Goal: Transaction & Acquisition: Purchase product/service

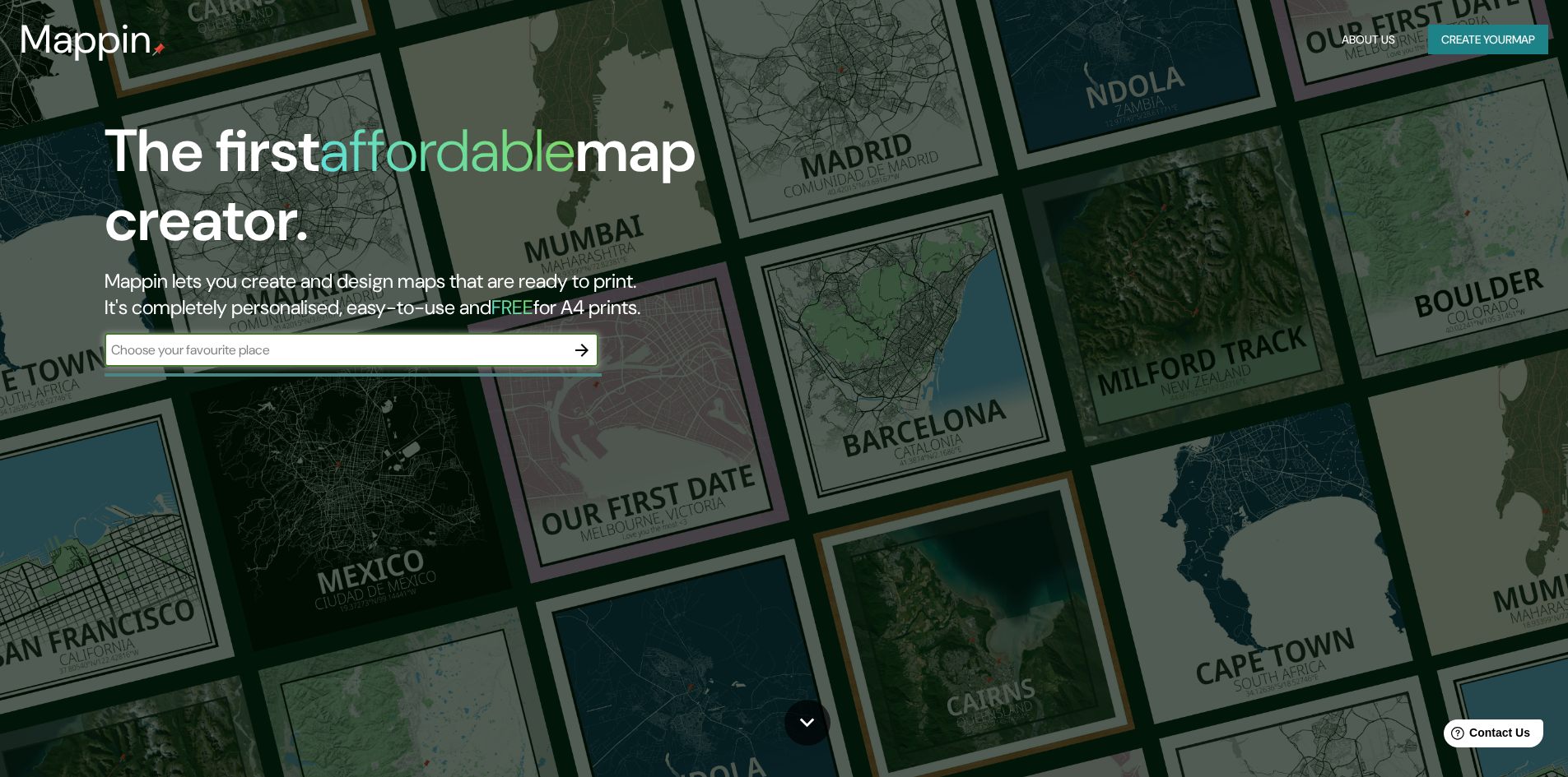
click at [1482, 40] on button "Create your map" at bounding box center [1488, 40] width 120 height 31
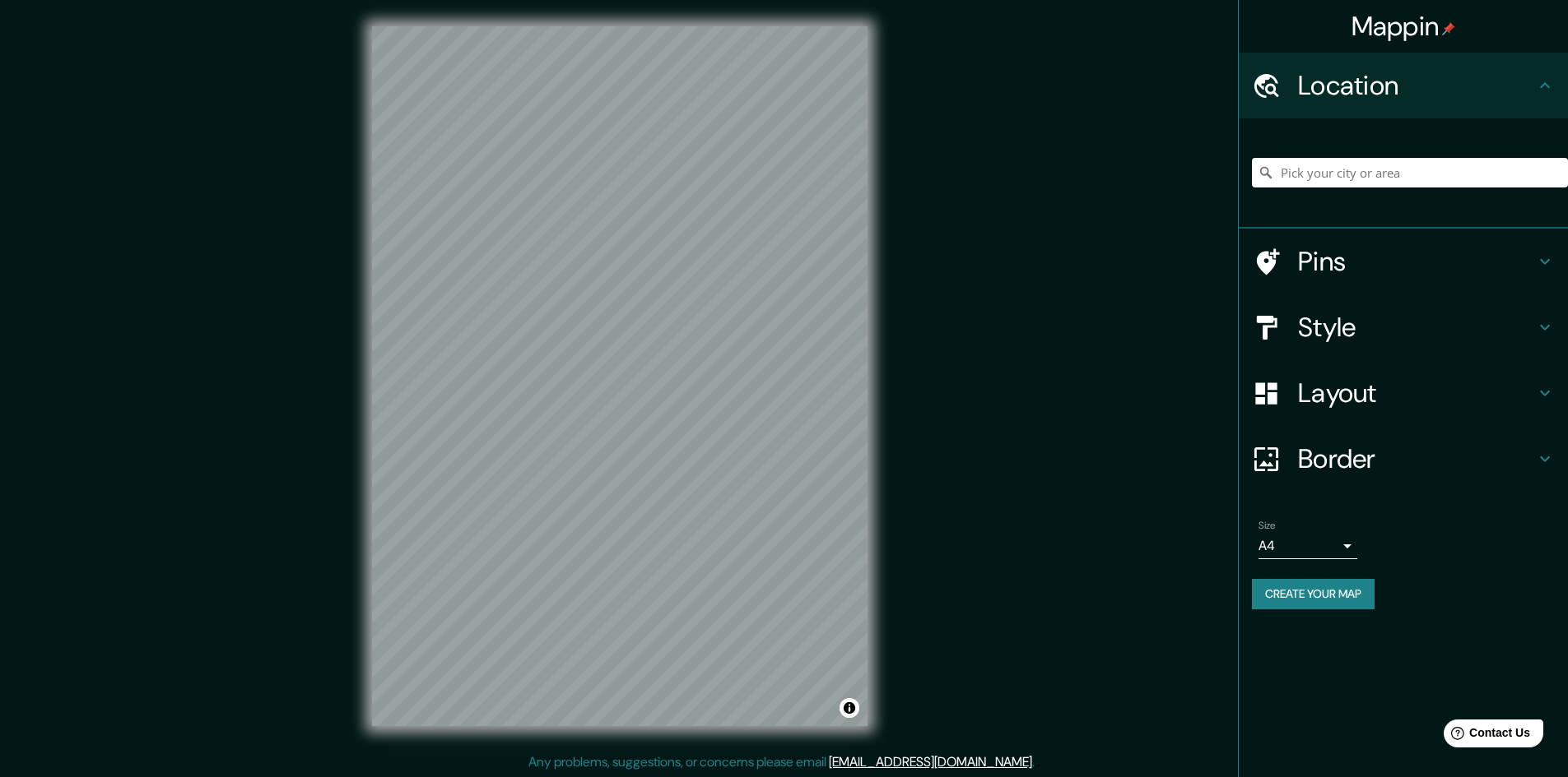
click at [1454, 176] on input "Pick your city or area" at bounding box center [1410, 172] width 316 height 30
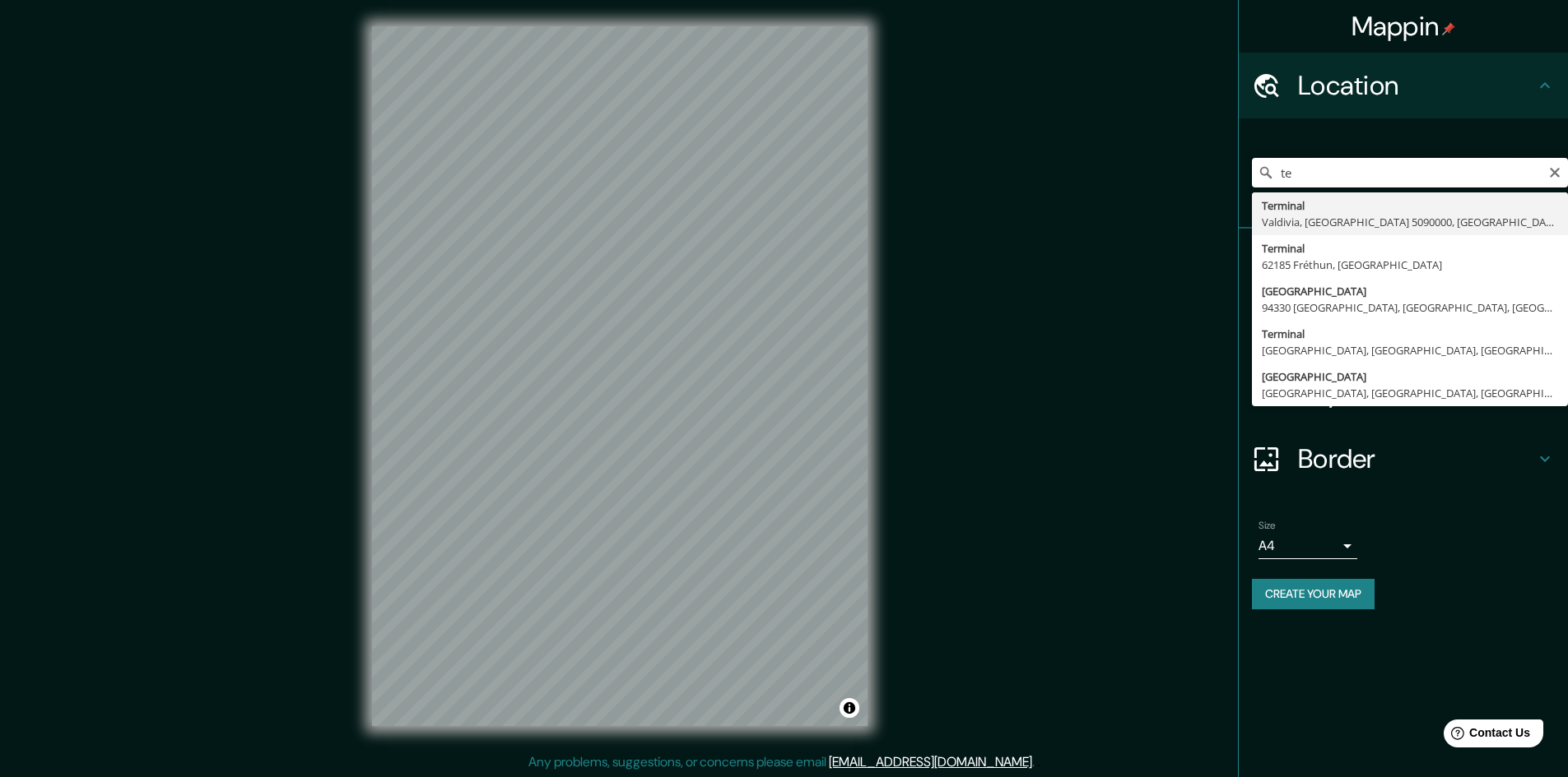
type input "t"
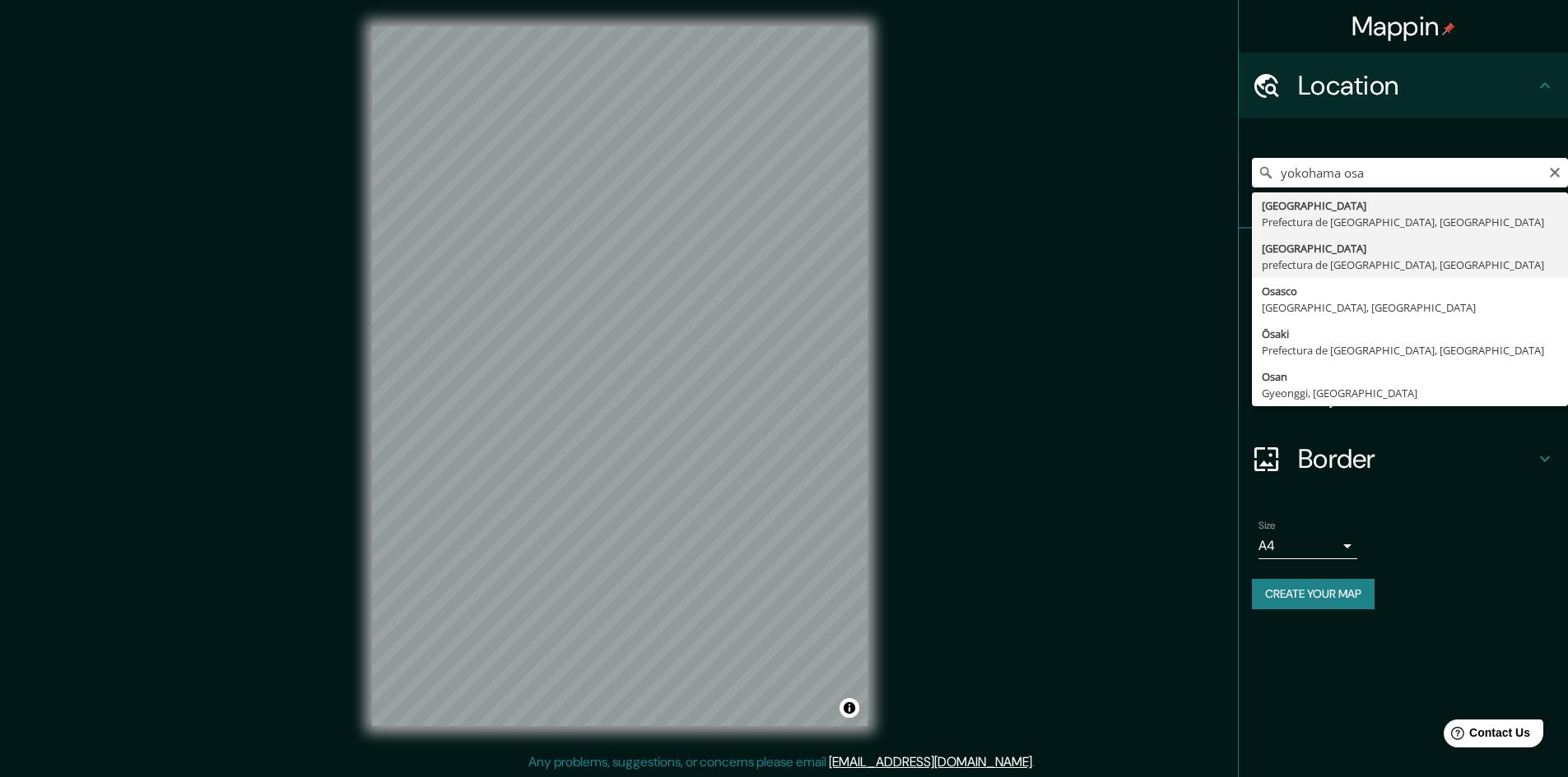
type input "Yokohama, prefectura de Kanagawa, Japón"
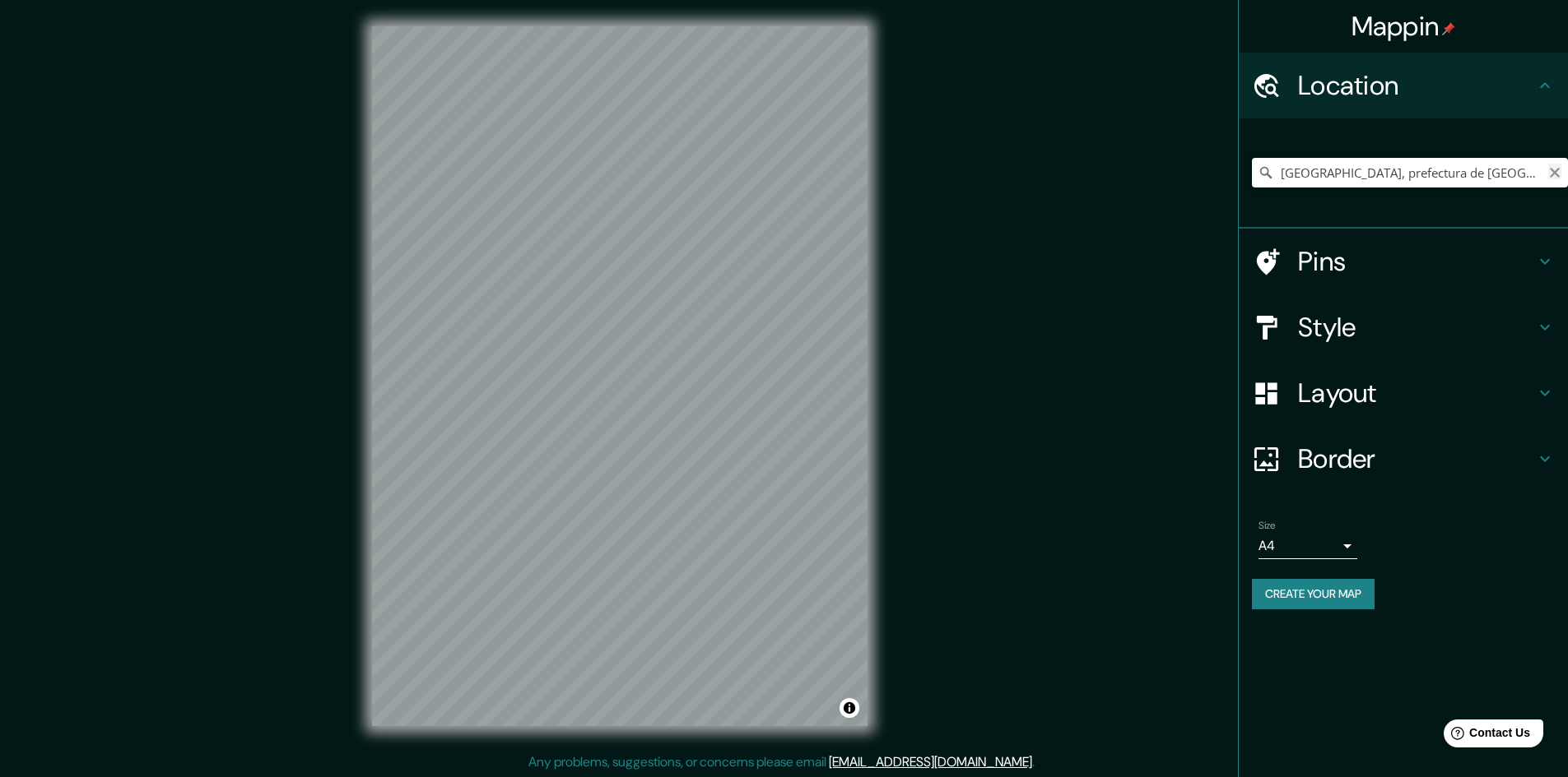
click at [1555, 170] on icon "Clear" at bounding box center [1554, 172] width 13 height 13
click at [1335, 170] on input "Pick your city or area" at bounding box center [1410, 172] width 316 height 30
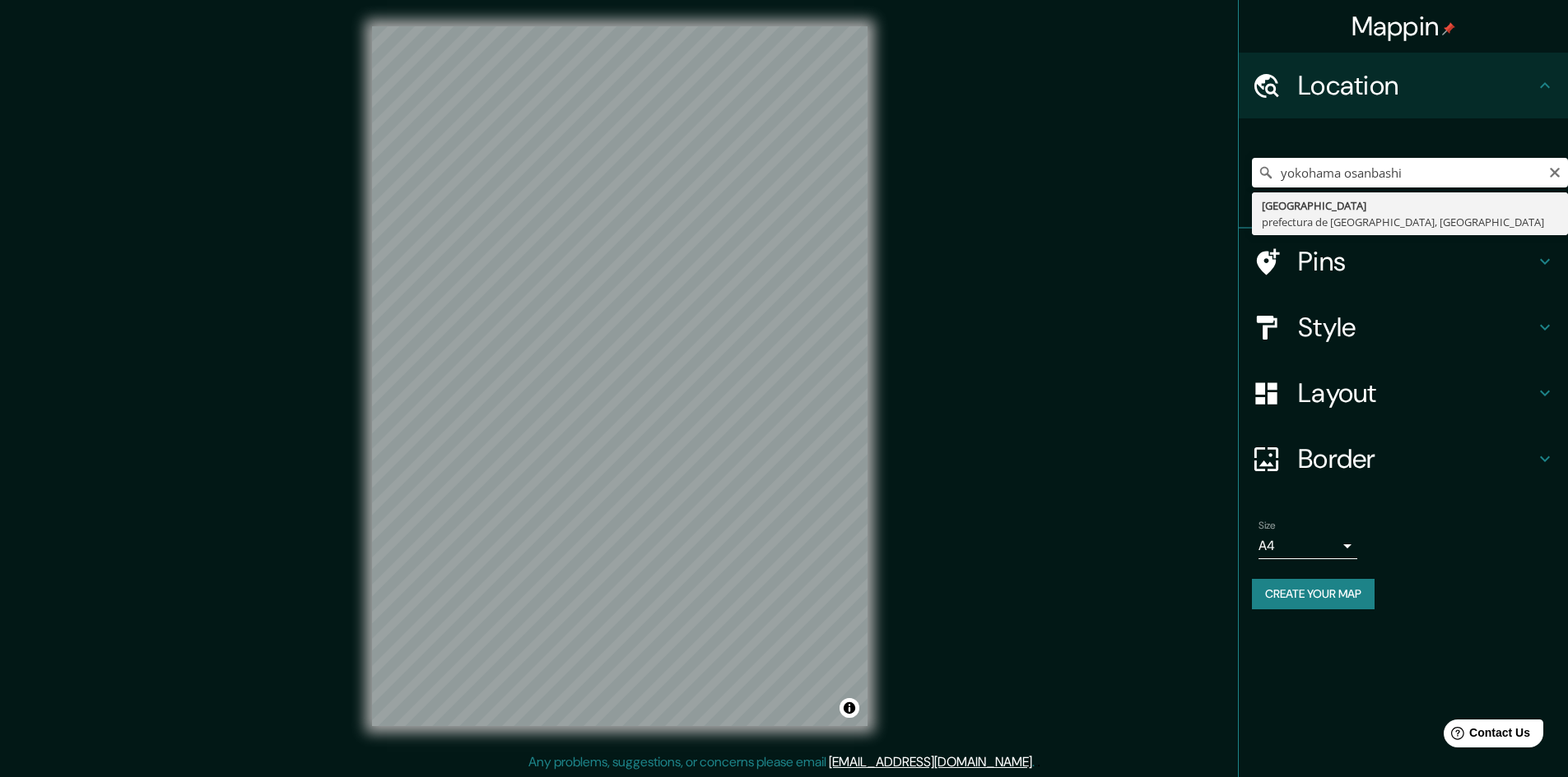
type input "Yokohama, prefectura de Kanagawa, Japón"
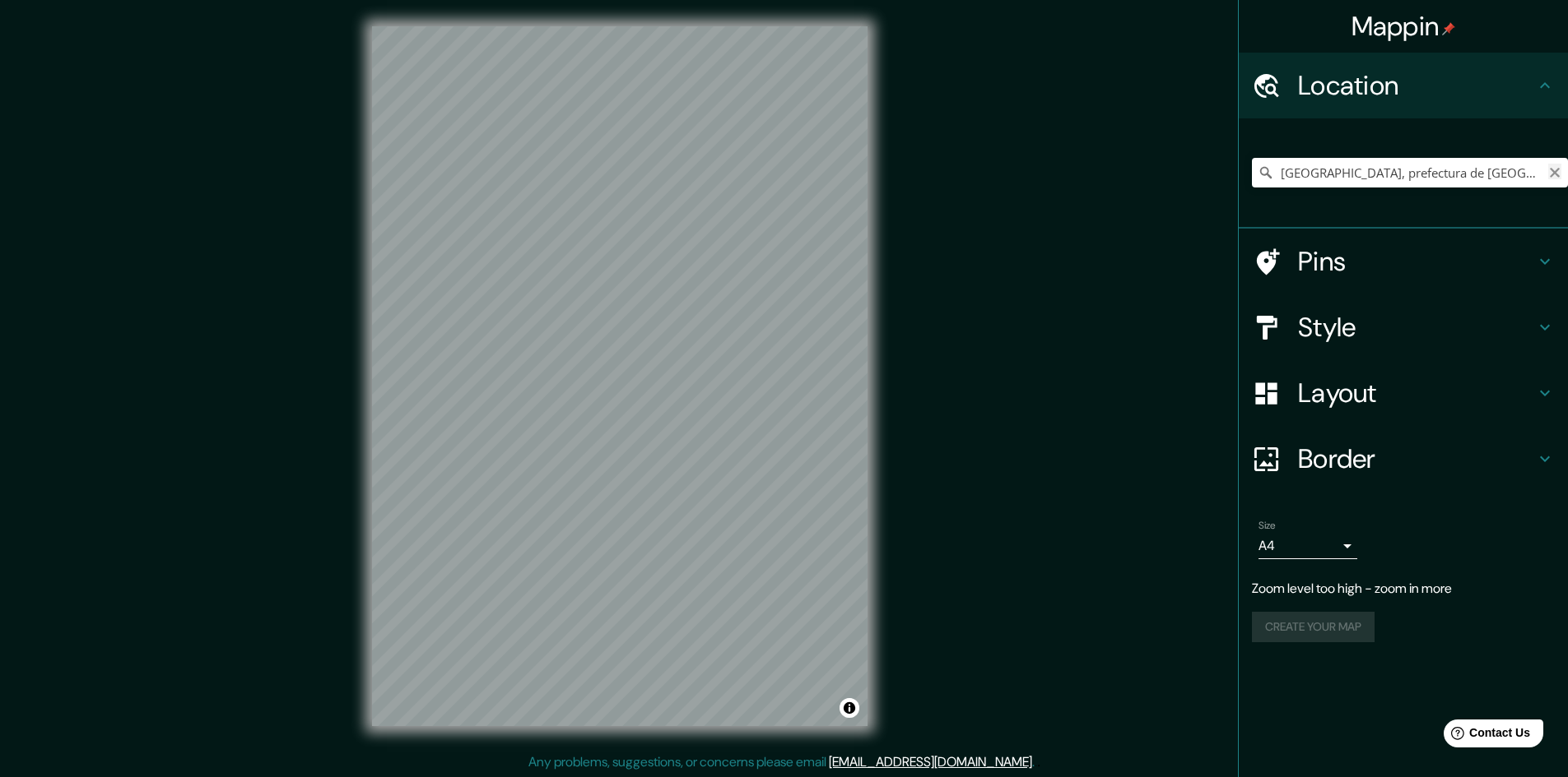
click at [1560, 174] on icon "Clear" at bounding box center [1554, 172] width 13 height 13
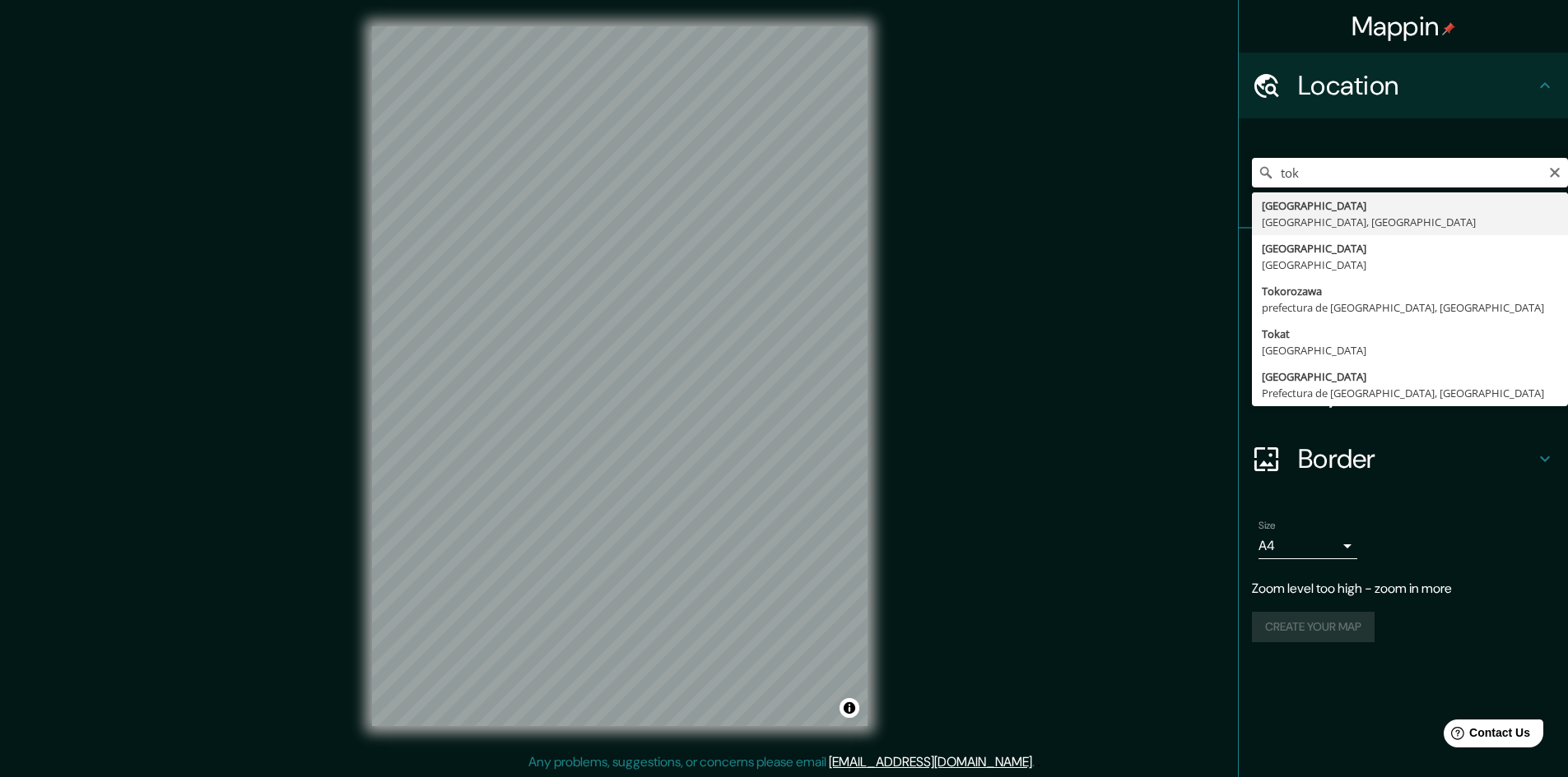
type input "Tokio, Tokio, Japón"
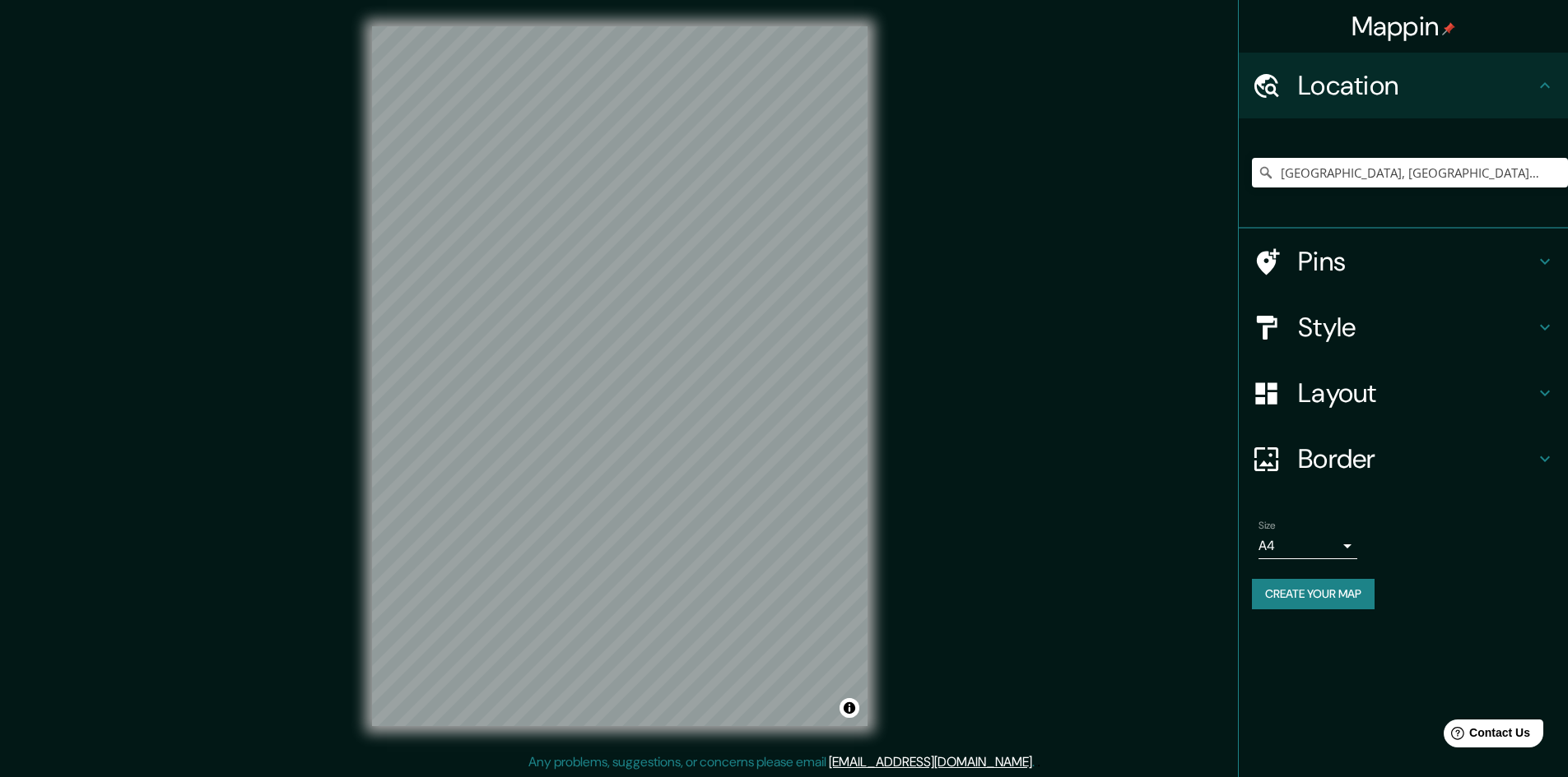
click at [1413, 321] on h4 "Style" at bounding box center [1416, 326] width 237 height 33
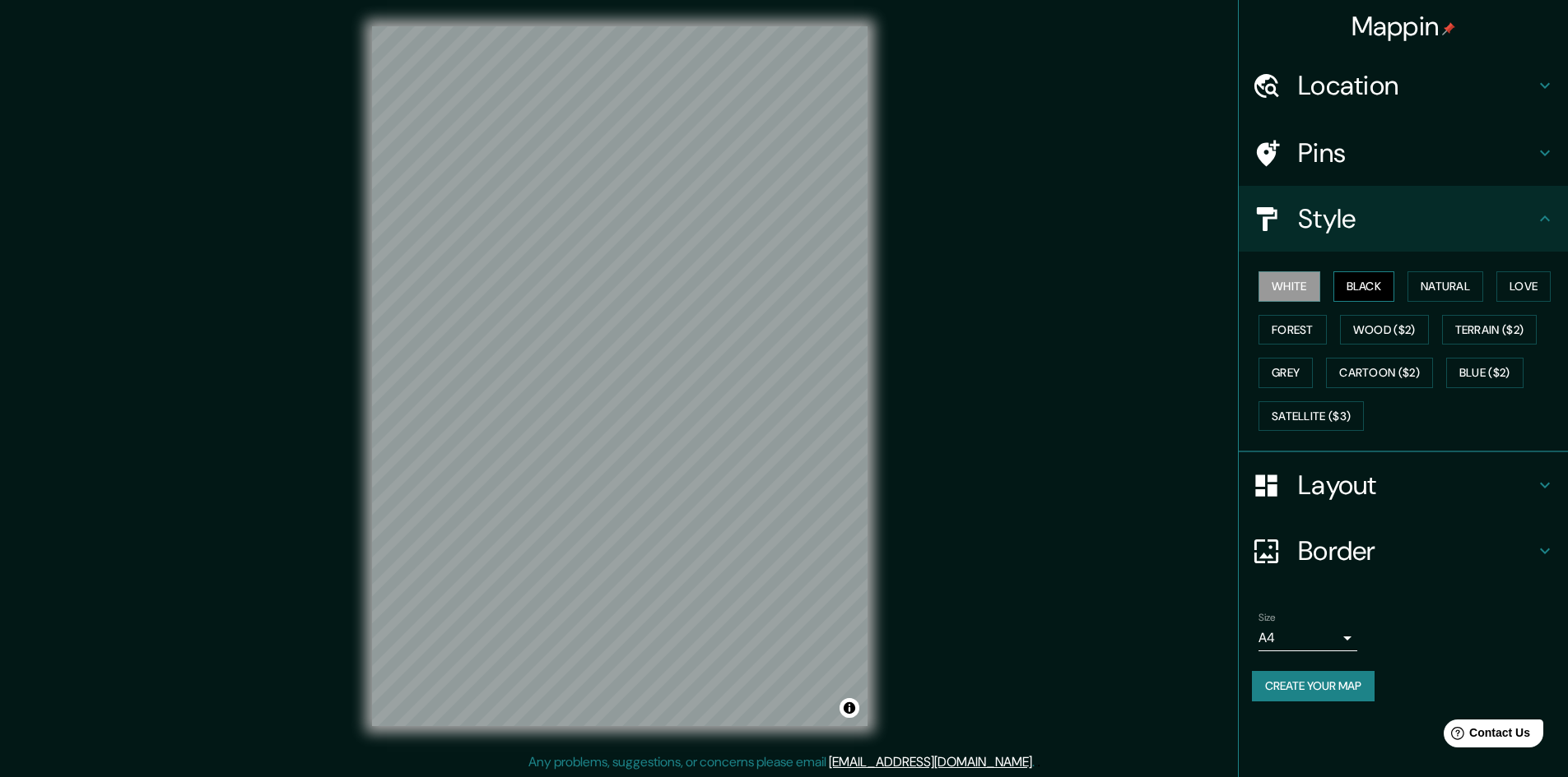
click at [1366, 286] on button "Black" at bounding box center [1364, 286] width 62 height 31
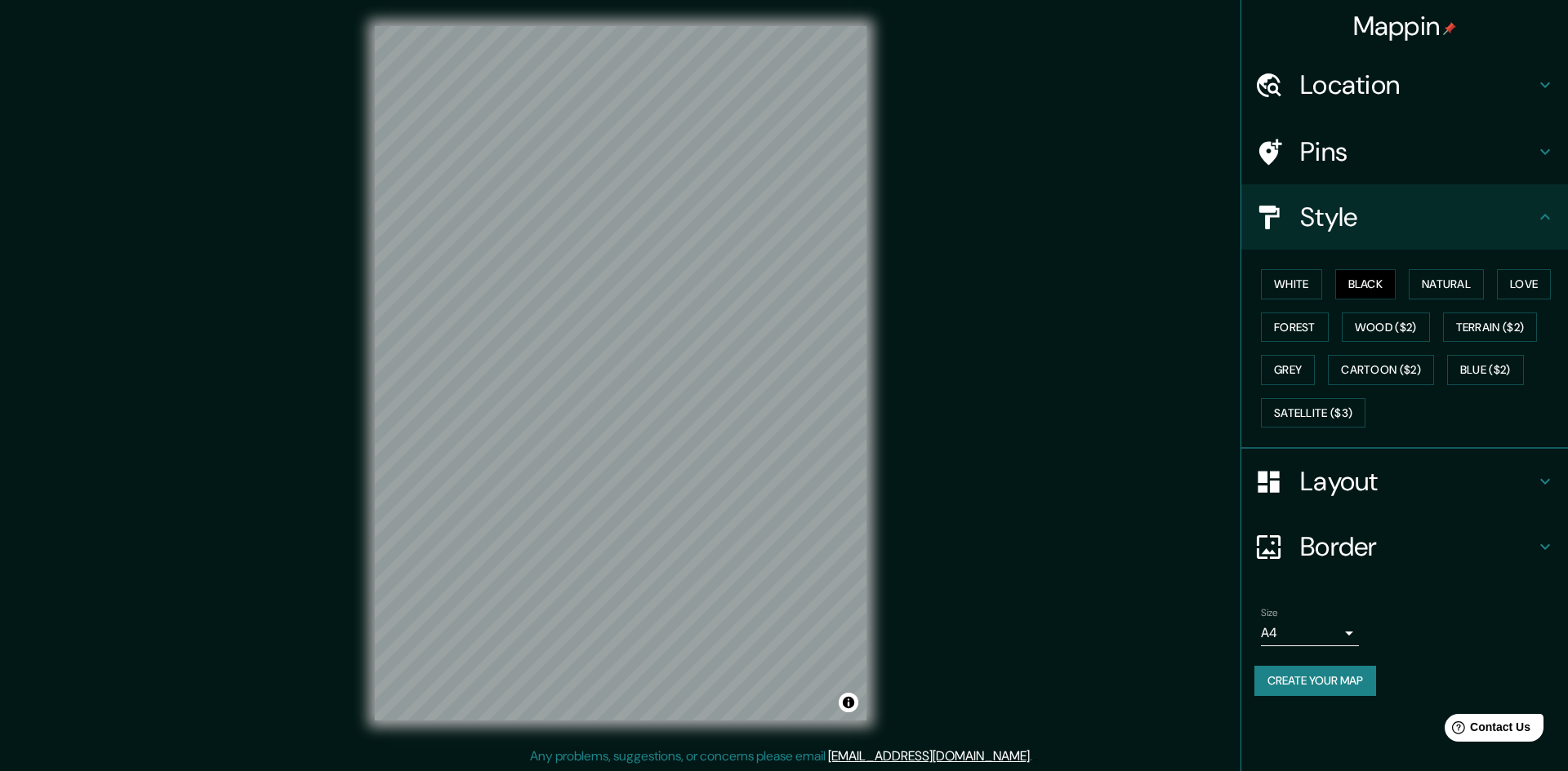
click at [1318, 633] on body "Mappin Location Tokio, Tokio, Japón Pins Style White Black Natural Love Forest …" at bounding box center [784, 385] width 1568 height 771
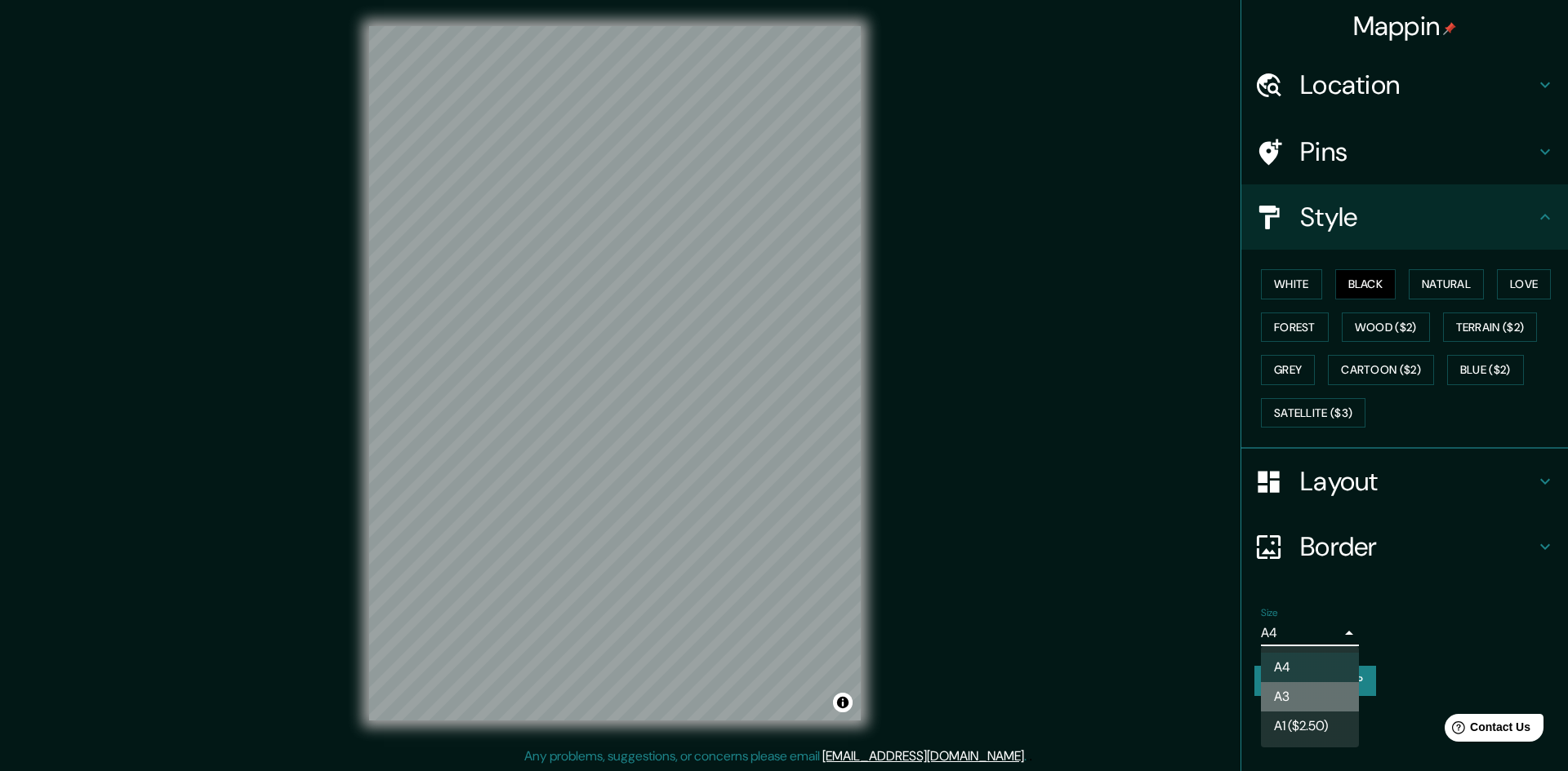
click at [1294, 693] on li "A3" at bounding box center [1309, 697] width 98 height 30
type input "a4"
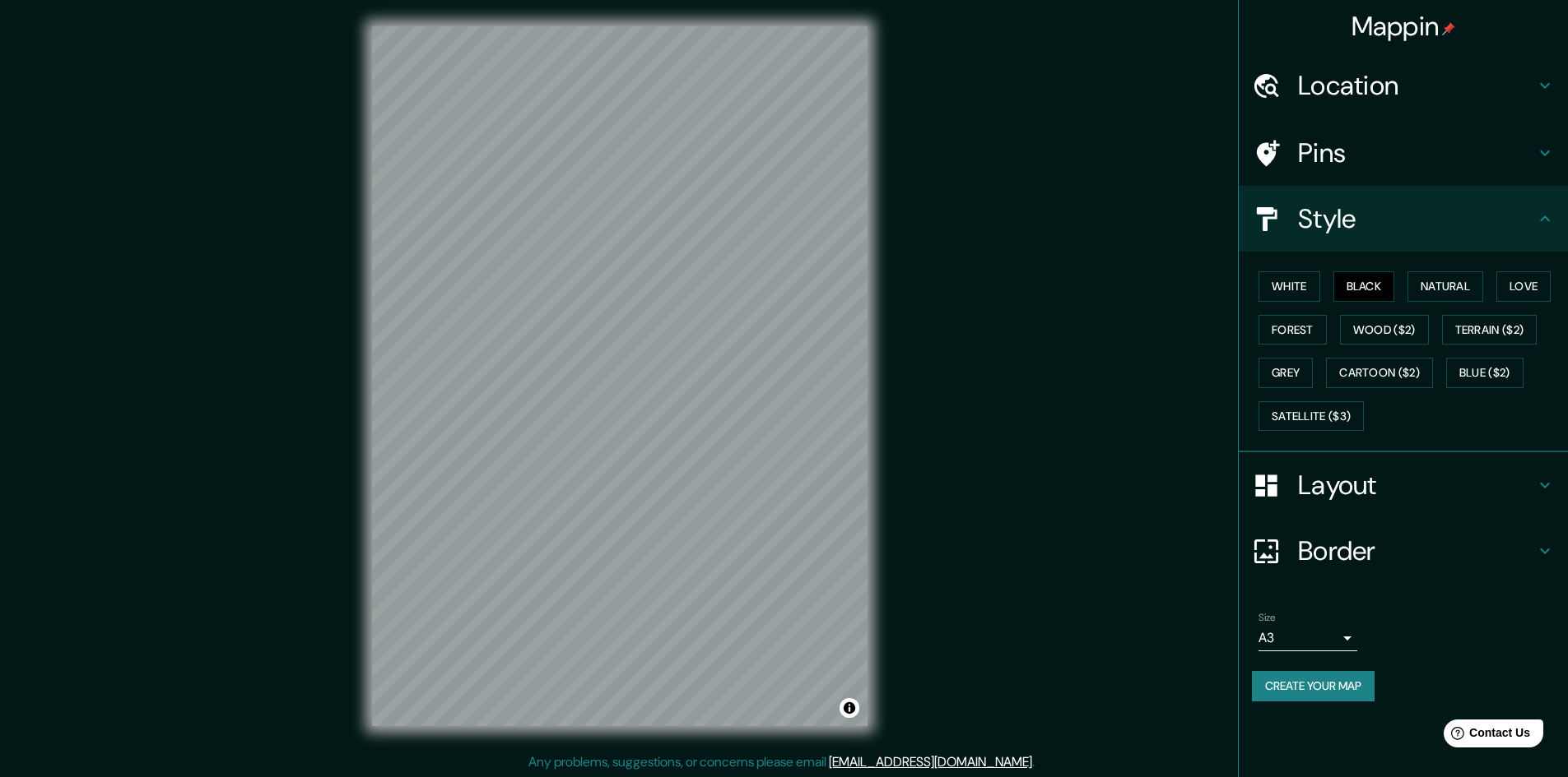
click at [1350, 679] on button "Create your map" at bounding box center [1313, 686] width 122 height 31
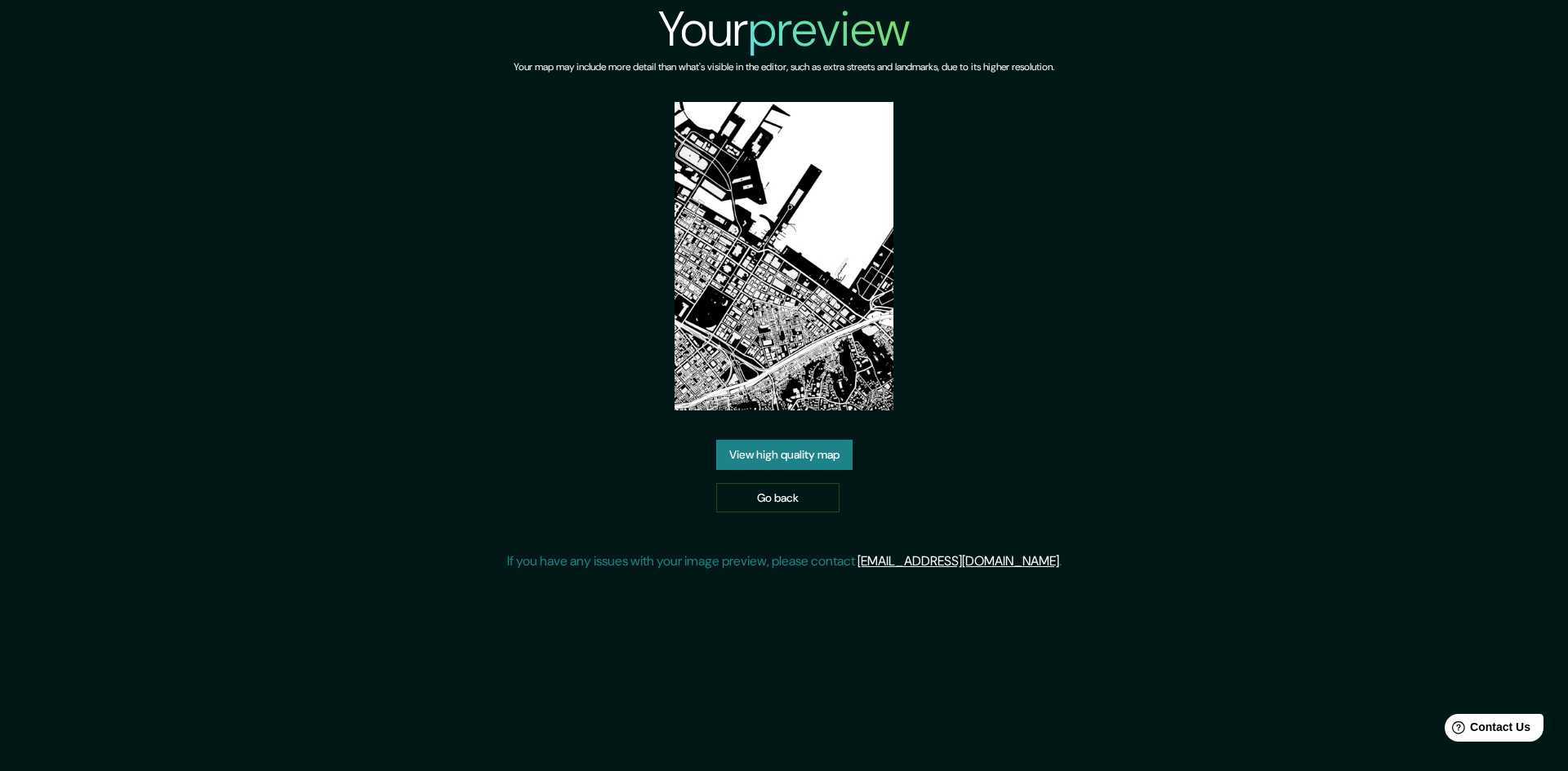
click at [809, 456] on link "View high quality map" at bounding box center [784, 455] width 136 height 31
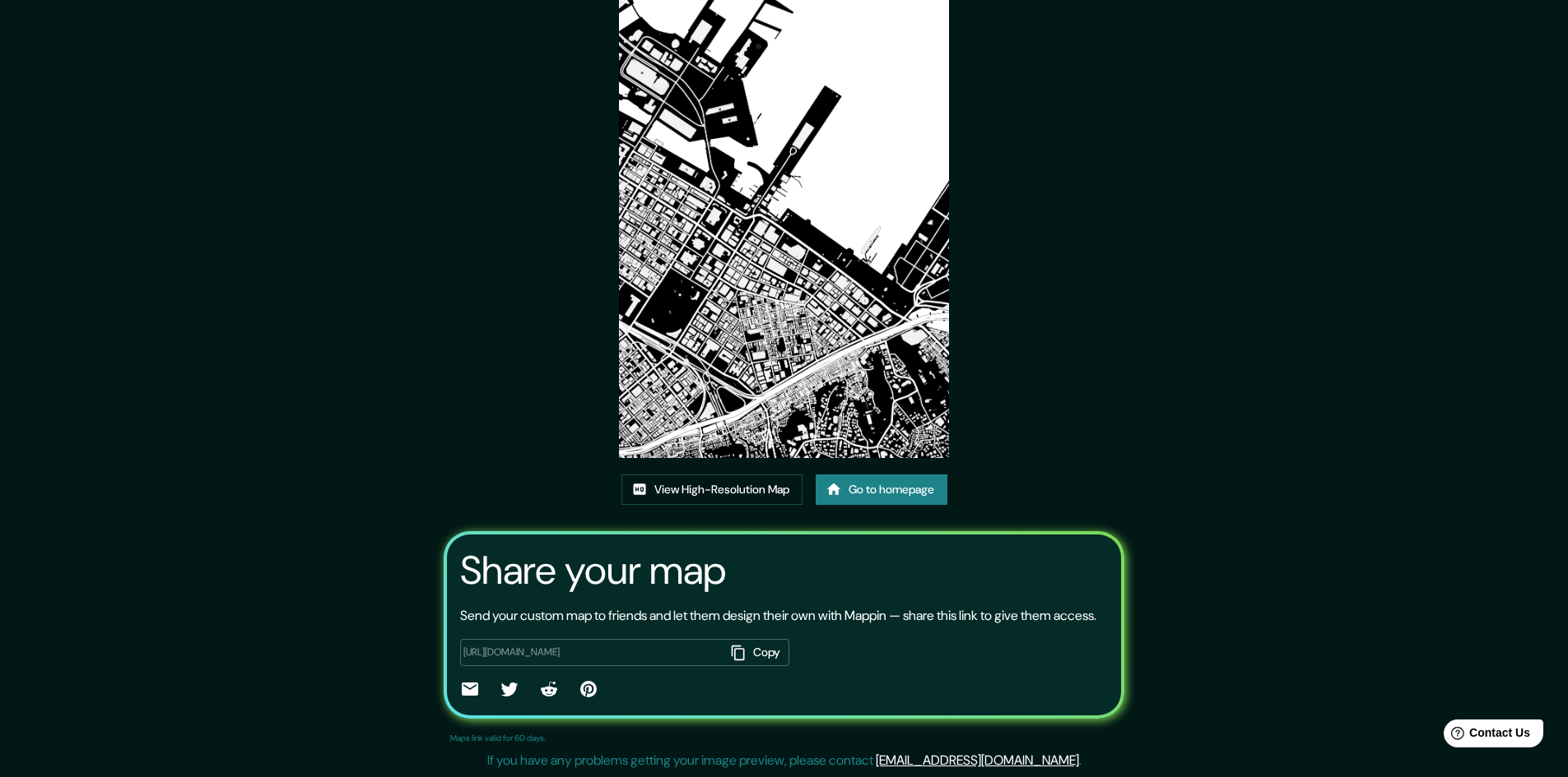
scroll to position [100, 0]
click at [734, 474] on link "View High-Resolution Map" at bounding box center [712, 489] width 181 height 31
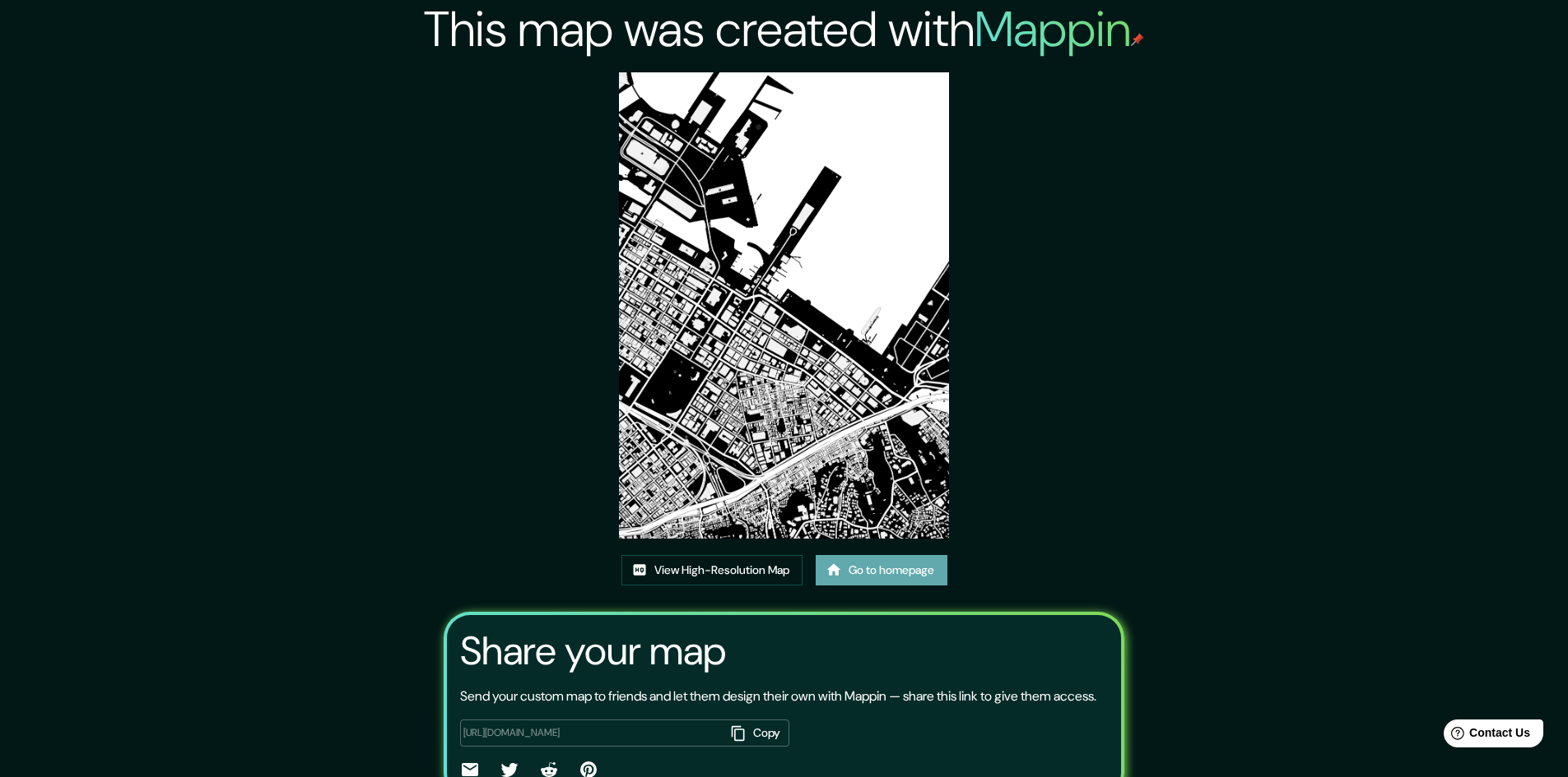
click at [892, 573] on link "Go to homepage" at bounding box center [881, 570] width 132 height 31
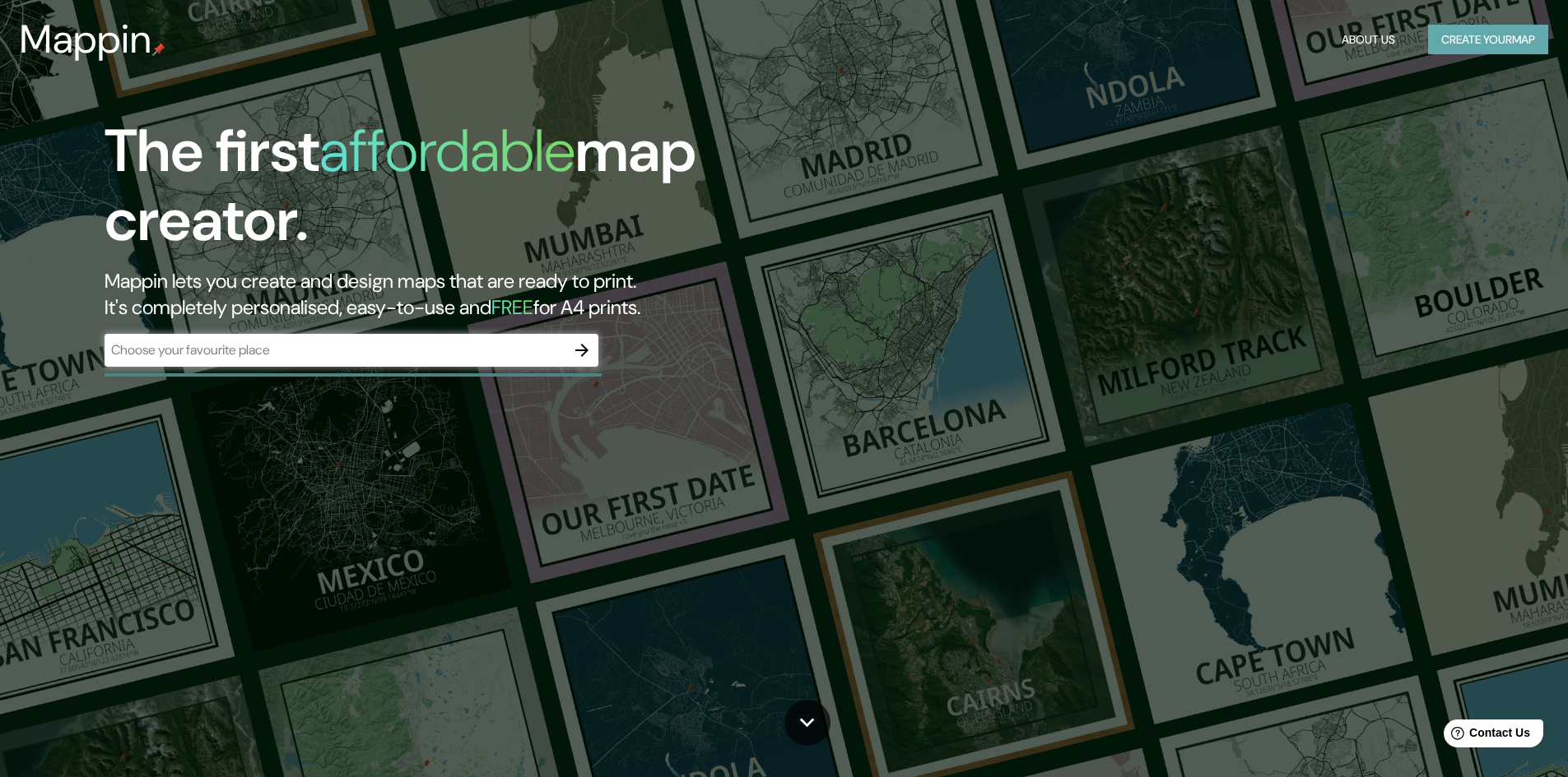
click at [1459, 48] on button "Create your map" at bounding box center [1488, 40] width 120 height 31
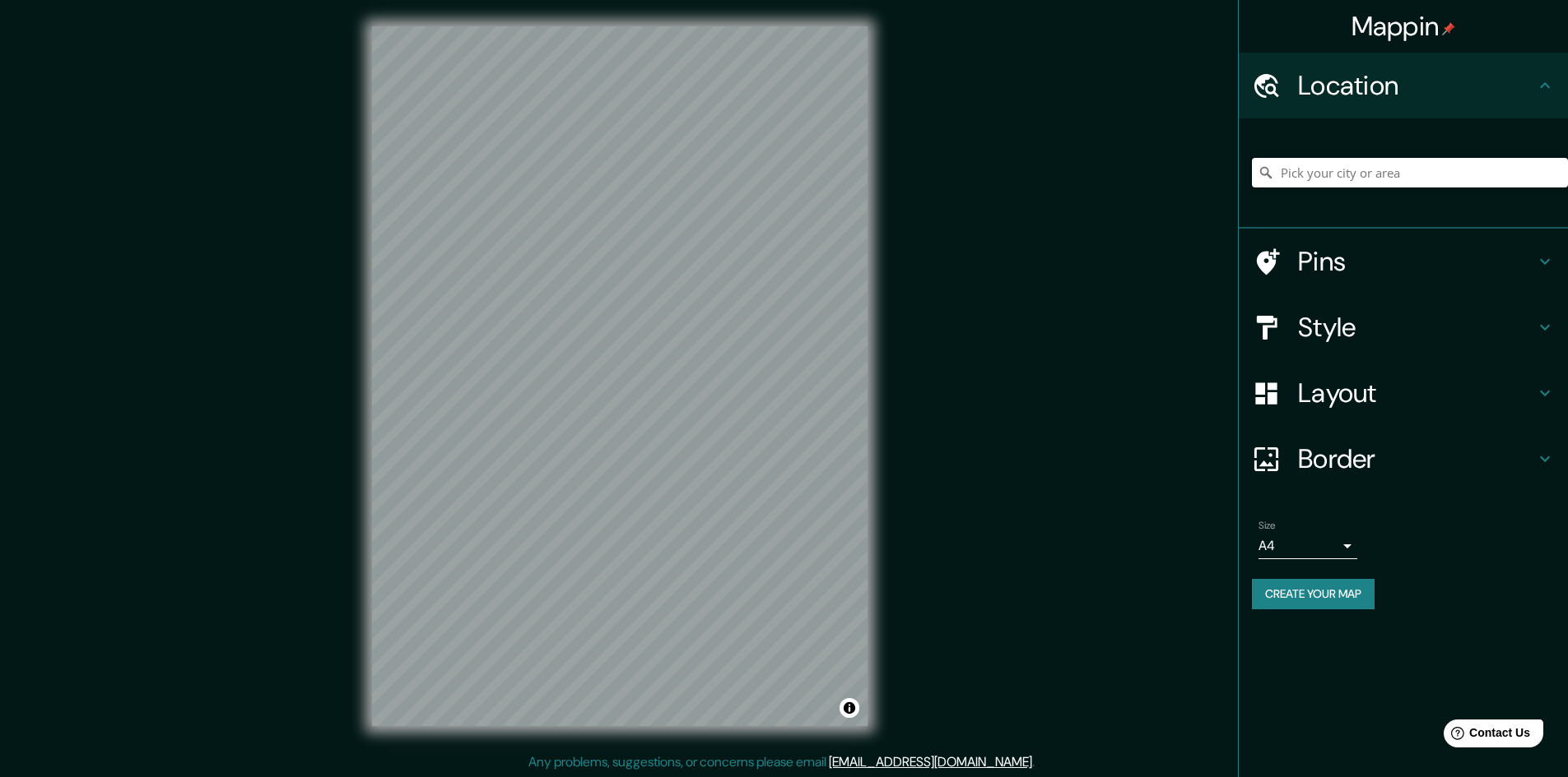
click at [1304, 170] on input "Pick your city or area" at bounding box center [1410, 172] width 316 height 30
click at [1307, 182] on input "Pick your city or area" at bounding box center [1410, 172] width 316 height 30
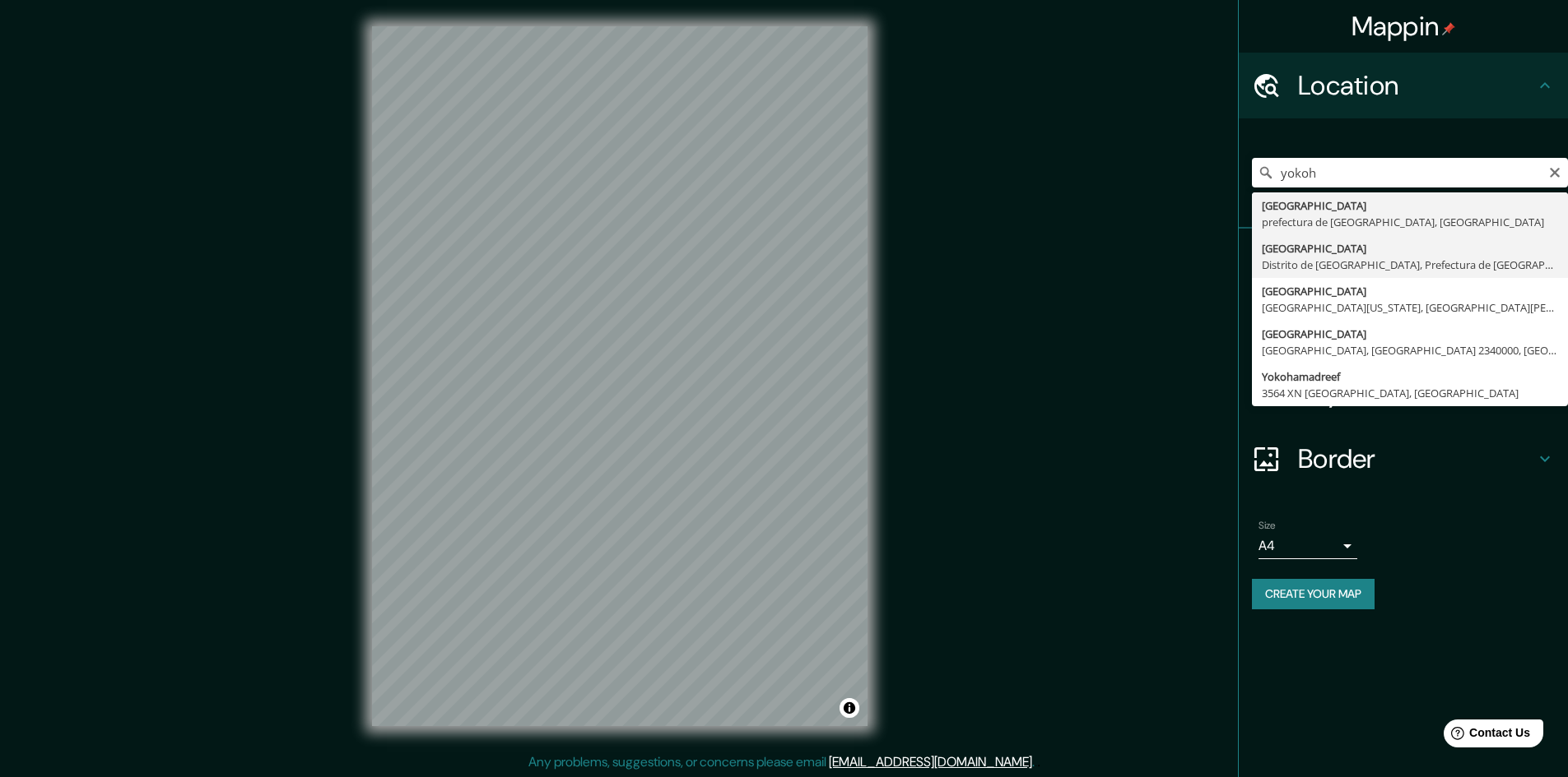
type input "Yokohama, Distrito de Kamikita, Prefectura de Aomori, Japón"
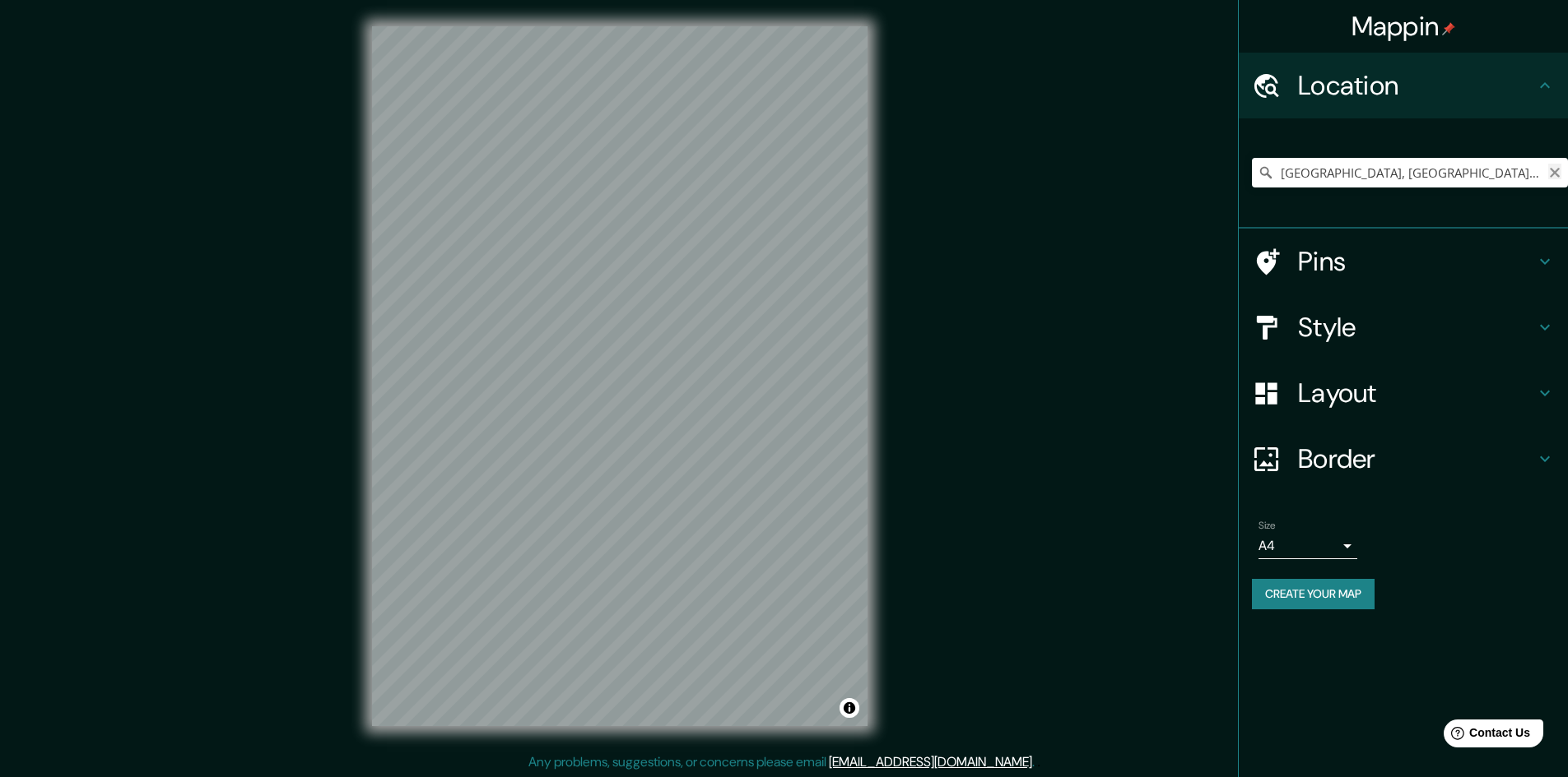
click at [1555, 172] on icon "Clear" at bounding box center [1554, 172] width 10 height 10
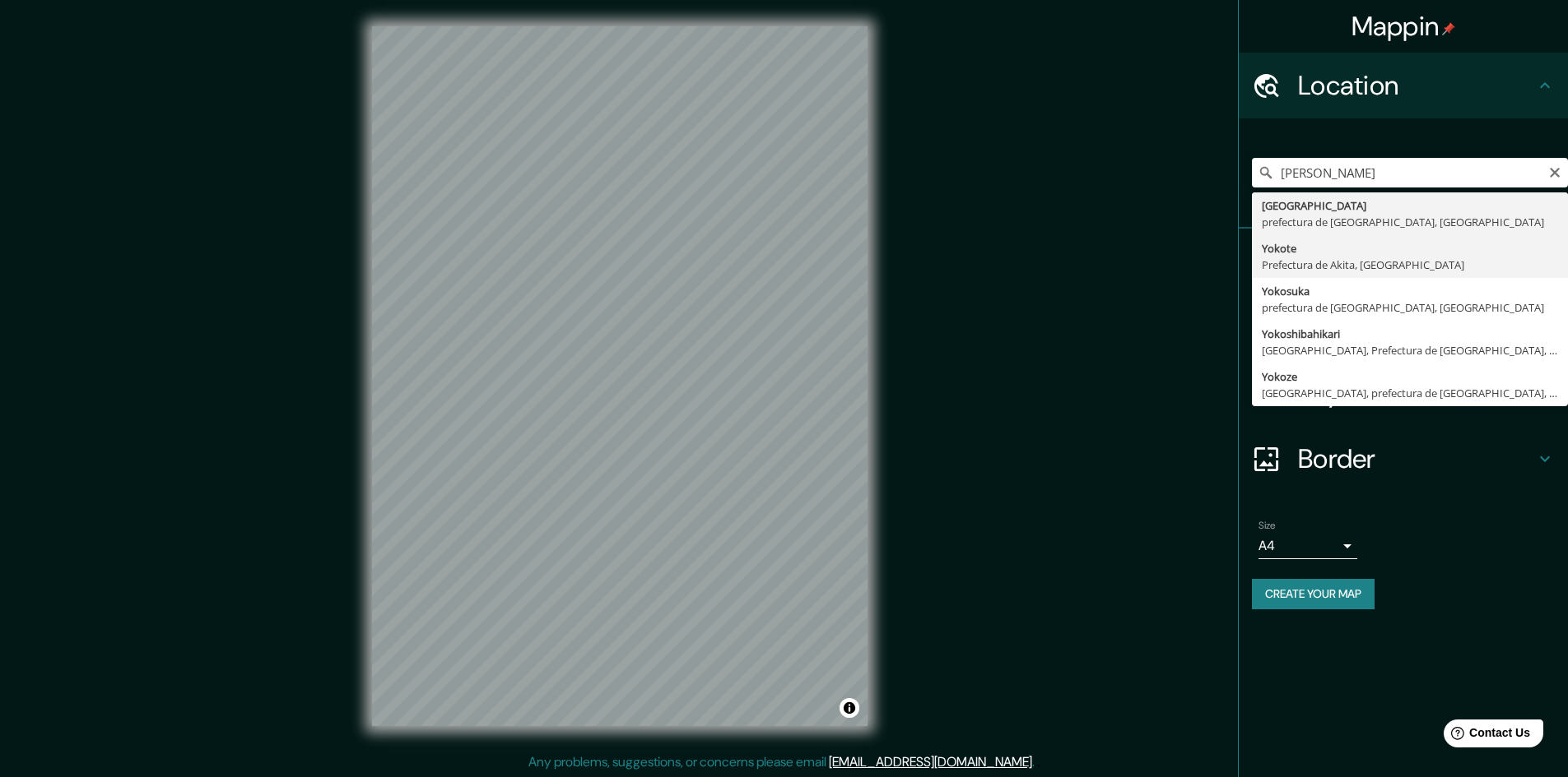
type input "Yokote, Prefectura de Akita, Japón"
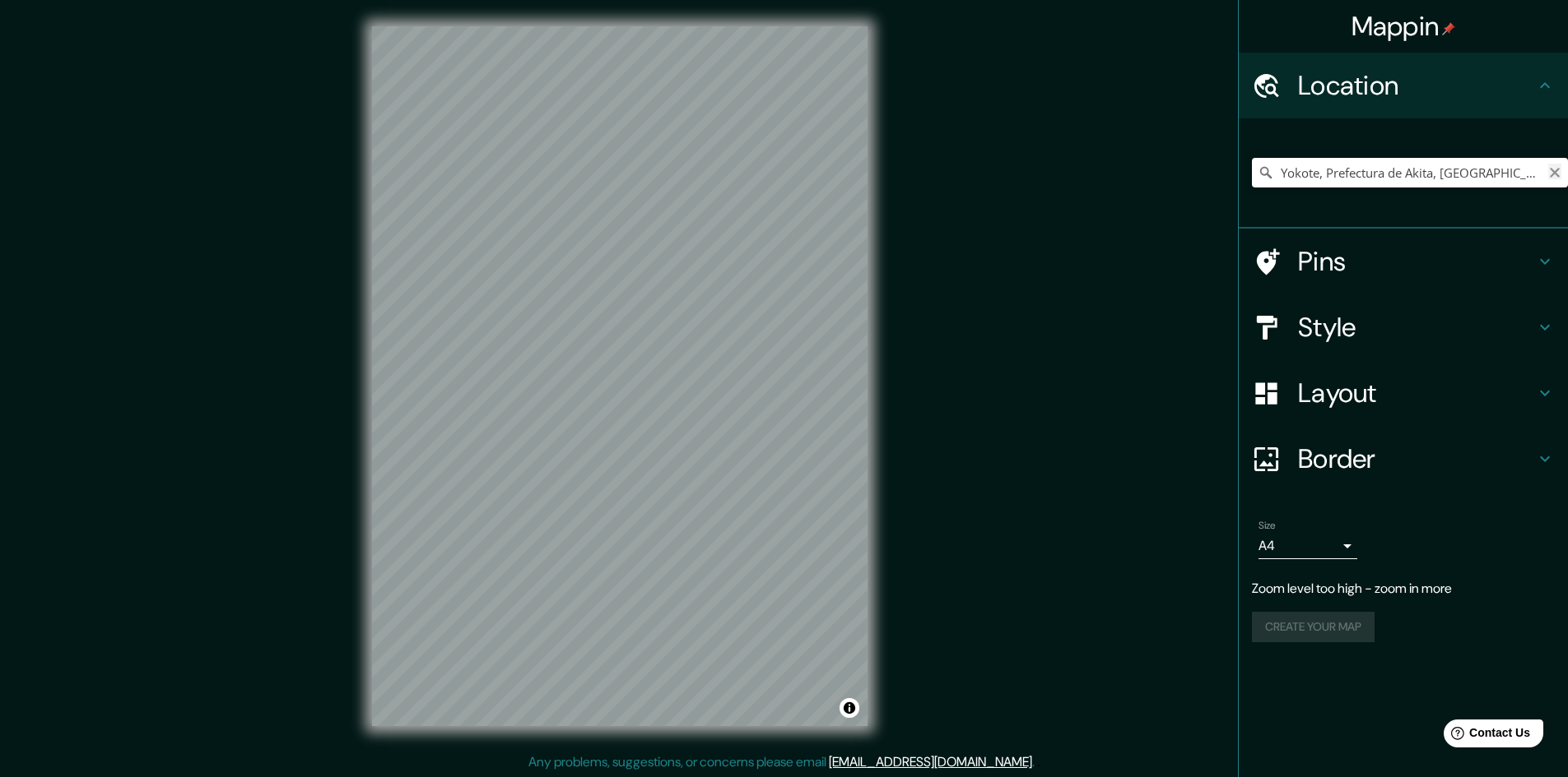
click at [1550, 165] on button "Clear" at bounding box center [1554, 172] width 13 height 16
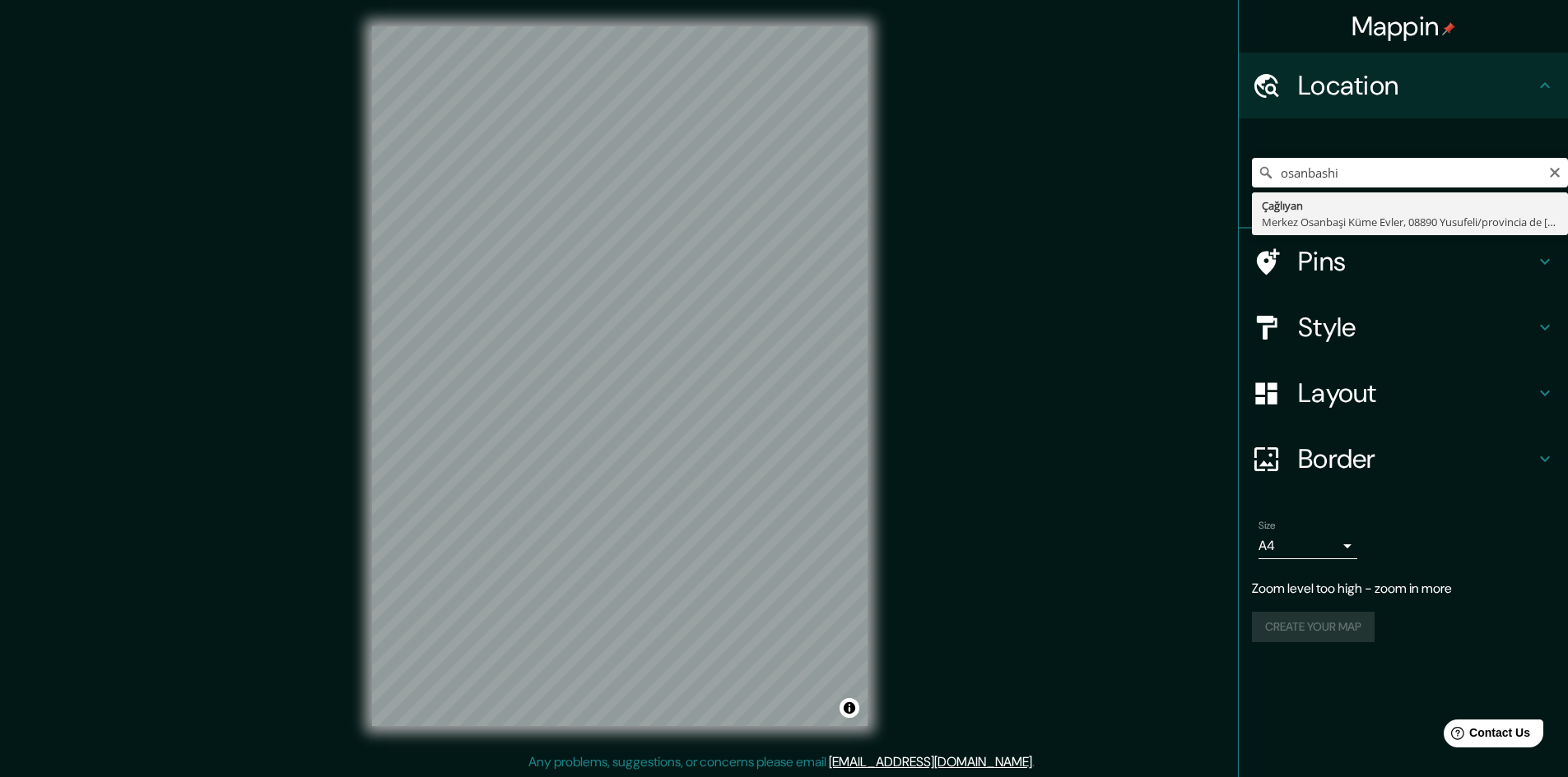
type input "Çağlıyan, Merkez Osanbaşi Küme Evler, 08890 Yusufeli/provincia de Artvin, Türki…"
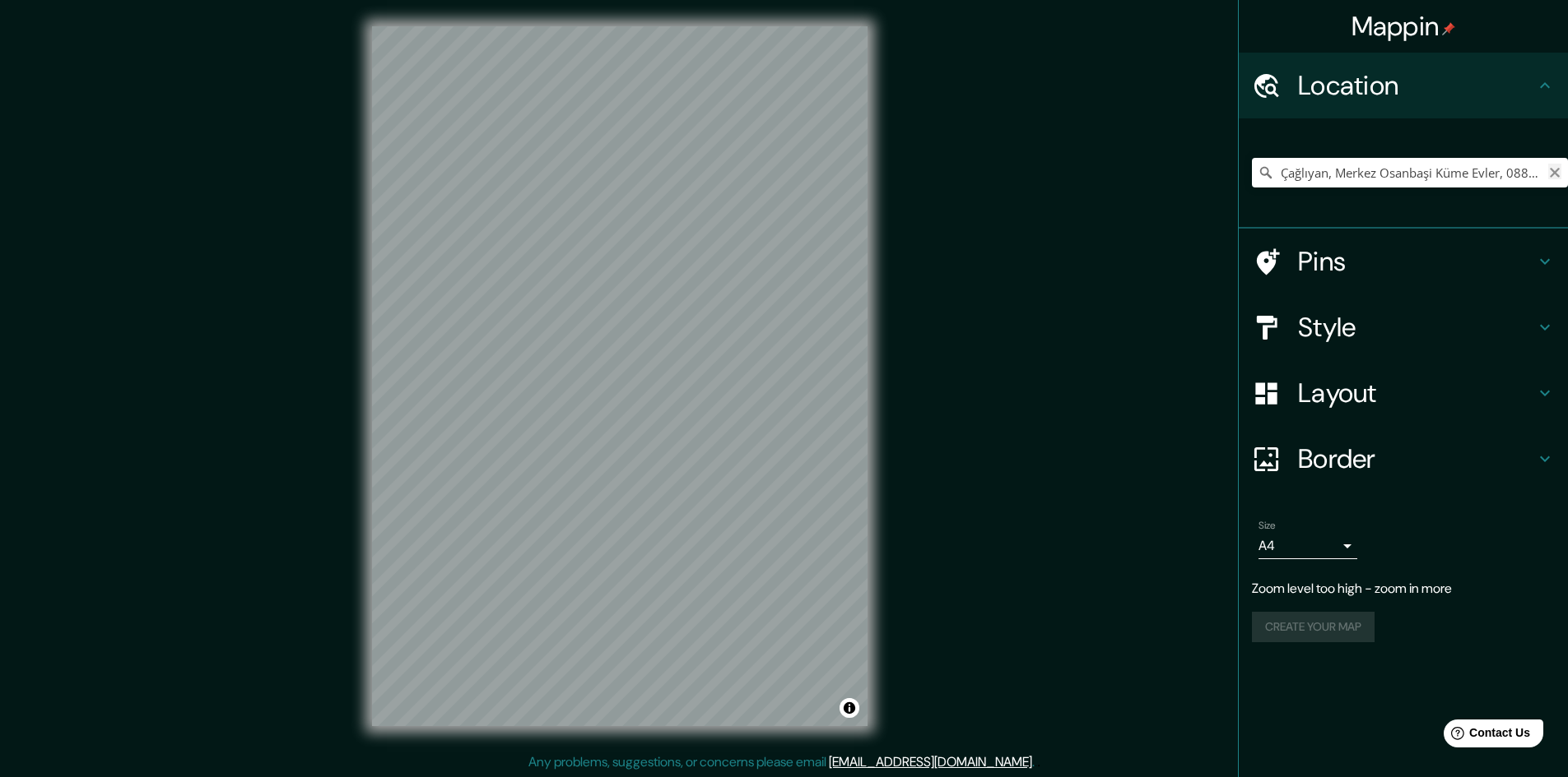
click at [1552, 165] on button "Clear" at bounding box center [1554, 172] width 13 height 16
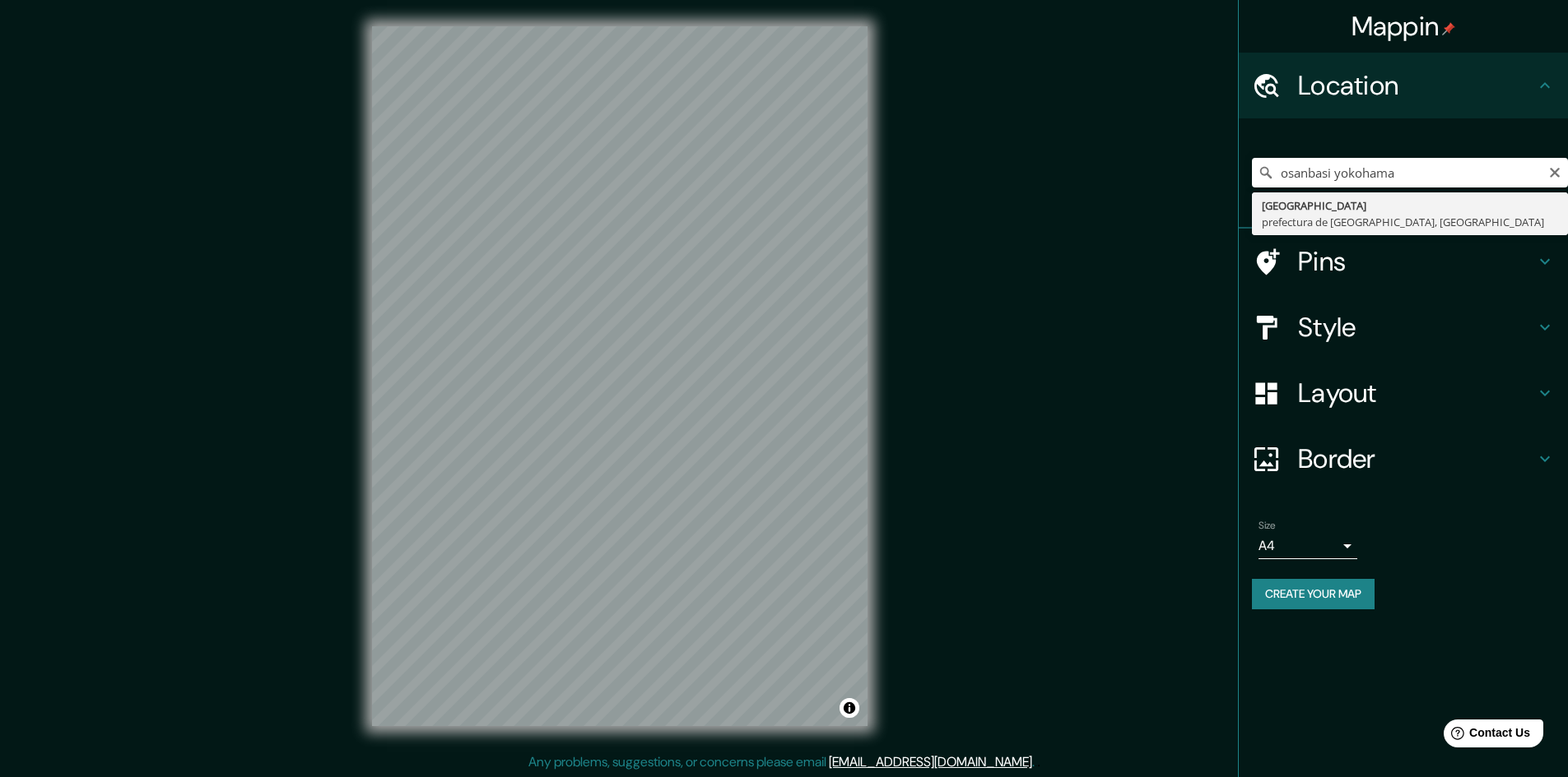
type input "[GEOGRAPHIC_DATA], prefectura de [GEOGRAPHIC_DATA], [GEOGRAPHIC_DATA]"
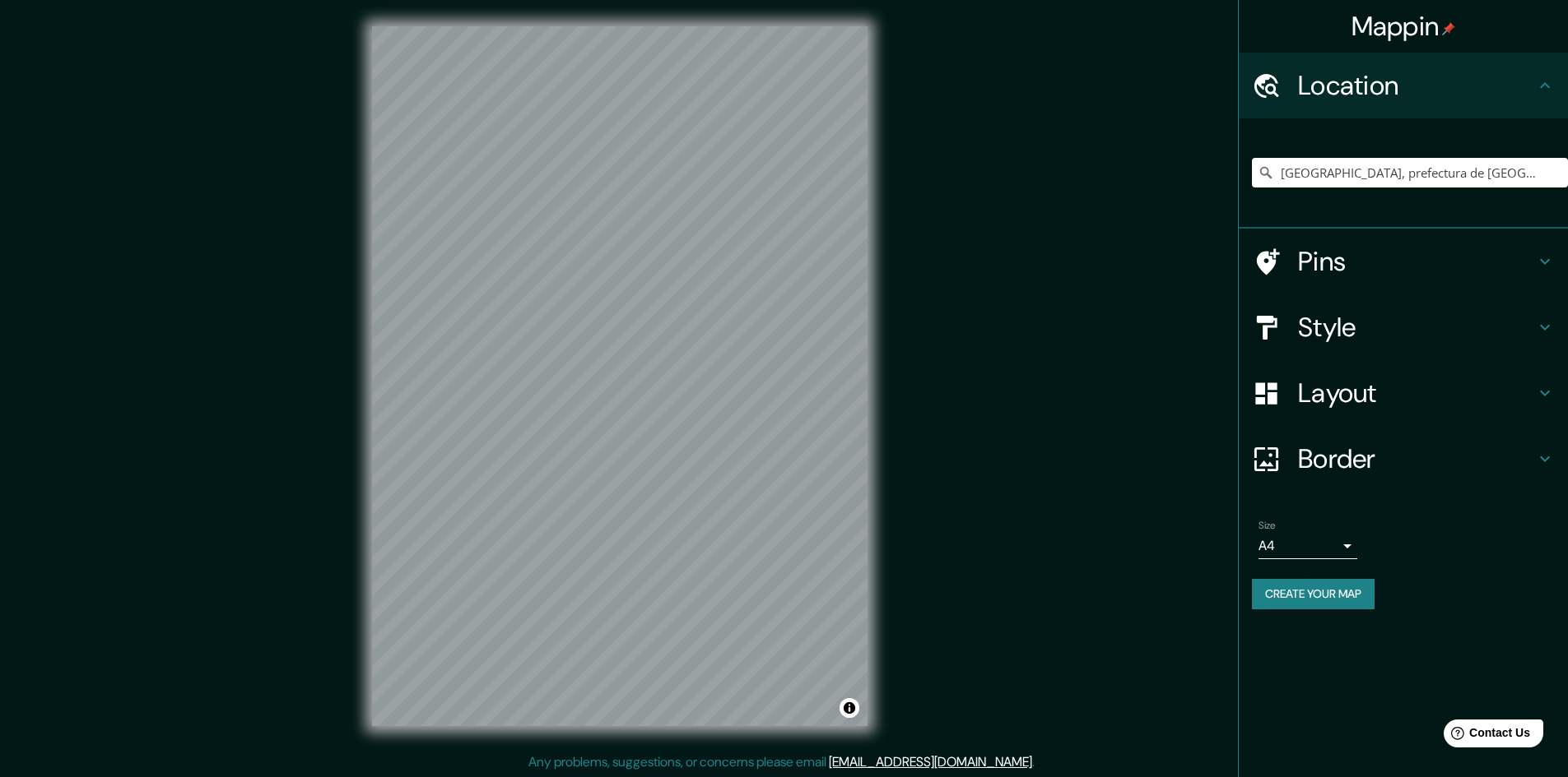
scroll to position [2, 0]
click at [1355, 550] on body "Mappin Location Yokohama, prefectura de Kanagawa, Japón Pins Style Layout Borde…" at bounding box center [784, 386] width 1568 height 777
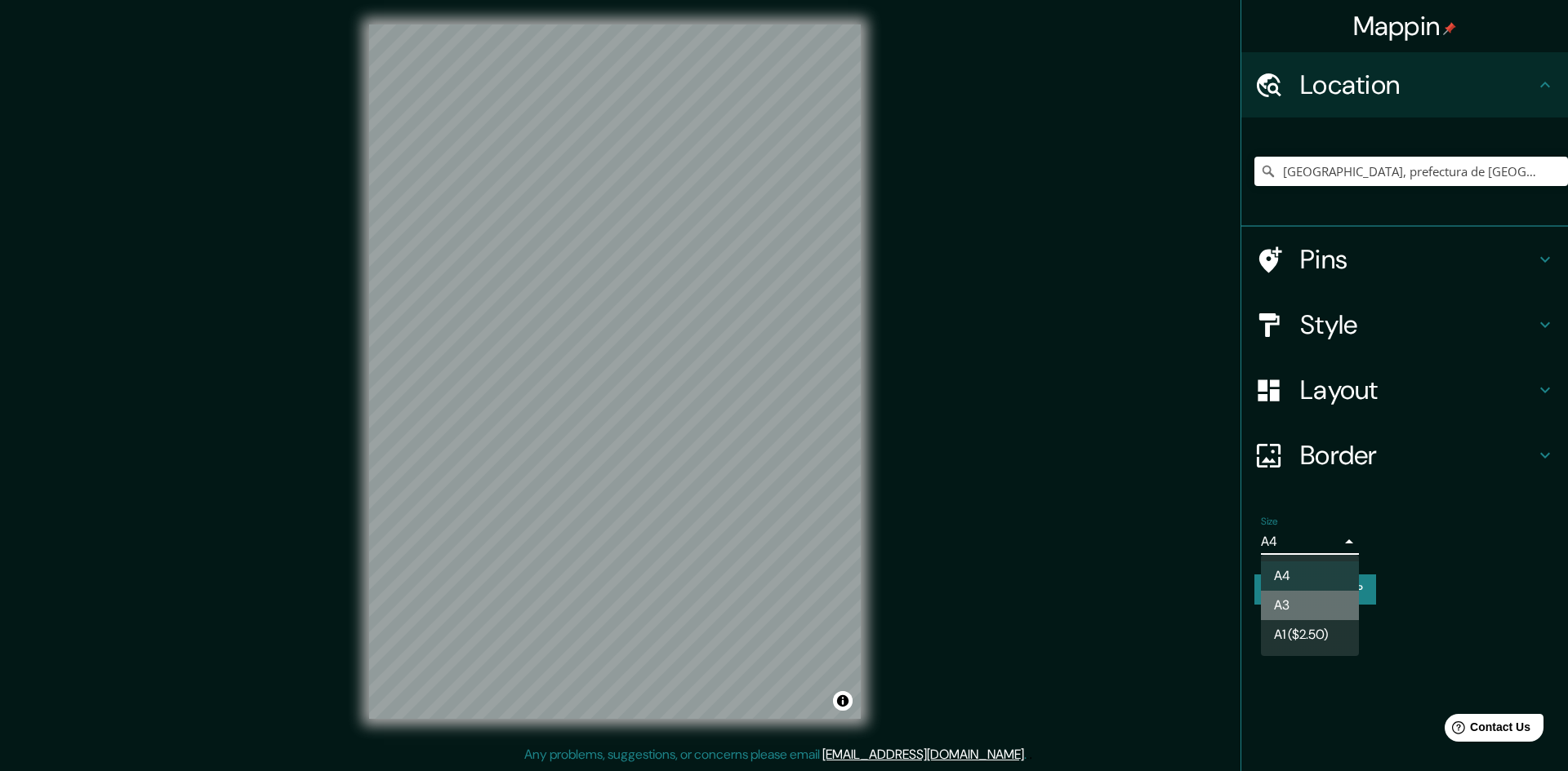
click at [1308, 603] on li "A3" at bounding box center [1309, 606] width 98 height 30
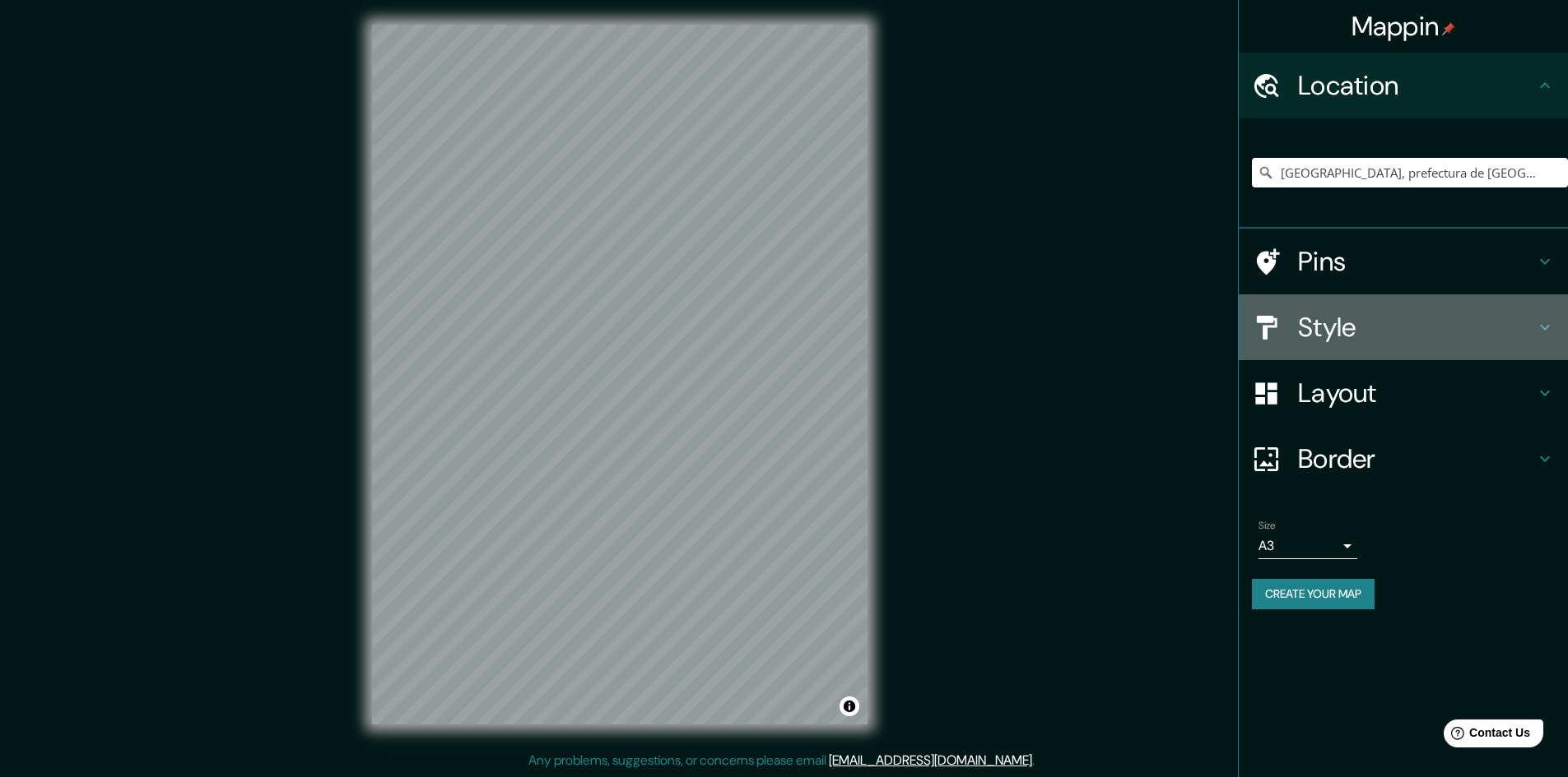
click at [1403, 321] on h4 "Style" at bounding box center [1416, 326] width 237 height 33
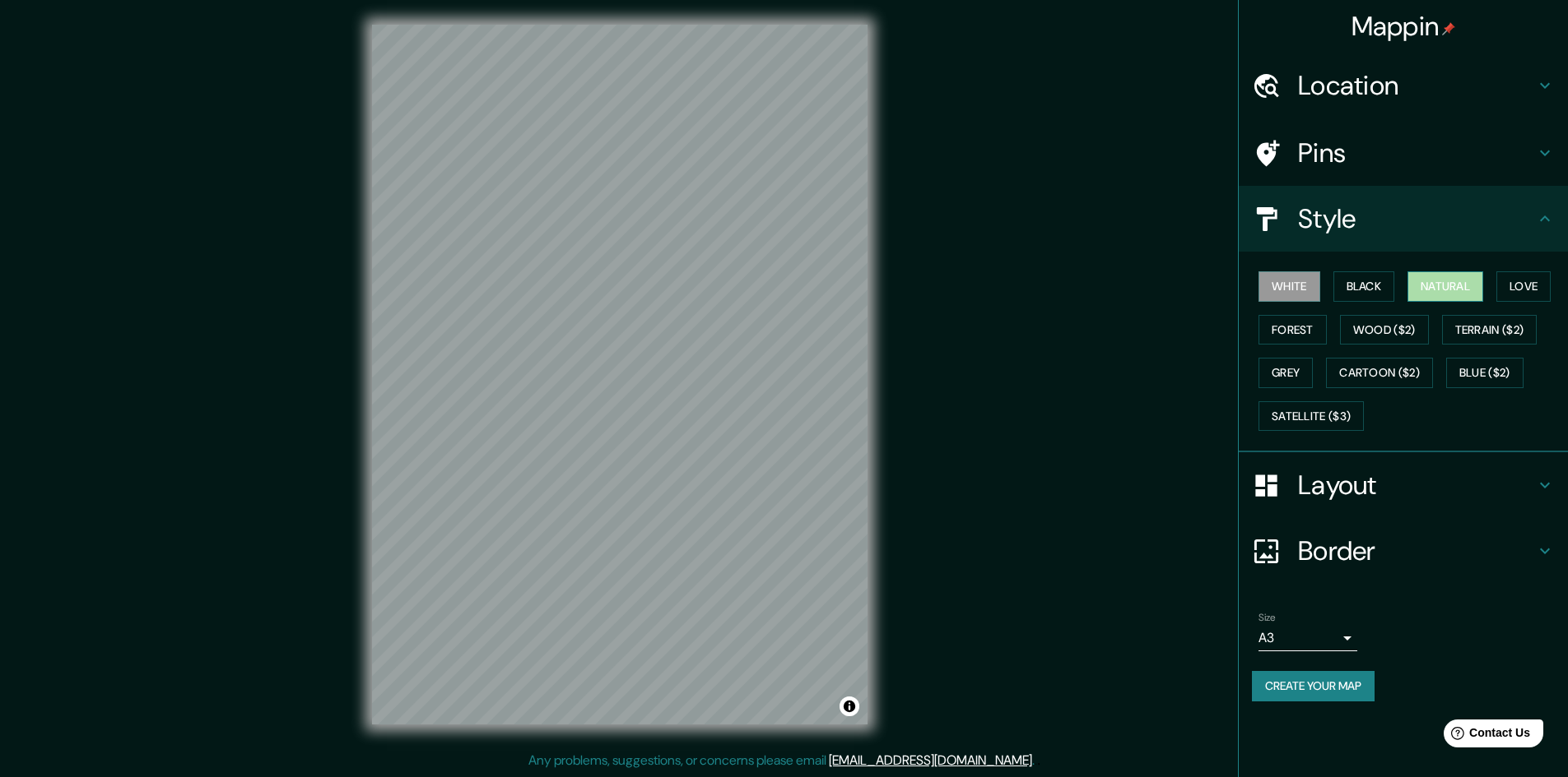
click at [1460, 283] on button "Natural" at bounding box center [1445, 286] width 76 height 31
click at [1358, 280] on button "Black" at bounding box center [1364, 286] width 62 height 31
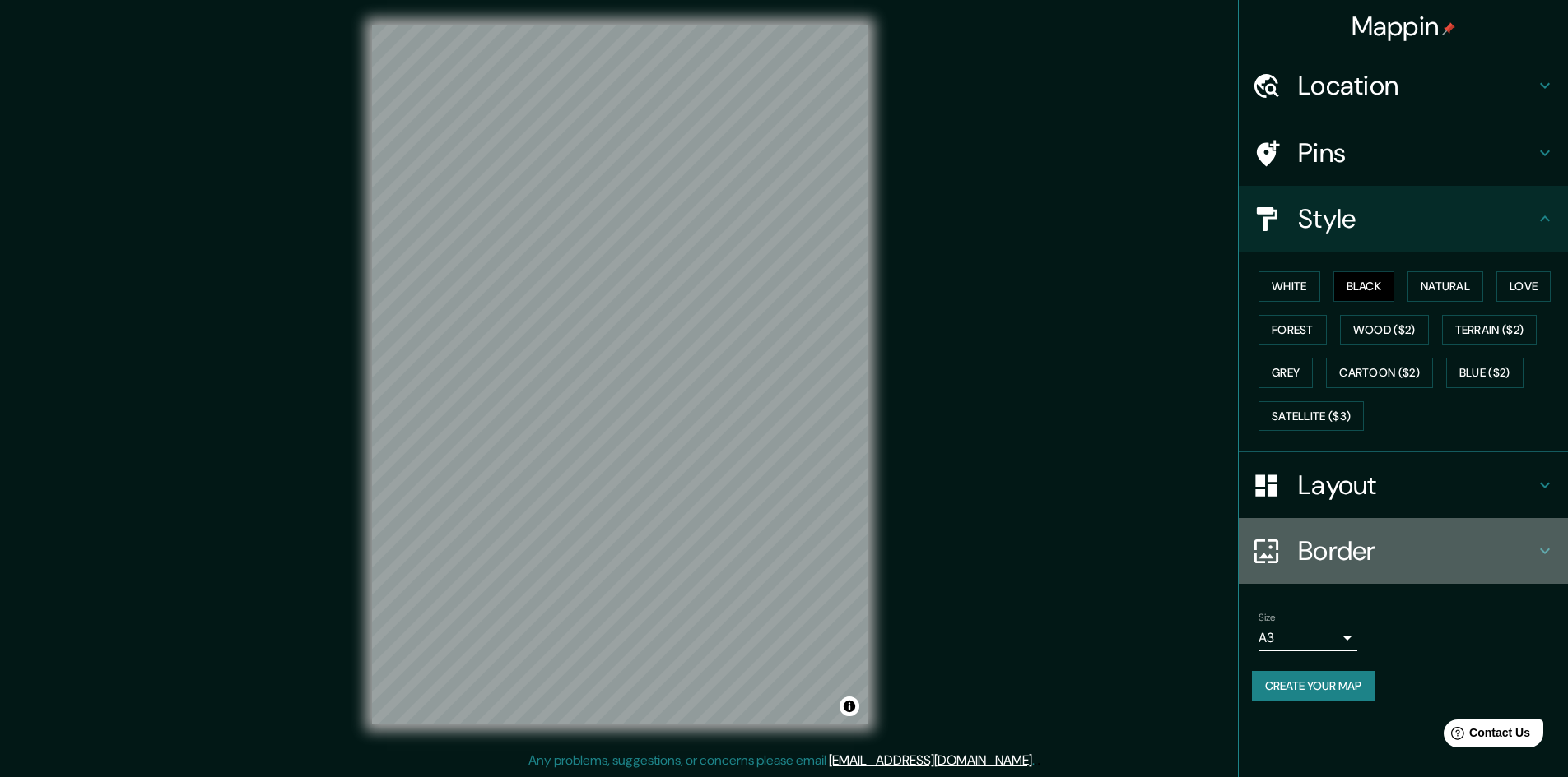
click at [1329, 549] on h4 "Border" at bounding box center [1416, 551] width 237 height 33
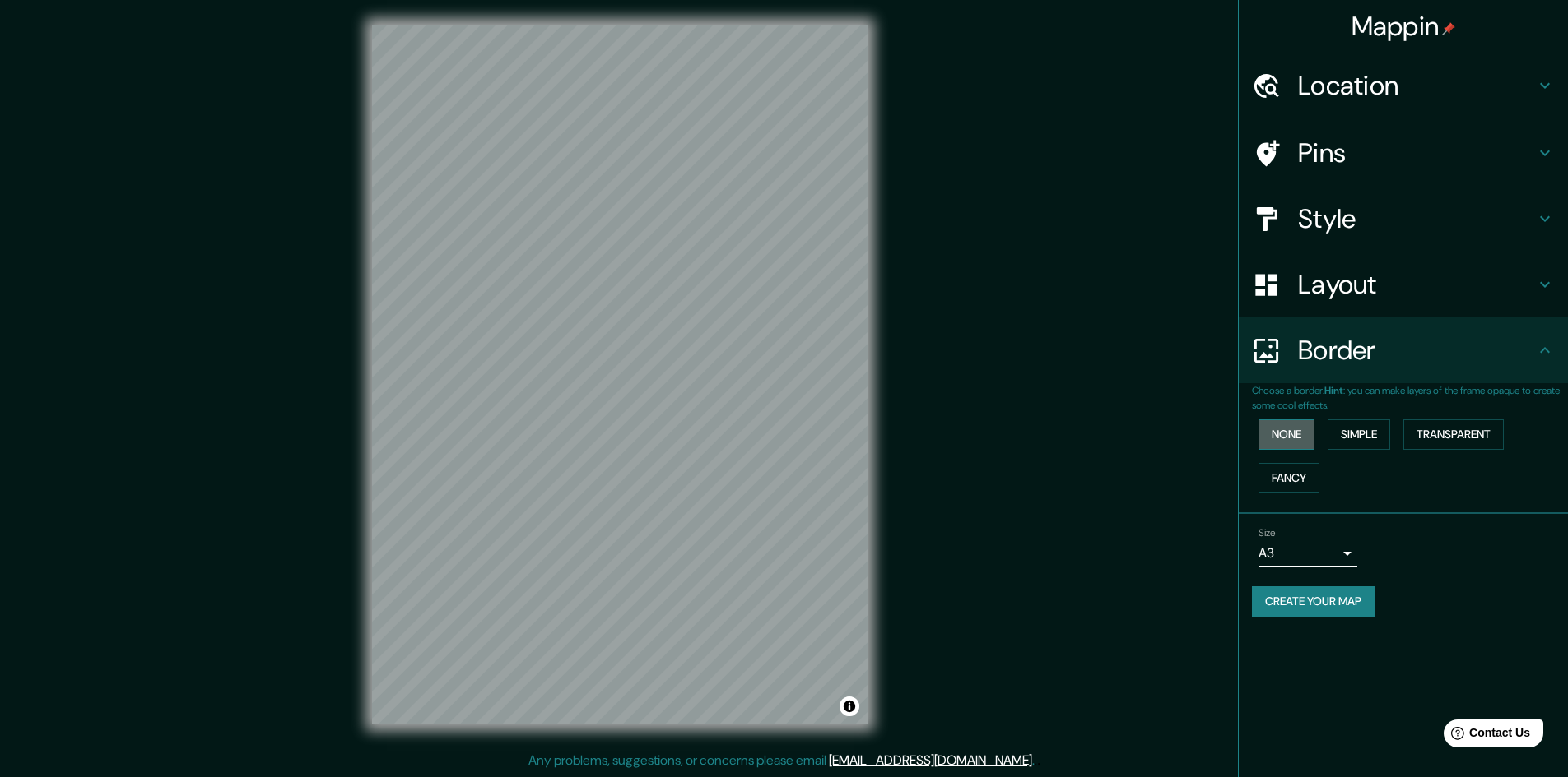
click at [1275, 429] on button "None" at bounding box center [1286, 435] width 56 height 31
click at [1377, 438] on button "Simple" at bounding box center [1358, 435] width 63 height 31
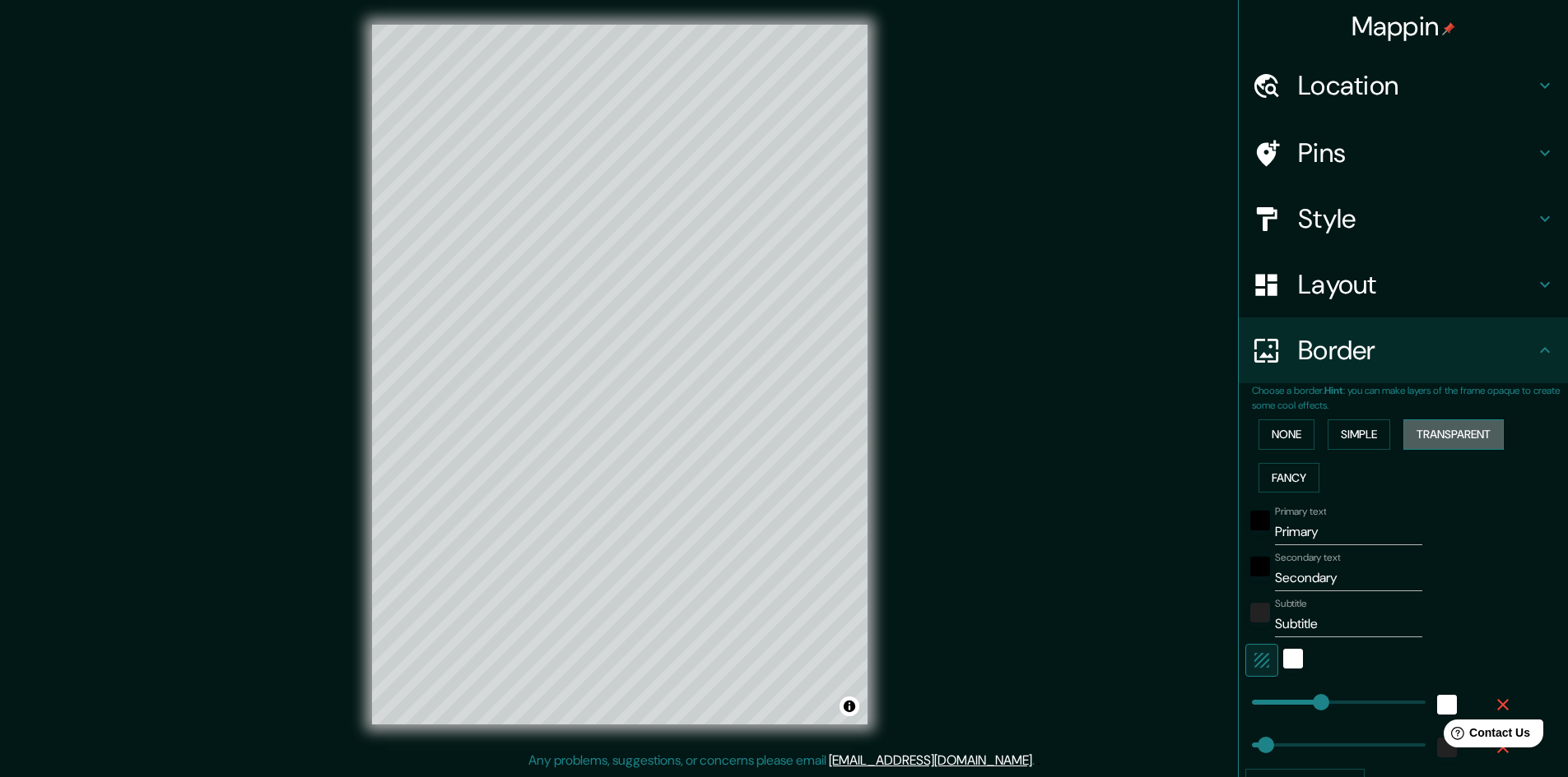
click at [1454, 438] on button "Transparent" at bounding box center [1454, 435] width 100 height 31
click at [1276, 478] on button "Fancy" at bounding box center [1288, 478] width 61 height 31
click at [1291, 436] on button "None" at bounding box center [1286, 435] width 56 height 31
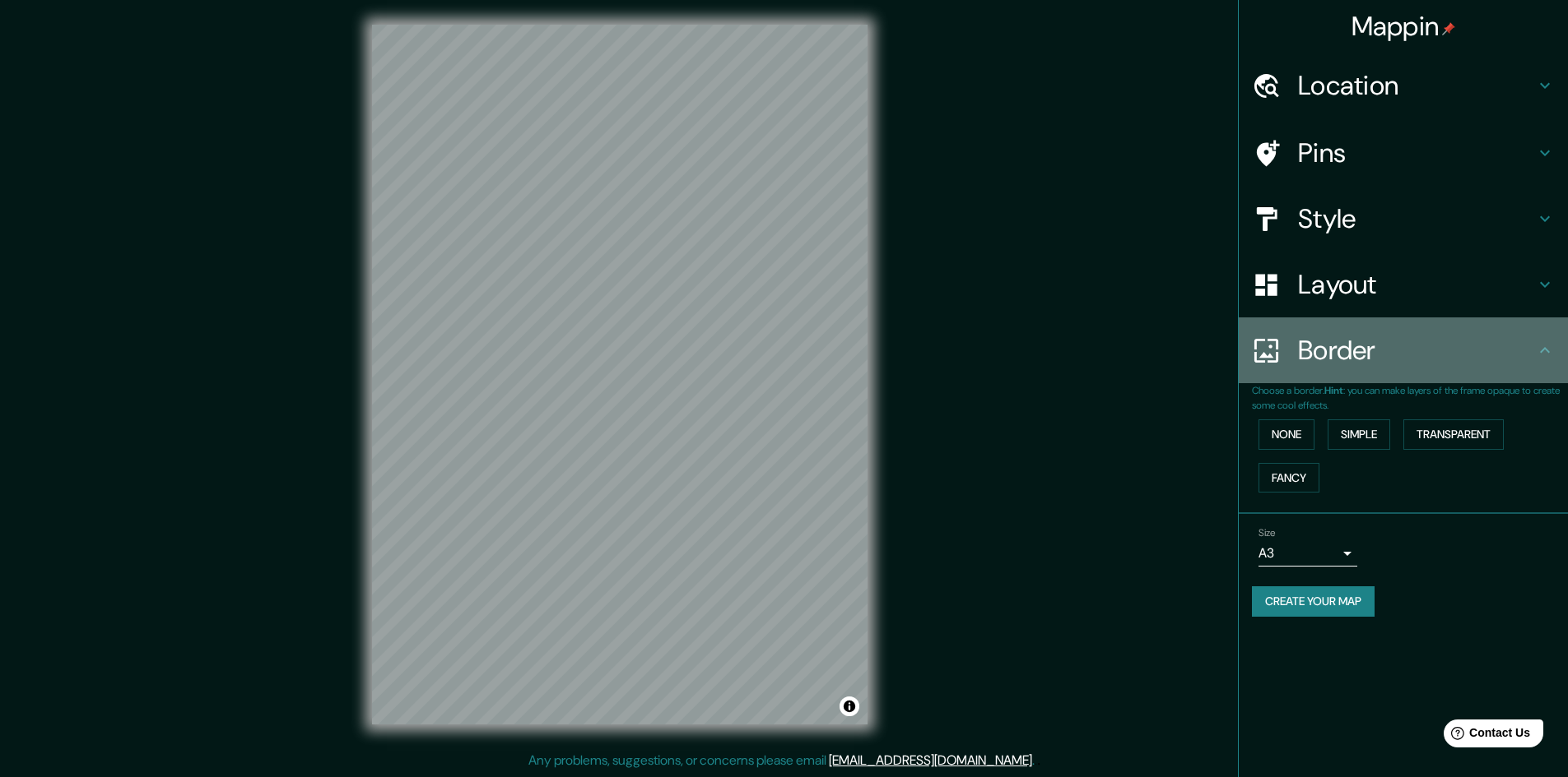
click at [1533, 339] on h4 "Border" at bounding box center [1416, 349] width 237 height 33
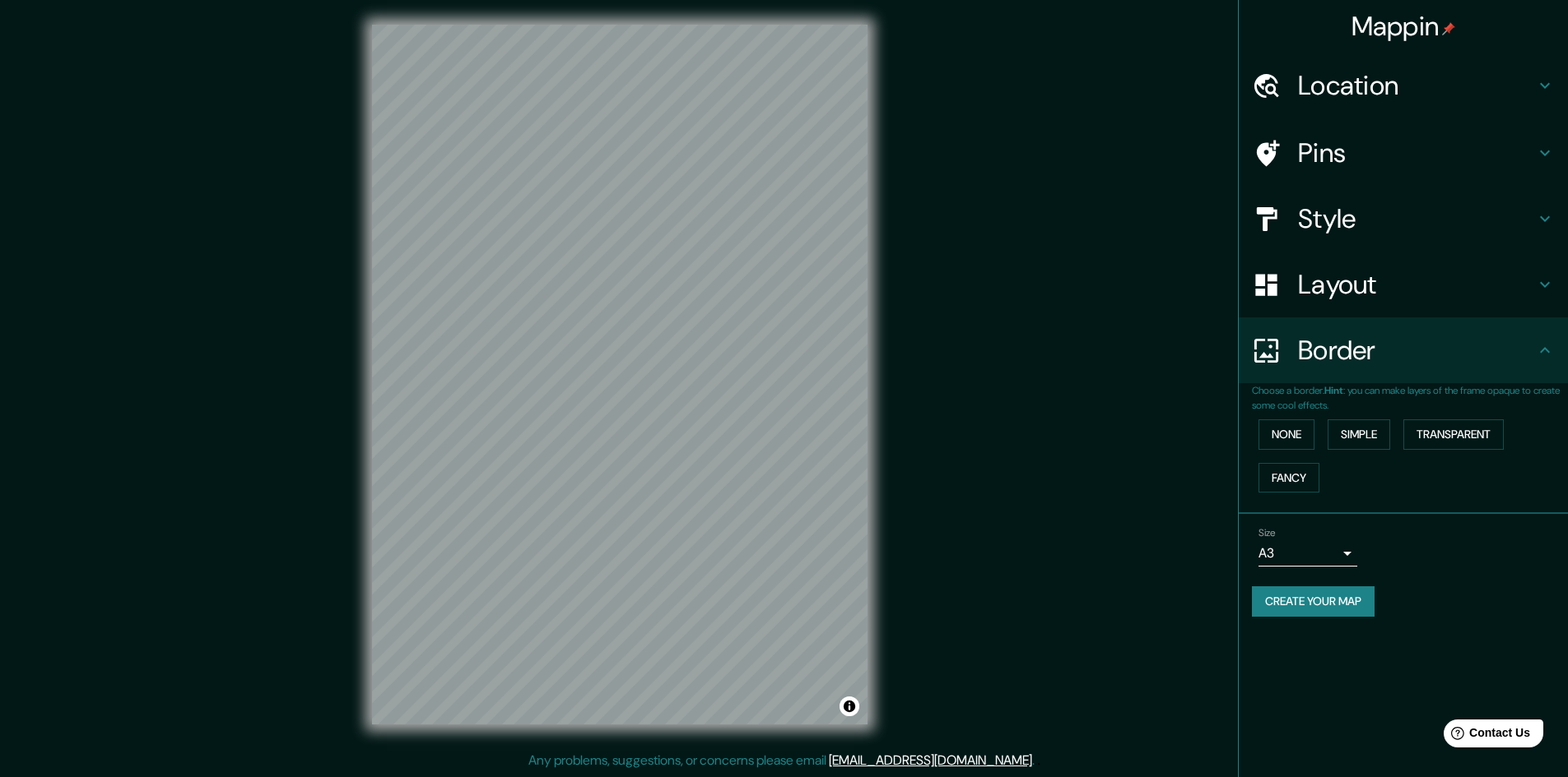
click at [1316, 144] on h4 "Pins" at bounding box center [1416, 152] width 237 height 33
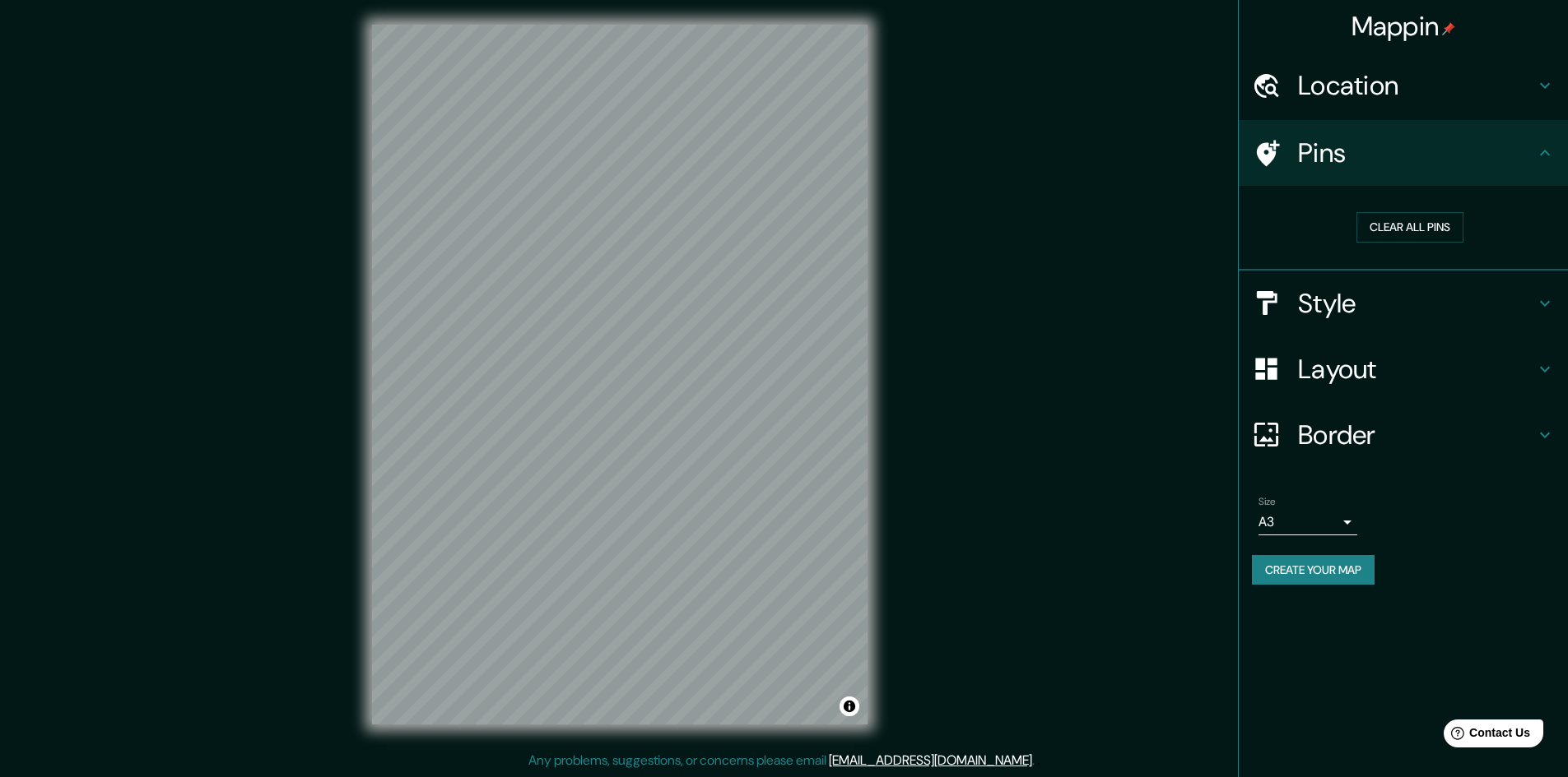
click at [1406, 87] on h4 "Location" at bounding box center [1416, 85] width 237 height 33
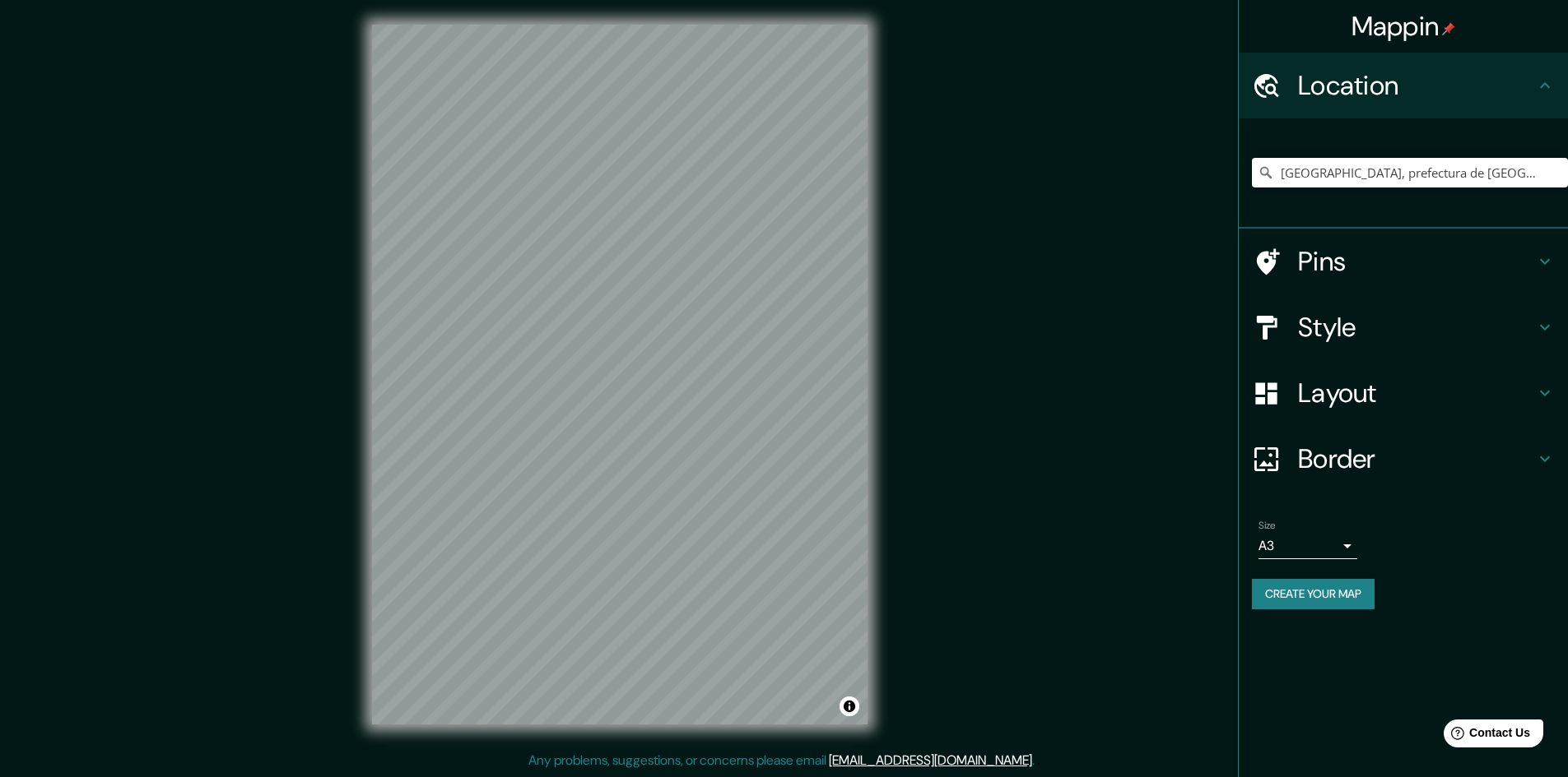
click at [1409, 280] on div "Pins" at bounding box center [1403, 261] width 329 height 66
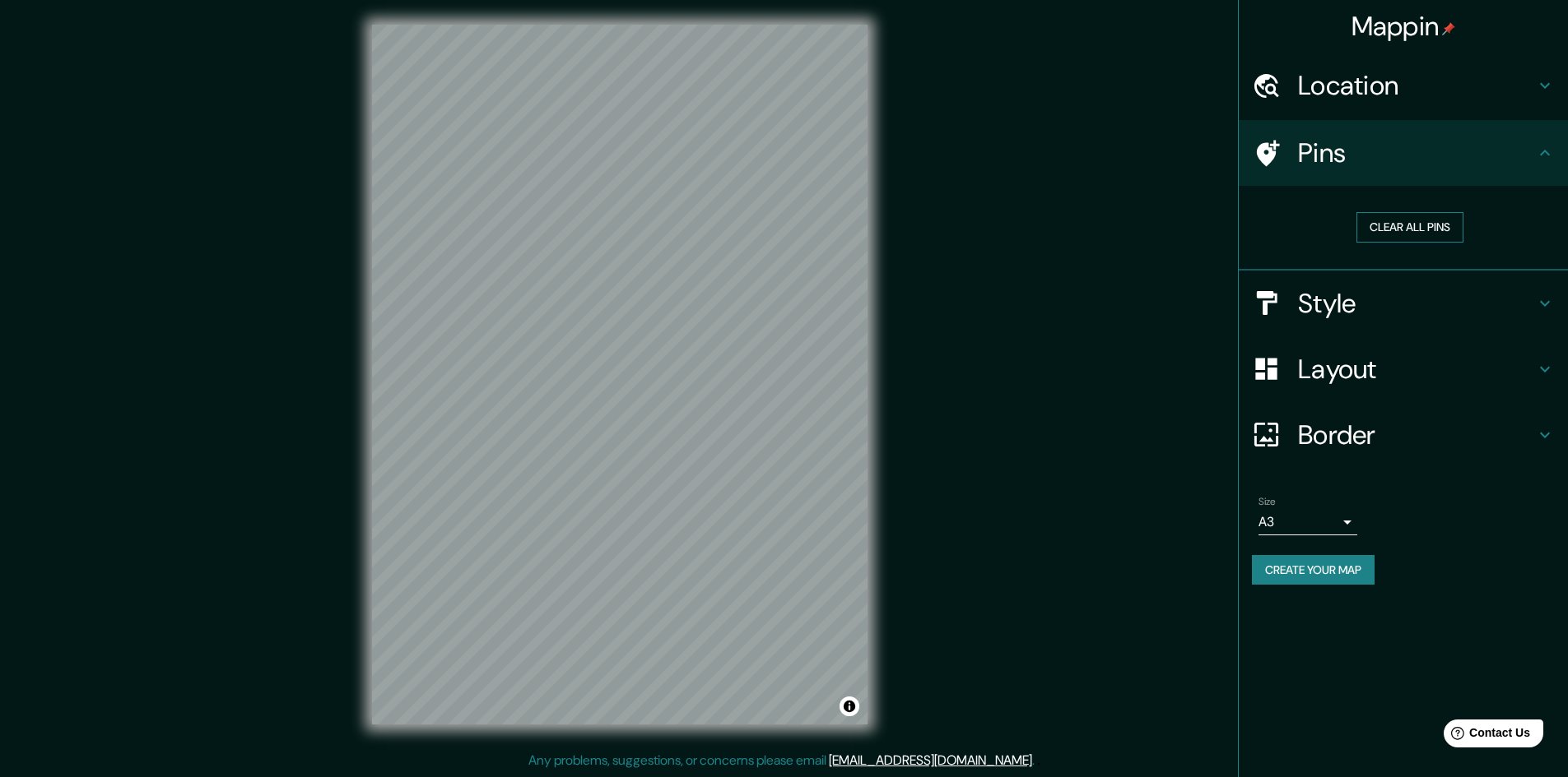
click at [1416, 224] on button "Clear all pins" at bounding box center [1410, 227] width 107 height 31
click at [1380, 308] on h4 "Style" at bounding box center [1416, 303] width 237 height 33
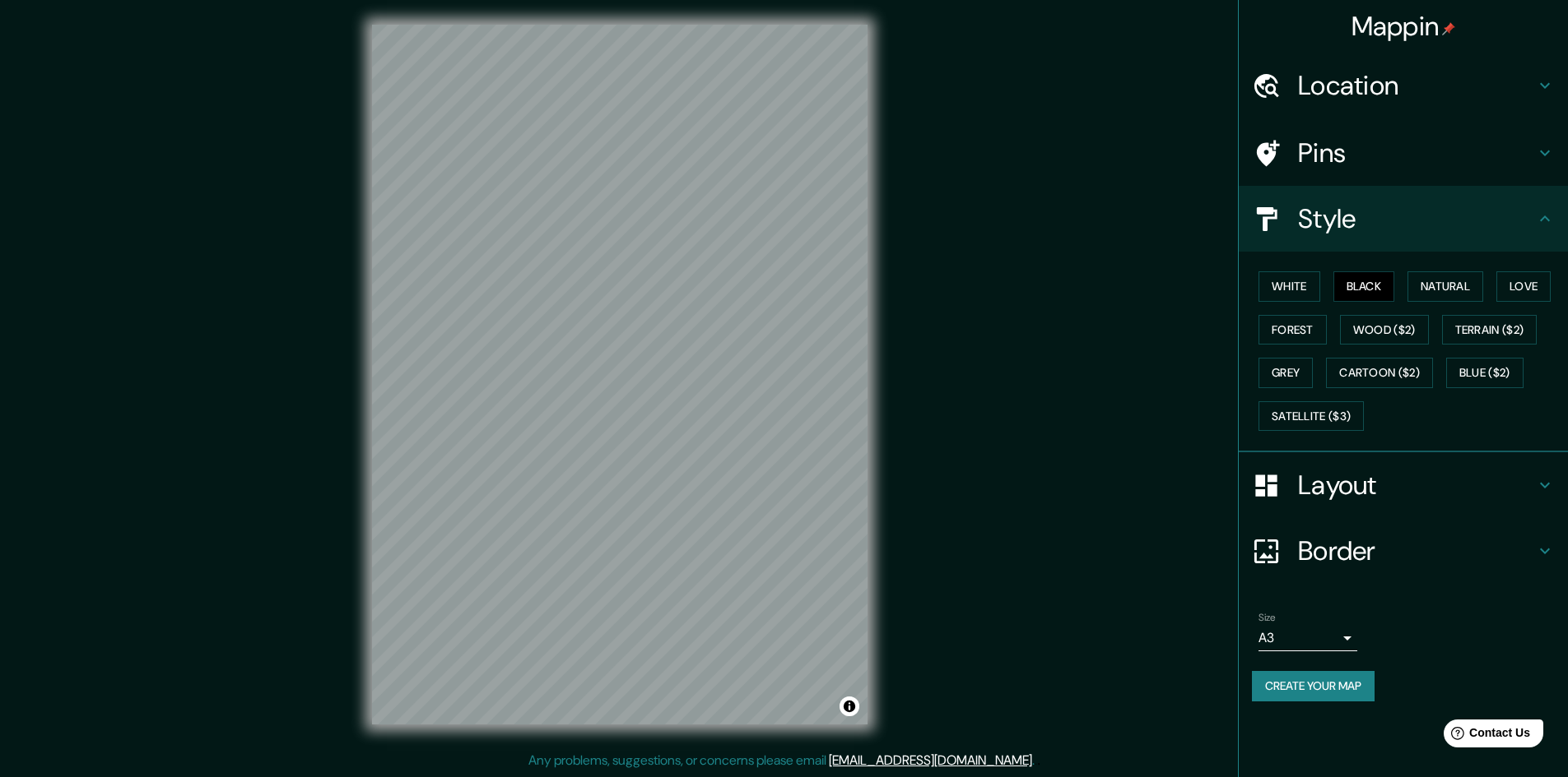
click at [1349, 491] on h4 "Layout" at bounding box center [1416, 485] width 237 height 33
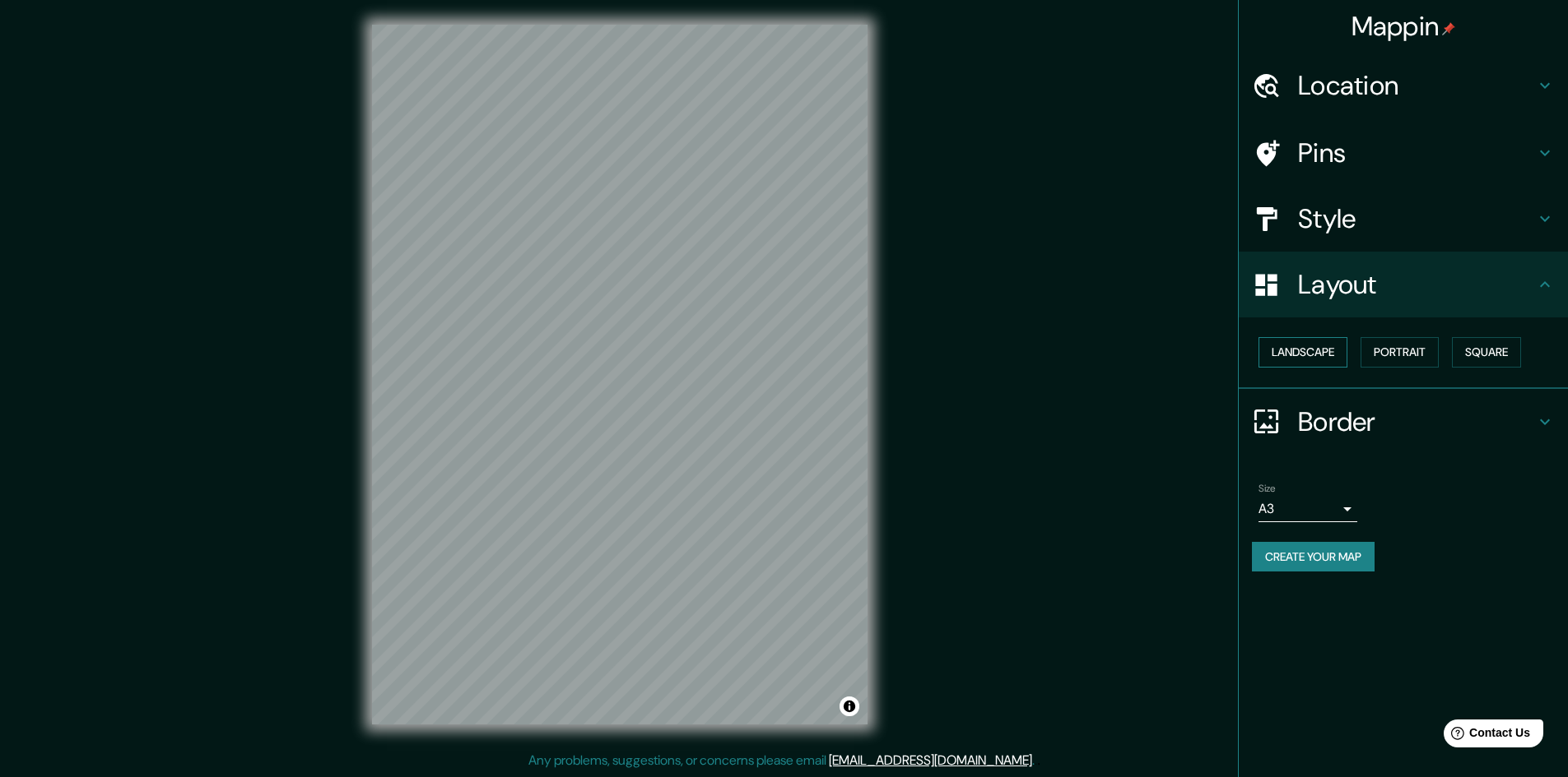
click at [1317, 346] on button "Landscape" at bounding box center [1302, 352] width 89 height 31
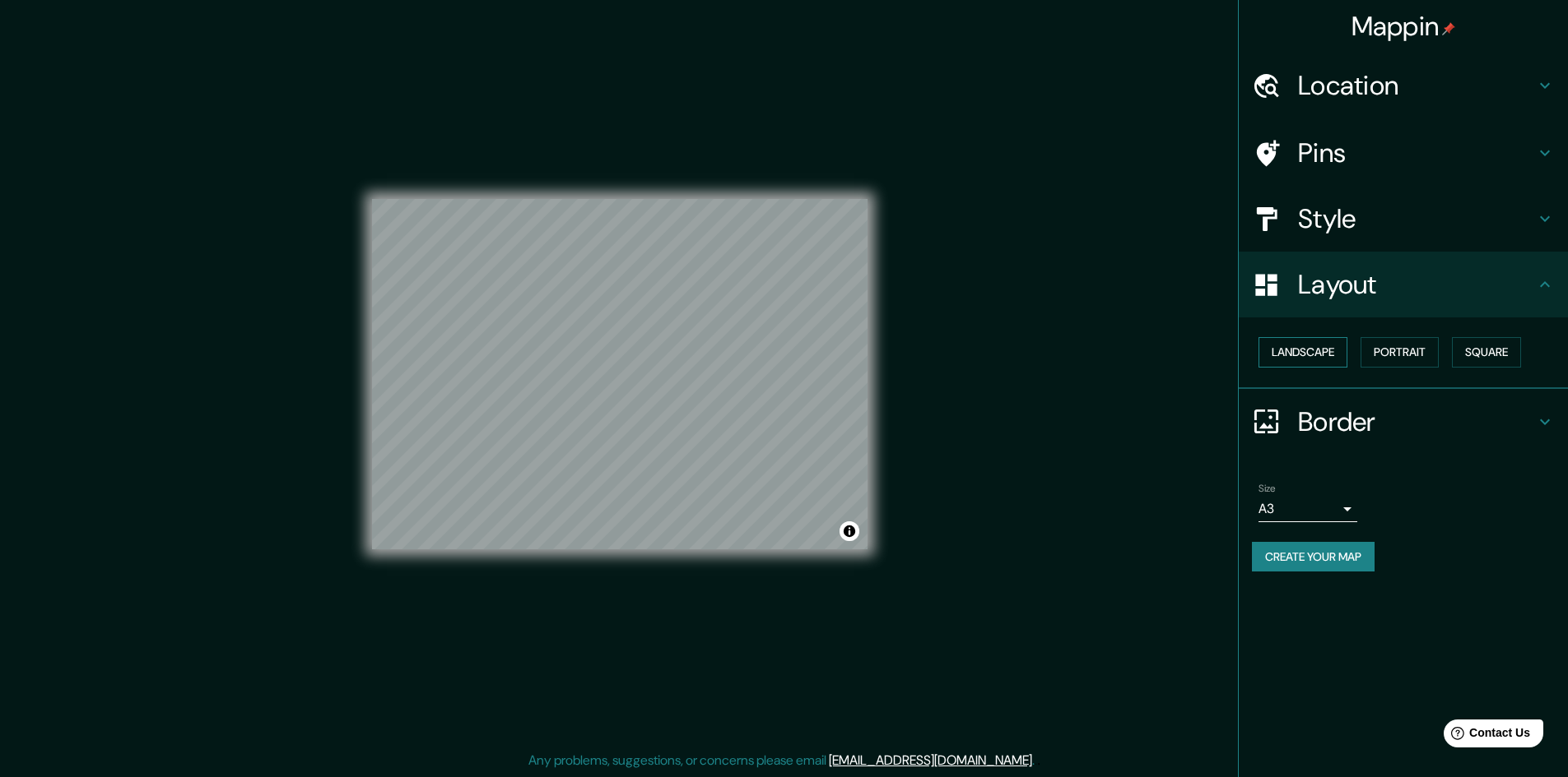
click at [1317, 347] on button "Landscape" at bounding box center [1302, 352] width 89 height 31
click at [1395, 356] on button "Portrait" at bounding box center [1399, 352] width 78 height 31
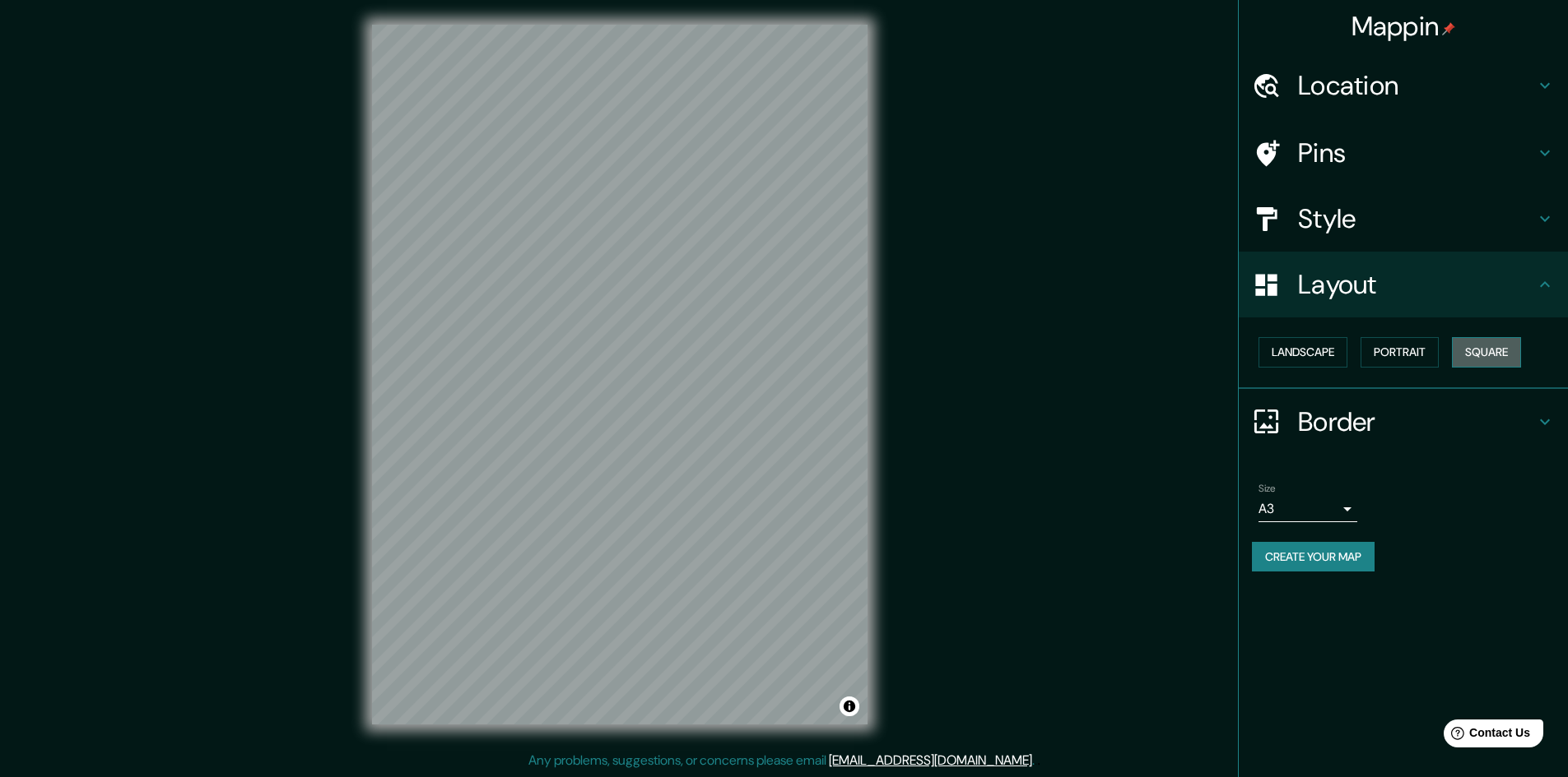
click at [1489, 356] on button "Square" at bounding box center [1486, 352] width 70 height 31
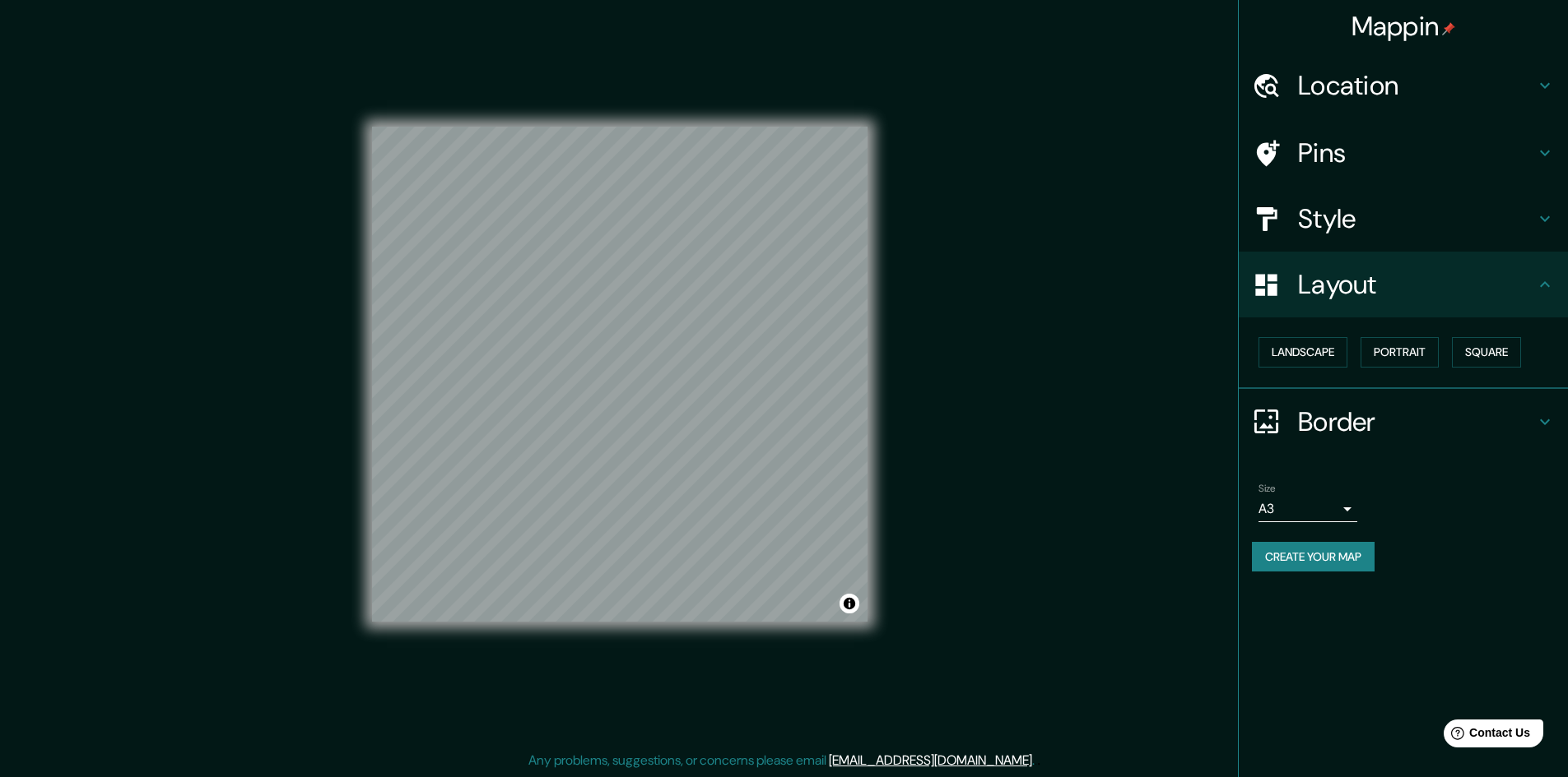
scroll to position [0, 0]
click at [1331, 557] on button "Create your map" at bounding box center [1313, 557] width 122 height 31
click at [1331, 556] on button "Create your map" at bounding box center [1313, 557] width 122 height 31
click at [1325, 558] on button "Create your map" at bounding box center [1313, 557] width 122 height 31
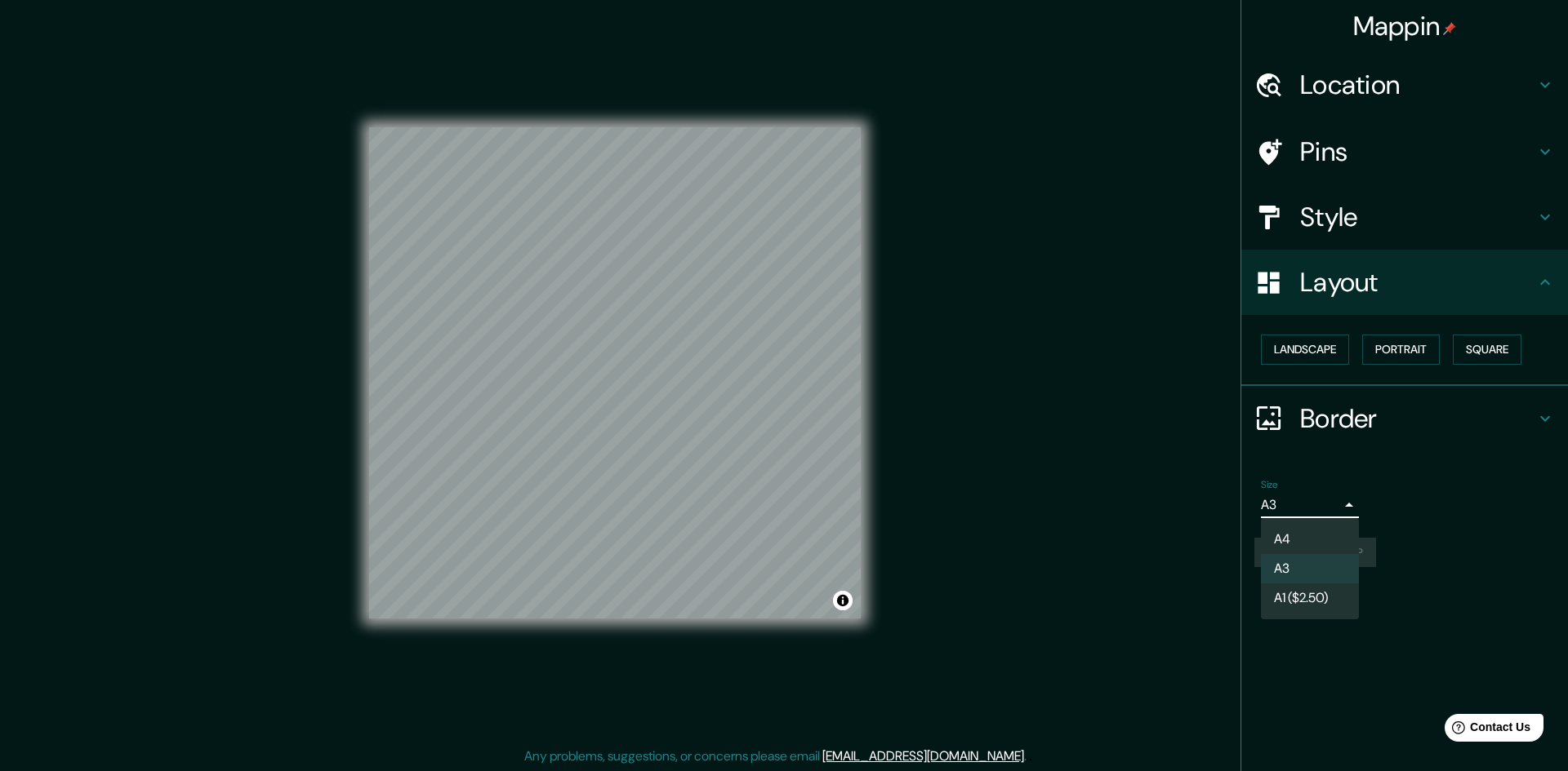
click at [1336, 499] on body "Mappin Location Yokohama, prefectura de Kanagawa, Japón Pins Style Layout Lands…" at bounding box center [784, 385] width 1568 height 771
click at [1307, 540] on li "A4" at bounding box center [1309, 540] width 98 height 30
type input "single"
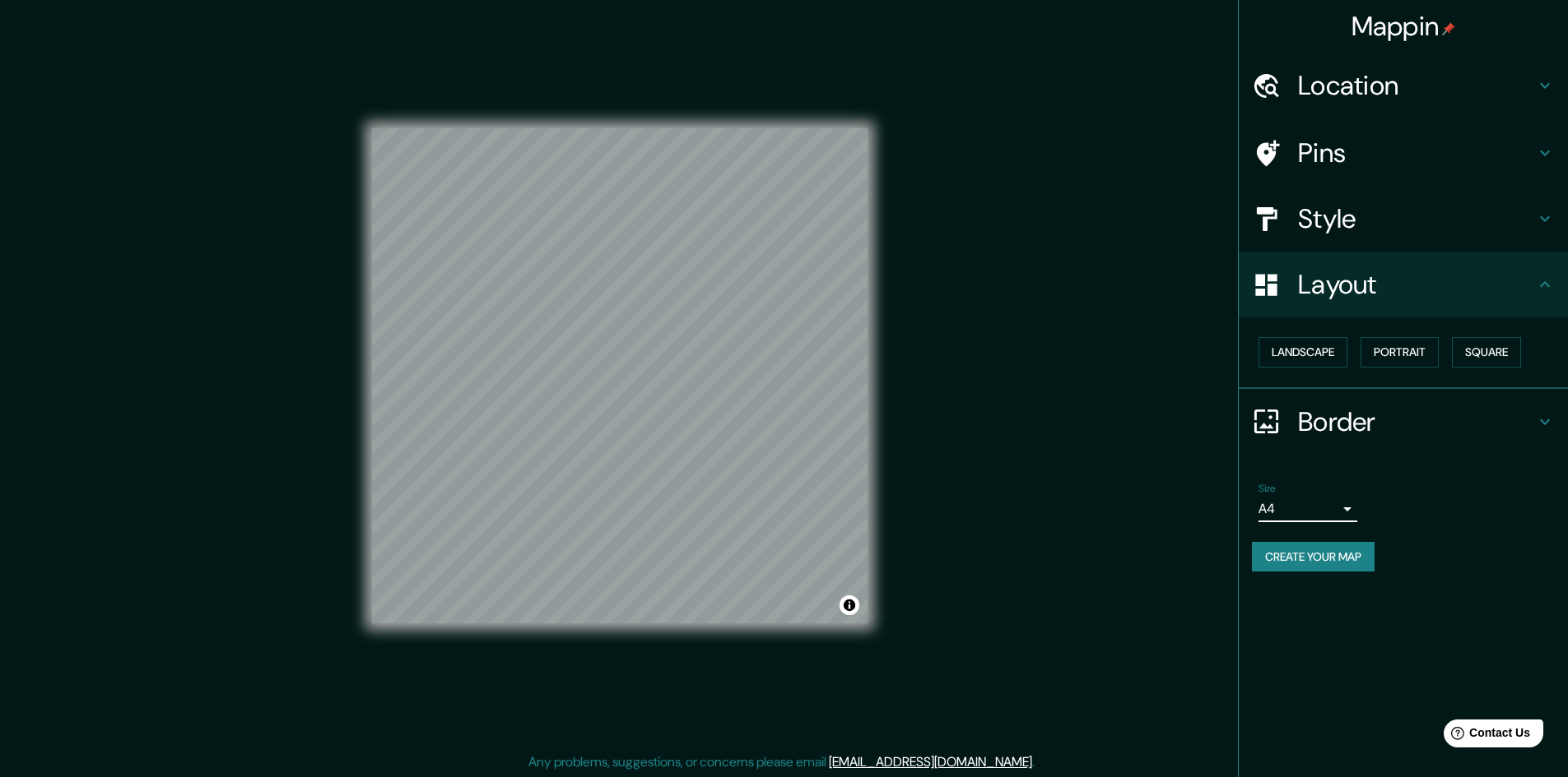
click at [1335, 567] on button "Create your map" at bounding box center [1313, 557] width 122 height 31
click at [1417, 503] on div "Size A4 single" at bounding box center [1403, 502] width 303 height 53
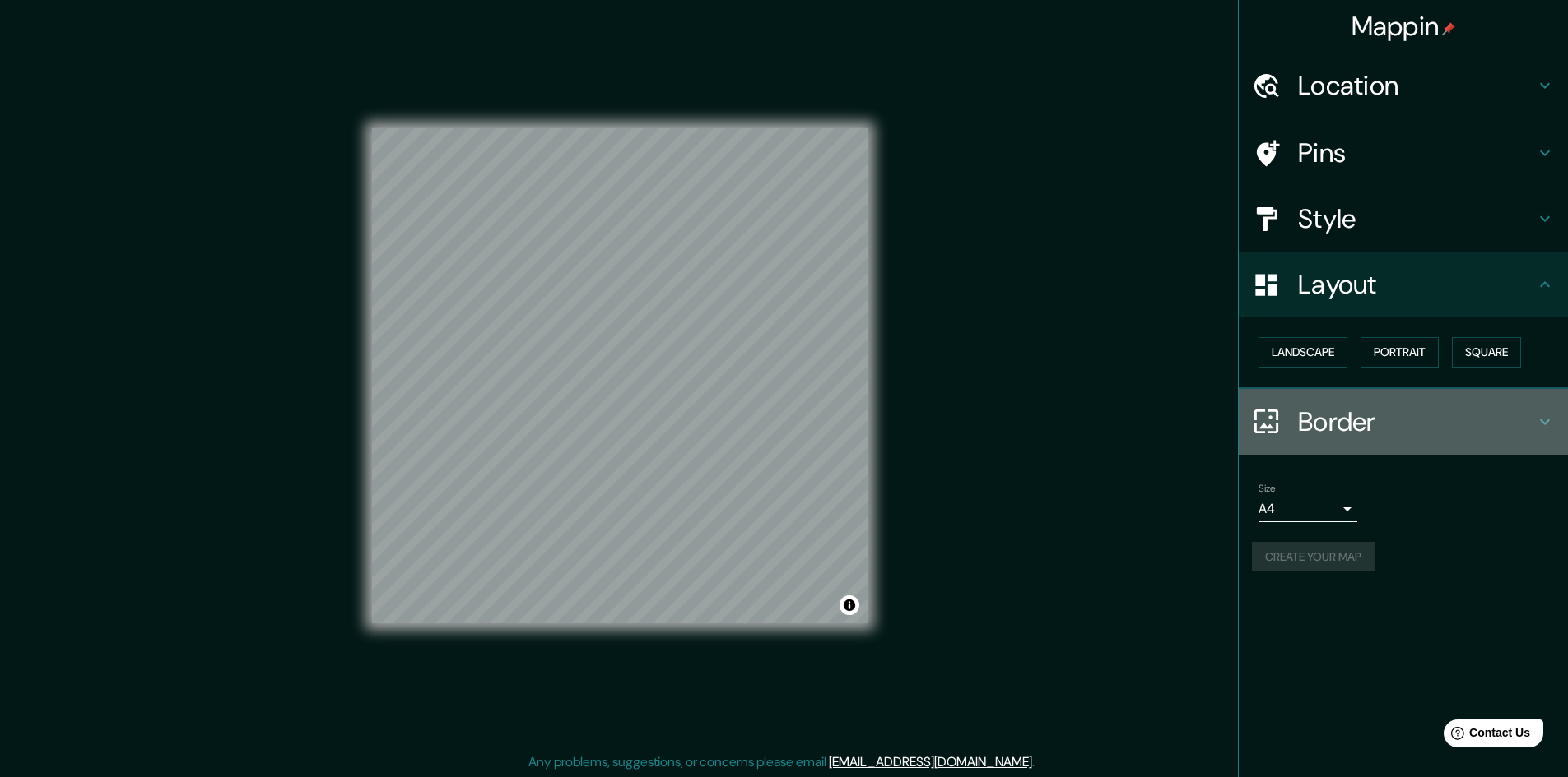
click at [1546, 420] on icon at bounding box center [1544, 421] width 19 height 19
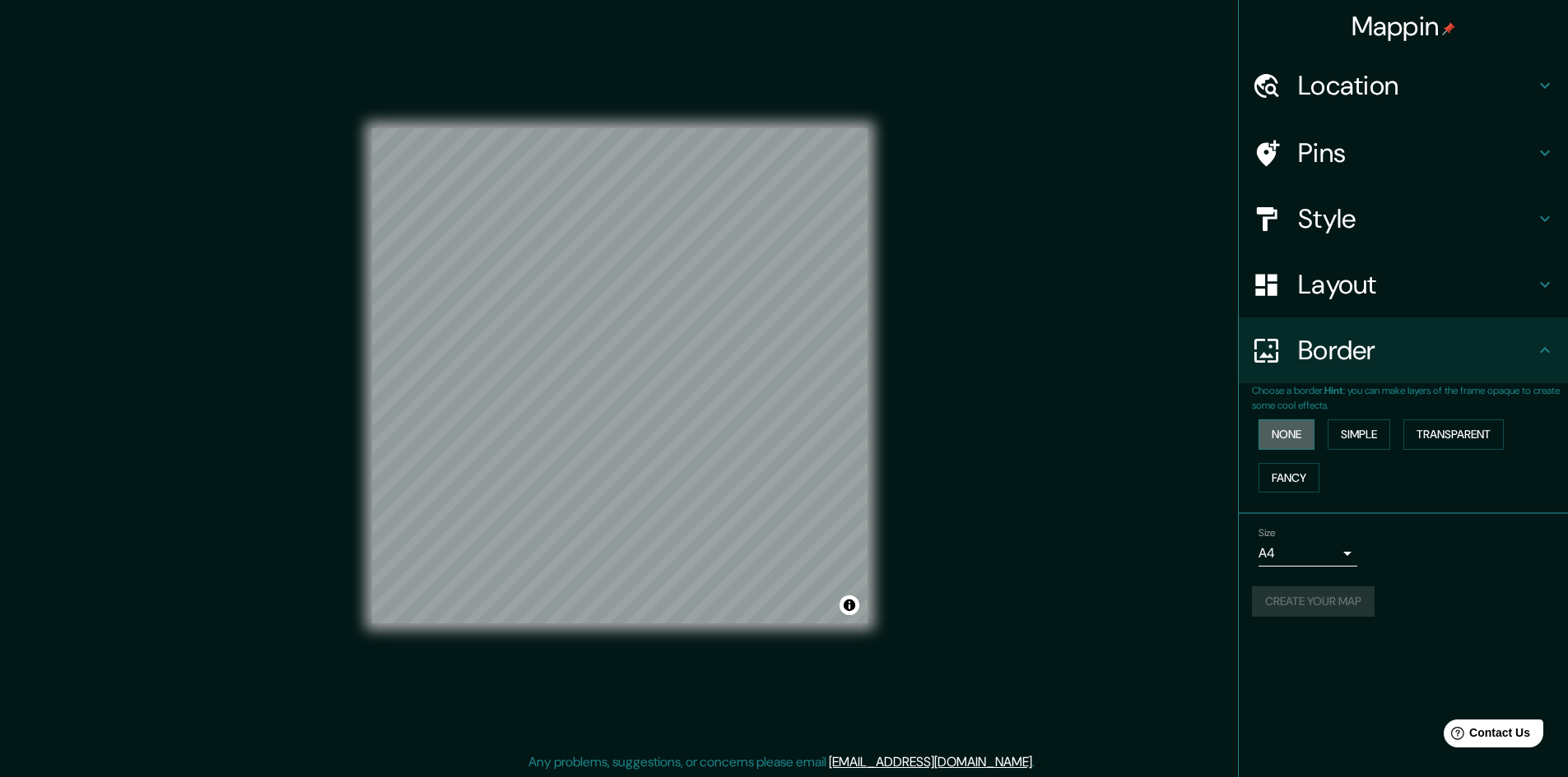
click at [1297, 443] on button "None" at bounding box center [1286, 435] width 56 height 31
click at [1405, 568] on div "Size A4 single" at bounding box center [1403, 547] width 303 height 53
click at [1344, 603] on div "Create your map" at bounding box center [1403, 601] width 303 height 31
click at [1346, 604] on div "Create your map" at bounding box center [1403, 601] width 303 height 31
click at [1085, 473] on div "Mappin Location Yokohama, prefectura de Kanagawa, Japón Pins Style Layout Borde…" at bounding box center [784, 389] width 1568 height 779
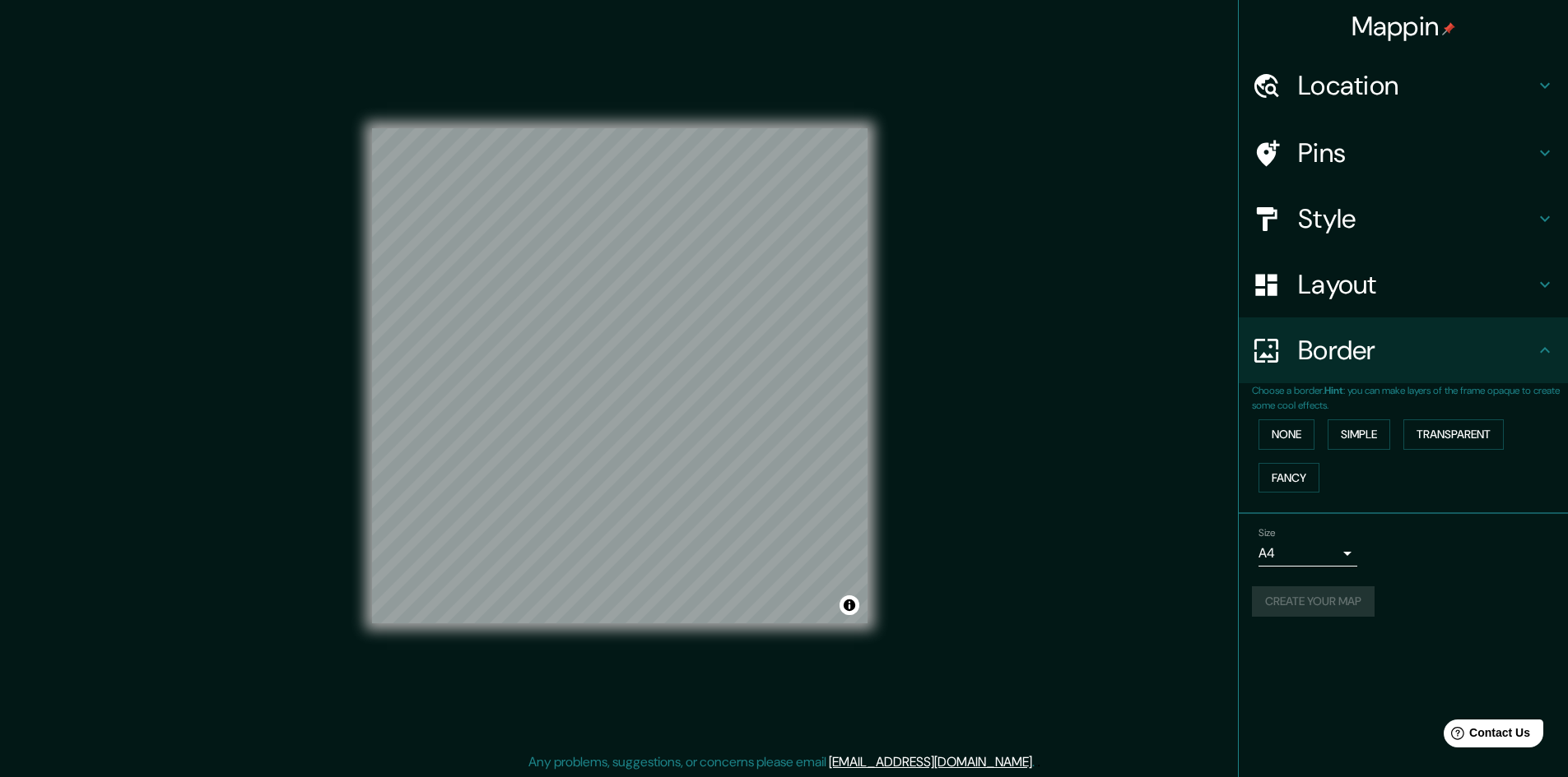
click at [1330, 208] on h4 "Style" at bounding box center [1416, 218] width 237 height 33
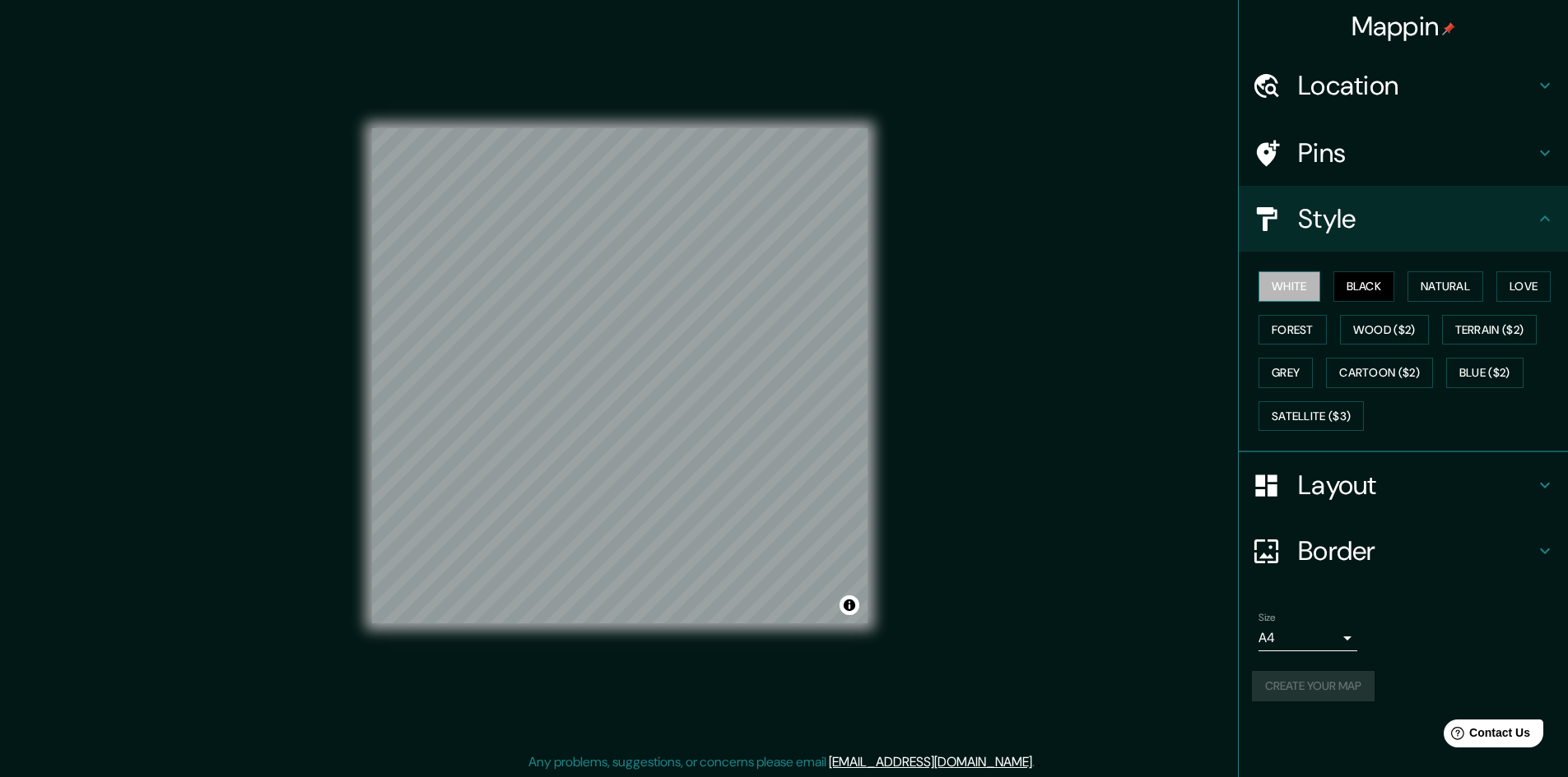
click at [1286, 282] on button "White" at bounding box center [1289, 286] width 62 height 31
click at [1271, 331] on button "Forest" at bounding box center [1292, 330] width 69 height 31
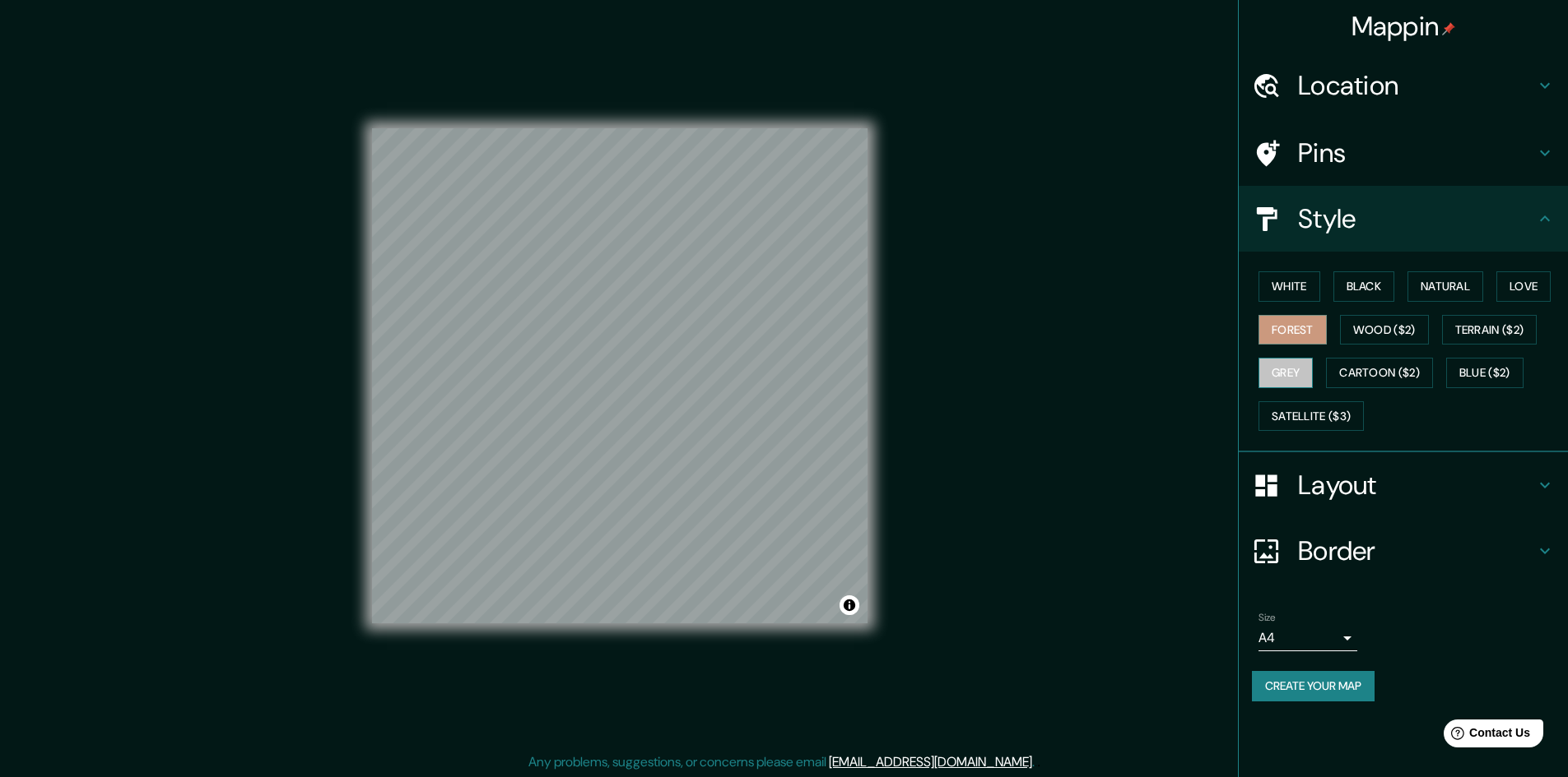
click at [1279, 366] on button "Grey" at bounding box center [1285, 373] width 55 height 31
click at [1293, 418] on button "Satellite ($3)" at bounding box center [1311, 416] width 106 height 31
click at [1384, 392] on div "White Black Natural Love Forest Wood ($2) Terrain ($2) Grey Cartoon ($2) Blue (…" at bounding box center [1410, 351] width 316 height 172
click at [1478, 370] on button "Blue ($2)" at bounding box center [1484, 373] width 77 height 31
click at [1523, 334] on button "Terrain ($2)" at bounding box center [1490, 330] width 95 height 31
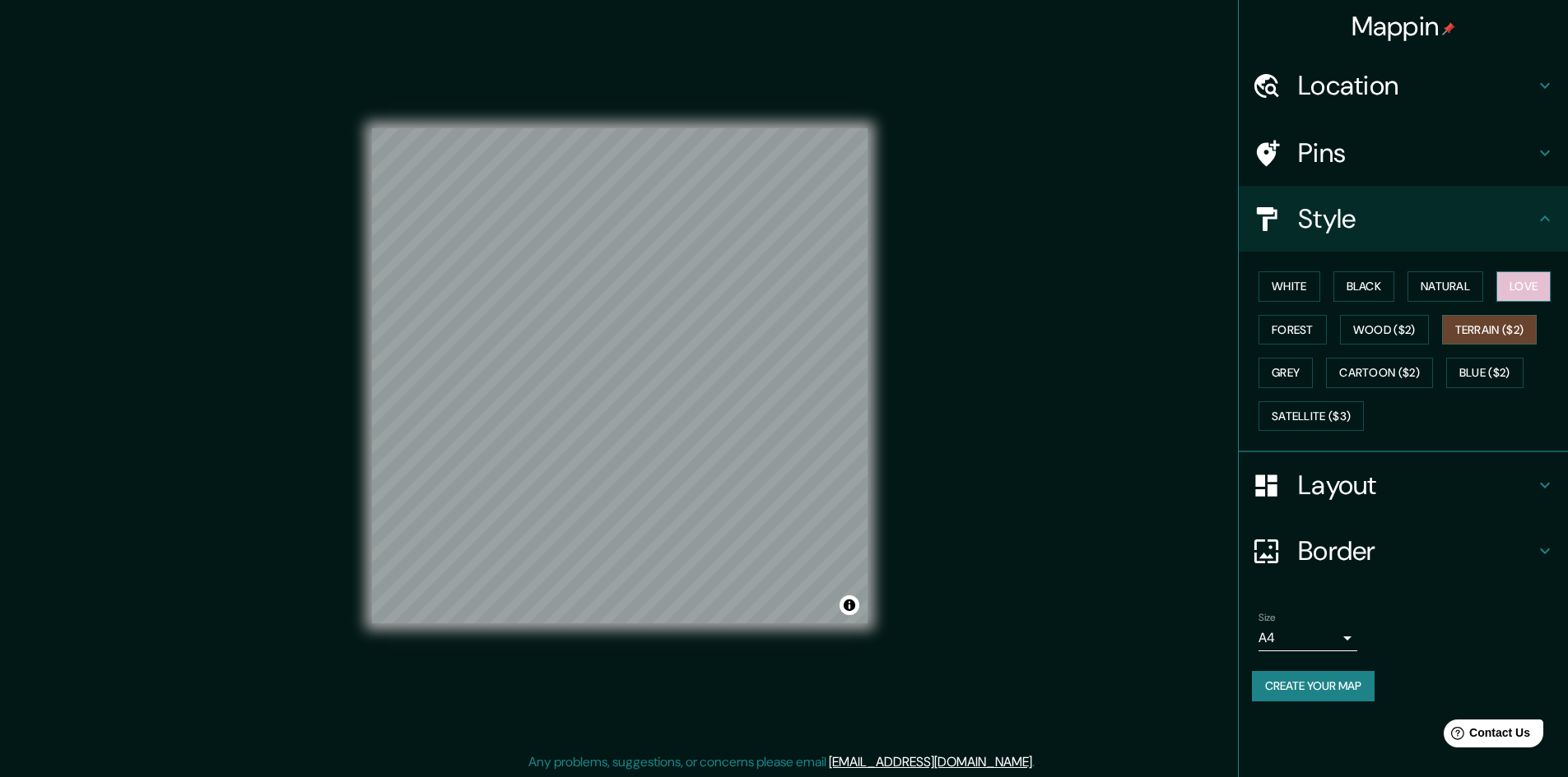
click at [1542, 283] on button "Love" at bounding box center [1523, 286] width 55 height 31
click at [1447, 276] on button "Natural" at bounding box center [1445, 286] width 76 height 31
click at [1355, 278] on button "Black" at bounding box center [1364, 286] width 62 height 31
click at [1329, 687] on button "Create your map" at bounding box center [1313, 686] width 122 height 31
click at [1329, 690] on div "Create your map" at bounding box center [1403, 686] width 303 height 31
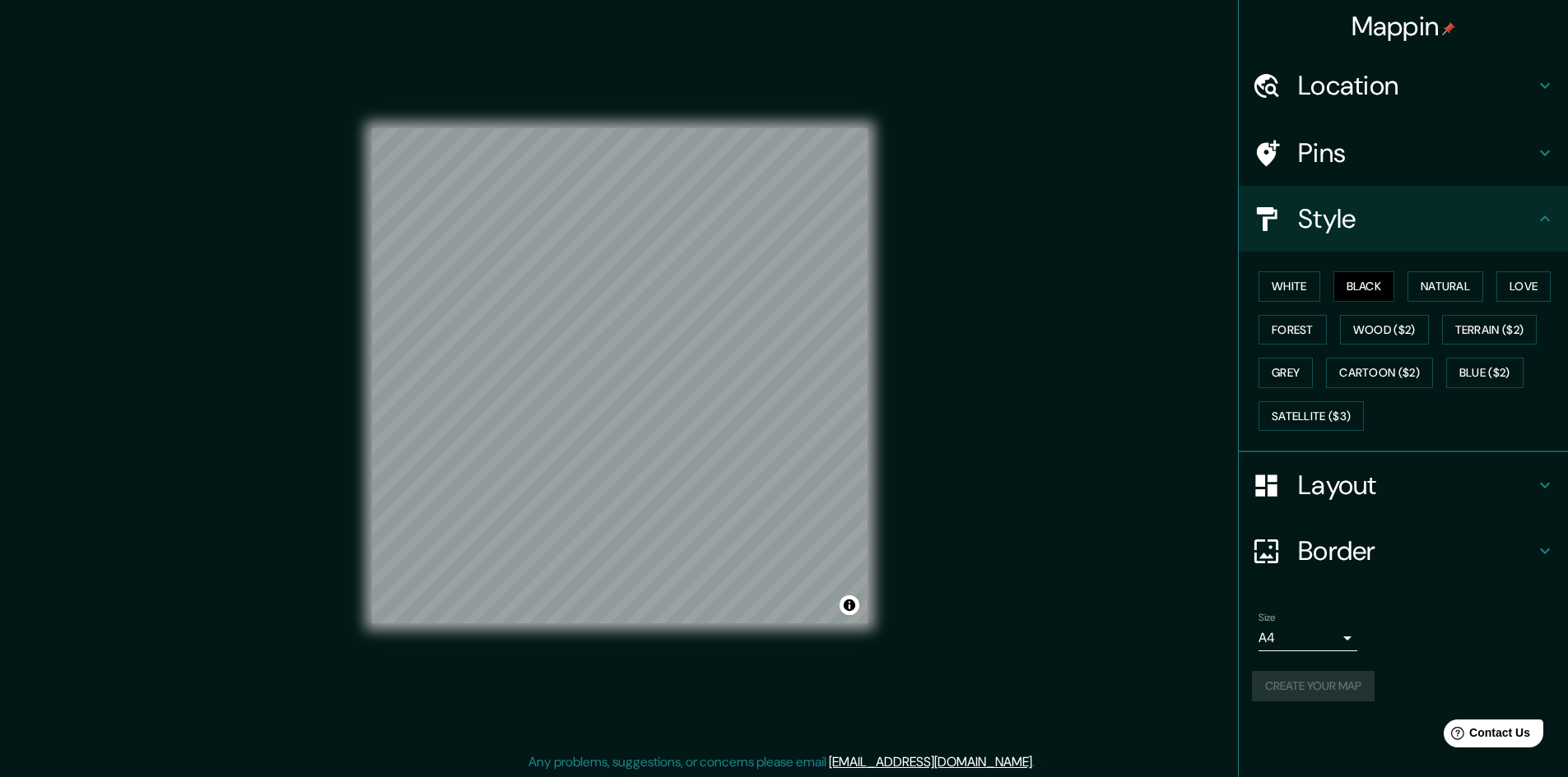
click at [1329, 692] on div "Create your map" at bounding box center [1403, 686] width 303 height 31
click at [1329, 693] on div "Create your map" at bounding box center [1403, 686] width 303 height 31
drag, startPoint x: 1328, startPoint y: 685, endPoint x: 1254, endPoint y: 708, distance: 77.5
click at [1246, 709] on div "Mappin Location Yokohama, prefectura de Kanagawa, Japón Pins Style White Black …" at bounding box center [784, 389] width 1568 height 779
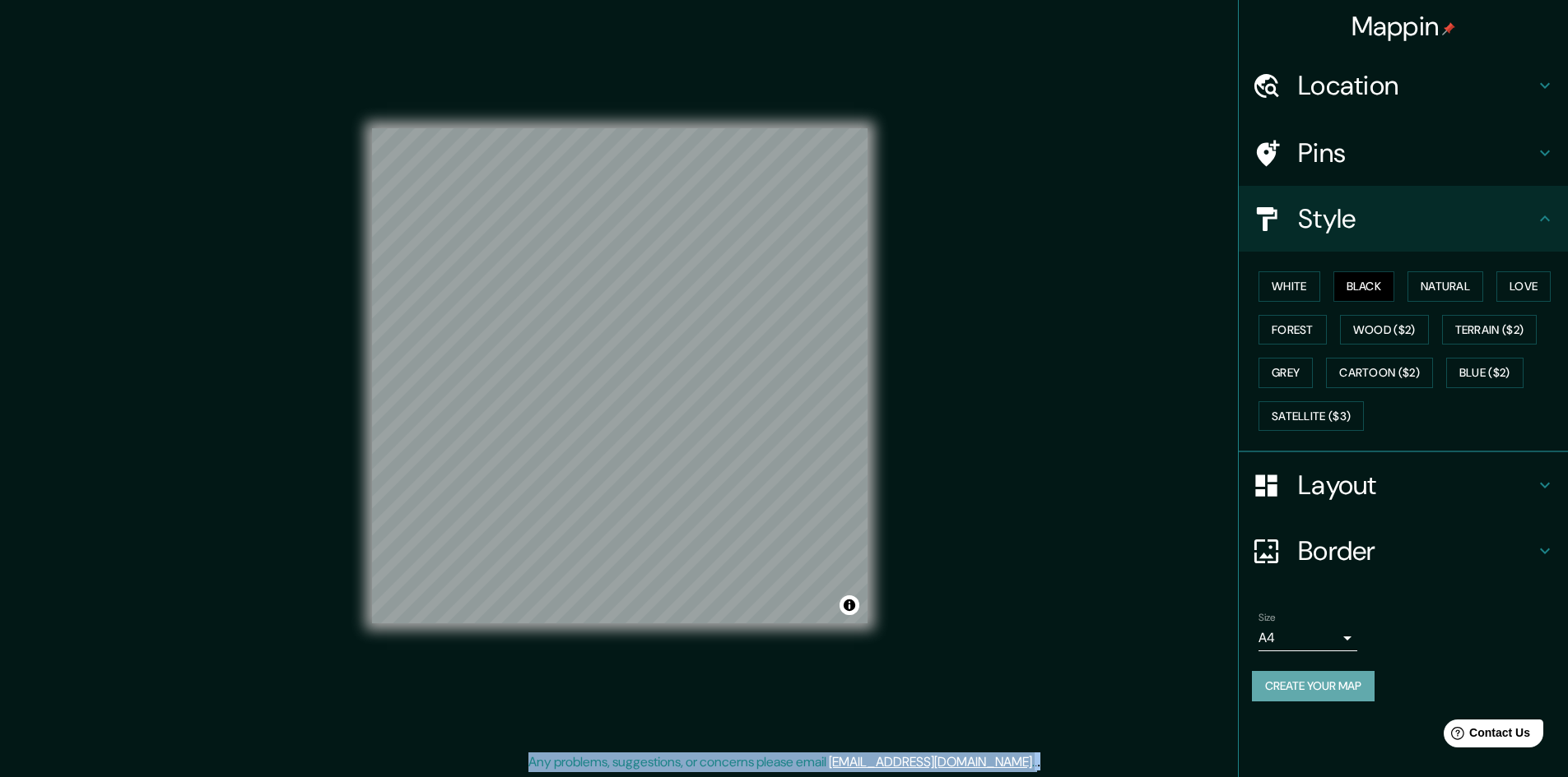
click at [1299, 684] on button "Create your map" at bounding box center [1313, 686] width 122 height 31
click at [1299, 684] on div "Create your map" at bounding box center [1403, 686] width 303 height 31
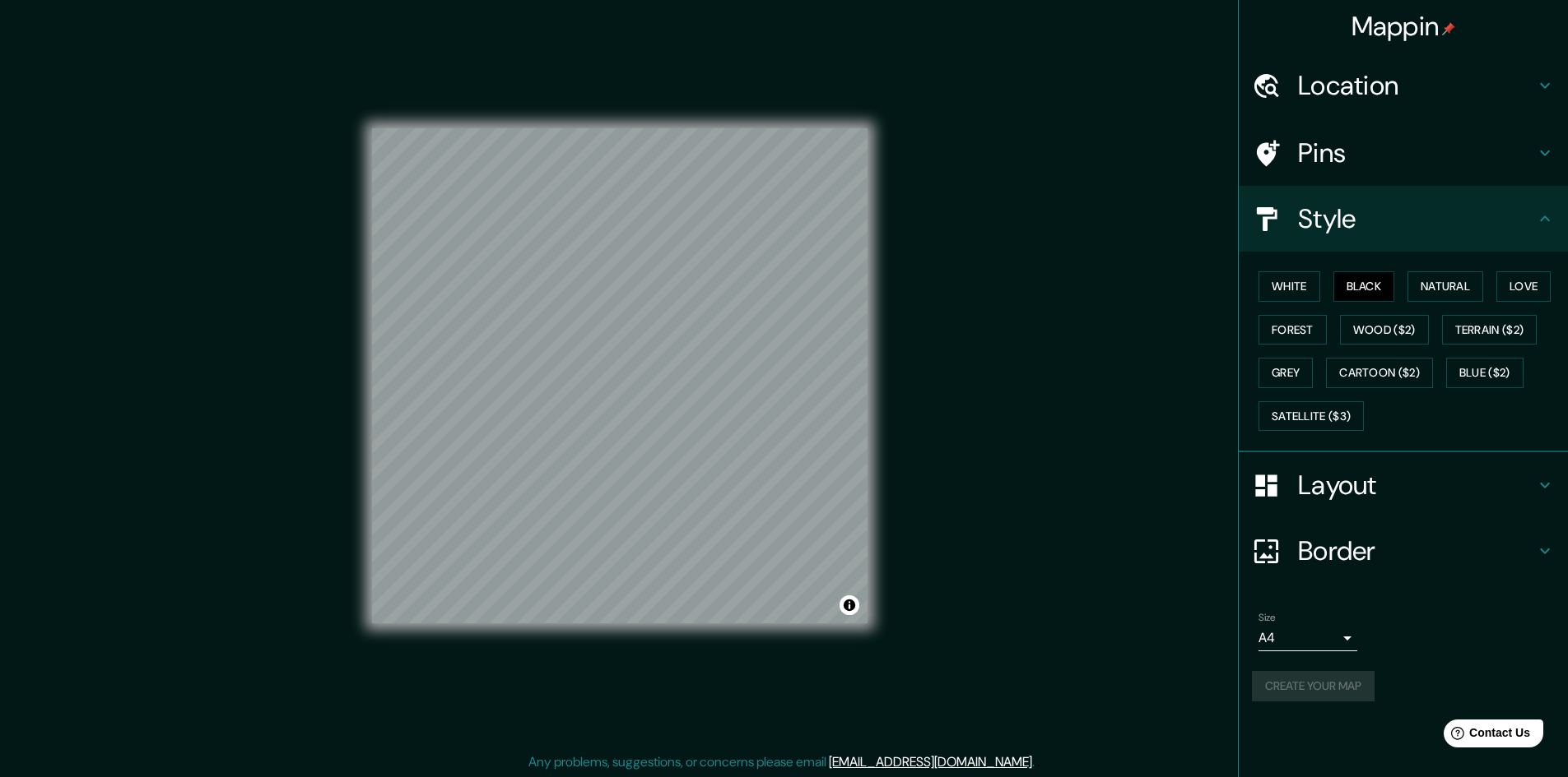
click at [1299, 684] on div "Create your map" at bounding box center [1403, 686] width 303 height 31
click at [1299, 685] on div "Create your map" at bounding box center [1403, 686] width 303 height 31
click at [850, 607] on button "Toggle attribution" at bounding box center [849, 605] width 19 height 19
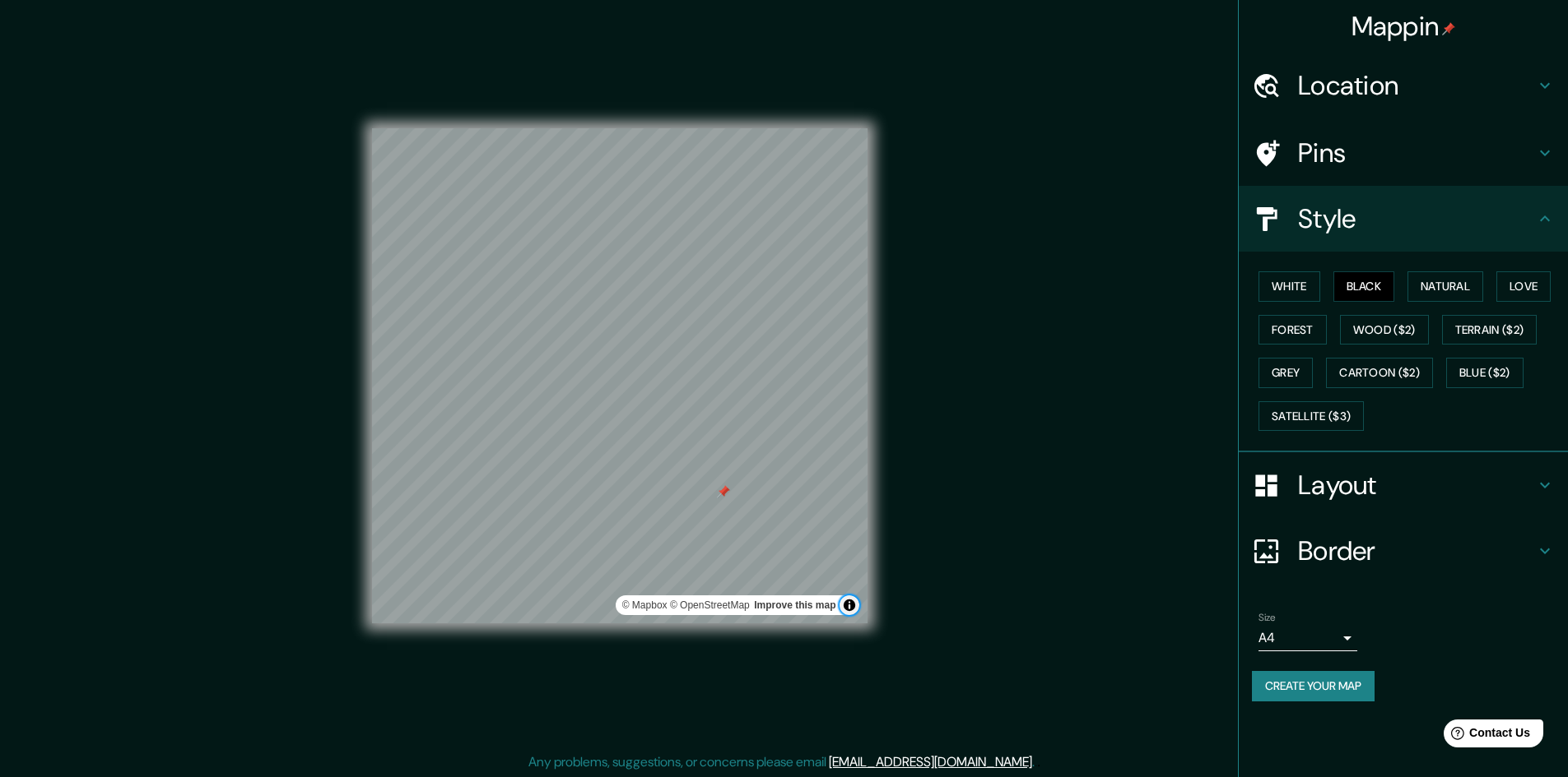
click at [850, 607] on button "Toggle attribution" at bounding box center [849, 605] width 19 height 19
click at [850, 607] on button "Toggle attribution" at bounding box center [849, 605] width 19 height 19
click at [808, 606] on link "Improve this map" at bounding box center [794, 605] width 82 height 11
click at [1278, 685] on button "Create your map" at bounding box center [1313, 686] width 122 height 31
click at [723, 491] on div at bounding box center [723, 491] width 13 height 13
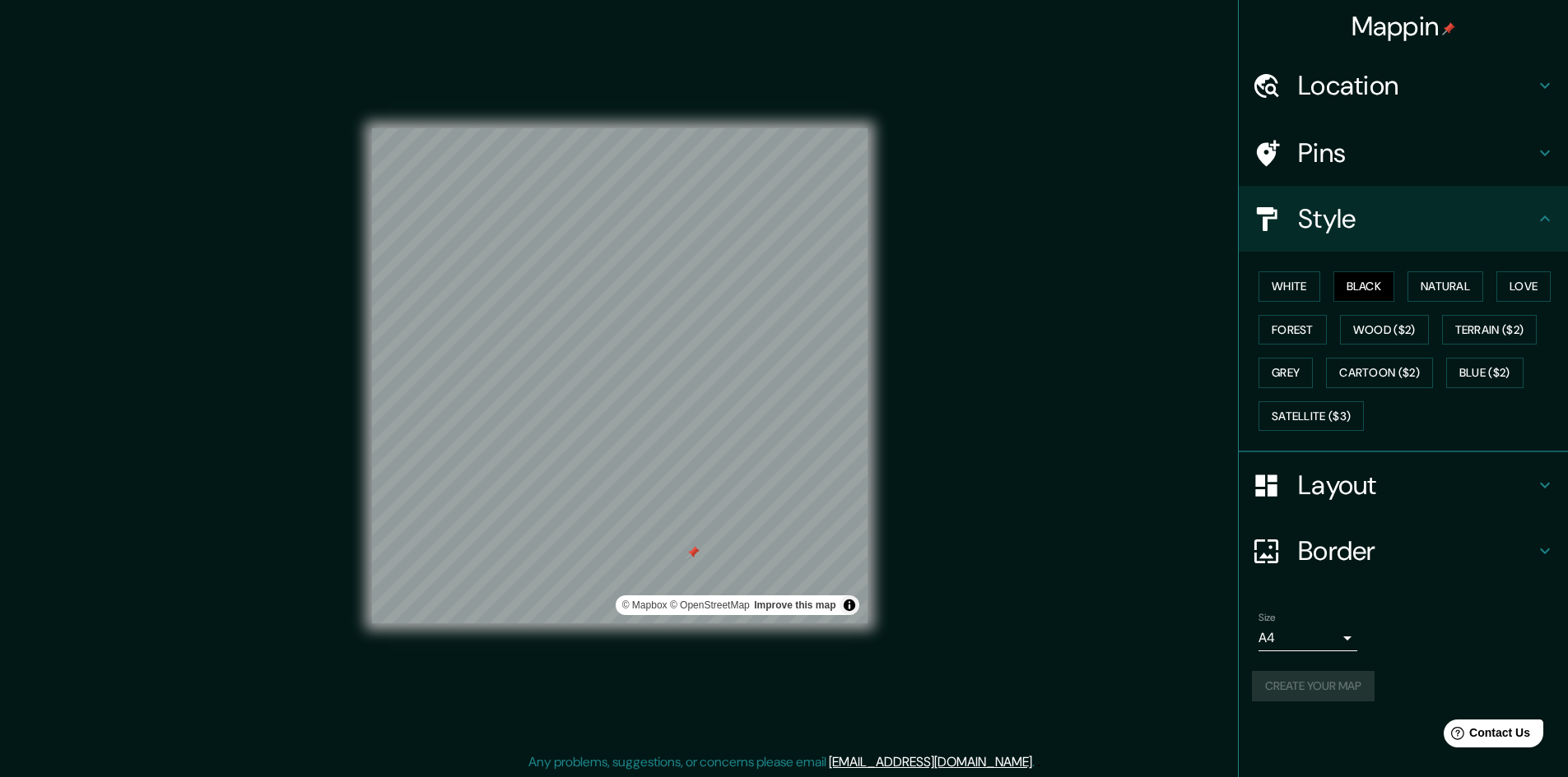
drag, startPoint x: 725, startPoint y: 487, endPoint x: 692, endPoint y: 553, distance: 73.8
click at [692, 553] on div at bounding box center [693, 553] width 13 height 13
click at [1333, 686] on button "Create your map" at bounding box center [1313, 686] width 122 height 31
click at [1333, 686] on div "Create your map" at bounding box center [1403, 686] width 303 height 31
click at [1330, 686] on div "Create your map" at bounding box center [1403, 686] width 303 height 31
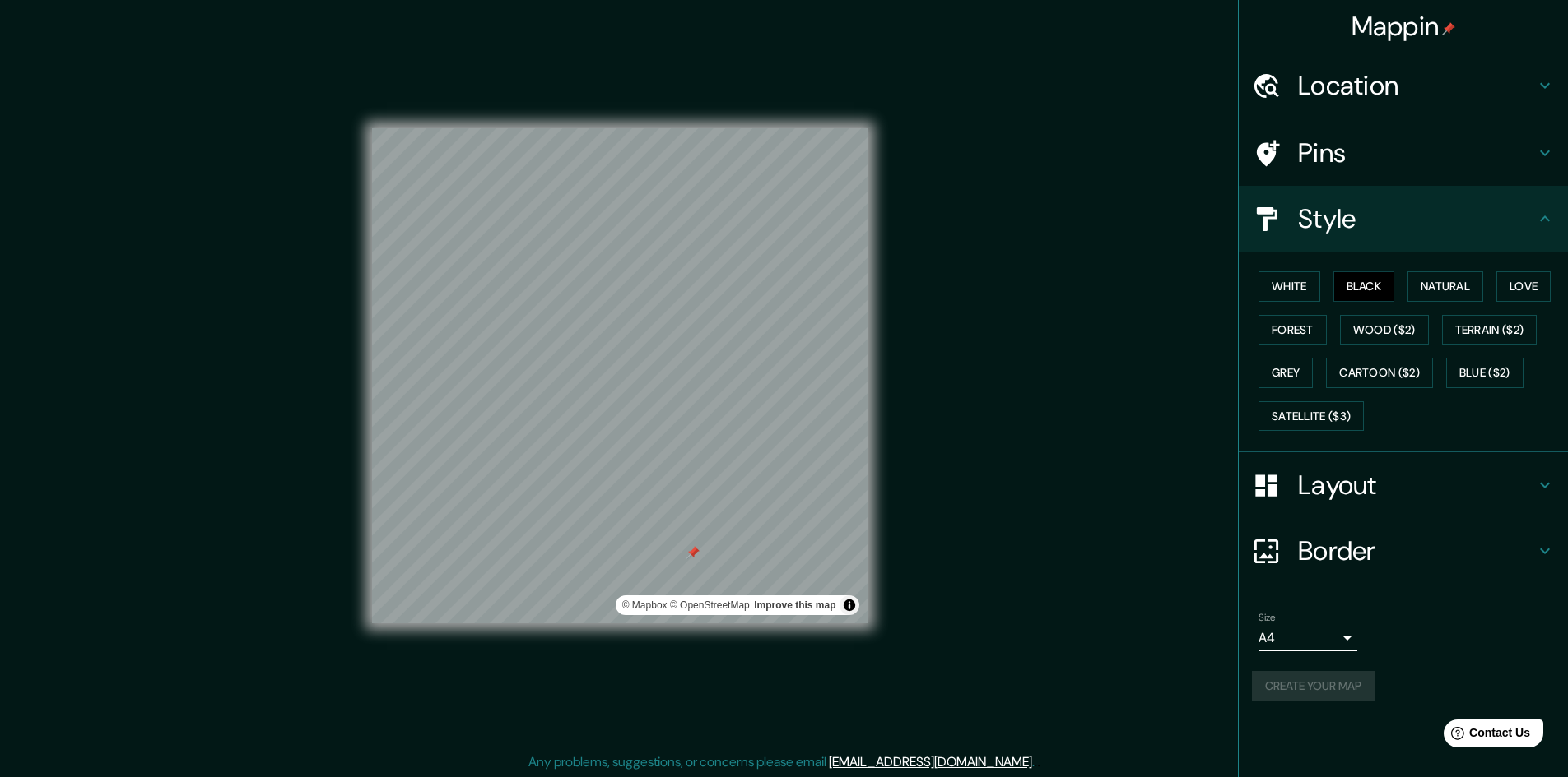
drag, startPoint x: 1329, startPoint y: 686, endPoint x: 1288, endPoint y: 441, distance: 248.4
click at [1329, 683] on div "Create your map" at bounding box center [1403, 686] width 303 height 31
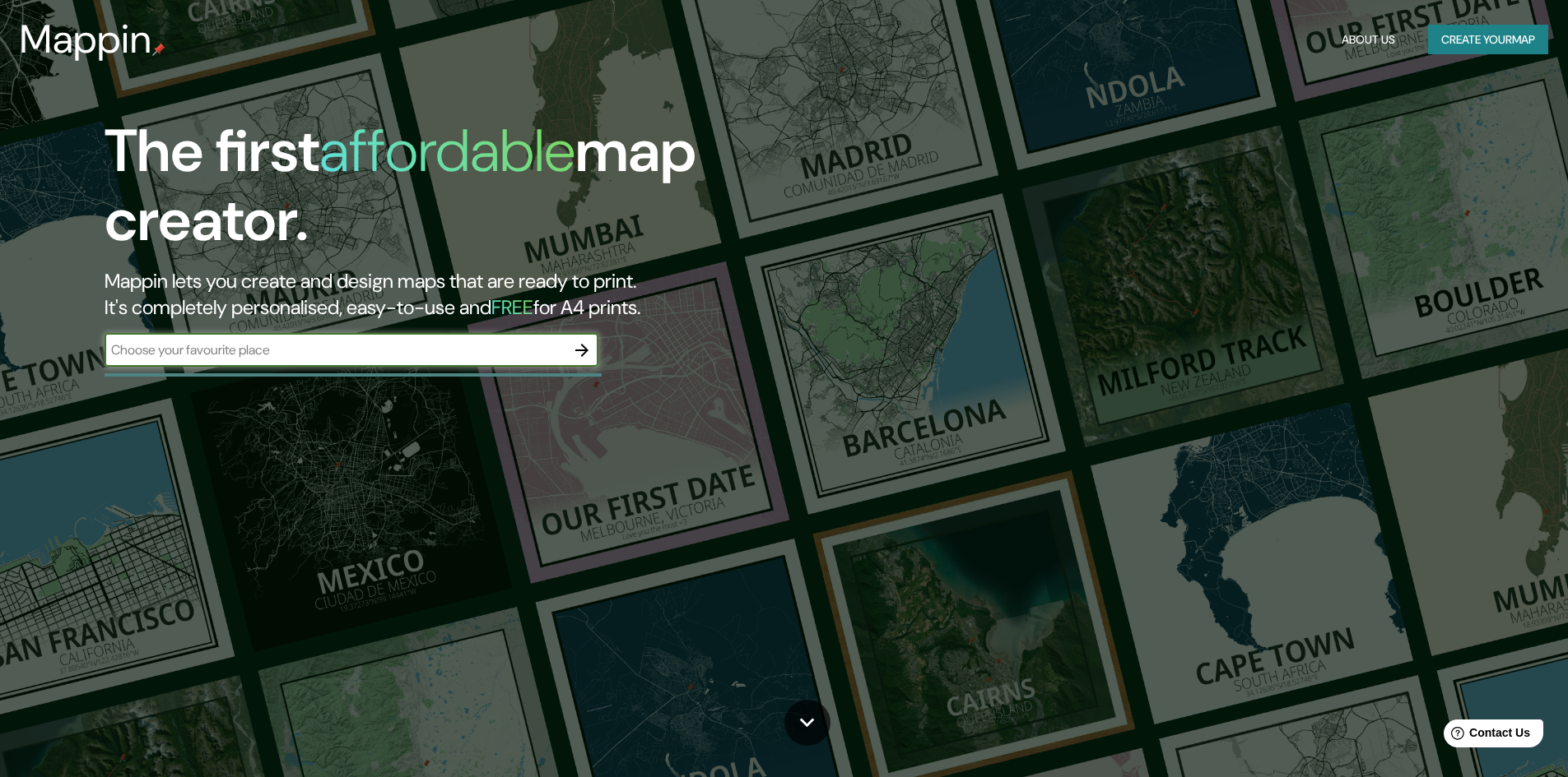
click at [1493, 34] on button "Create your map" at bounding box center [1488, 40] width 120 height 31
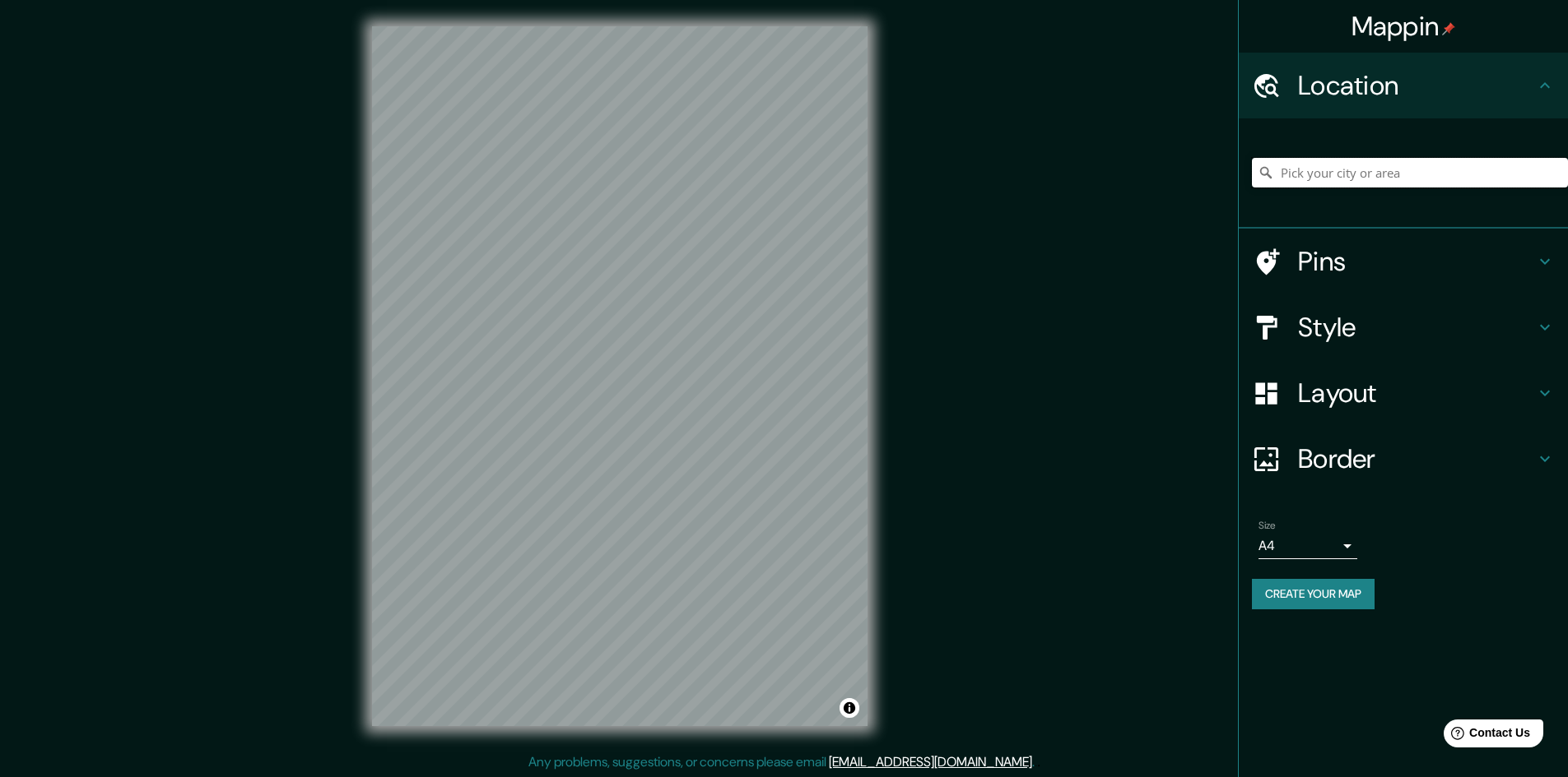
click at [1382, 174] on input "Pick your city or area" at bounding box center [1410, 172] width 316 height 30
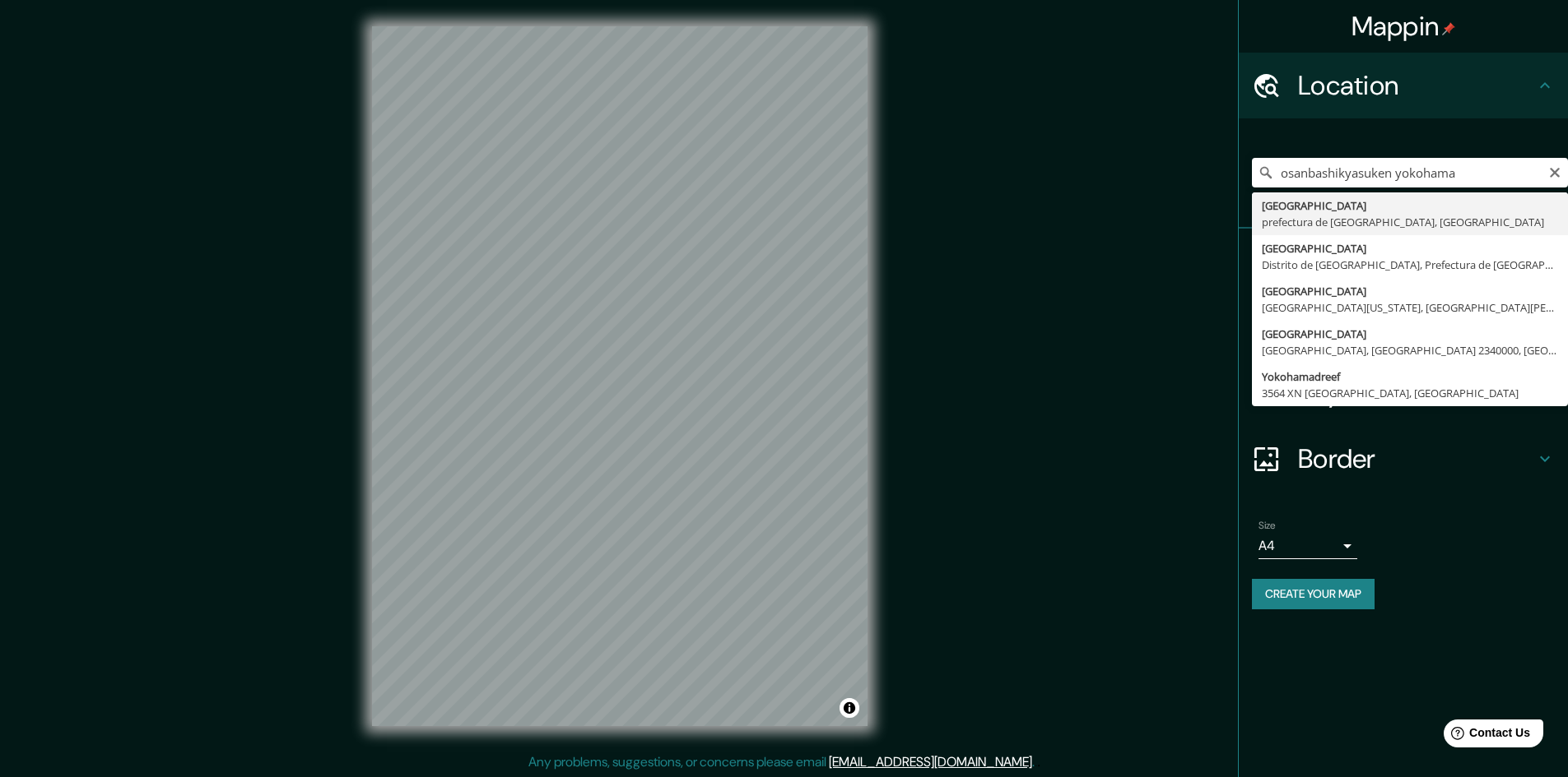
type input "Yokohama, prefectura de Kanagawa, Japón"
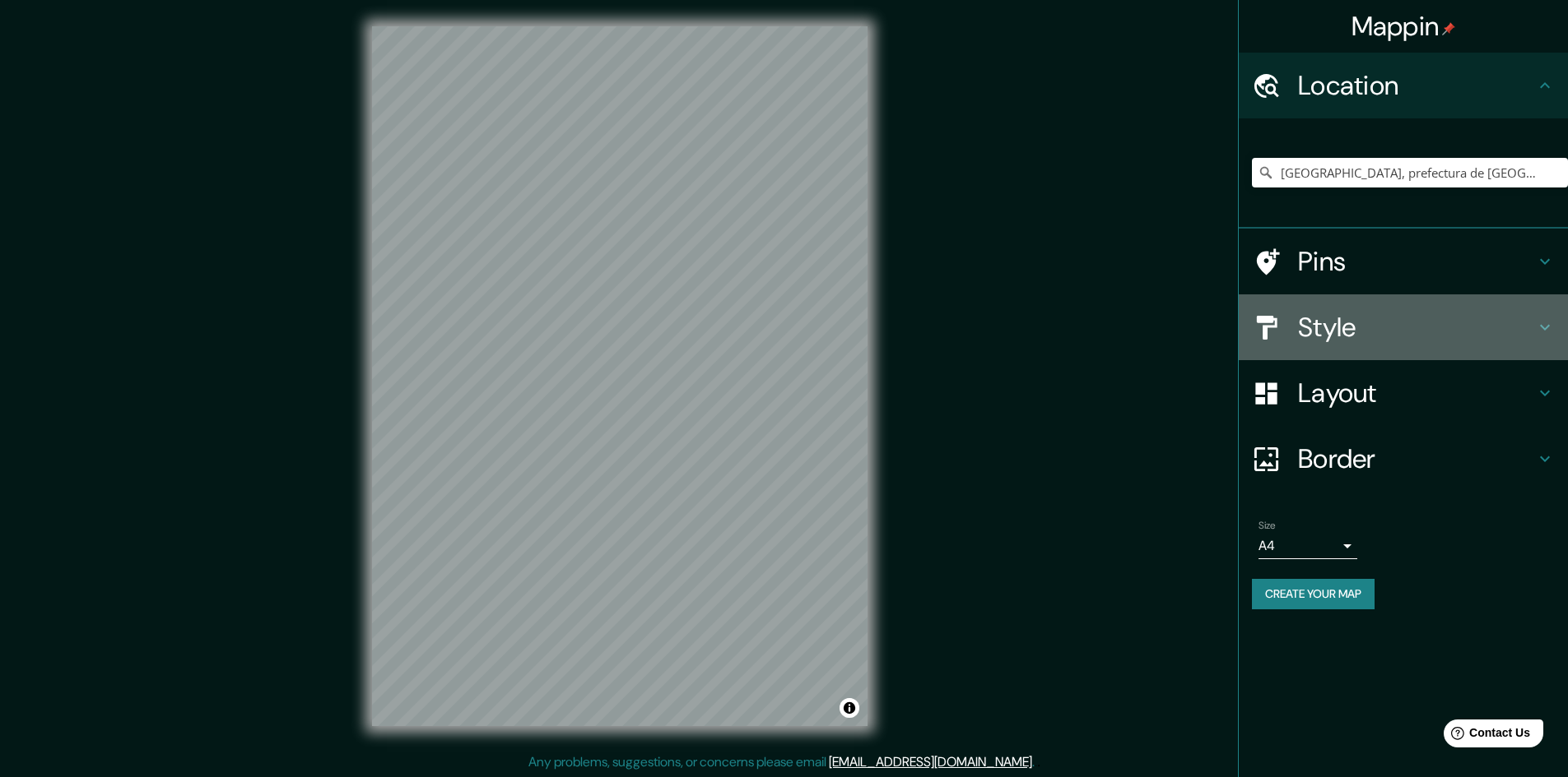
click at [1363, 324] on h4 "Style" at bounding box center [1416, 326] width 237 height 33
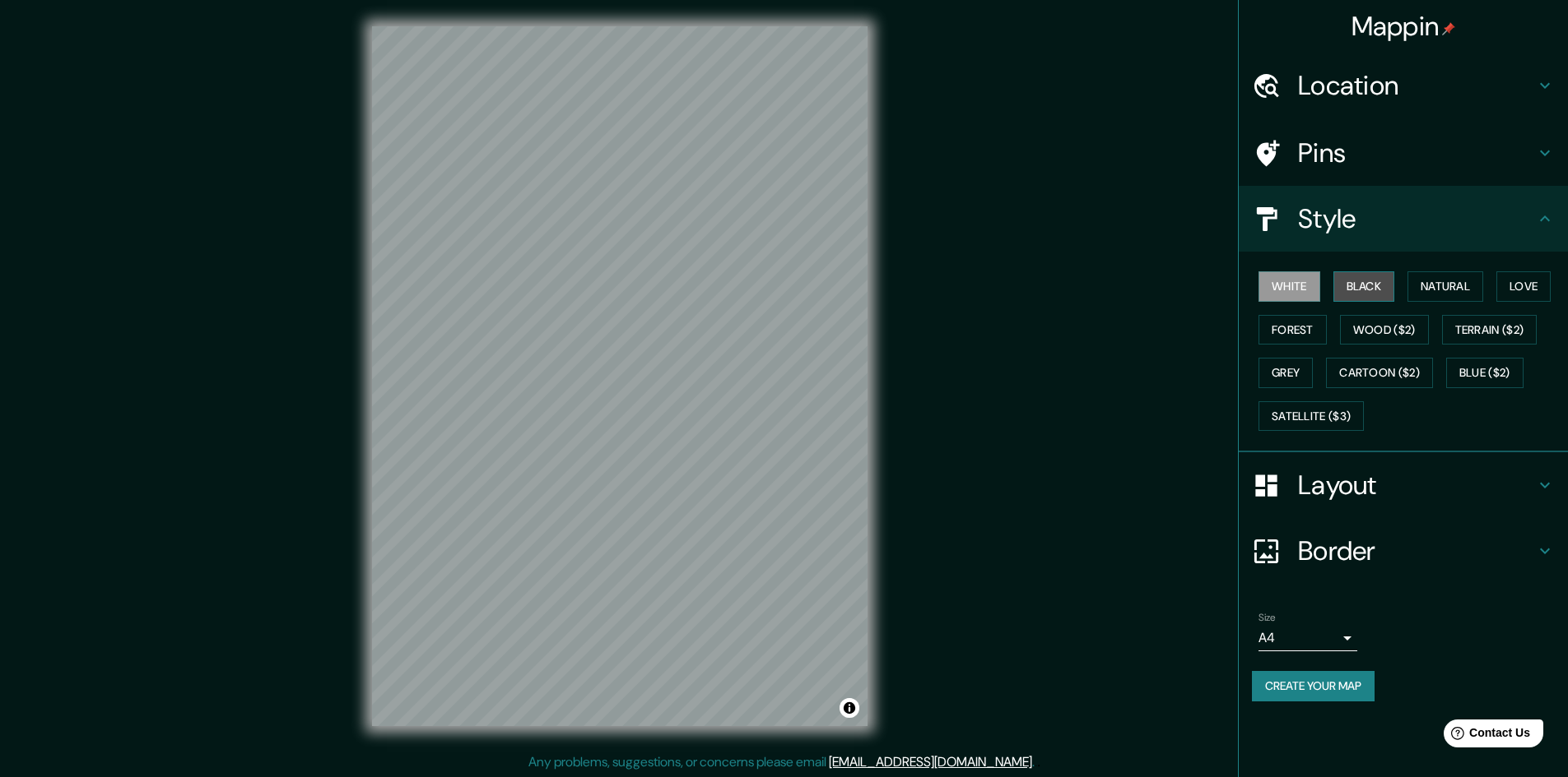
click at [1375, 283] on button "Black" at bounding box center [1364, 286] width 62 height 31
click at [1431, 556] on h4 "Border" at bounding box center [1416, 551] width 237 height 33
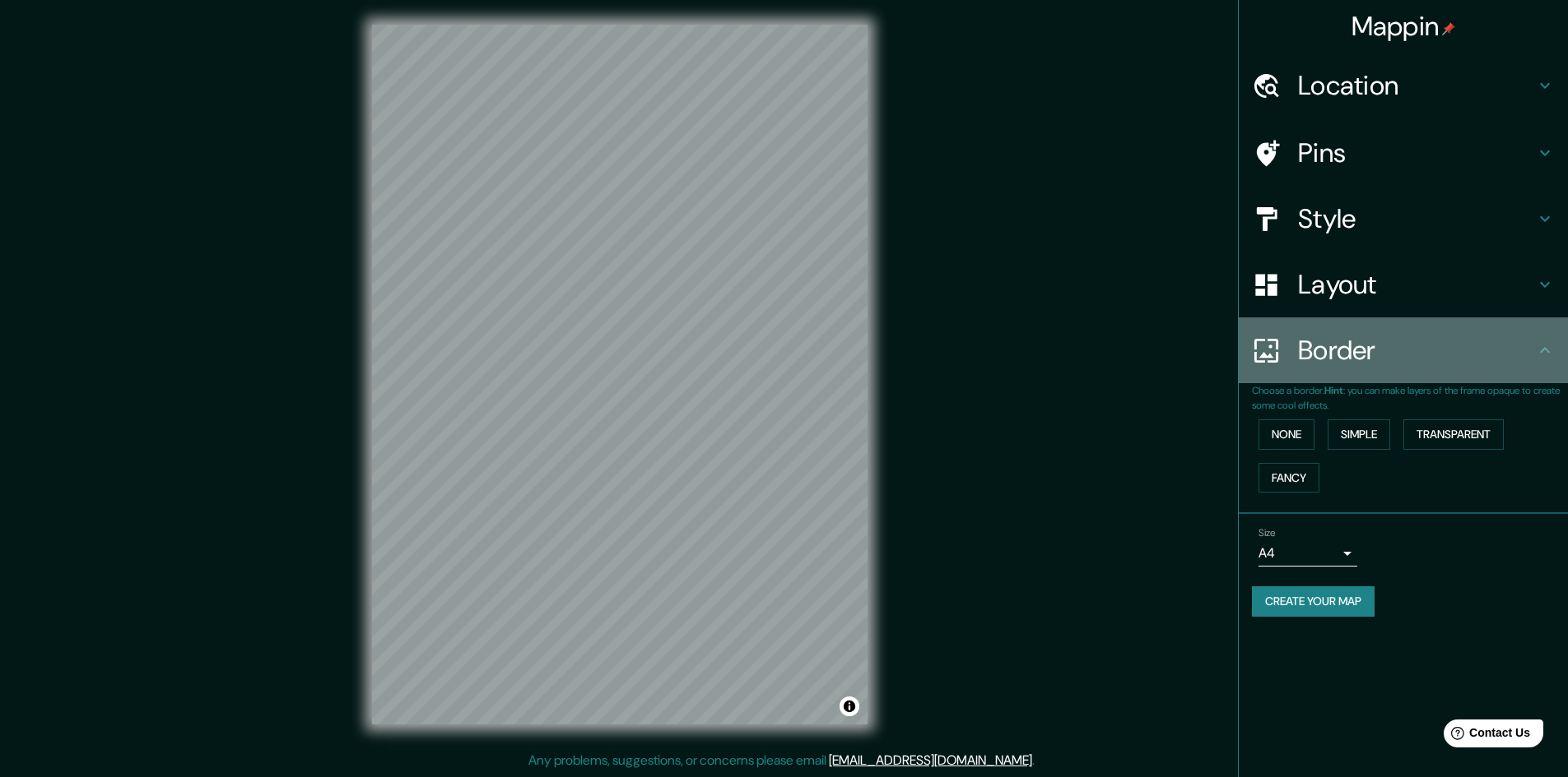
click at [1404, 351] on h4 "Border" at bounding box center [1416, 349] width 237 height 33
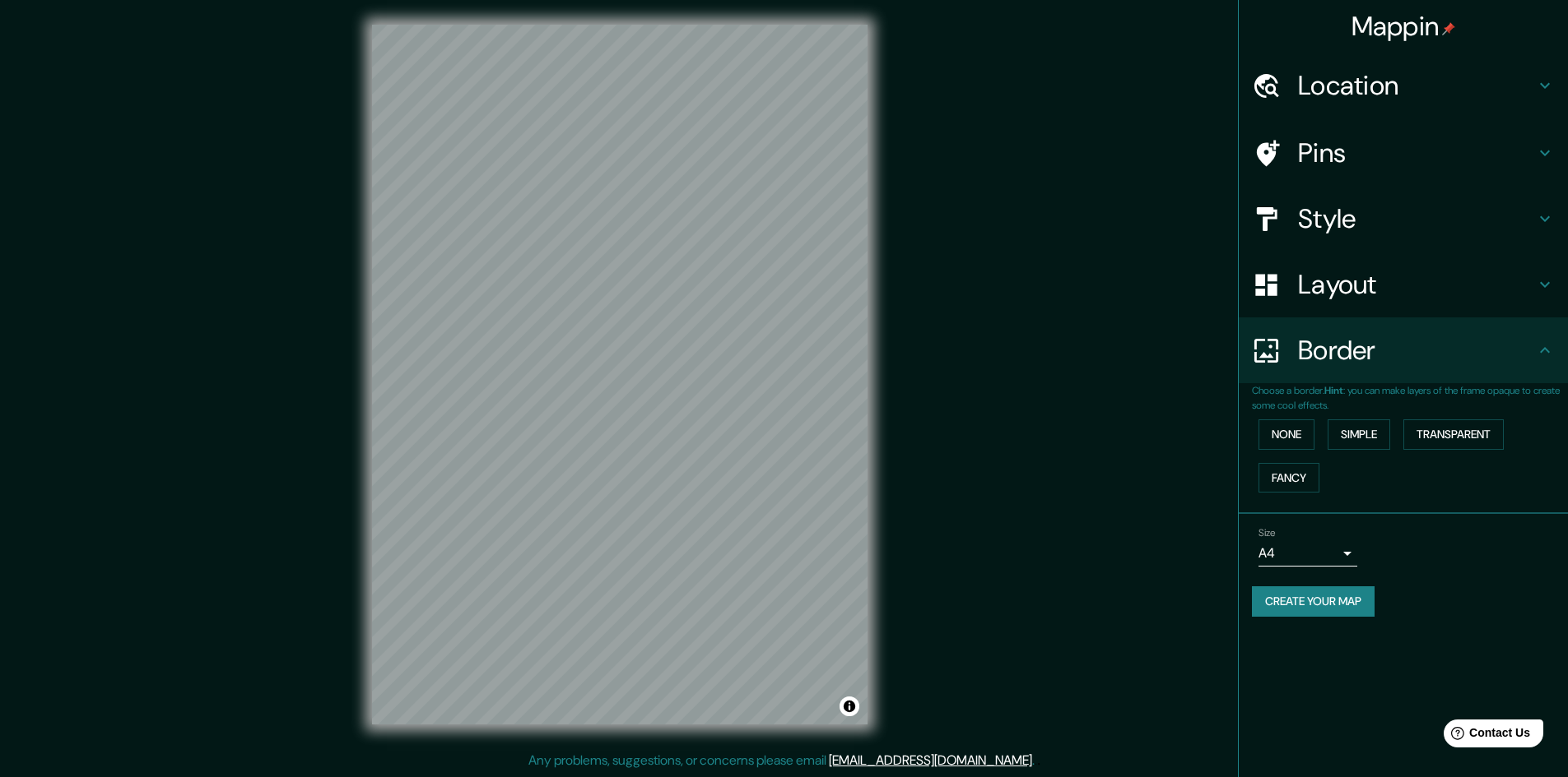
click at [1536, 300] on div "Layout" at bounding box center [1403, 284] width 329 height 66
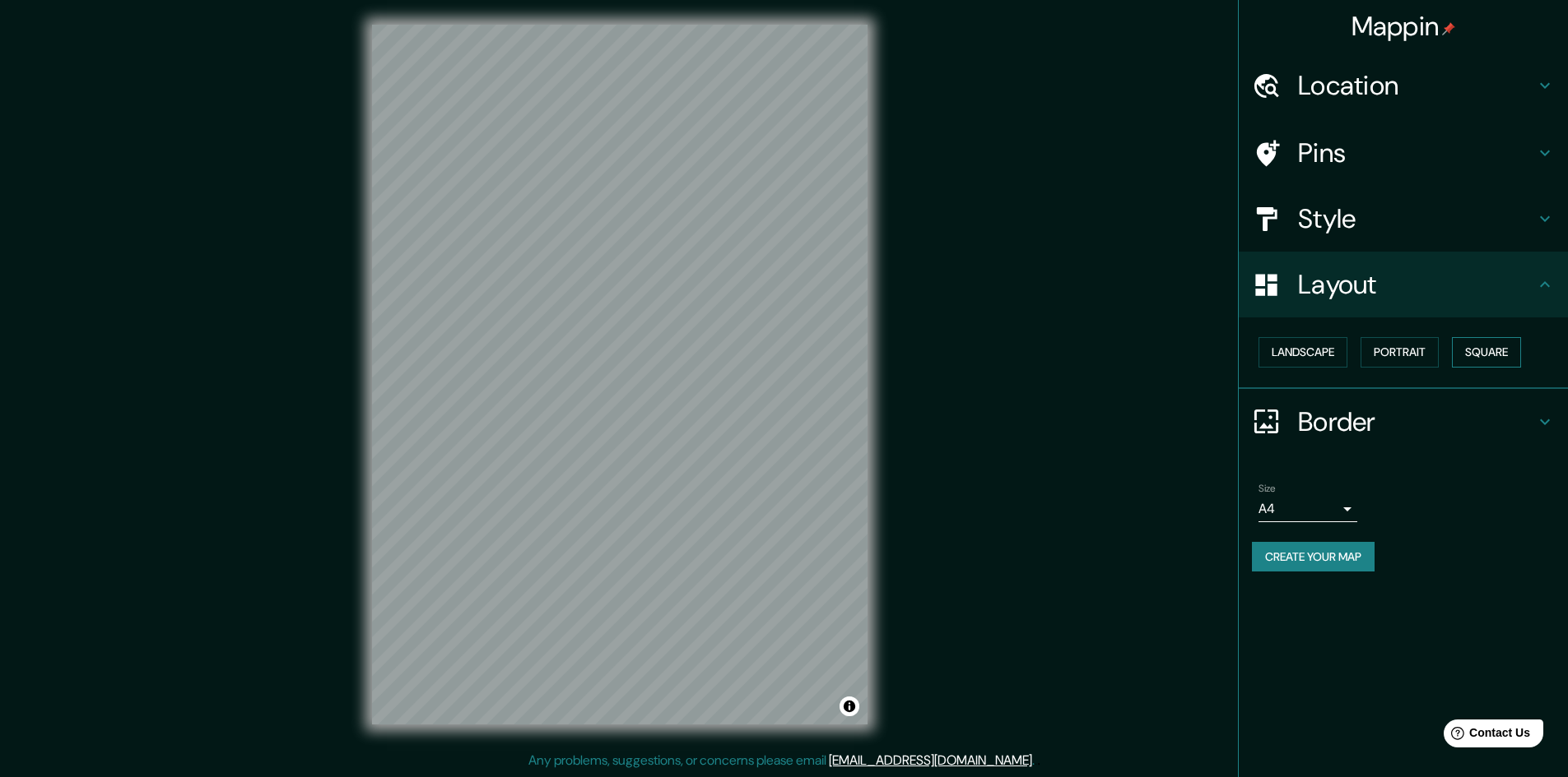
click at [1503, 350] on button "Square" at bounding box center [1486, 352] width 70 height 31
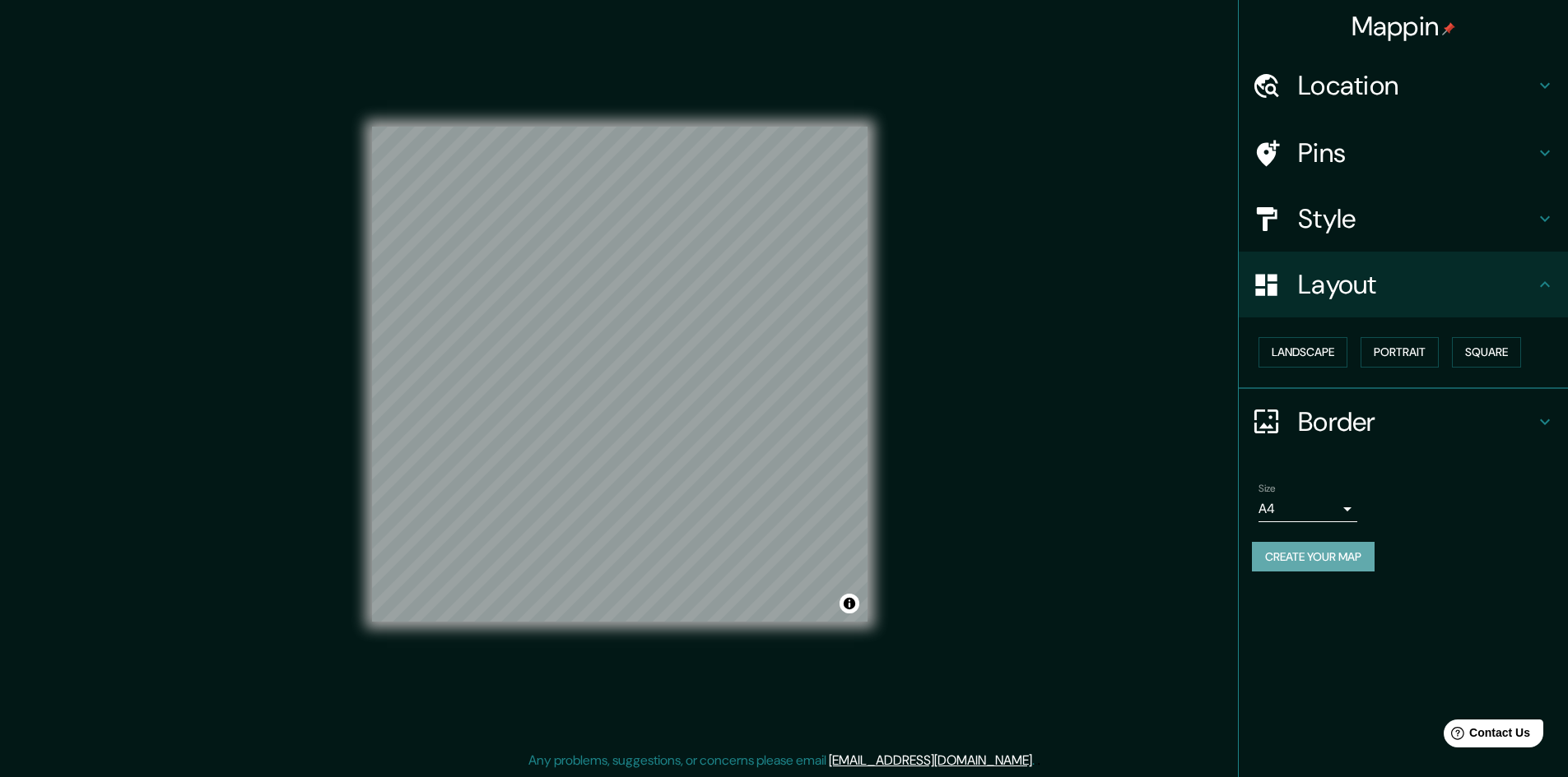
click at [1329, 551] on button "Create your map" at bounding box center [1313, 557] width 122 height 31
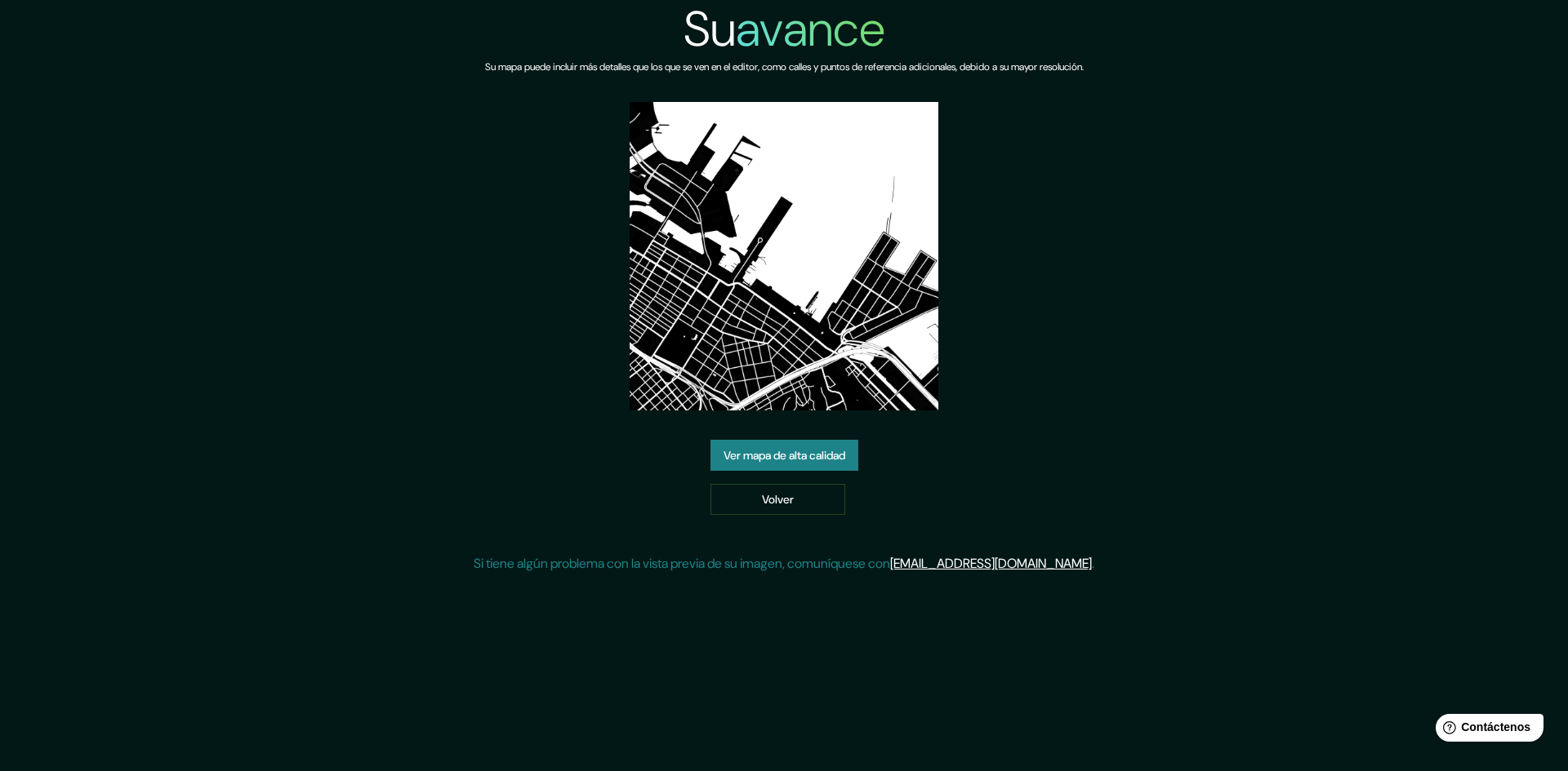
click at [792, 453] on font "Ver mapa de alta calidad" at bounding box center [784, 455] width 121 height 15
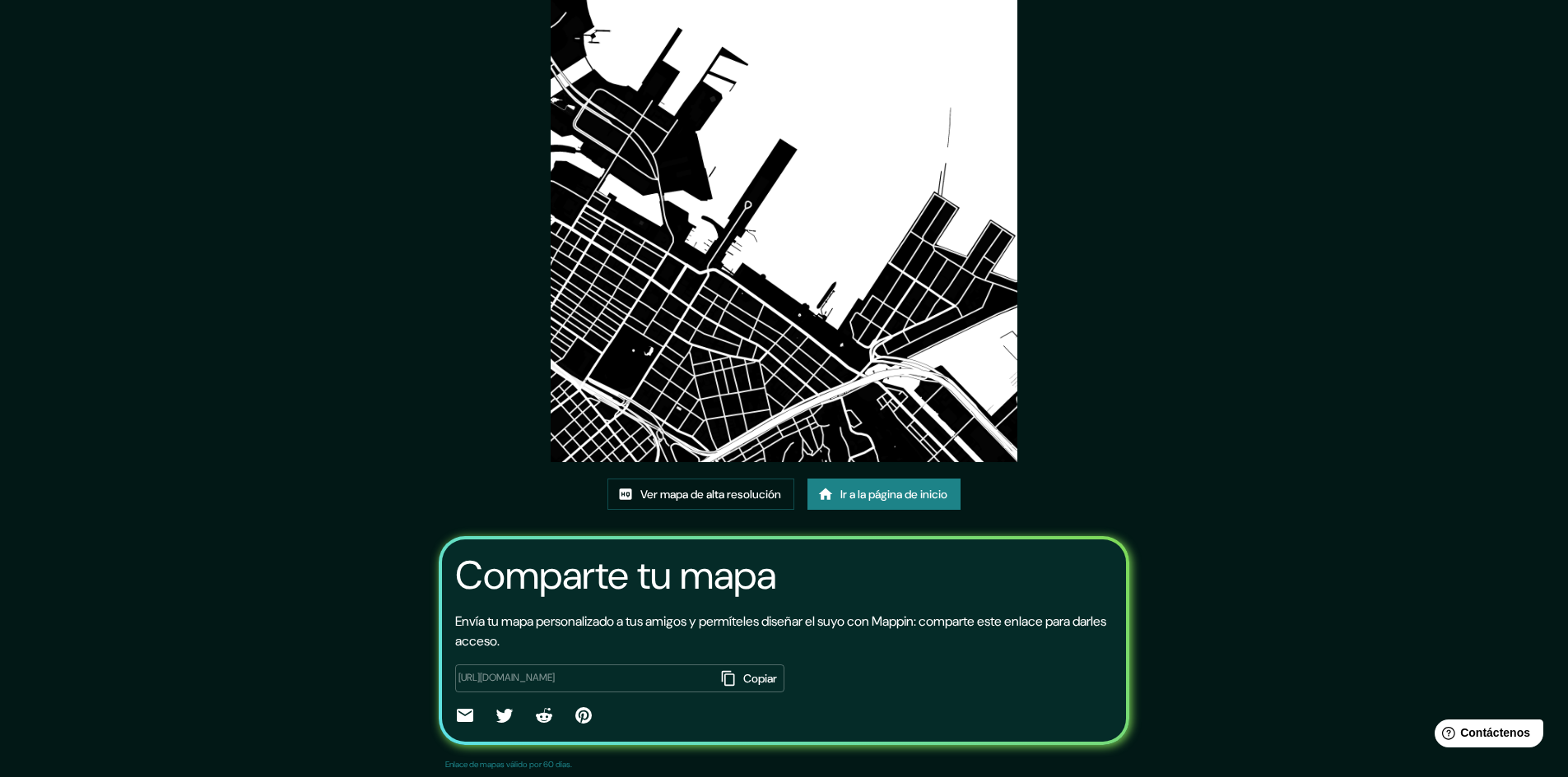
scroll to position [102, 0]
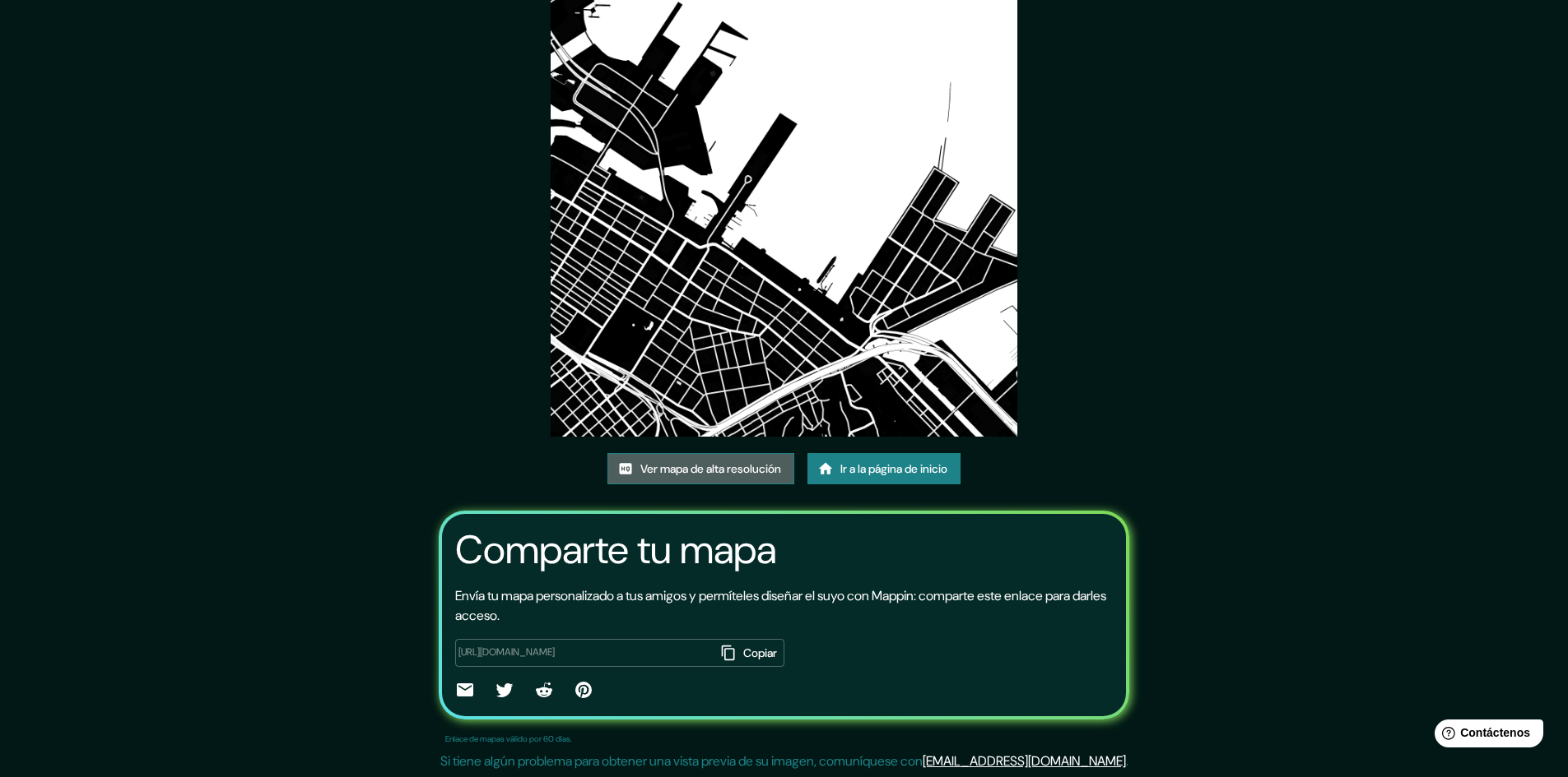
click at [710, 472] on font "Ver mapa de alta resolución" at bounding box center [710, 468] width 141 height 15
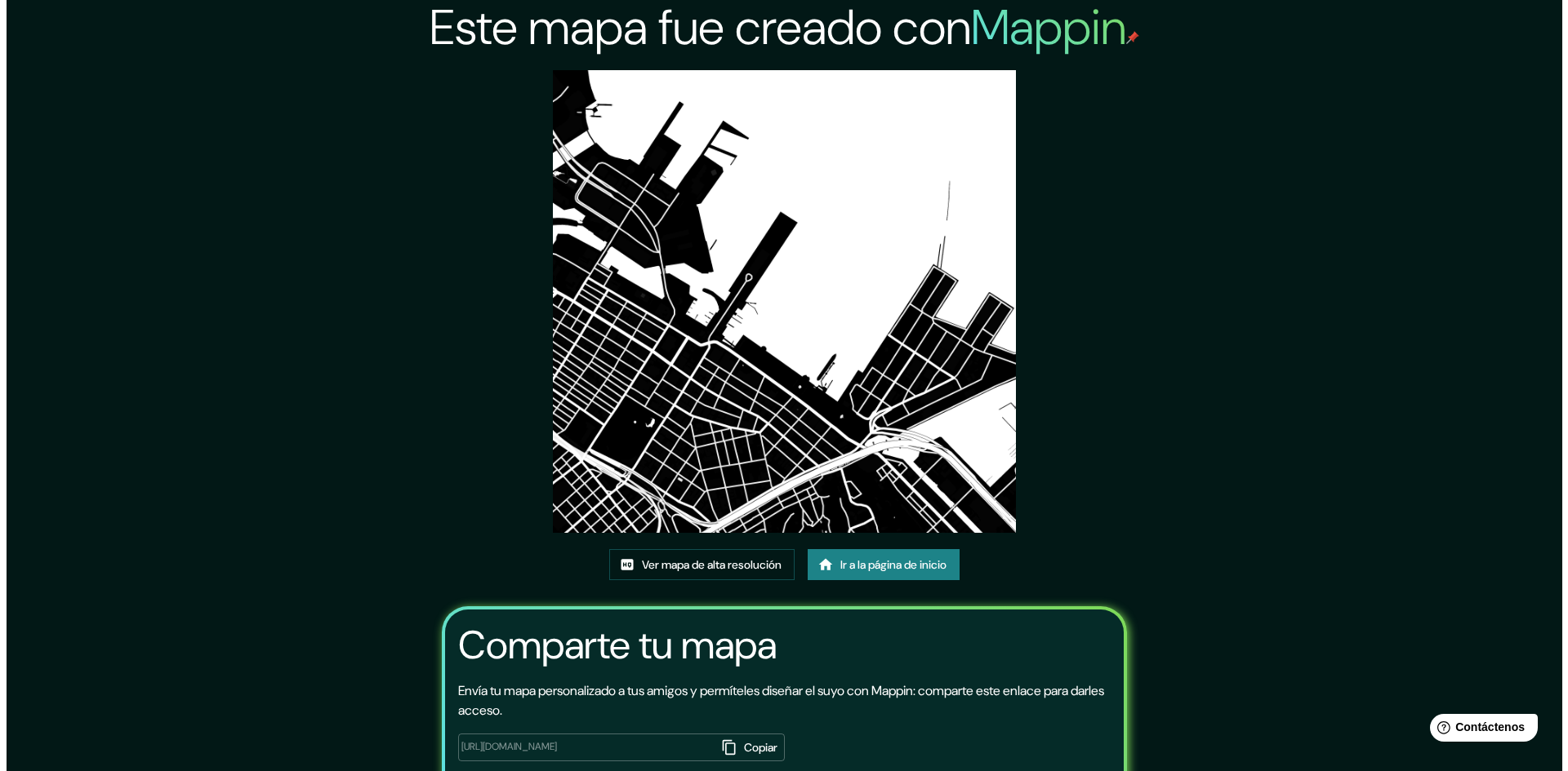
scroll to position [0, 0]
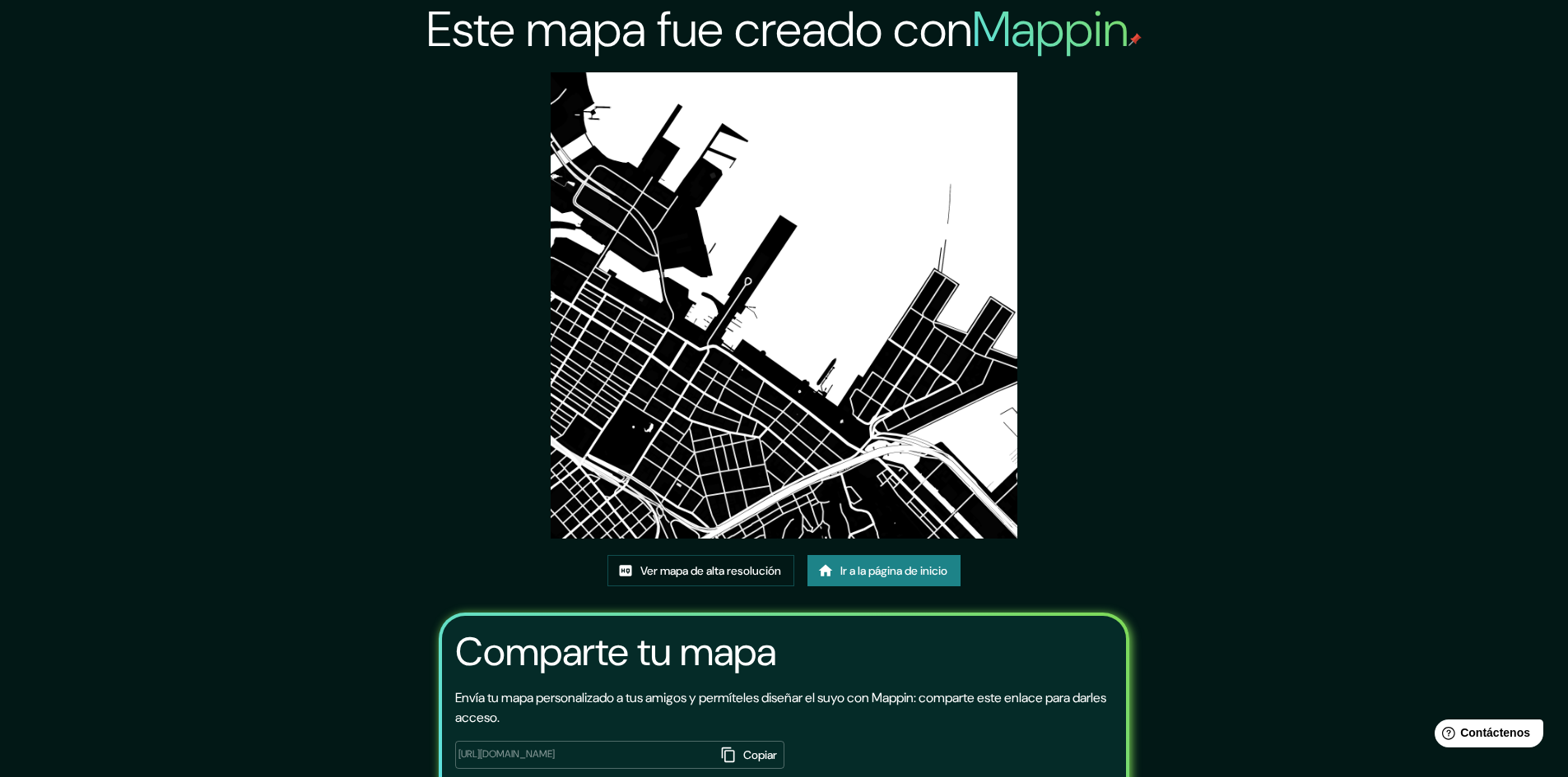
click at [875, 576] on font "Ir a la página de inicio" at bounding box center [894, 570] width 107 height 15
click at [669, 563] on font "Ver mapa de alta resolución" at bounding box center [710, 570] width 141 height 15
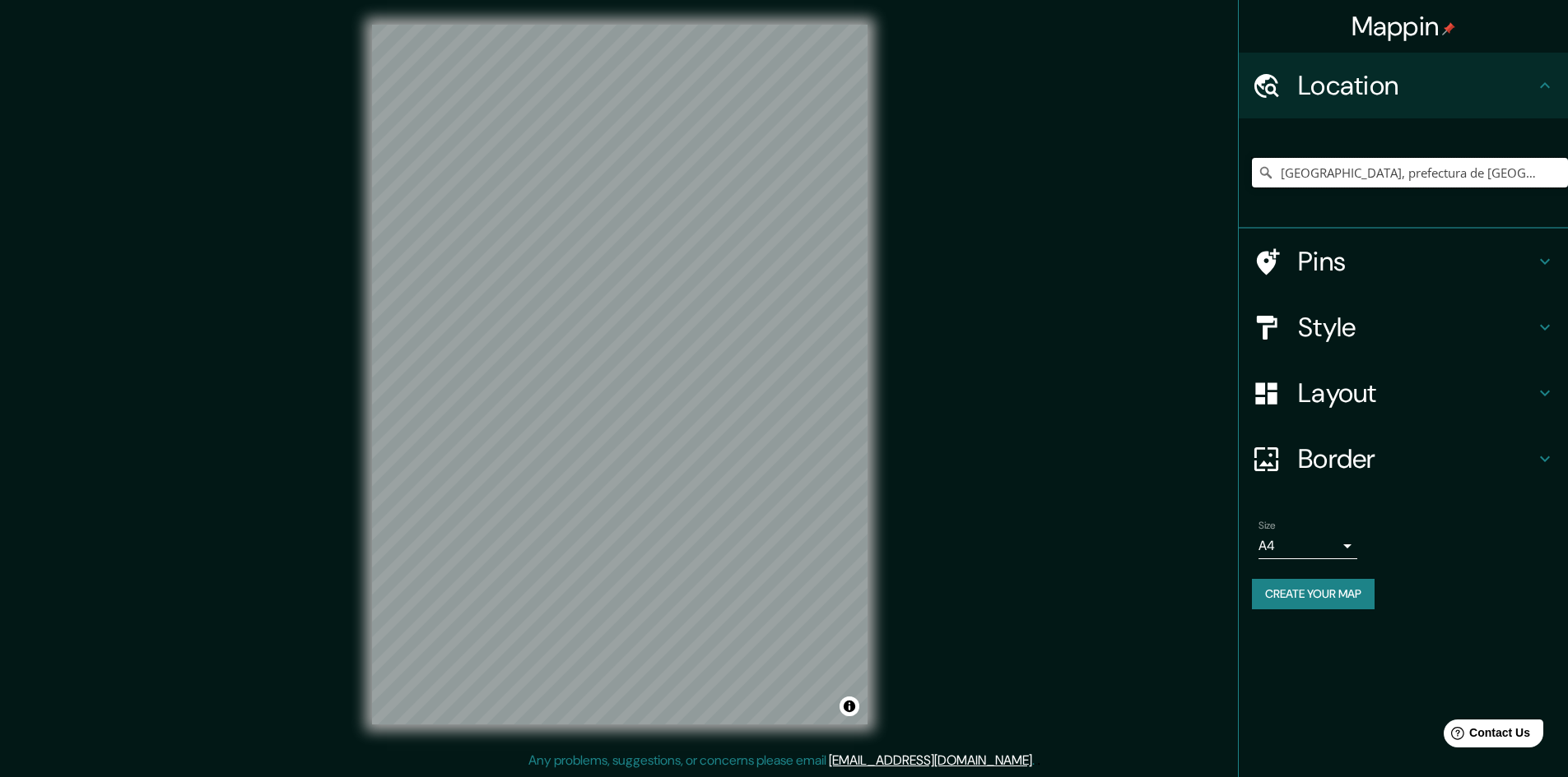
click at [1527, 175] on input "[GEOGRAPHIC_DATA], prefectura de [GEOGRAPHIC_DATA], [GEOGRAPHIC_DATA]" at bounding box center [1410, 172] width 316 height 30
click at [1420, 167] on input "[GEOGRAPHIC_DATA], prefectura de [GEOGRAPHIC_DATA], [GEOGRAPHIC_DATA]" at bounding box center [1410, 172] width 316 height 30
click at [1535, 166] on input "[GEOGRAPHIC_DATA], prefectura de [GEOGRAPHIC_DATA], [GEOGRAPHIC_DATA]" at bounding box center [1410, 172] width 316 height 30
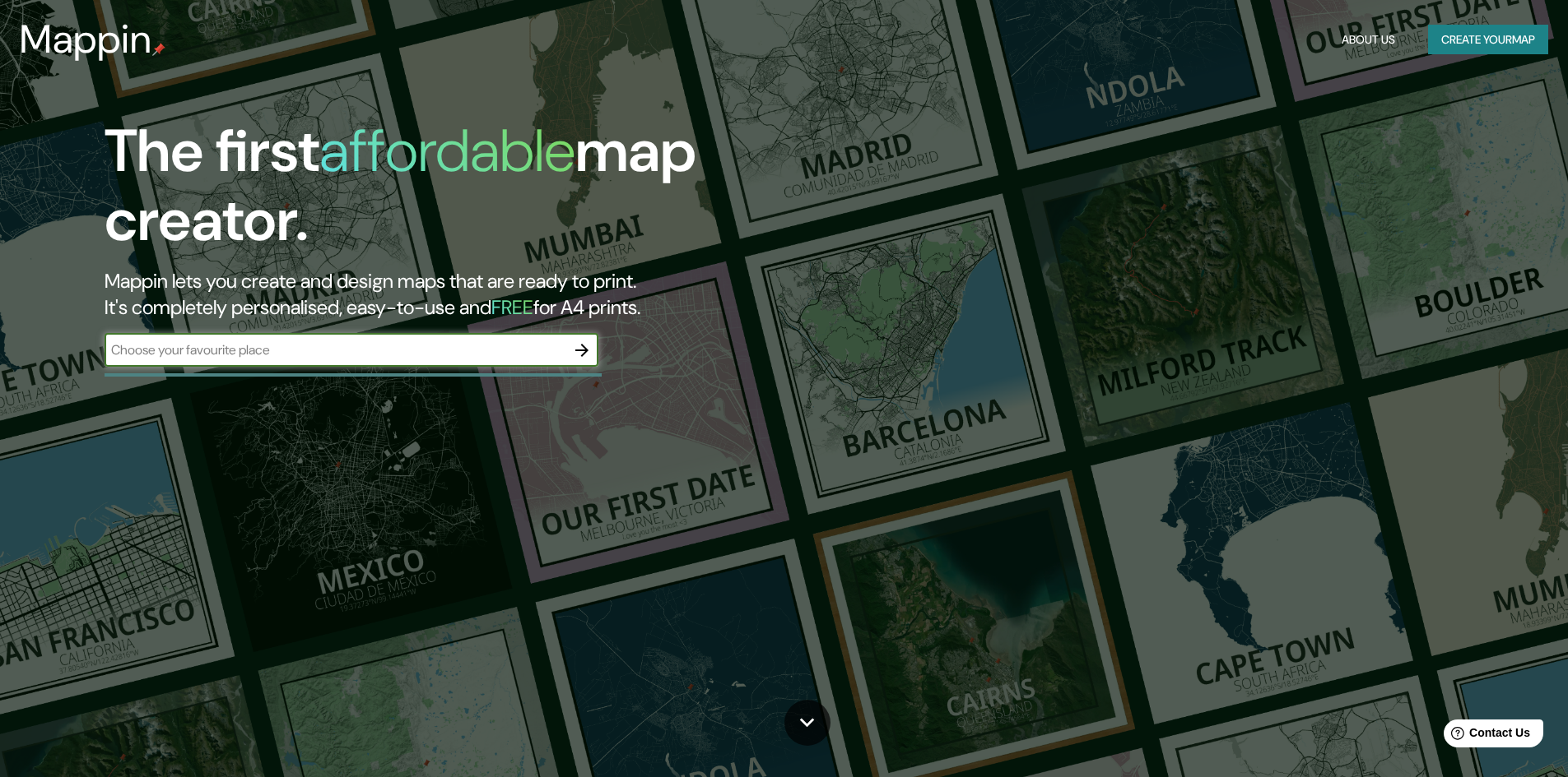
click at [1467, 35] on button "Create your map" at bounding box center [1488, 40] width 120 height 31
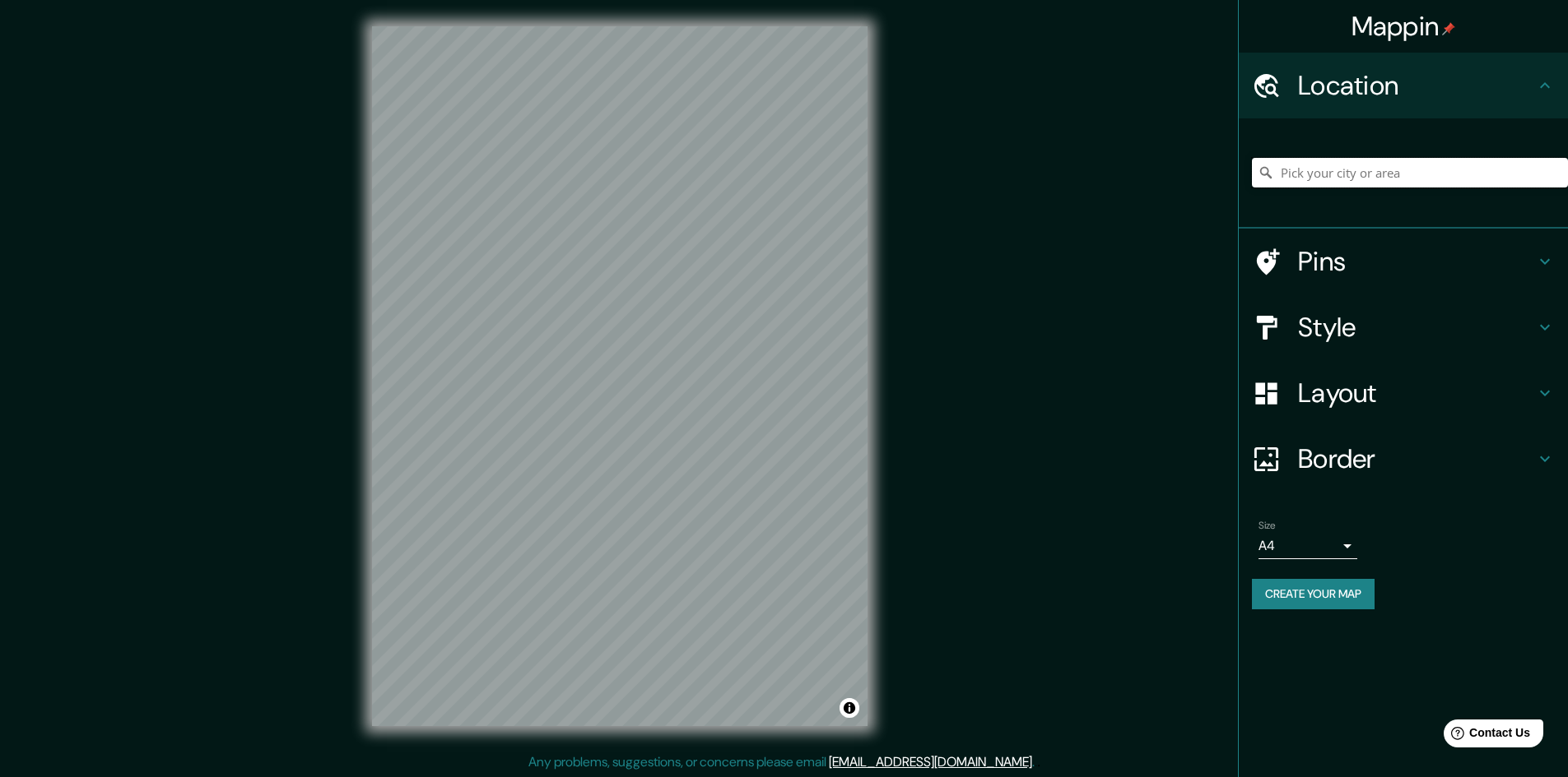
click at [1380, 179] on input "Pick your city or area" at bounding box center [1410, 172] width 316 height 30
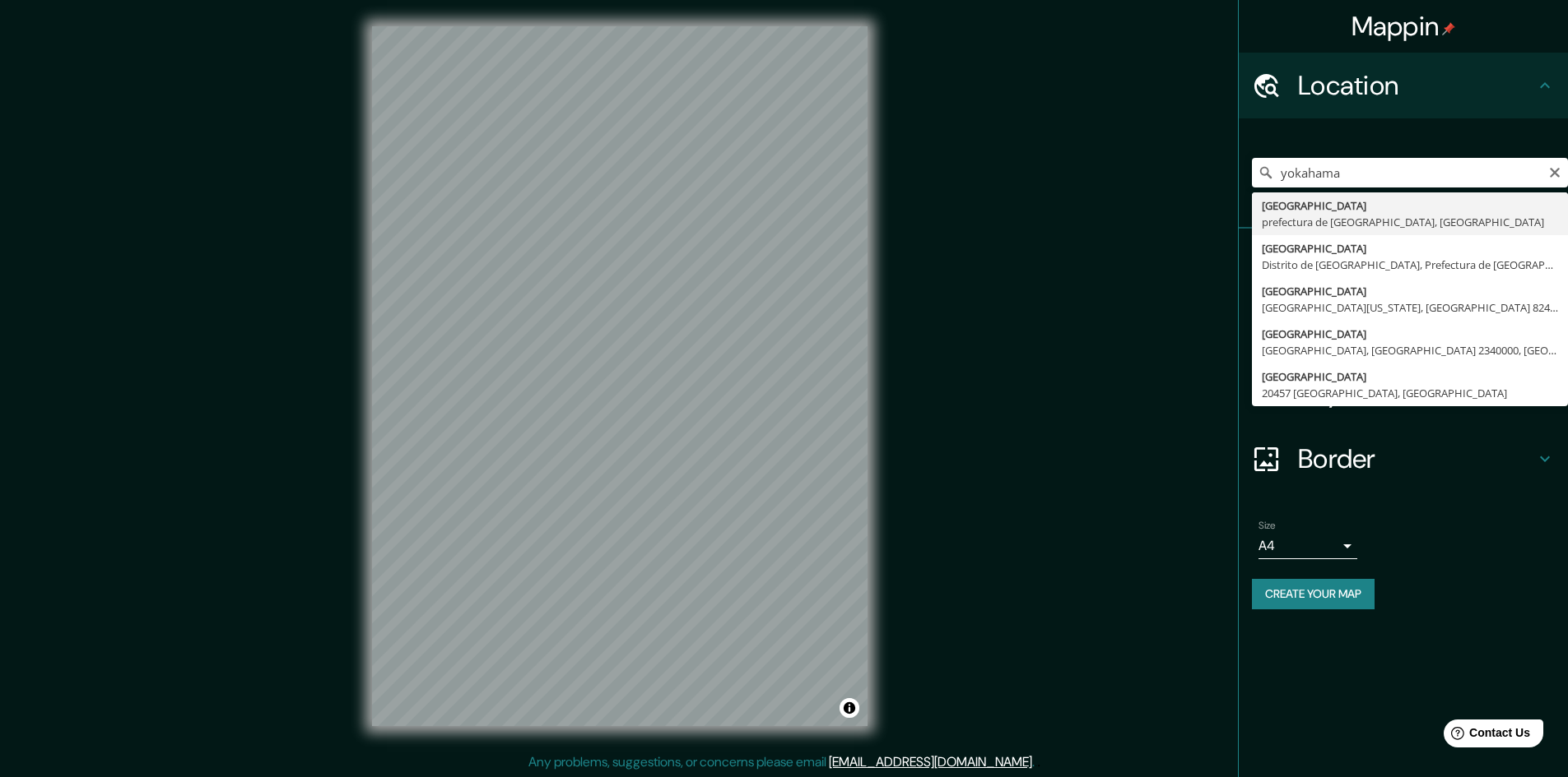
type input "[GEOGRAPHIC_DATA], prefectura de [GEOGRAPHIC_DATA], [GEOGRAPHIC_DATA]"
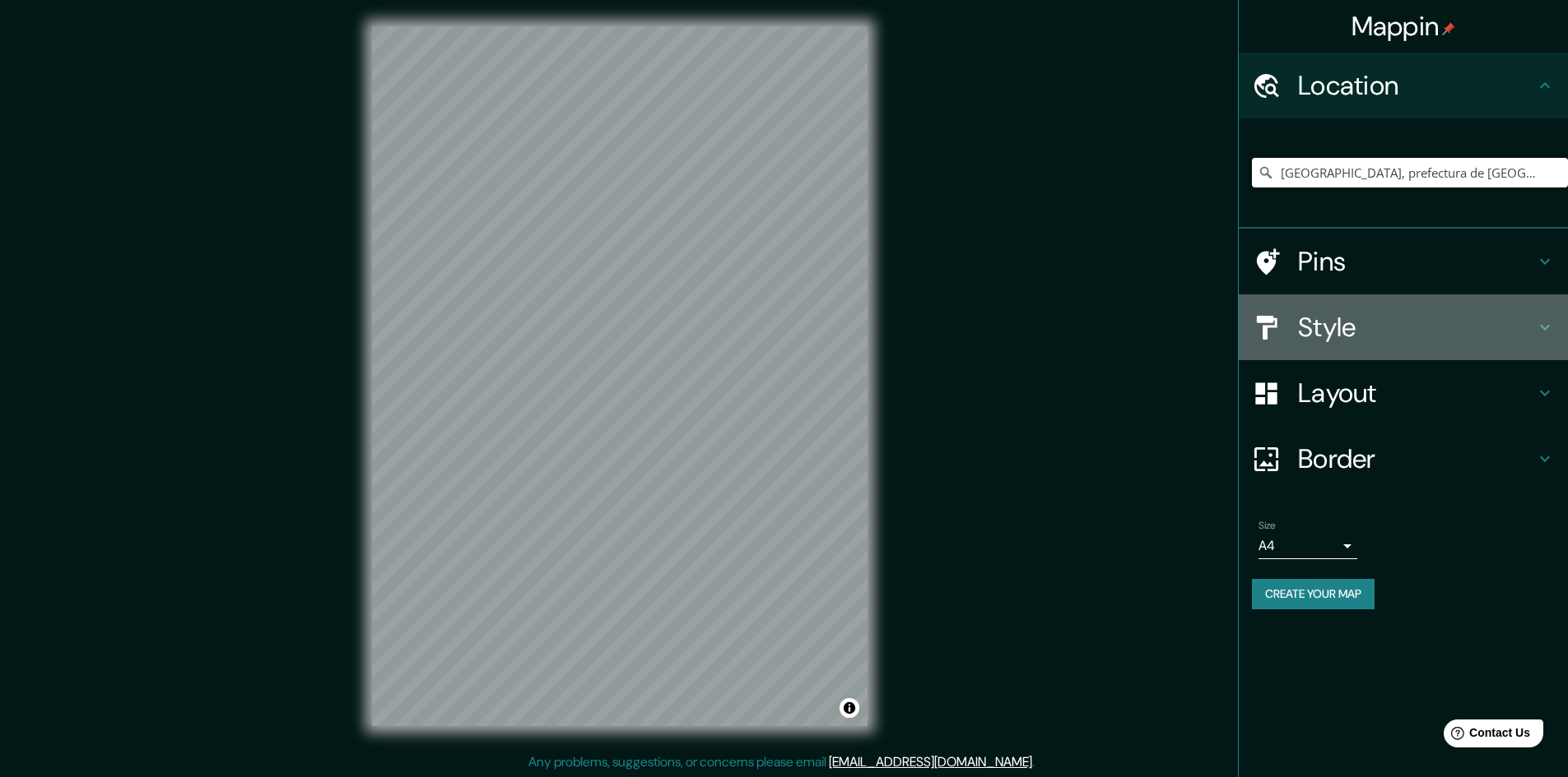
click at [1369, 331] on h4 "Style" at bounding box center [1416, 326] width 237 height 33
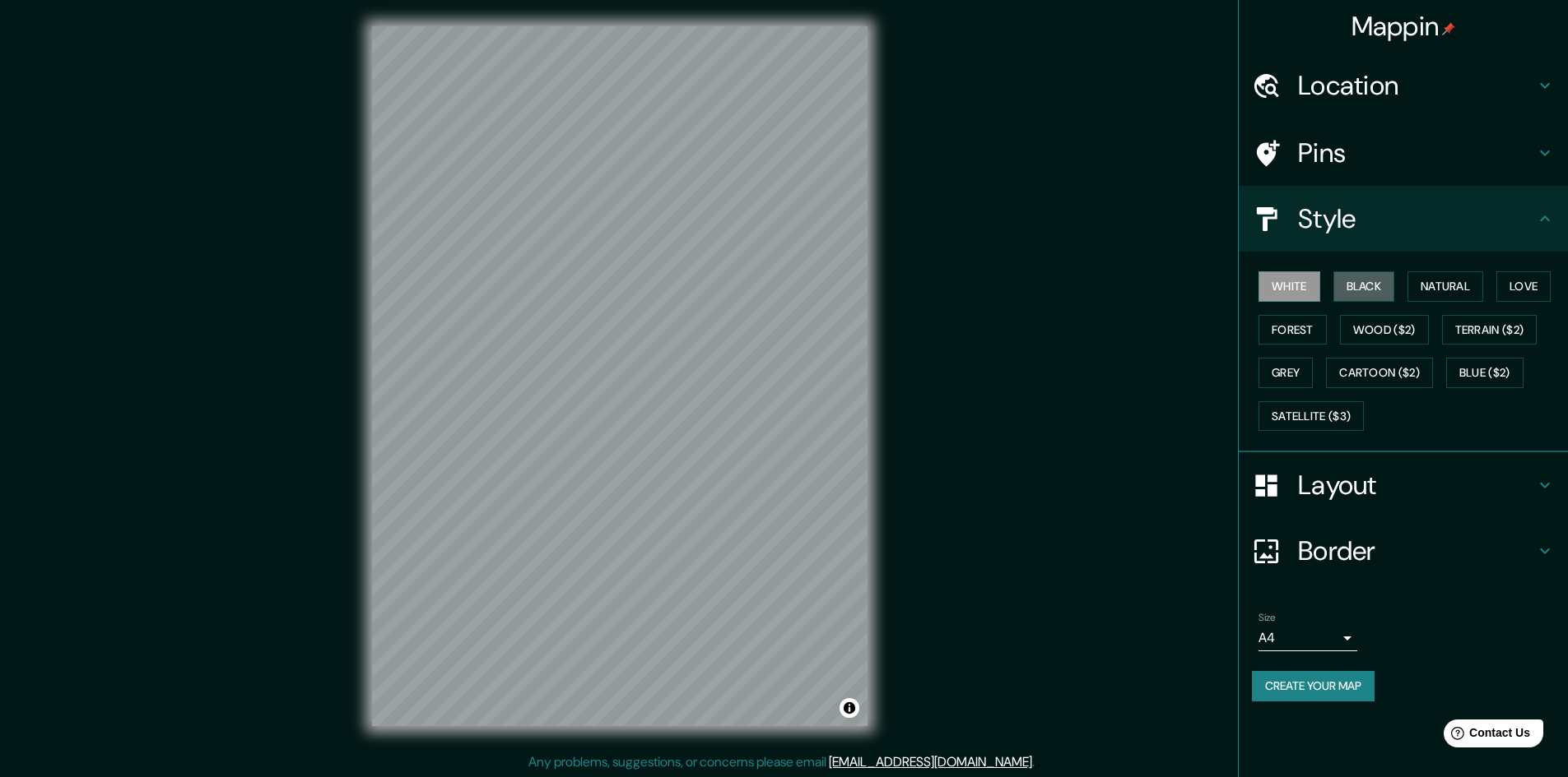
drag, startPoint x: 1361, startPoint y: 279, endPoint x: 1336, endPoint y: 302, distance: 34.0
click at [1361, 277] on button "Black" at bounding box center [1364, 286] width 62 height 31
click at [1340, 477] on h4 "Layout" at bounding box center [1416, 485] width 237 height 33
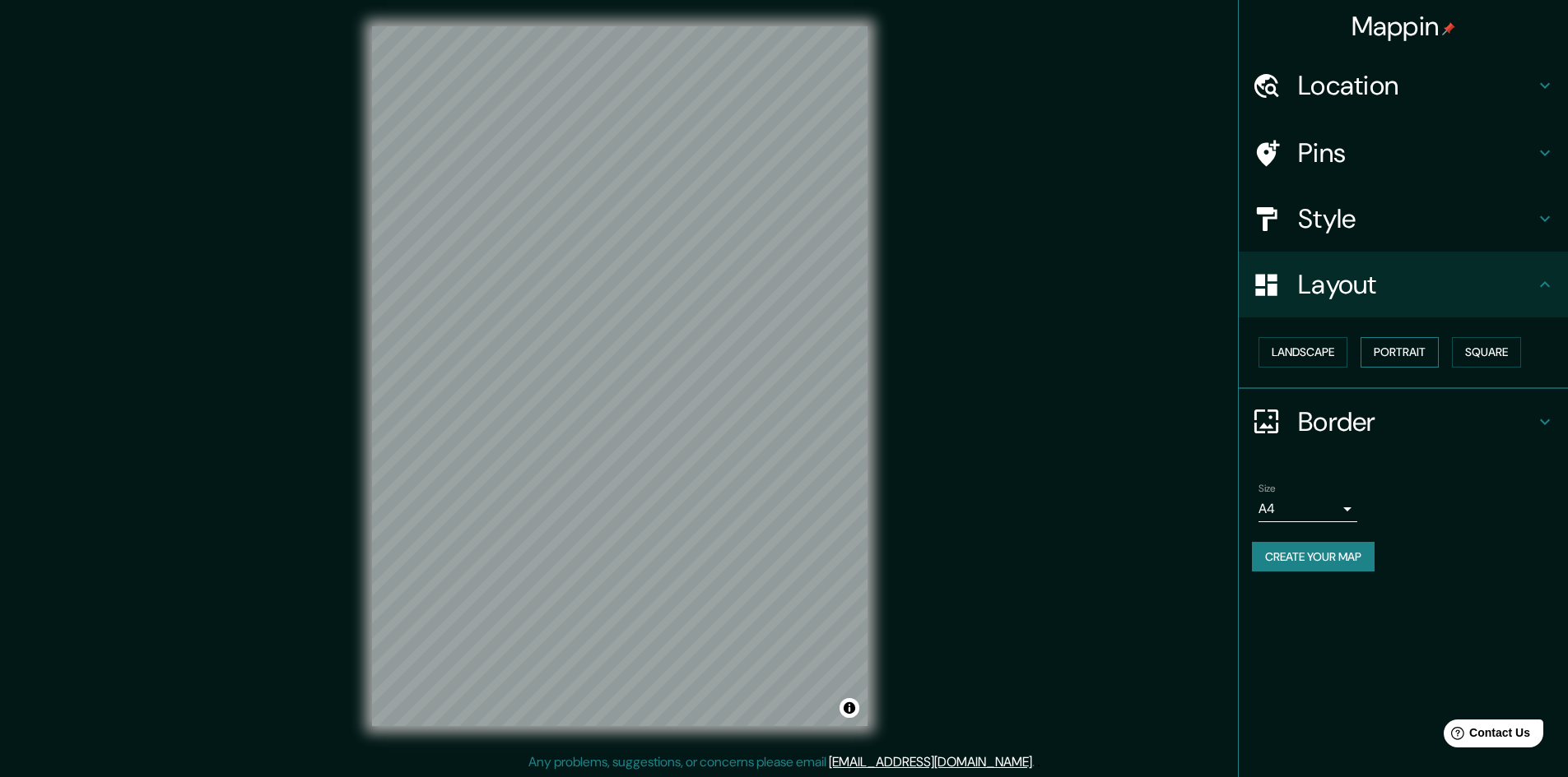
click at [1414, 353] on button "Portrait" at bounding box center [1399, 352] width 78 height 31
click at [1409, 347] on button "Portrait" at bounding box center [1399, 352] width 78 height 31
click at [1477, 346] on button "Square" at bounding box center [1486, 352] width 70 height 31
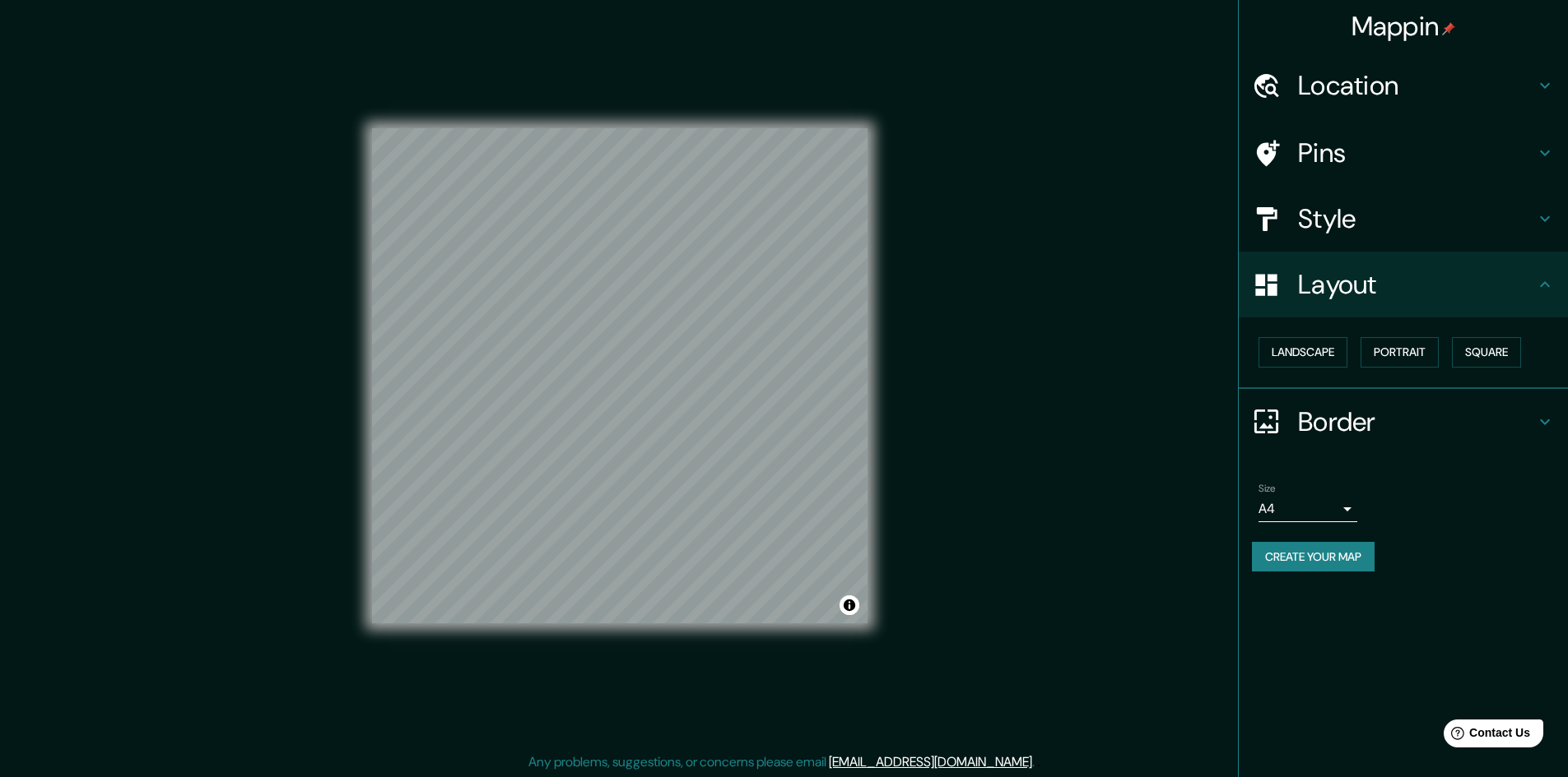
click at [1316, 553] on button "Create your map" at bounding box center [1313, 557] width 122 height 31
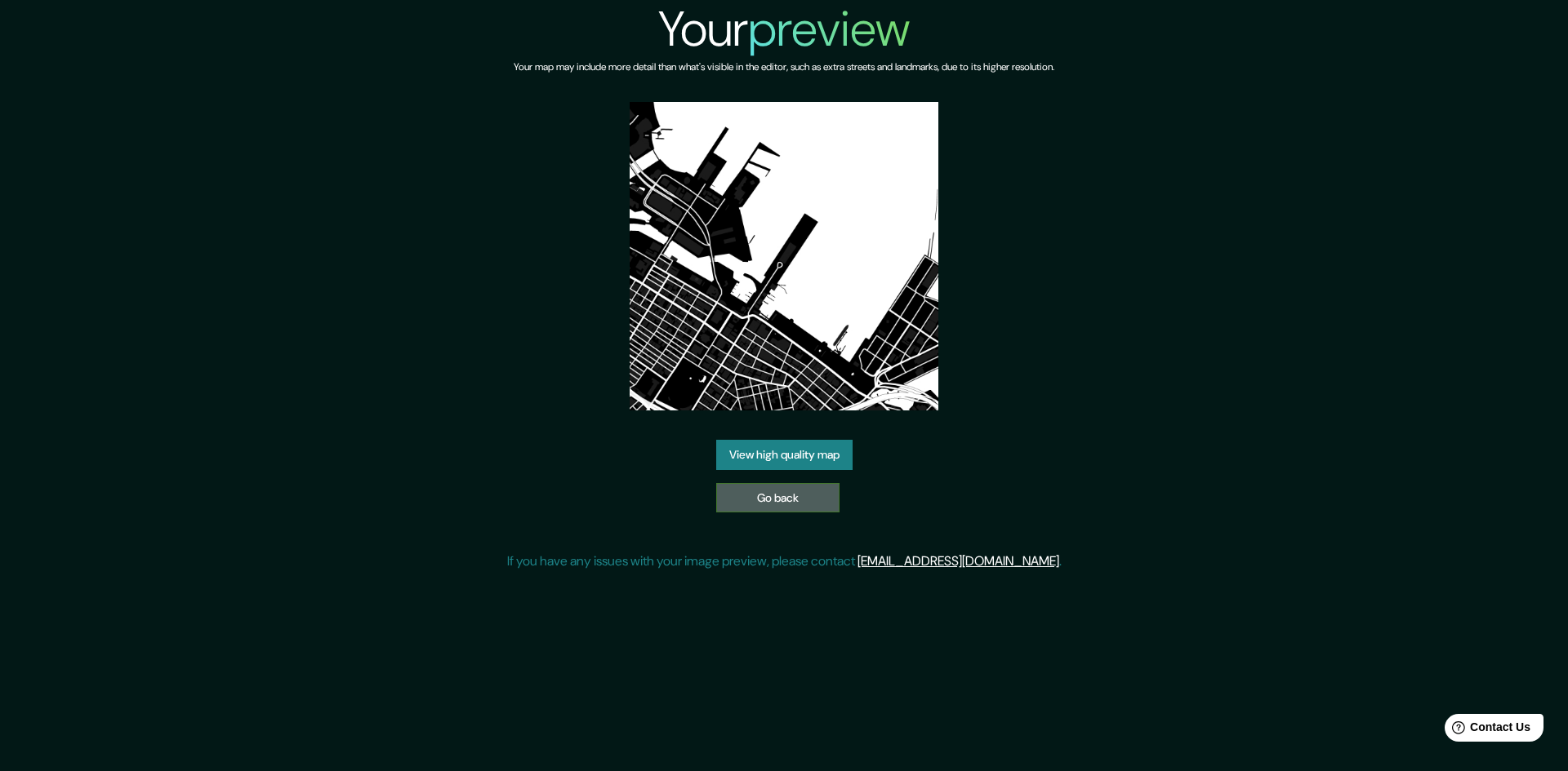
click at [803, 494] on link "Go back" at bounding box center [777, 498] width 123 height 31
click at [749, 453] on link "View high quality map" at bounding box center [784, 455] width 136 height 31
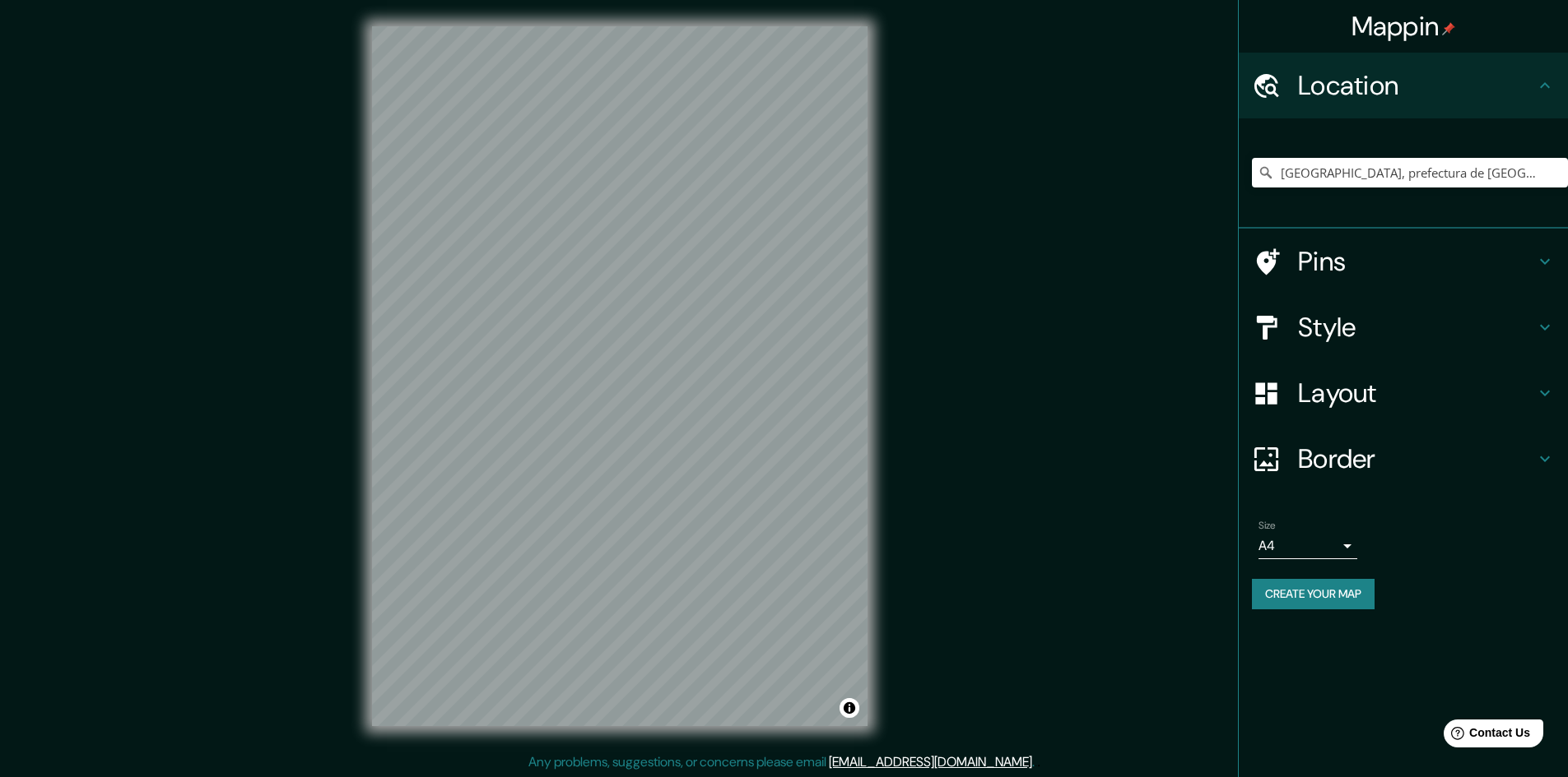
drag, startPoint x: 1305, startPoint y: 329, endPoint x: 1286, endPoint y: 328, distance: 19.0
click at [1304, 328] on h4 "Style" at bounding box center [1416, 326] width 237 height 33
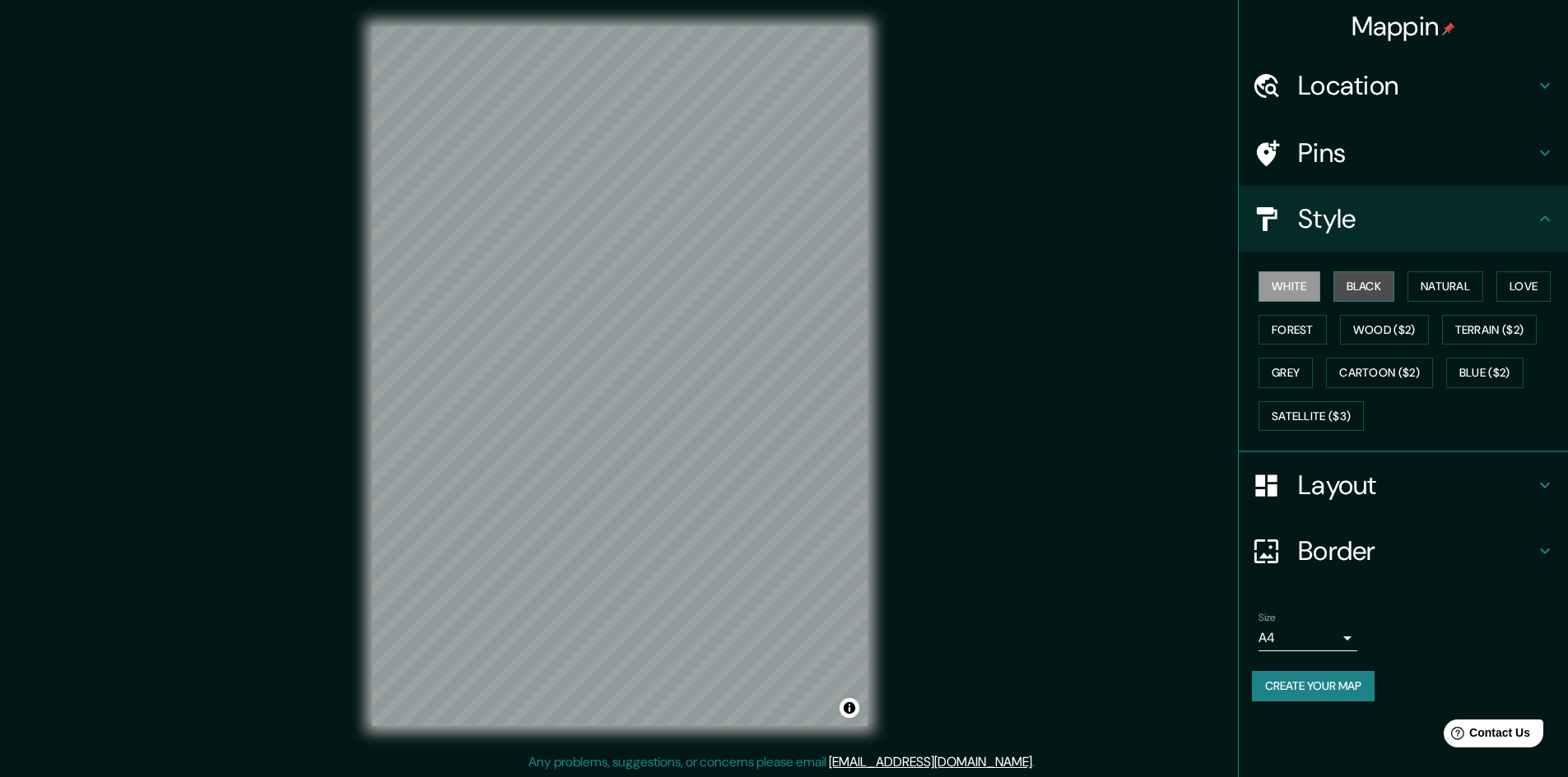
click at [1365, 286] on button "Black" at bounding box center [1364, 286] width 62 height 31
click at [1340, 686] on button "Create your map" at bounding box center [1313, 686] width 122 height 31
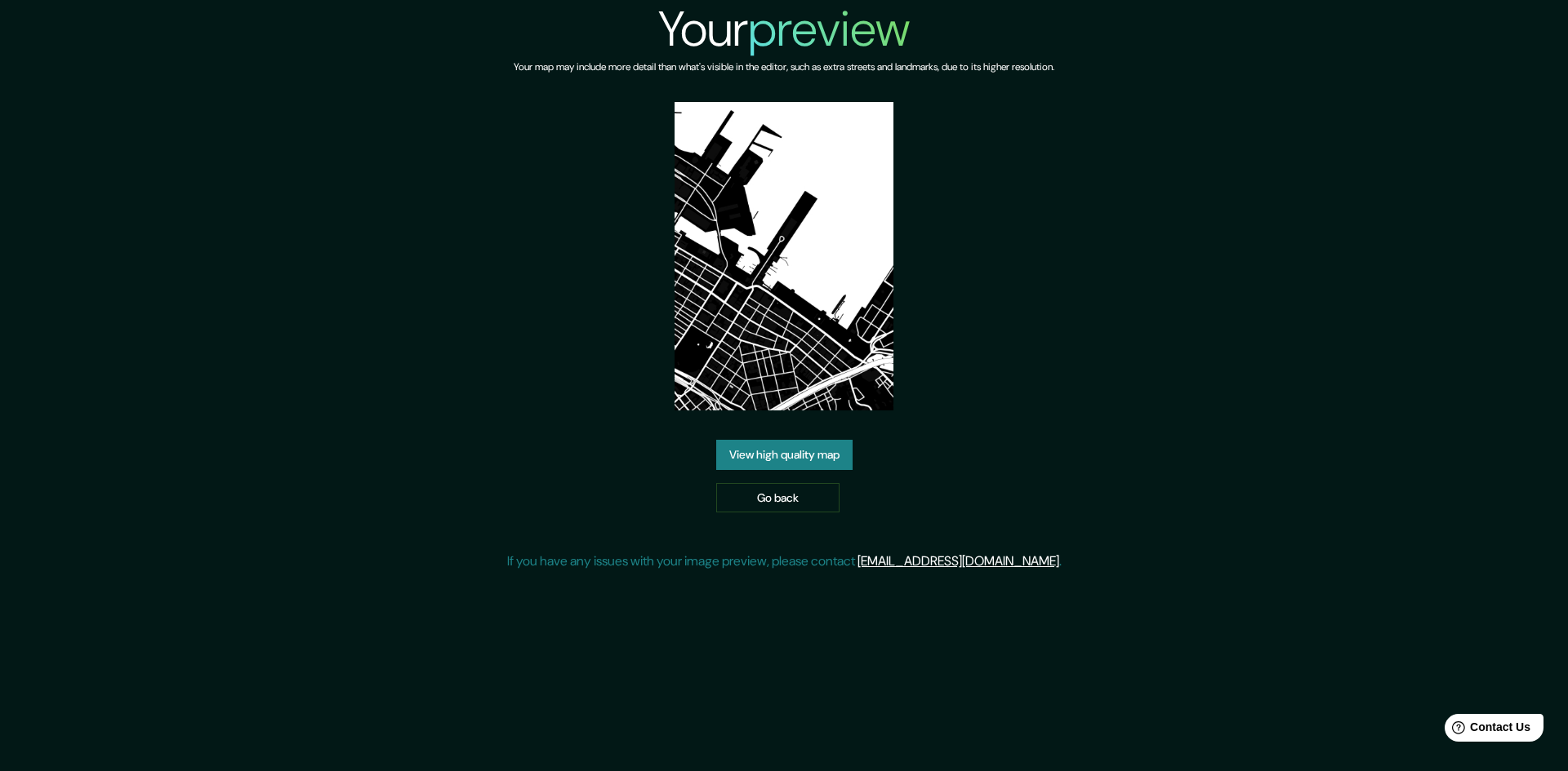
click at [776, 457] on link "View high quality map" at bounding box center [784, 455] width 136 height 31
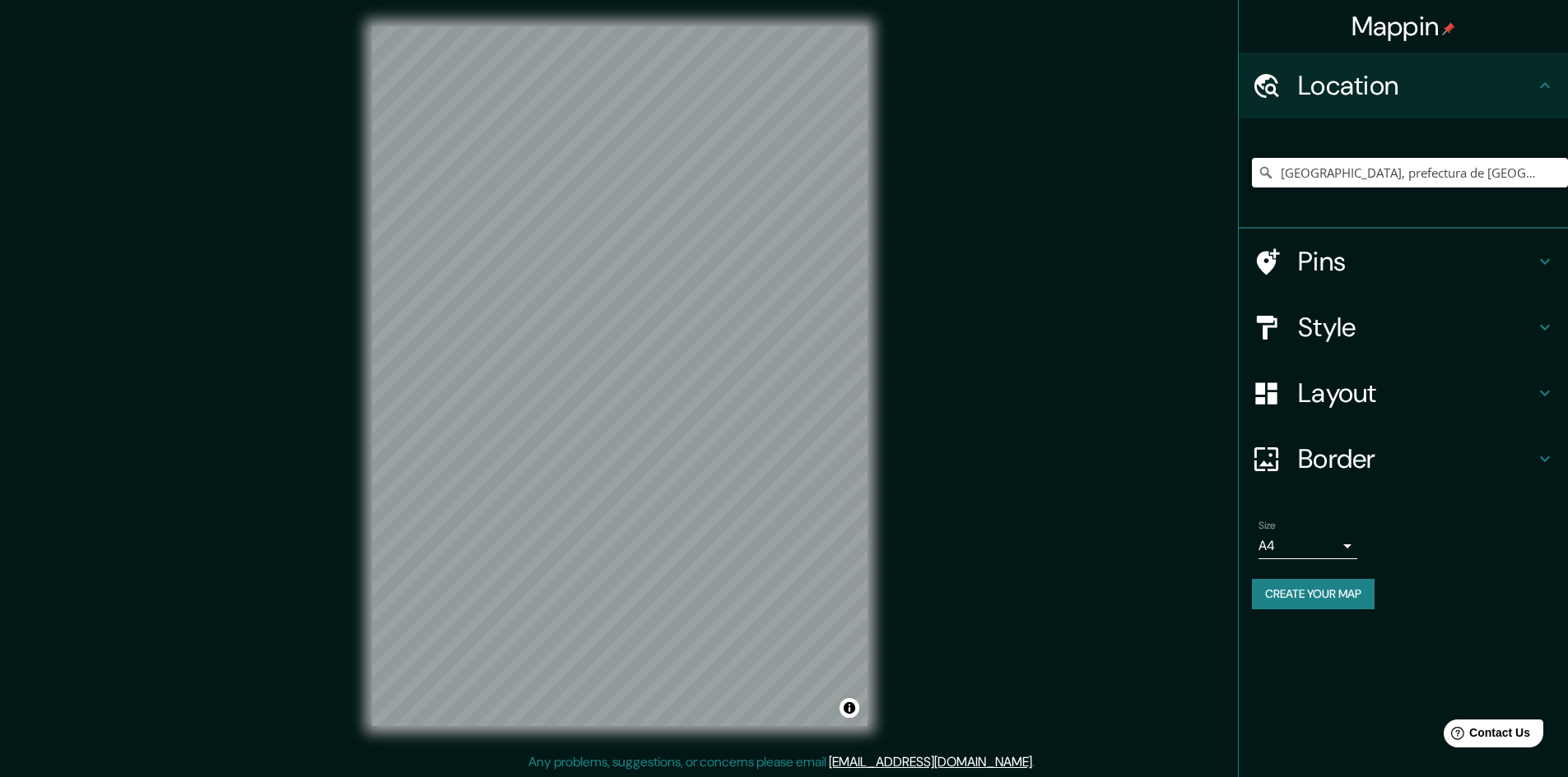
click at [1391, 333] on h4 "Style" at bounding box center [1416, 326] width 237 height 33
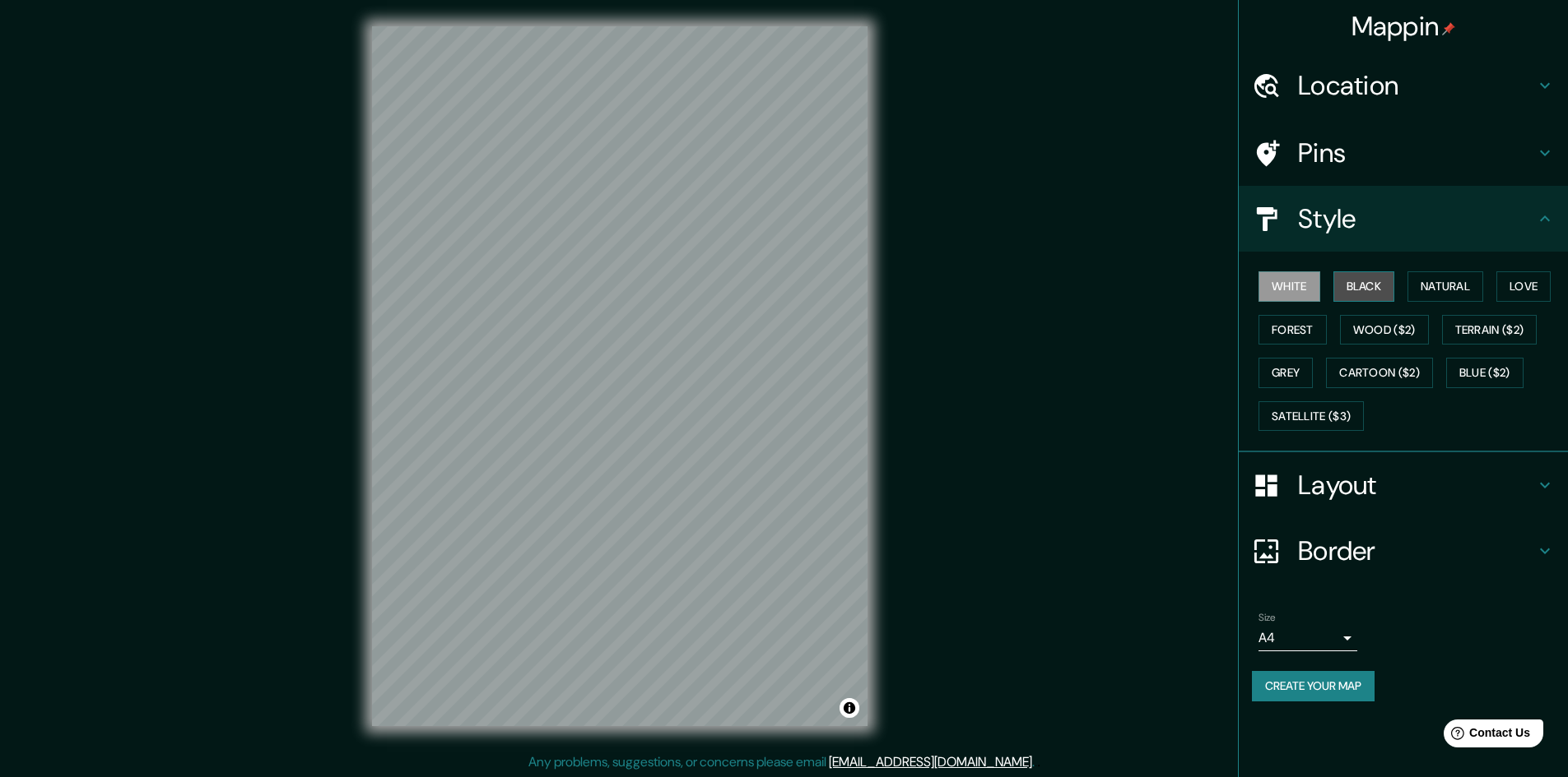
click at [1344, 282] on button "Black" at bounding box center [1364, 286] width 62 height 31
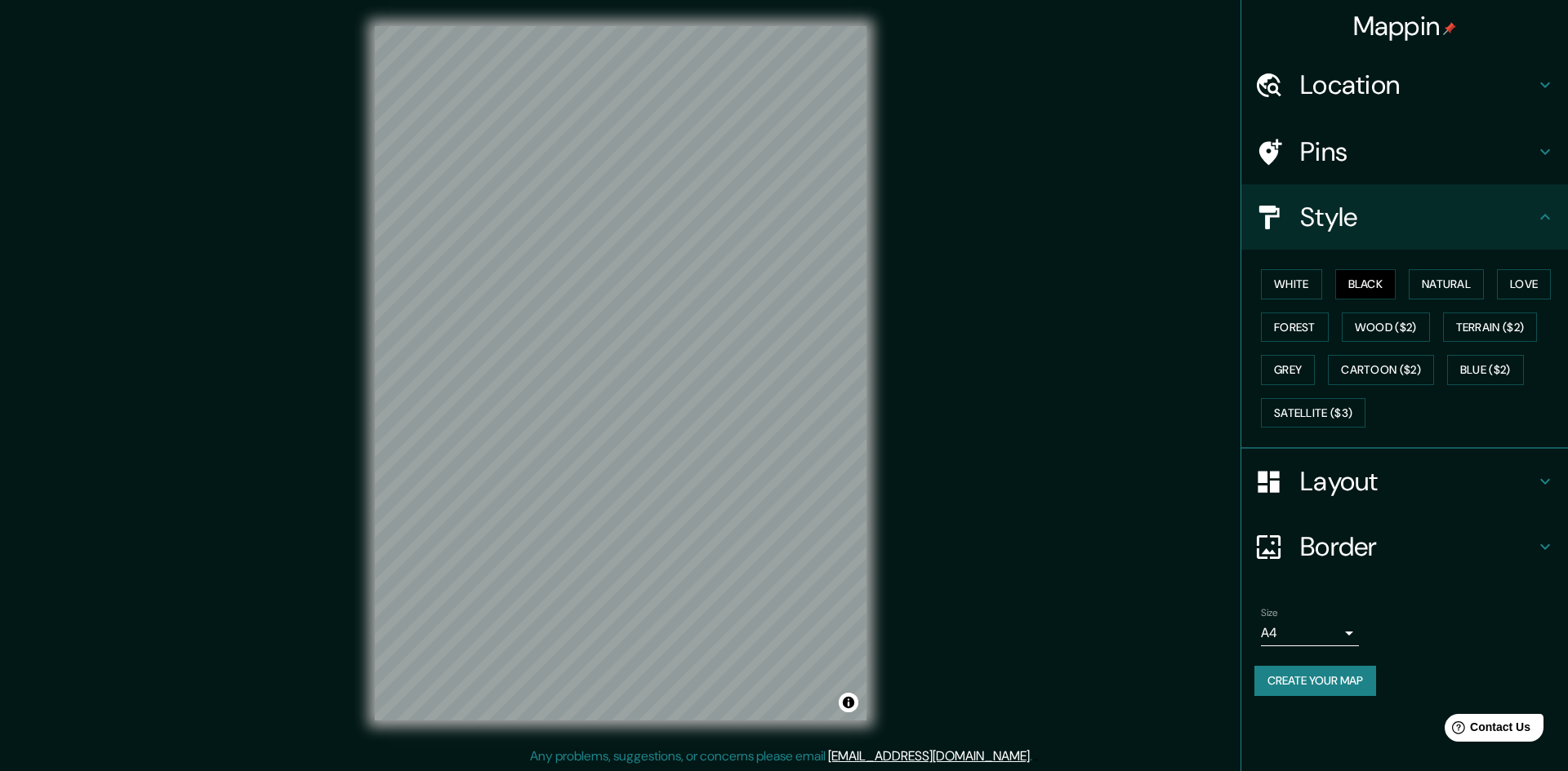
click at [1329, 643] on body "Mappin Location [GEOGRAPHIC_DATA], [GEOGRAPHIC_DATA], [GEOGRAPHIC_DATA] Pins St…" at bounding box center [784, 385] width 1568 height 771
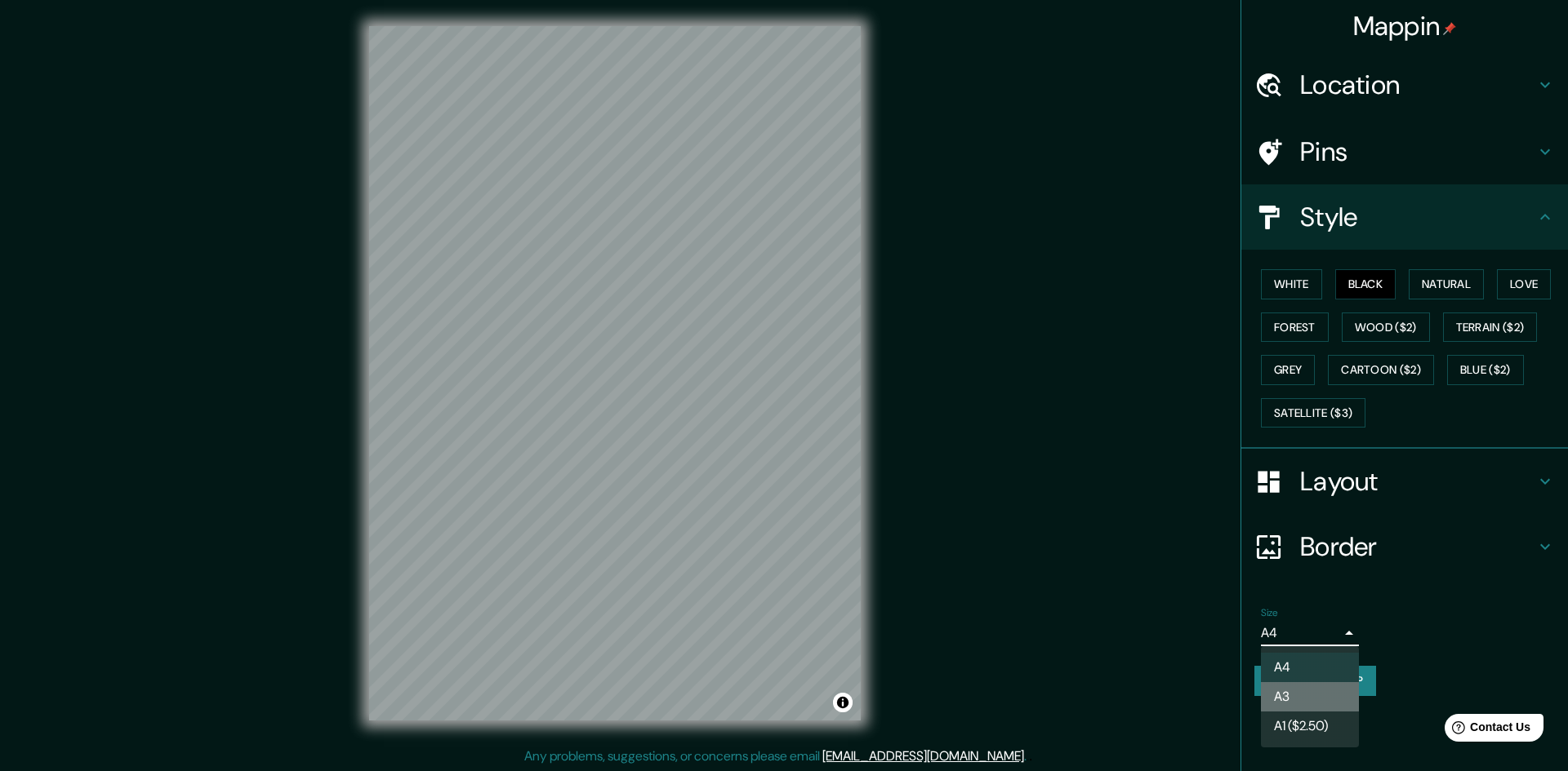
click at [1324, 698] on li "A3" at bounding box center [1309, 697] width 98 height 30
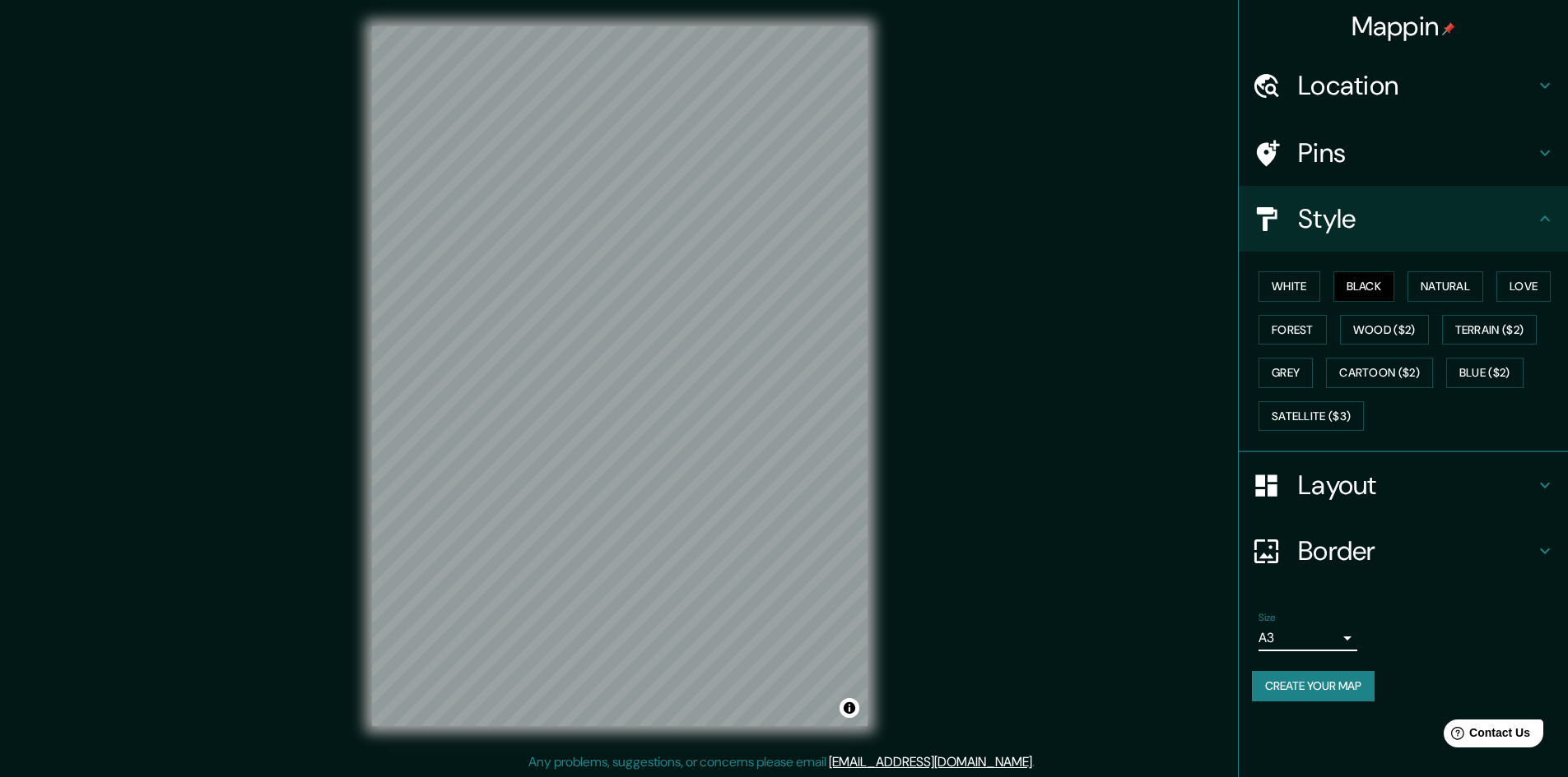
click at [1365, 501] on h4 "Layout" at bounding box center [1416, 485] width 237 height 33
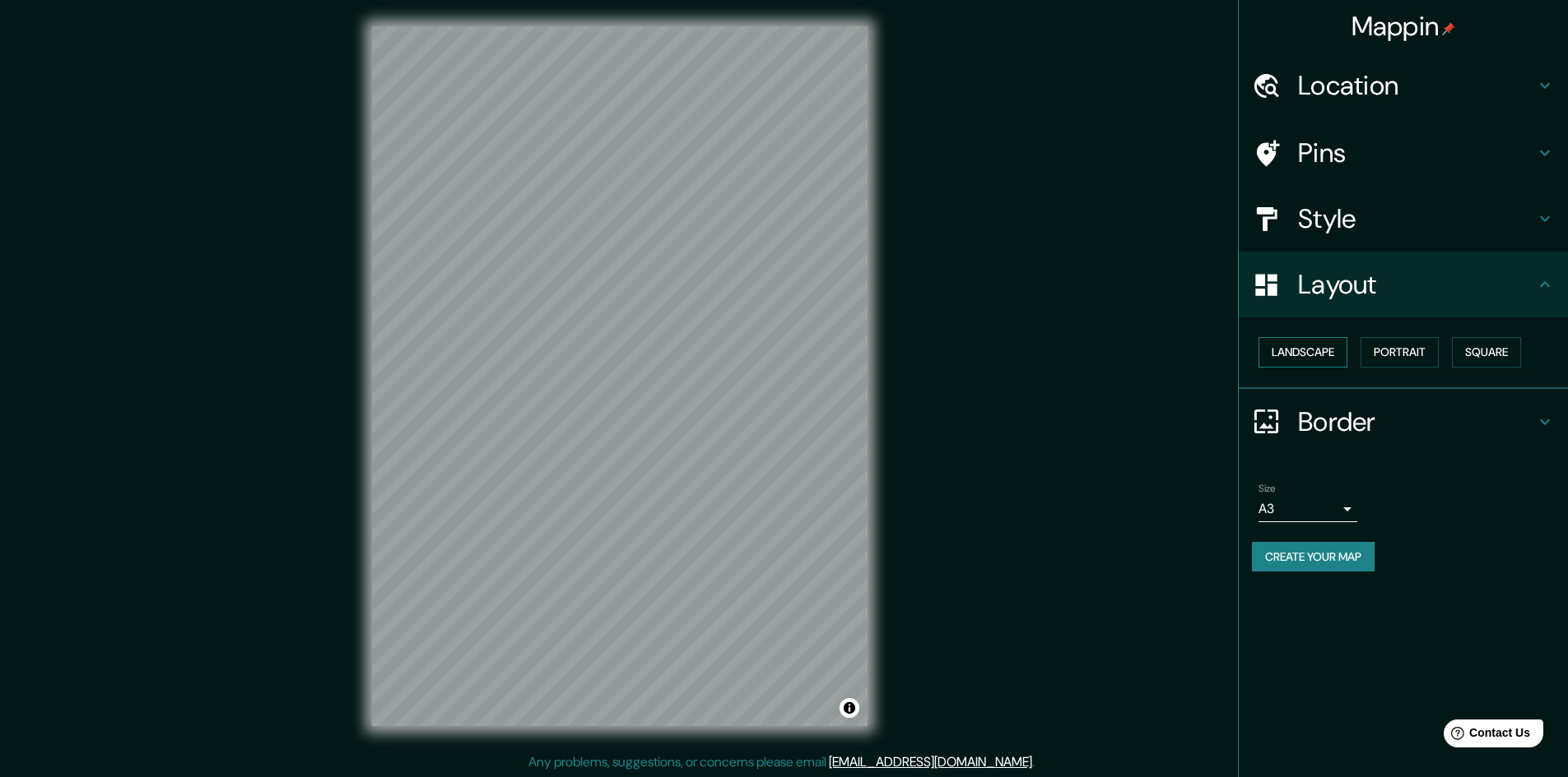
drag, startPoint x: 1289, startPoint y: 334, endPoint x: 1286, endPoint y: 346, distance: 12.4
click at [1287, 335] on div "Landscape Portrait Square" at bounding box center [1410, 353] width 316 height 44
click at [1286, 349] on button "Landscape" at bounding box center [1302, 352] width 89 height 31
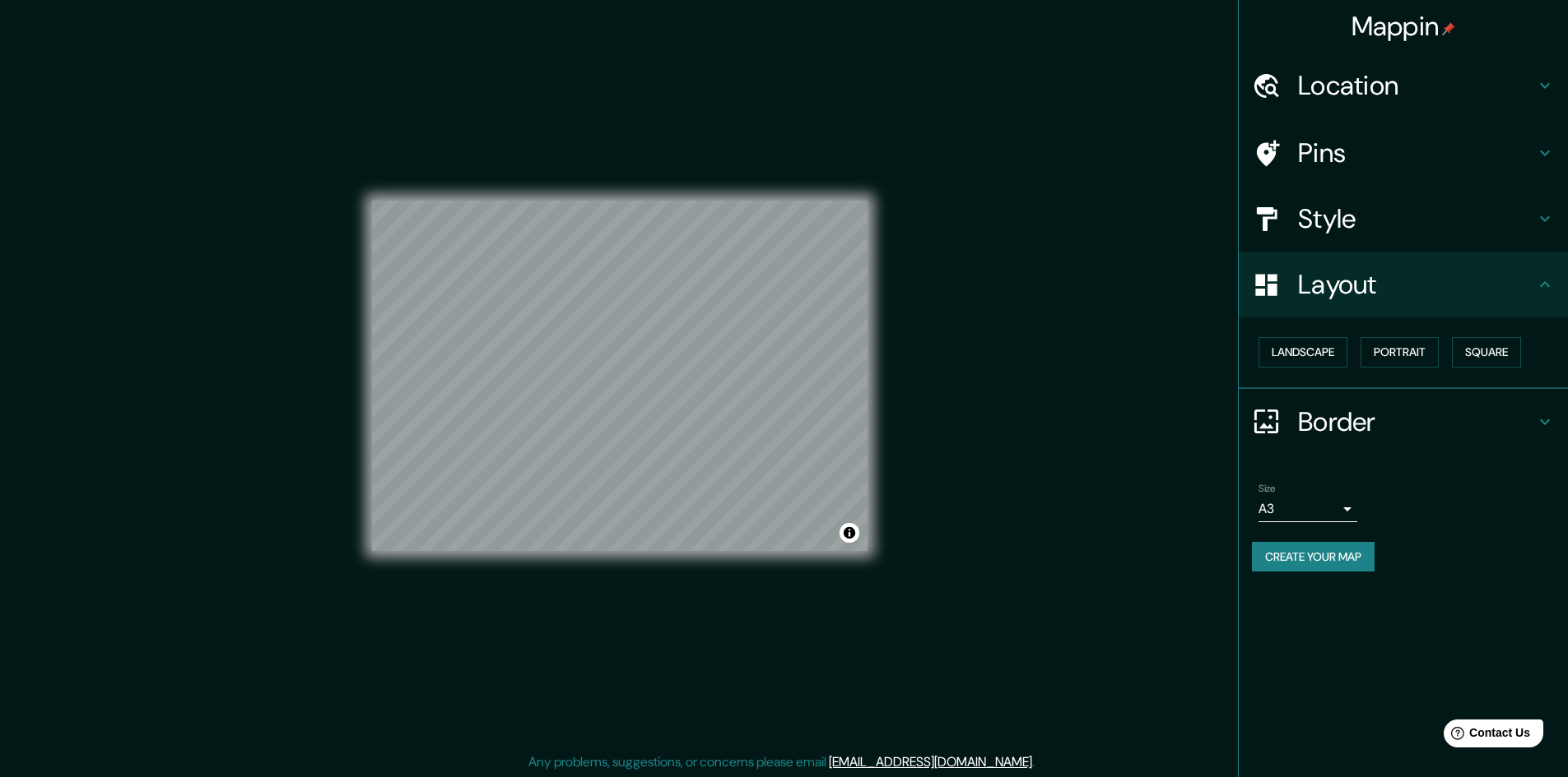
click at [1321, 562] on button "Create your map" at bounding box center [1313, 557] width 122 height 31
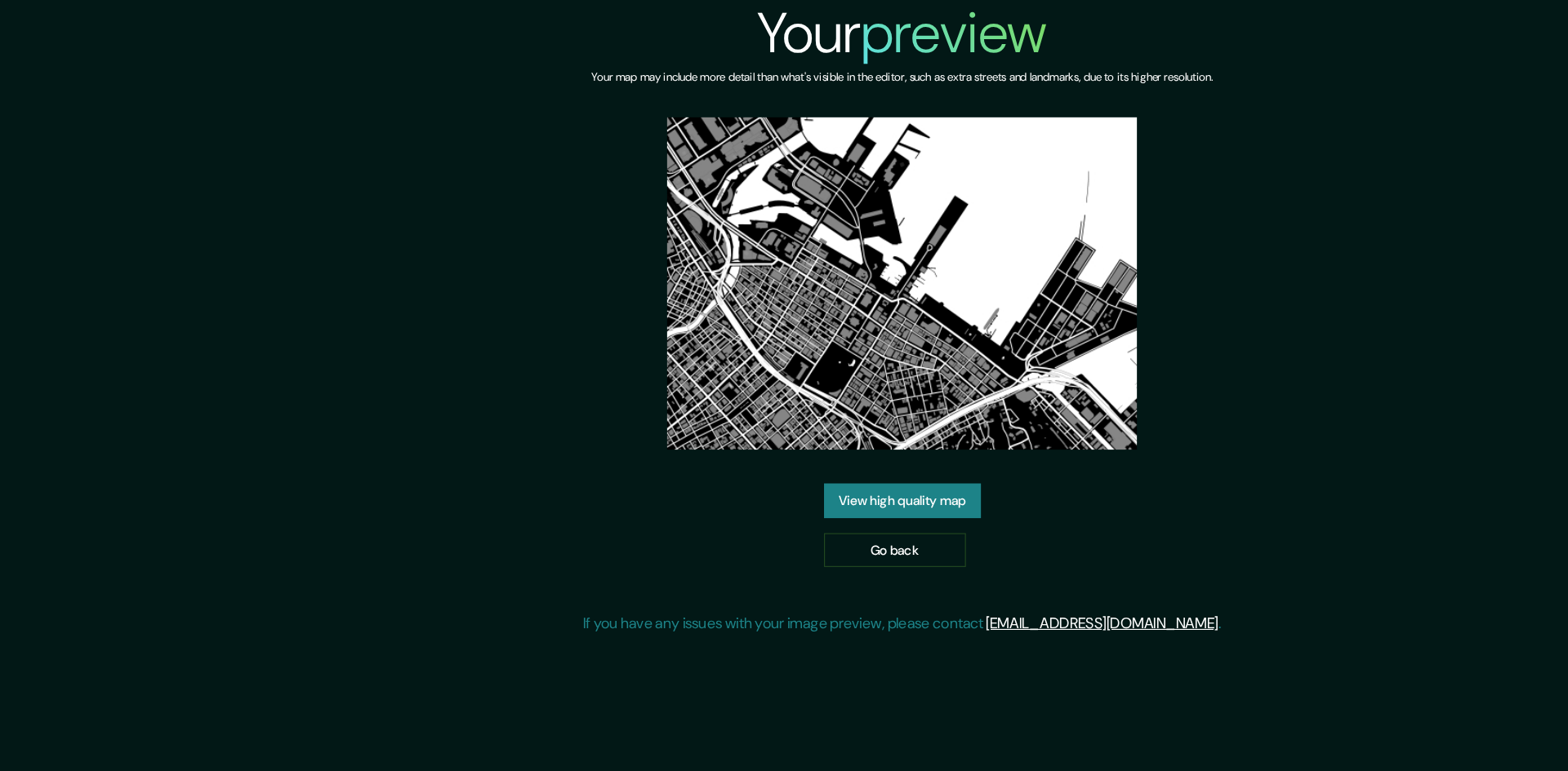
click at [814, 433] on link "View high quality map" at bounding box center [784, 435] width 136 height 31
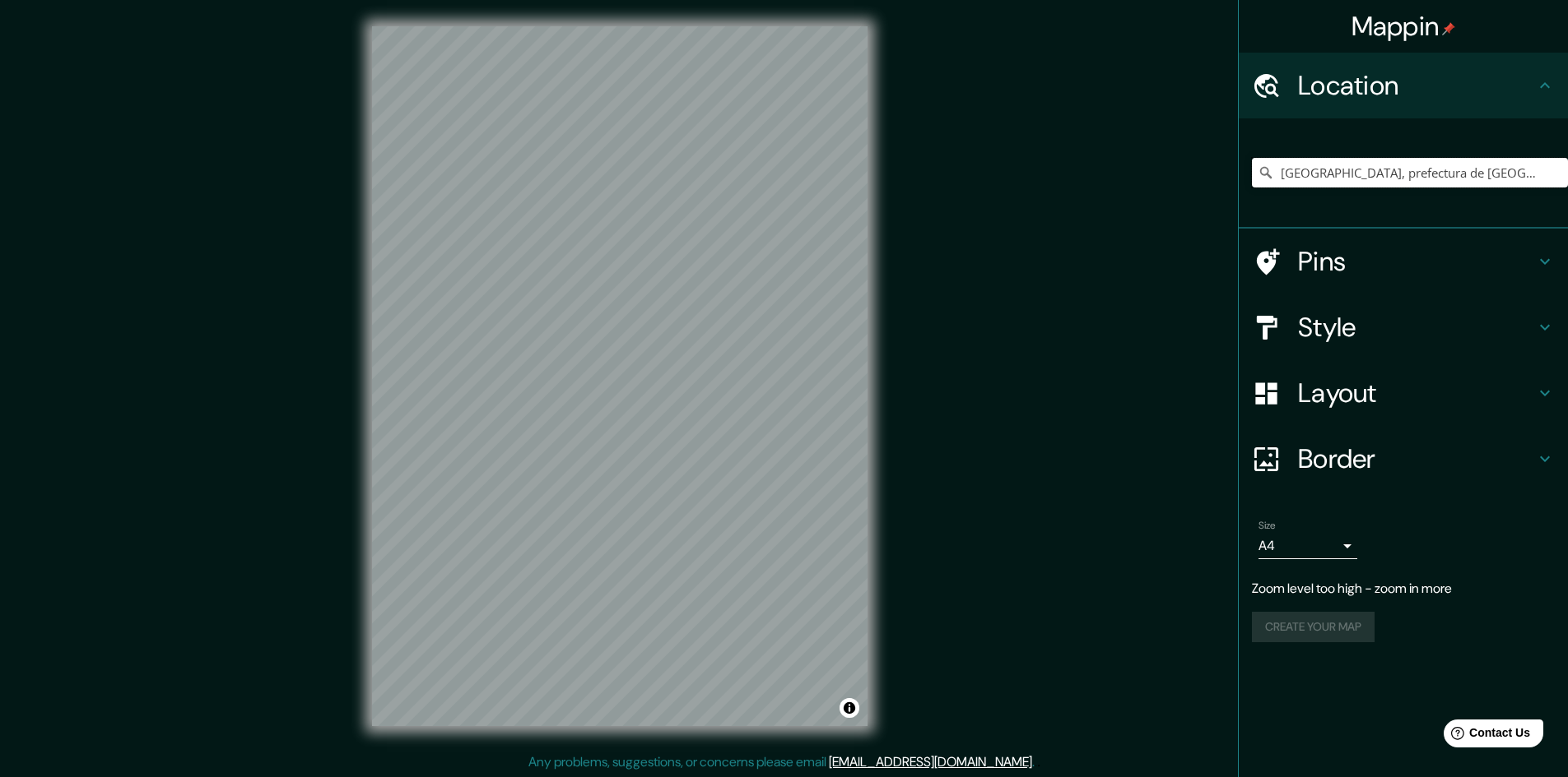
click at [1387, 165] on input "Yokohama, prefectura de Kanagawa, Japón" at bounding box center [1410, 172] width 316 height 30
click at [1445, 174] on input "Yokohama, prefectura de Kanagawa, Japón" at bounding box center [1410, 172] width 316 height 30
click at [1535, 165] on input "Yokohama, prefectura de Kanagawa, Japón" at bounding box center [1410, 172] width 316 height 30
click at [1524, 179] on input "Yokohama, prefectura de Kanagawa, Japón" at bounding box center [1410, 172] width 316 height 30
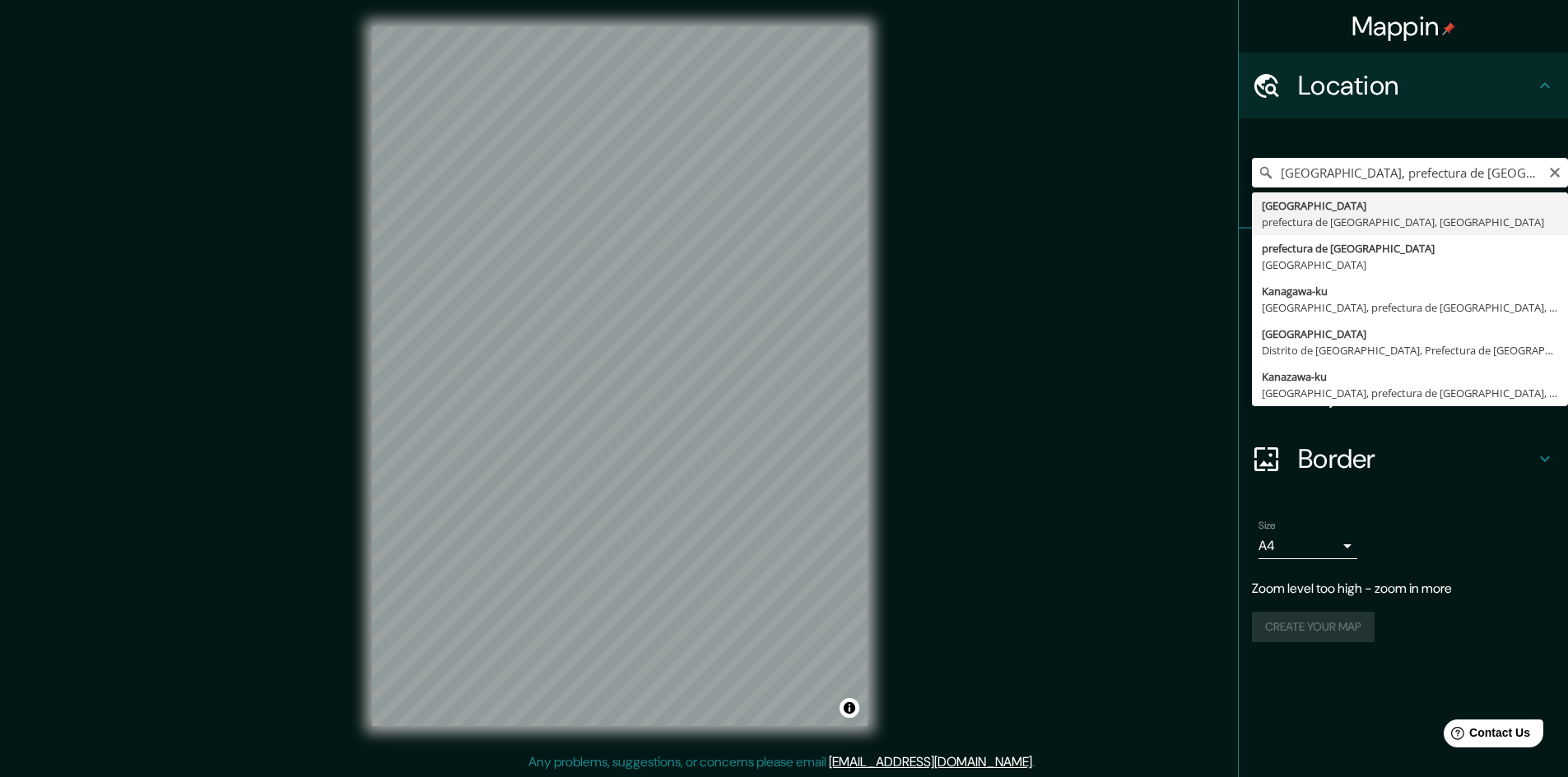
type input "Yokohama, prefectura de Kanagawa, Japón"
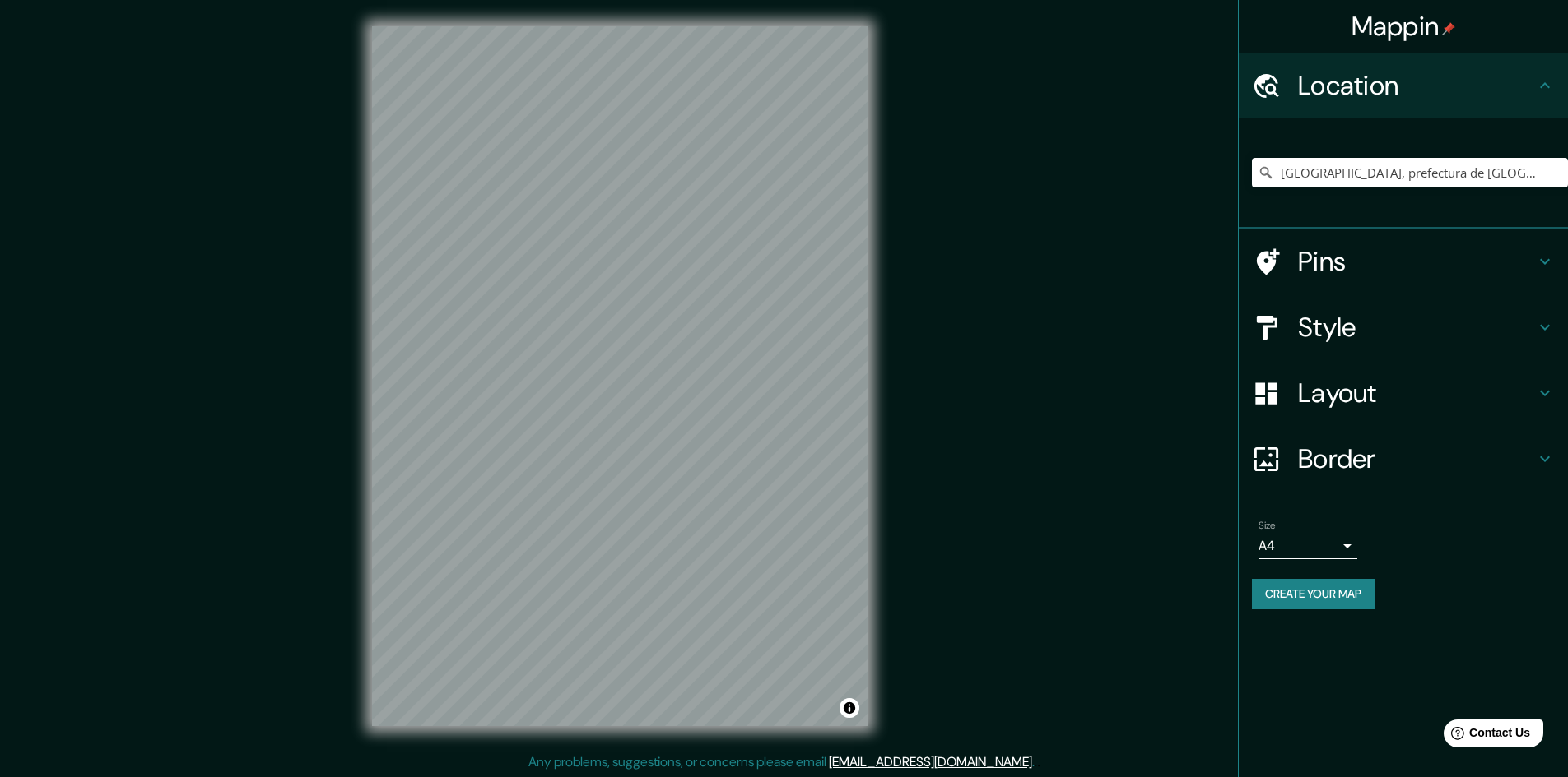
click at [1383, 331] on h4 "Style" at bounding box center [1416, 326] width 237 height 33
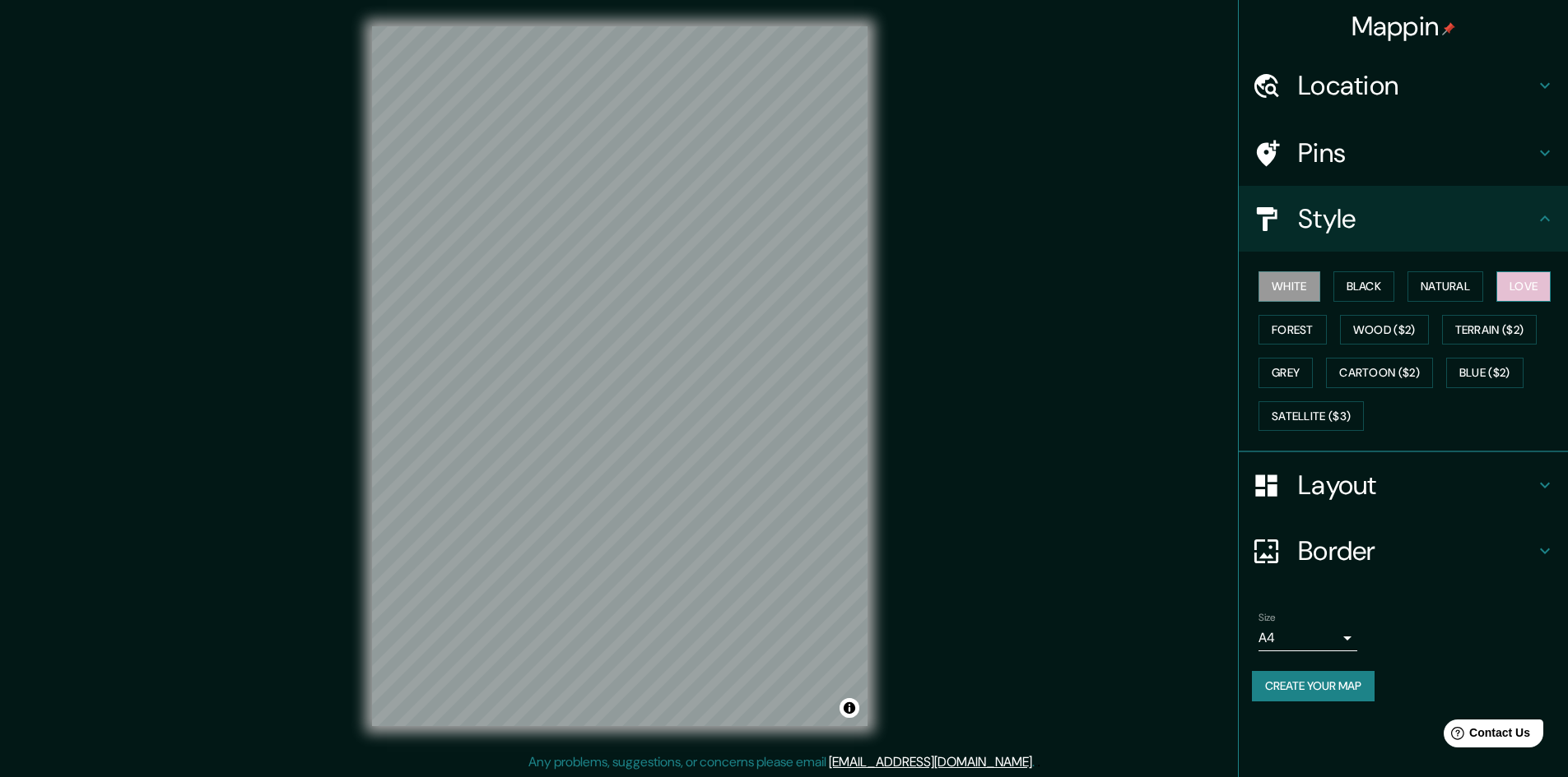
click at [1519, 282] on button "Love" at bounding box center [1523, 286] width 55 height 31
click at [1354, 279] on button "Black" at bounding box center [1364, 286] width 62 height 31
click at [1292, 275] on button "White" at bounding box center [1289, 286] width 62 height 31
click at [1366, 287] on button "Black" at bounding box center [1364, 286] width 62 height 31
click at [1277, 278] on button "White" at bounding box center [1289, 286] width 62 height 31
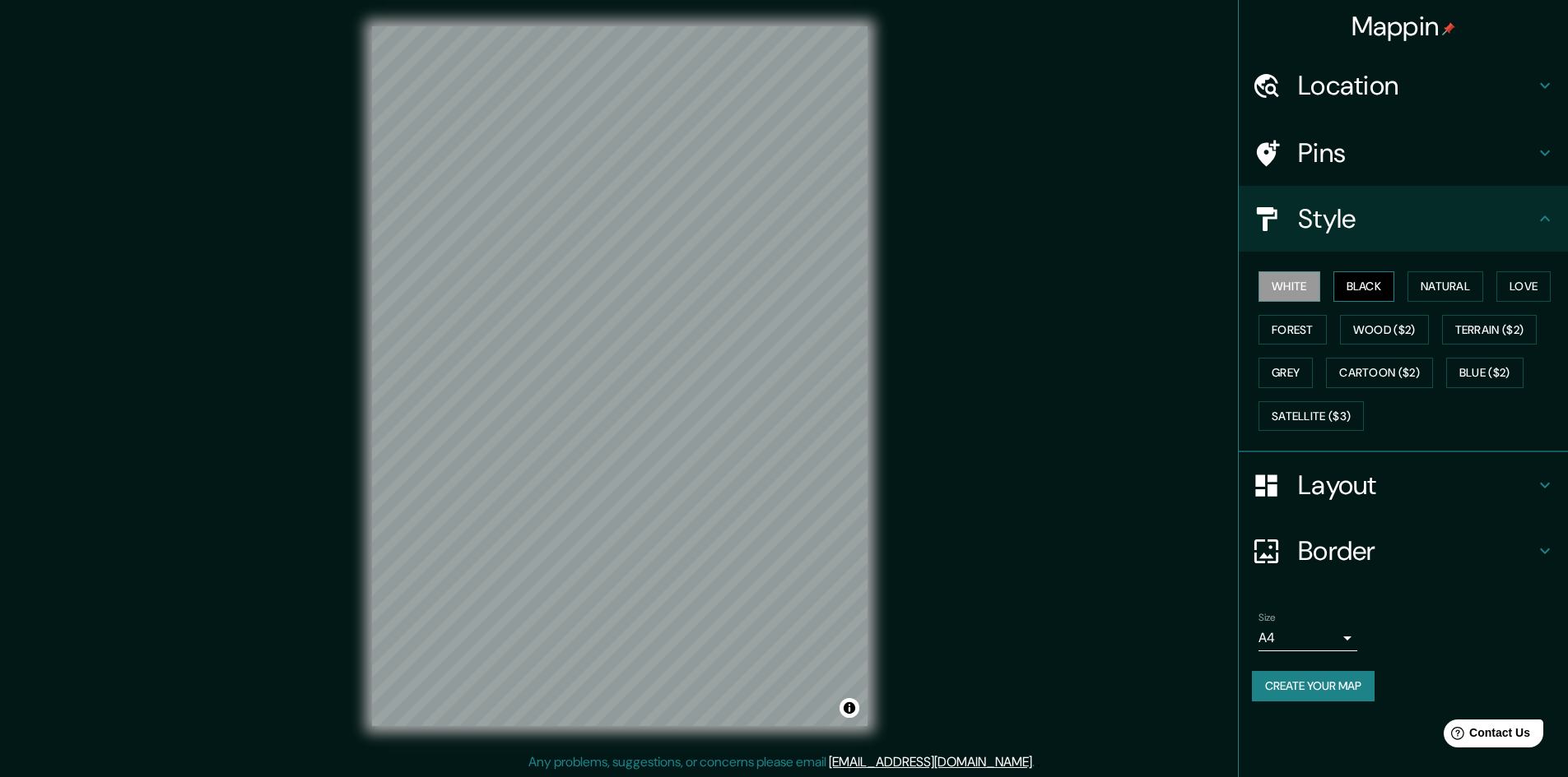
click at [1378, 282] on button "Black" at bounding box center [1364, 286] width 62 height 31
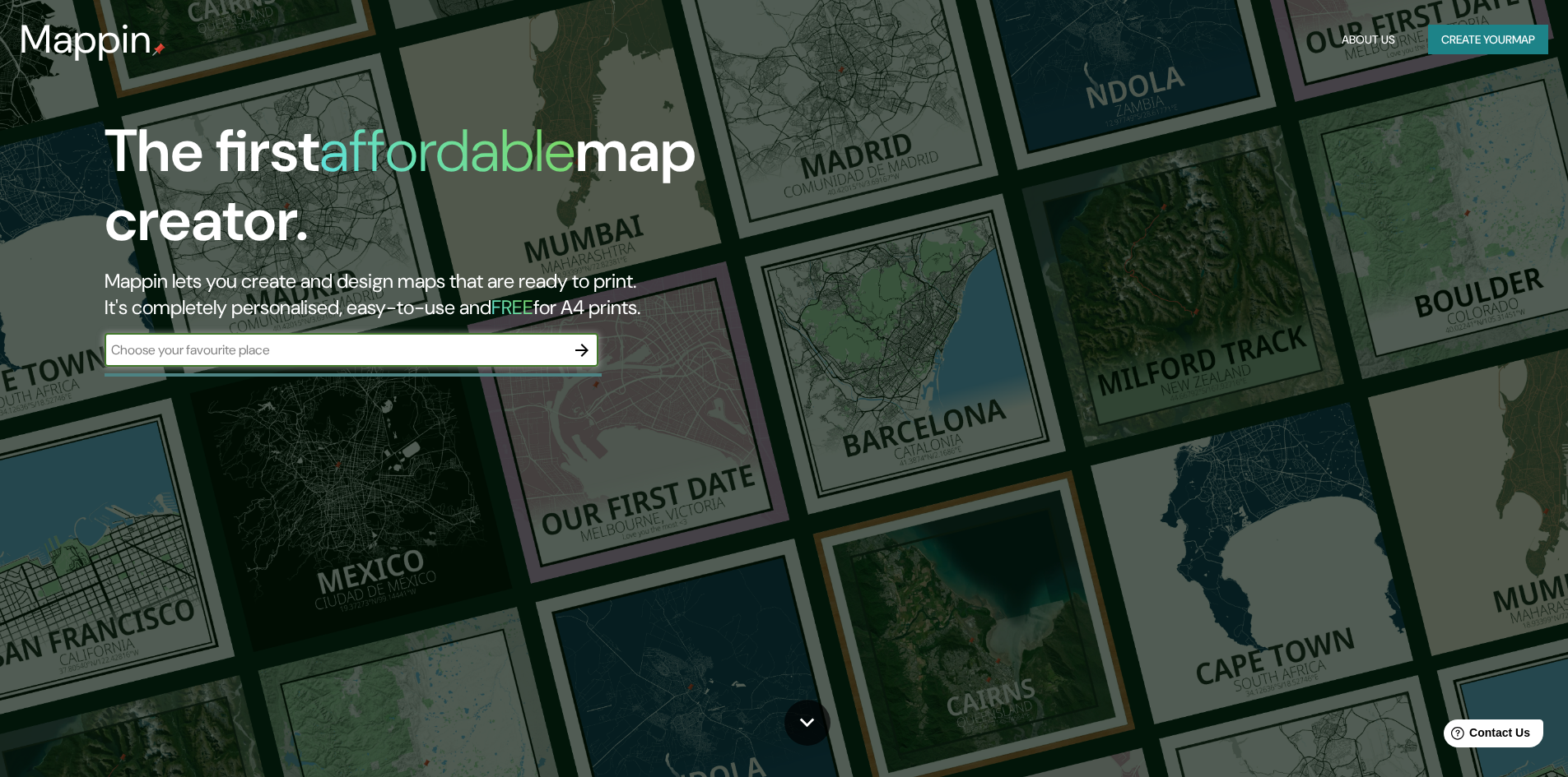
click at [1461, 35] on button "Create your map" at bounding box center [1488, 40] width 120 height 31
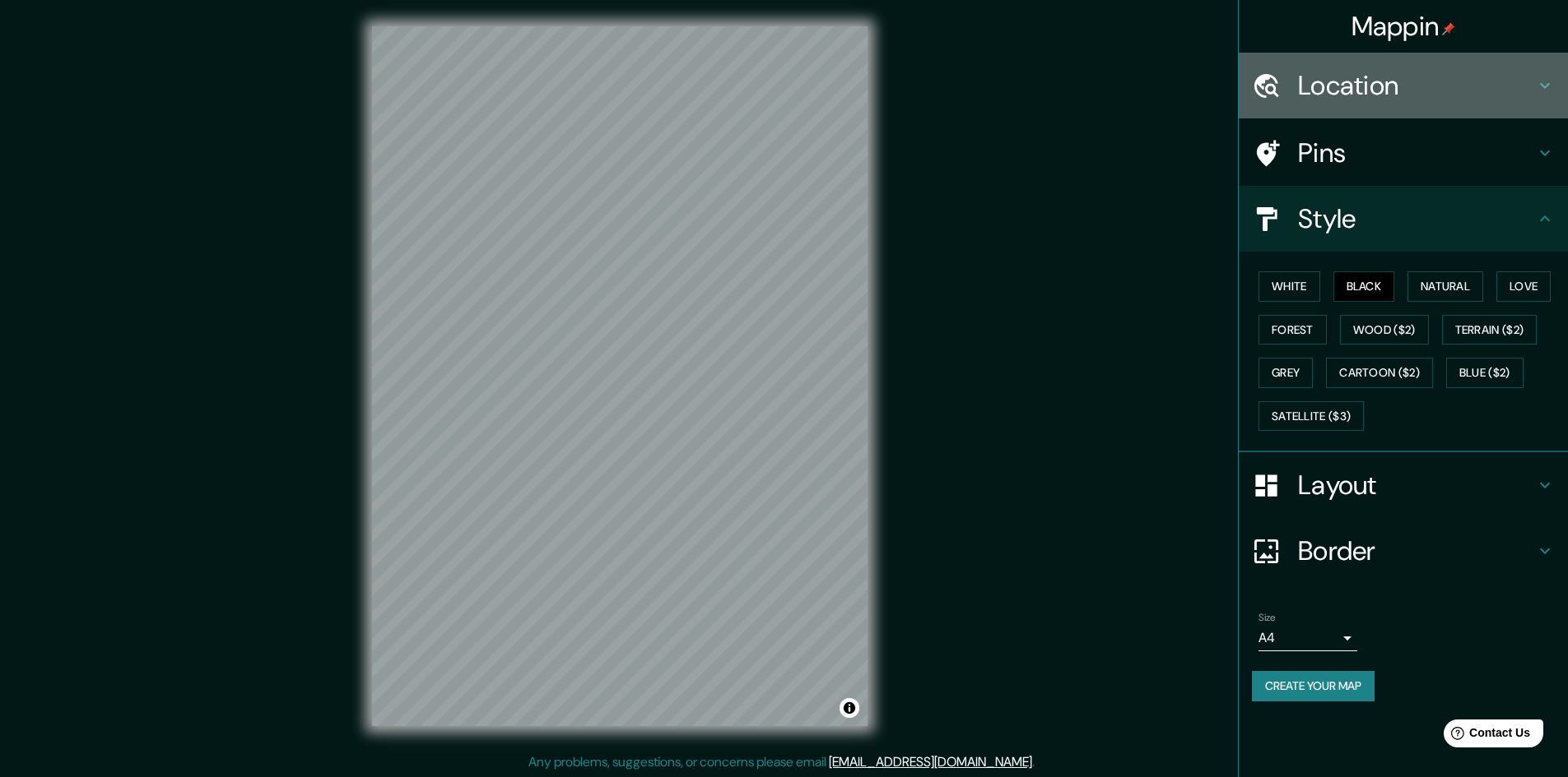
click at [1381, 92] on h4 "Location" at bounding box center [1416, 85] width 237 height 33
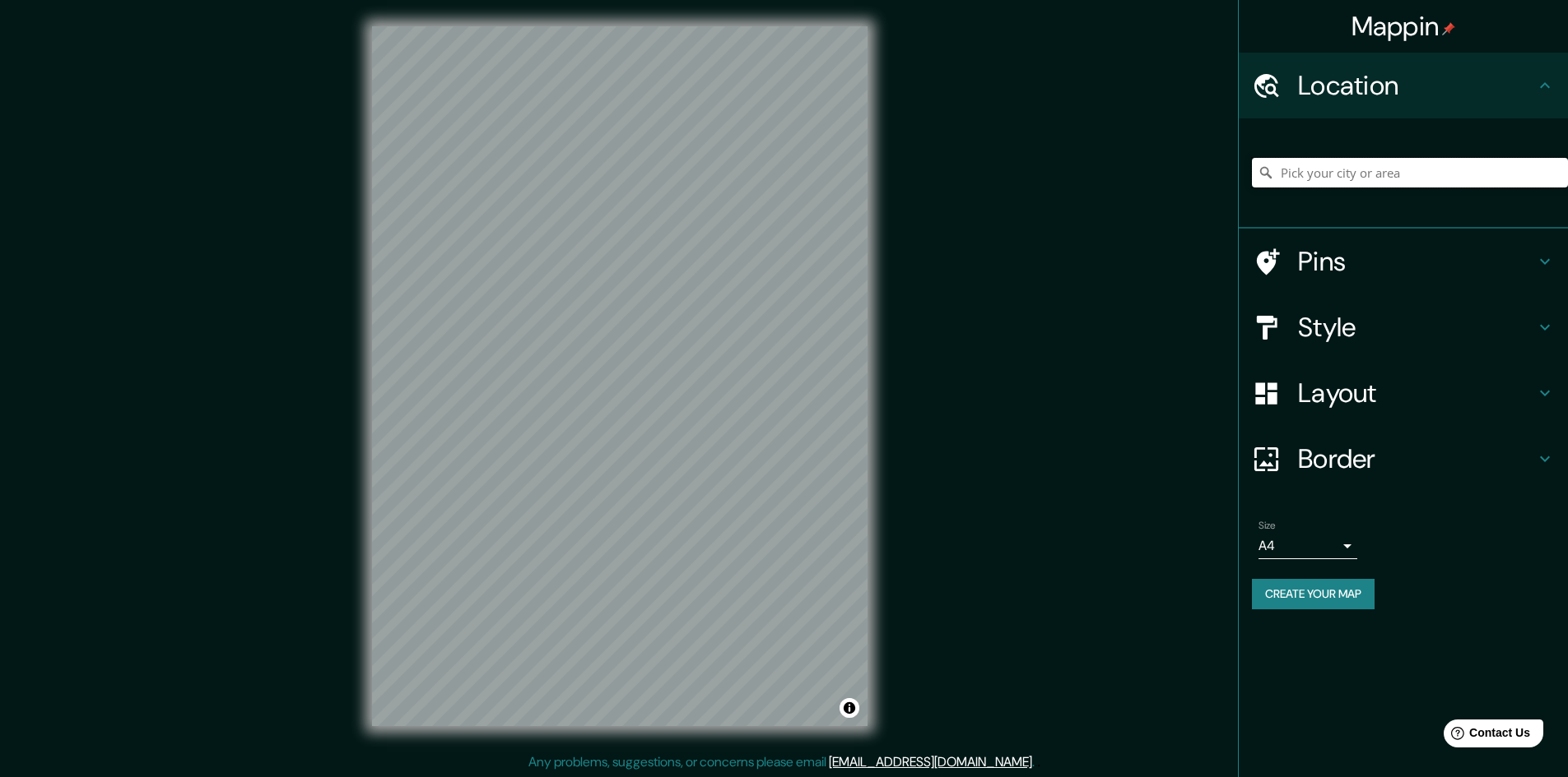
click at [1453, 169] on input "Pick your city or area" at bounding box center [1410, 172] width 316 height 30
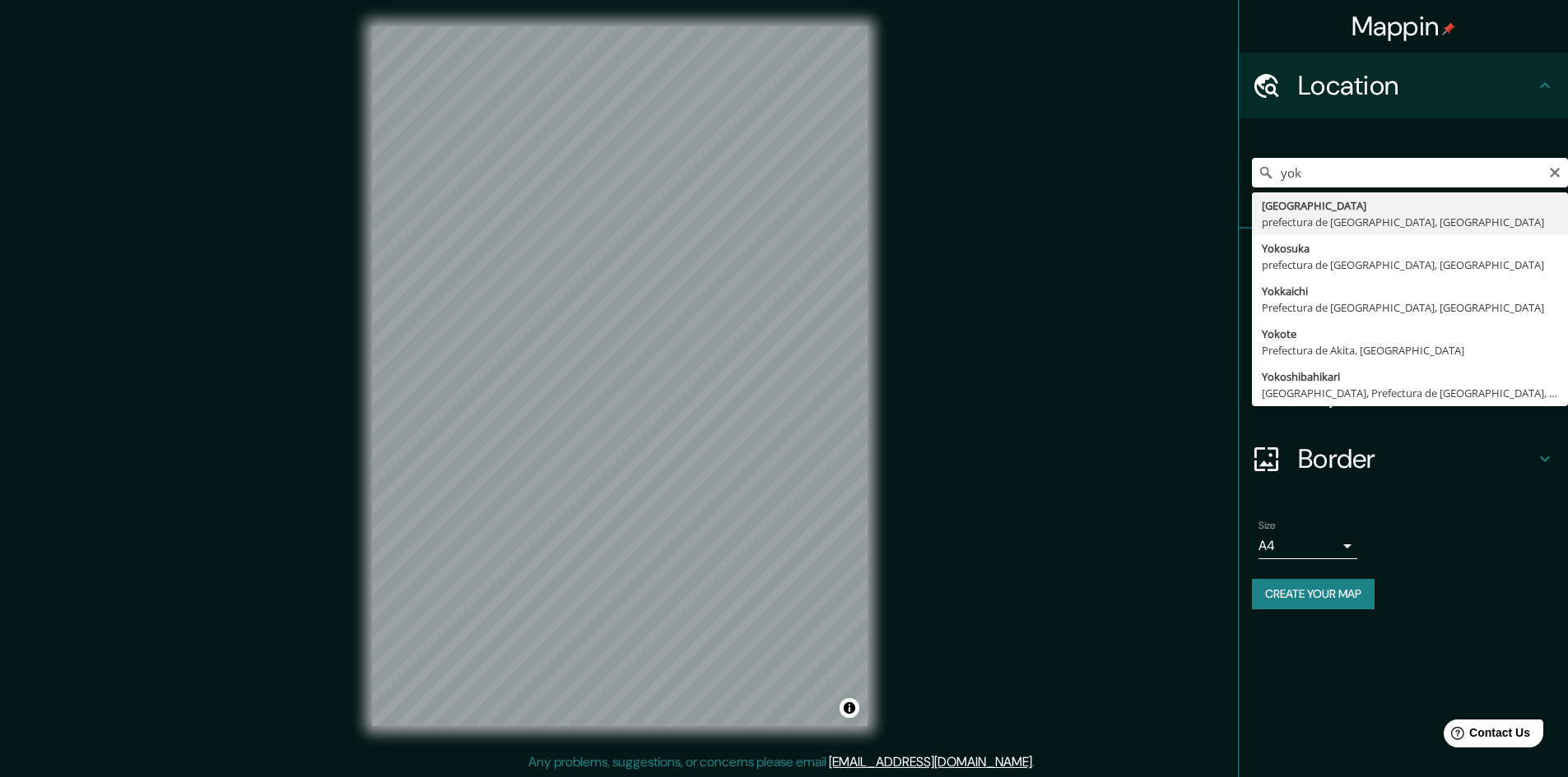
type input "Yokohama, prefectura de Kanagawa, Japón"
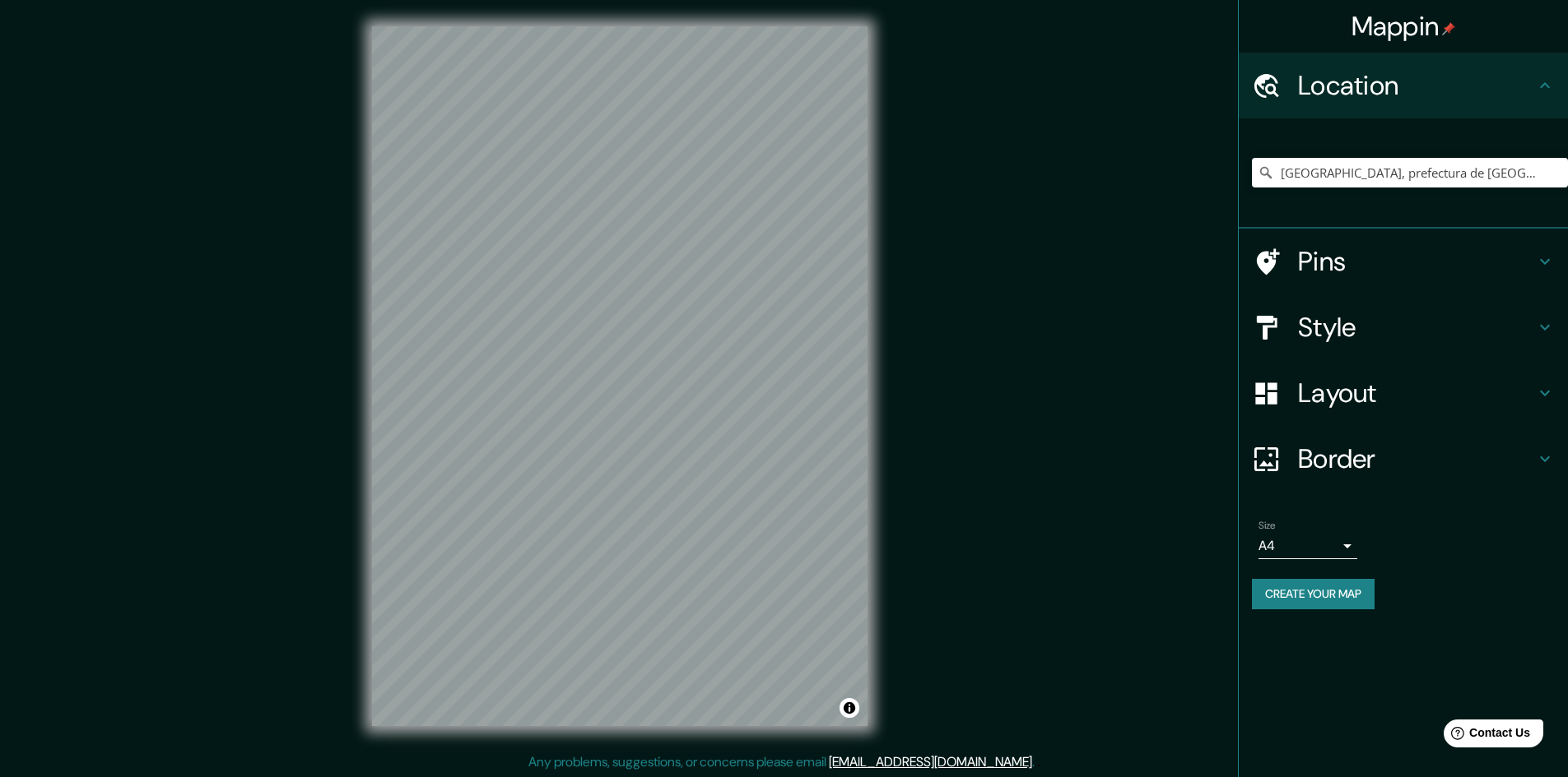
click at [1321, 391] on h4 "Layout" at bounding box center [1416, 392] width 237 height 33
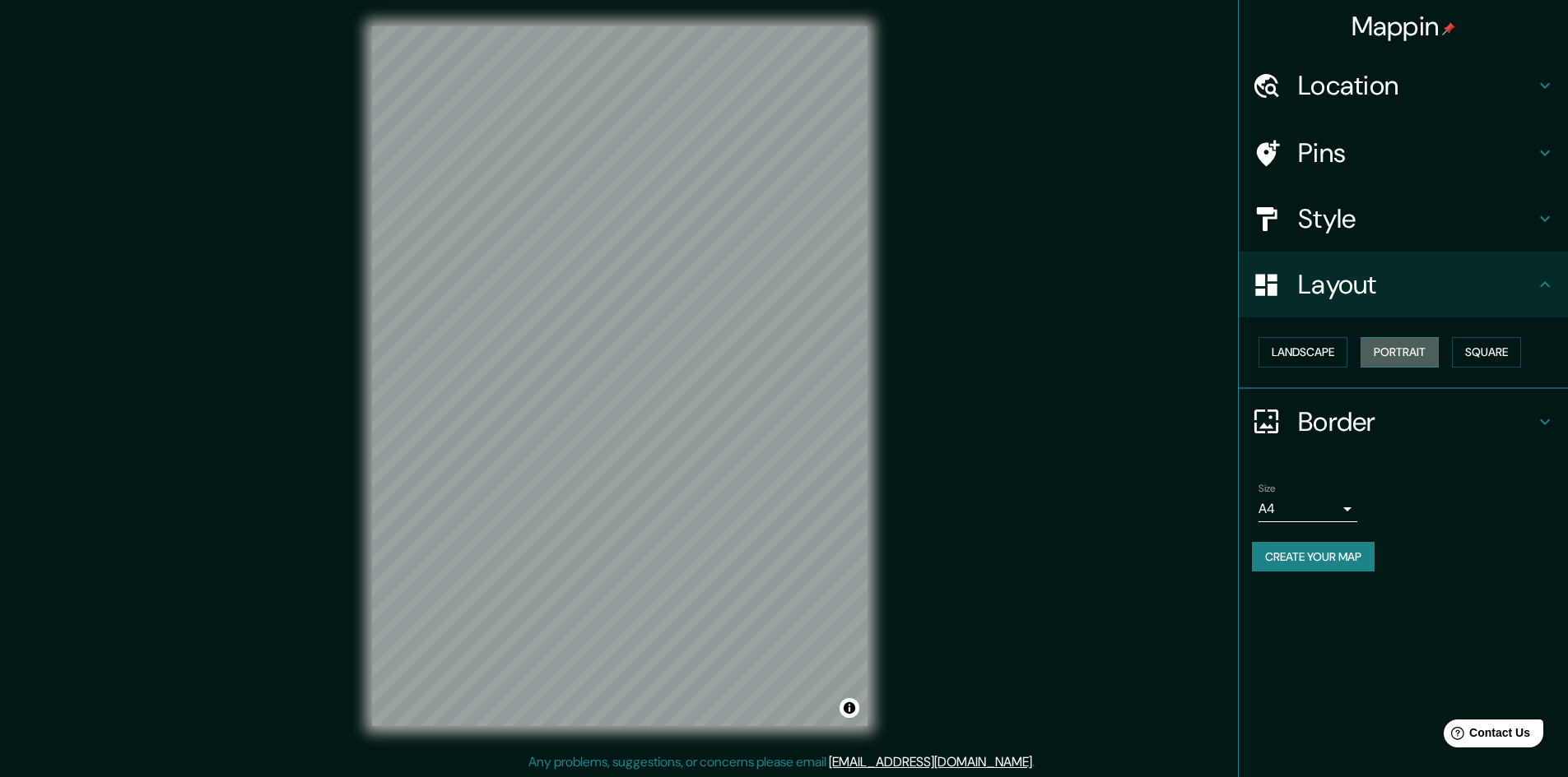
click at [1401, 347] on button "Portrait" at bounding box center [1399, 352] width 78 height 31
click at [1307, 349] on button "Landscape" at bounding box center [1302, 352] width 89 height 31
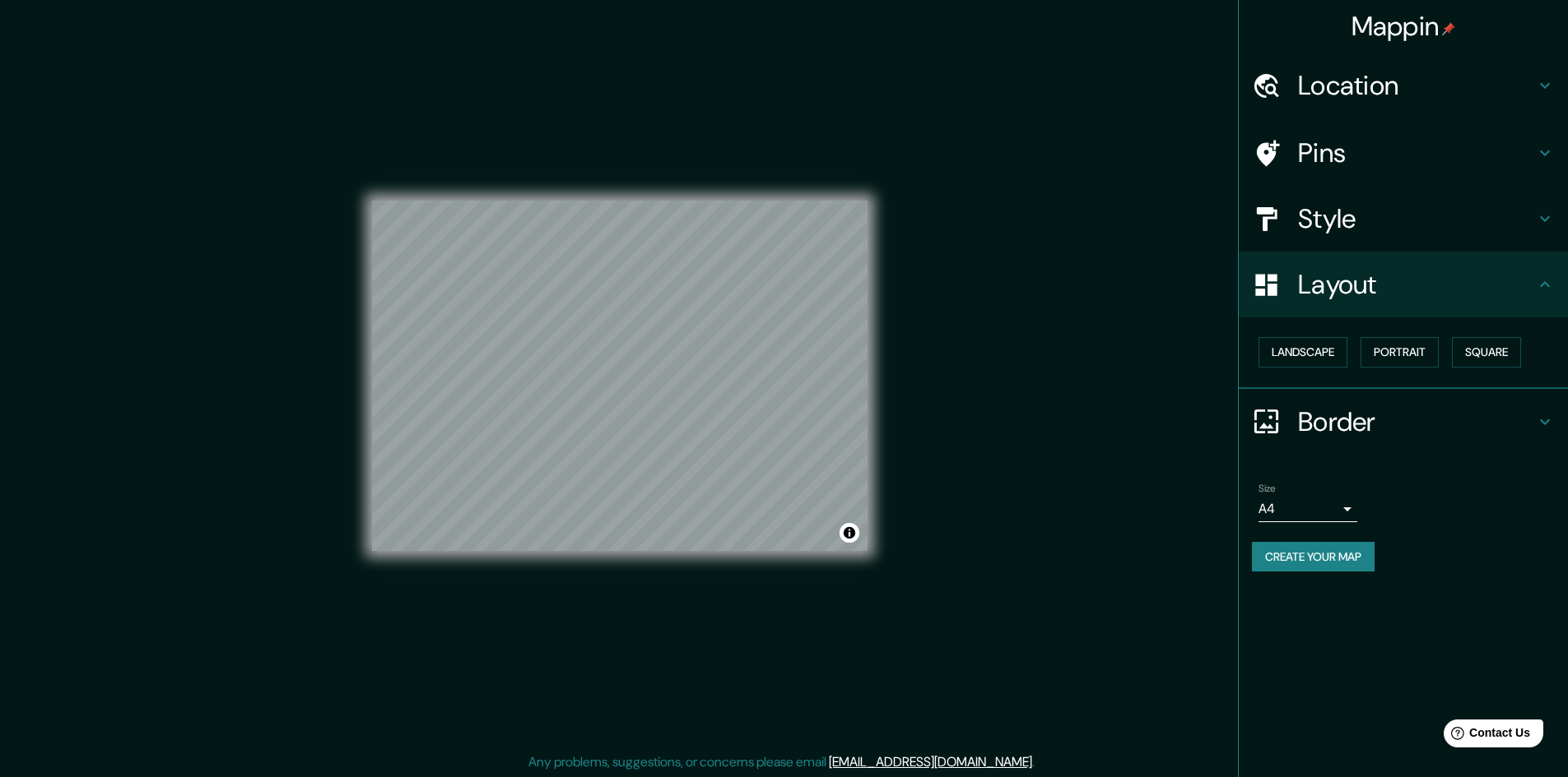
click at [1332, 553] on button "Create your map" at bounding box center [1313, 557] width 122 height 31
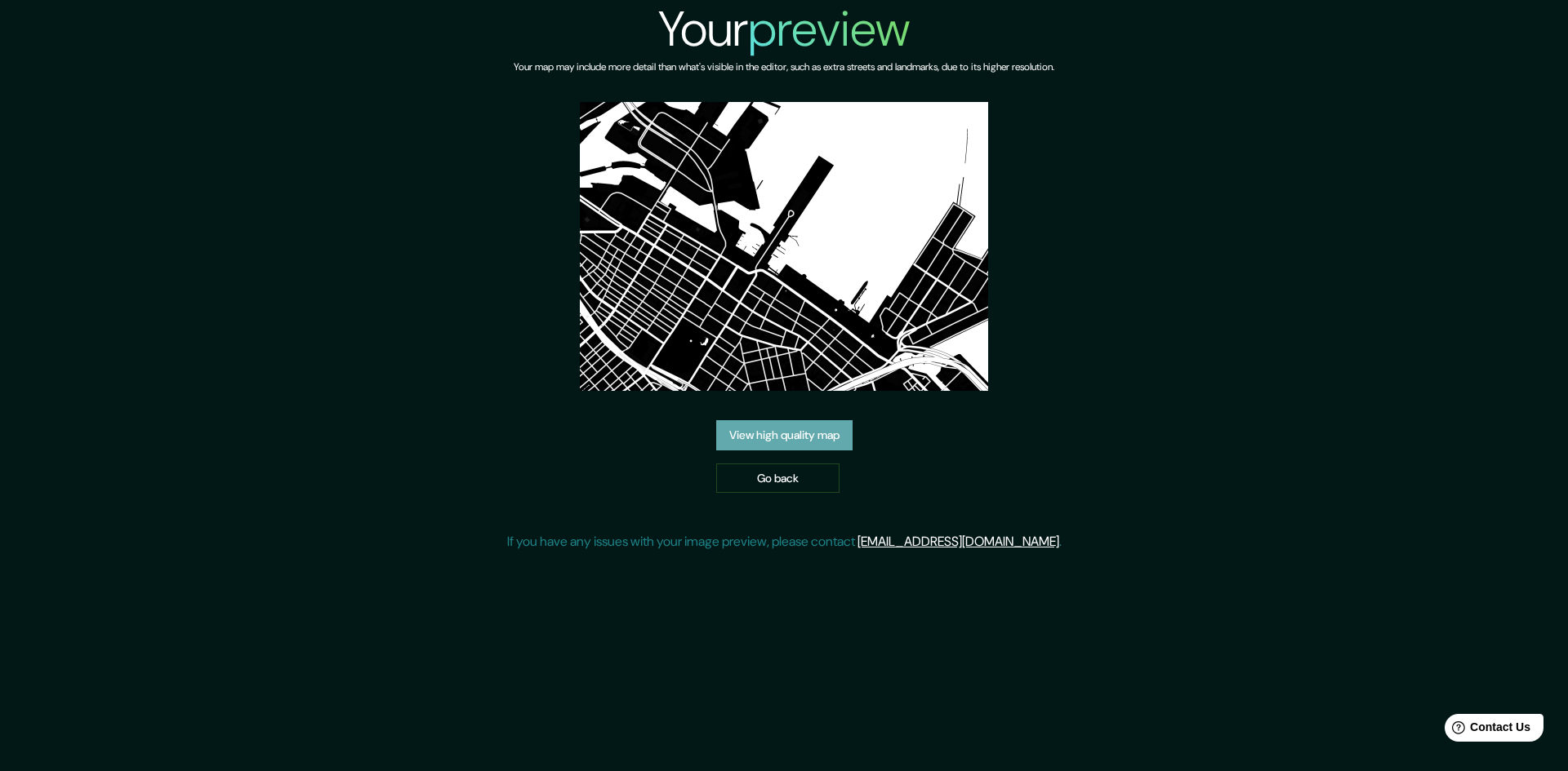
click at [816, 432] on link "View high quality map" at bounding box center [784, 435] width 136 height 31
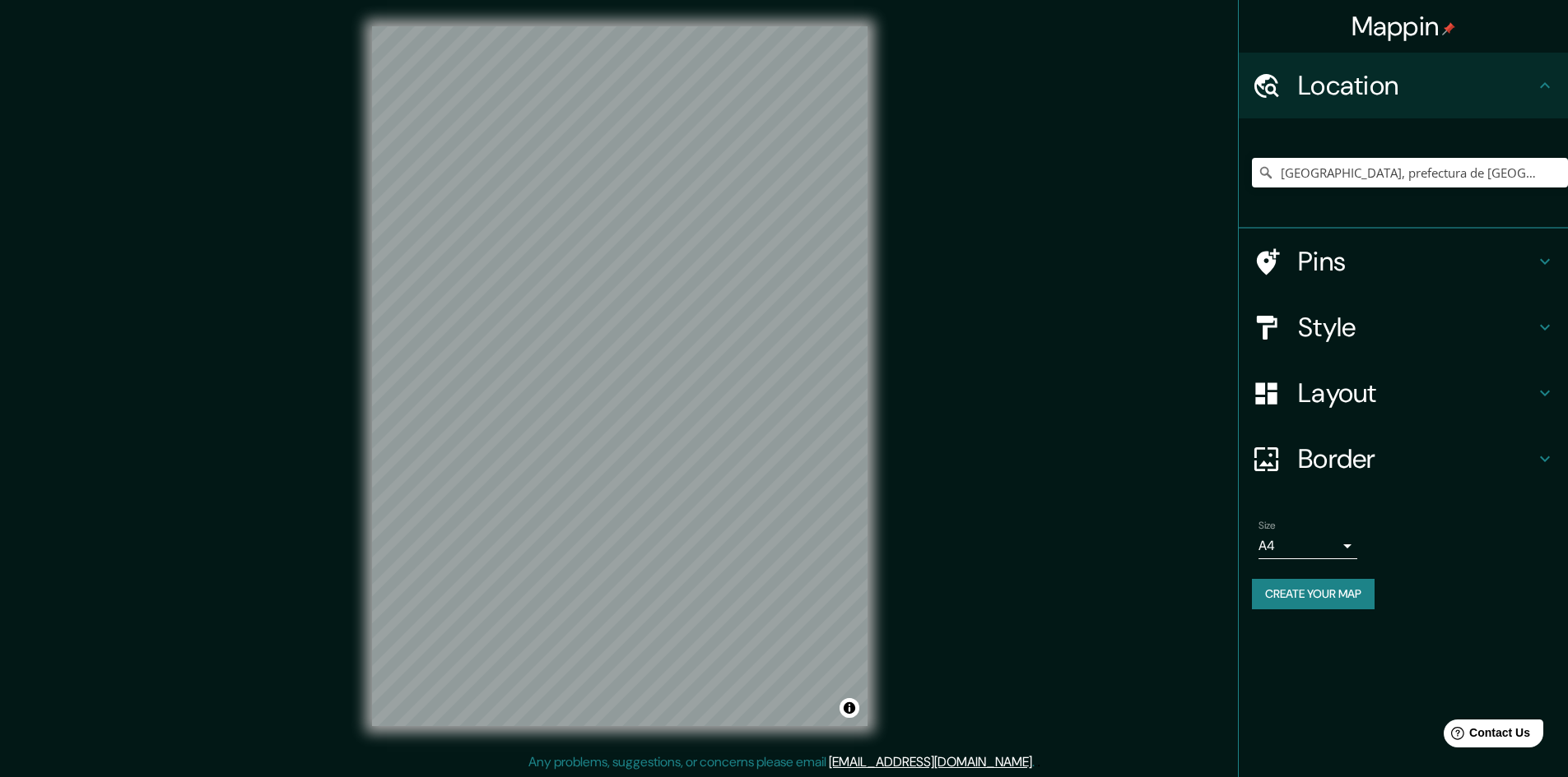
scroll to position [2, 0]
click at [1379, 268] on h4 "Pins" at bounding box center [1416, 261] width 237 height 33
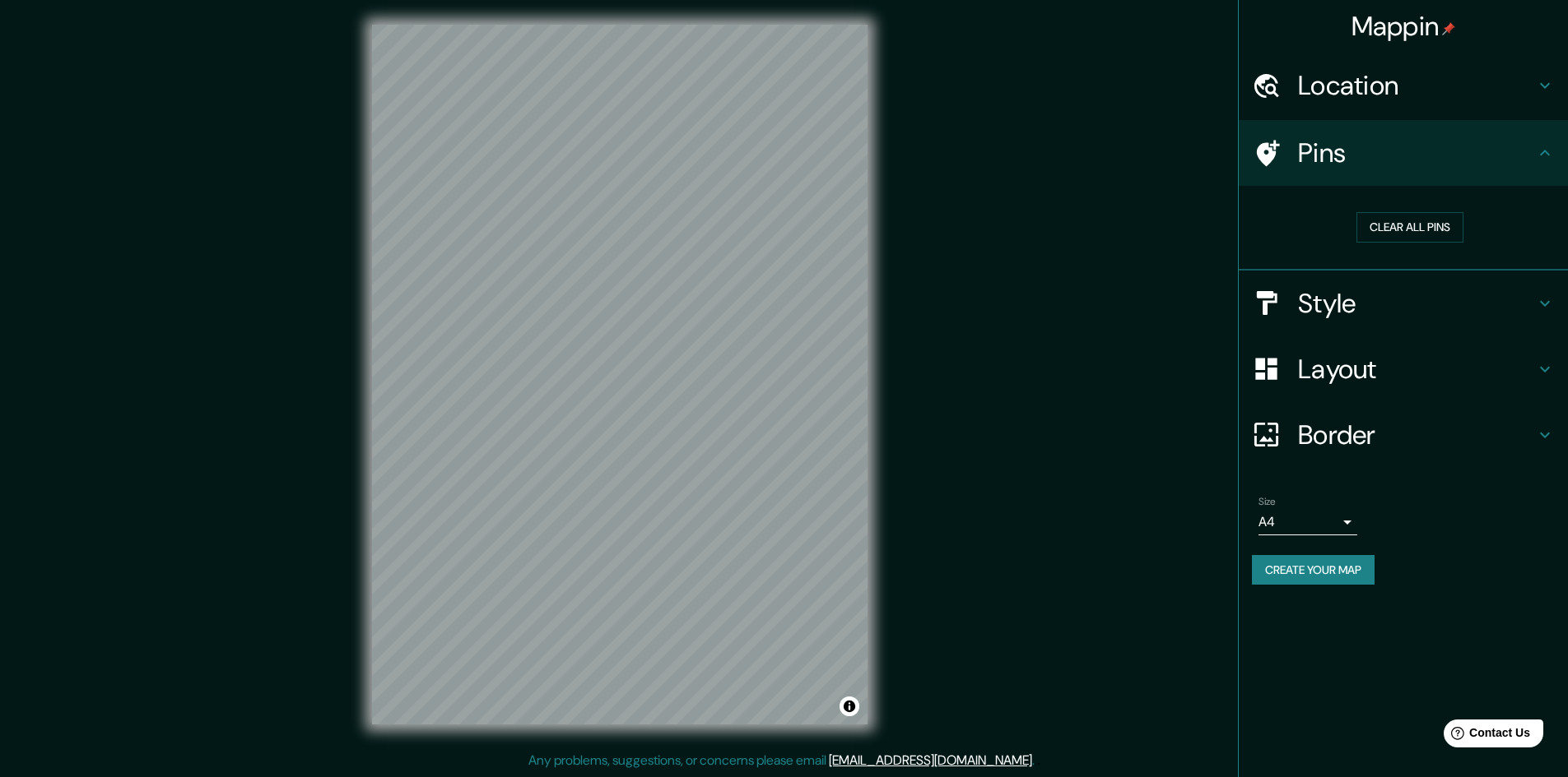
click at [1383, 307] on h4 "Style" at bounding box center [1416, 303] width 237 height 33
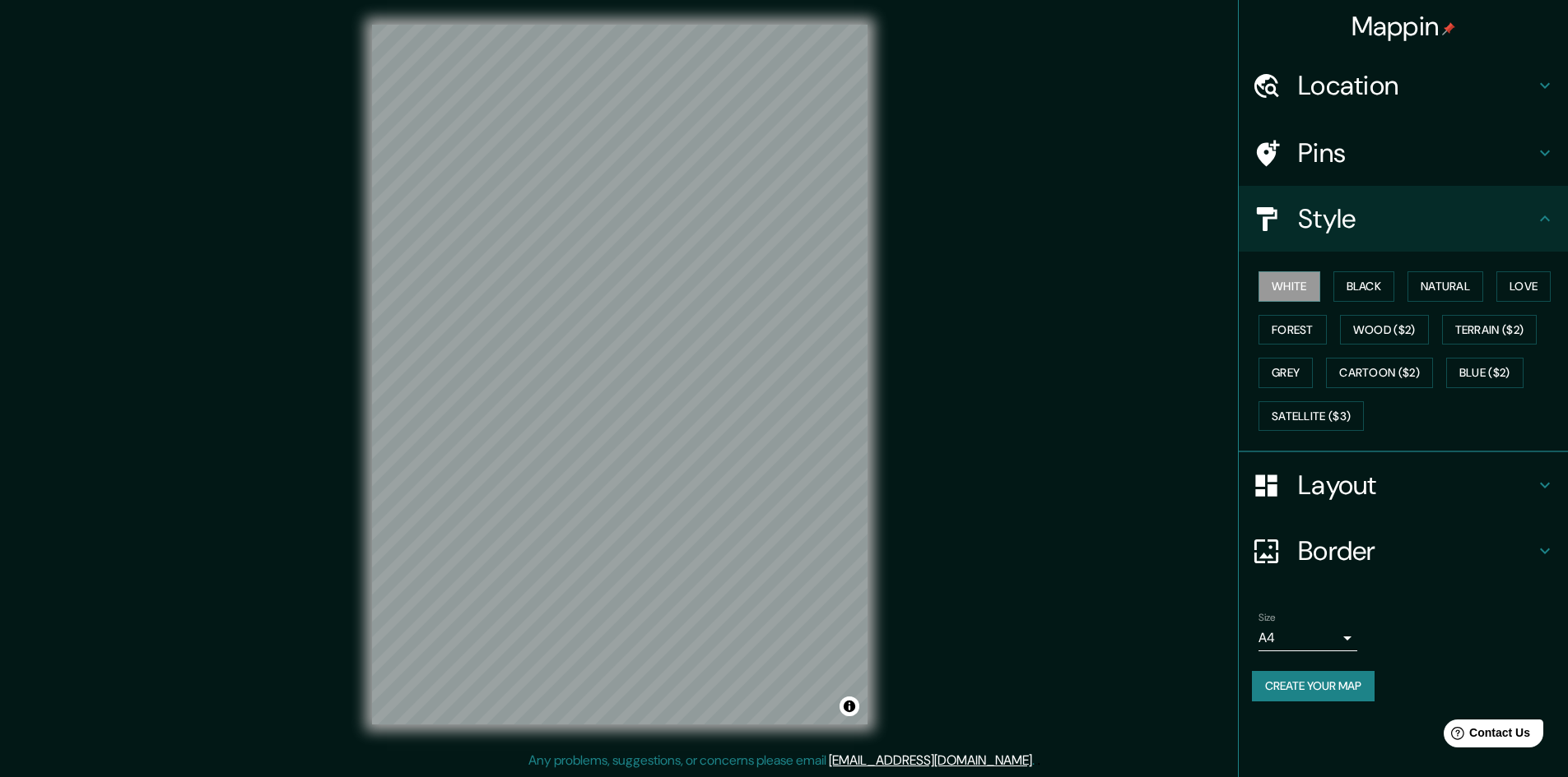
click at [1378, 310] on div "White Black Natural Love Forest Wood ($2) Terrain ($2) Grey Cartoon ($2) Blue (…" at bounding box center [1410, 351] width 316 height 172
click at [1372, 290] on button "Black" at bounding box center [1364, 286] width 62 height 31
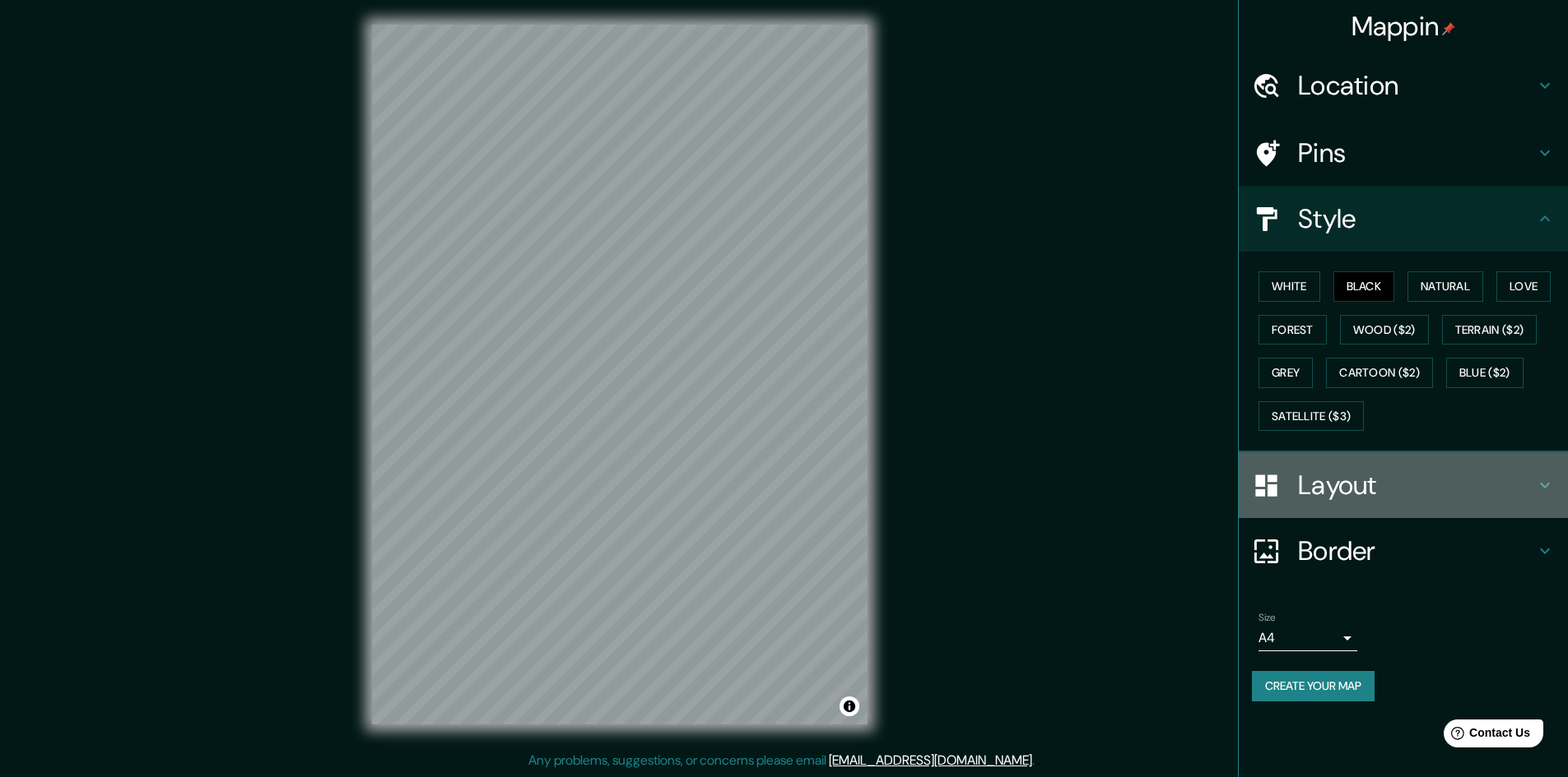
click at [1342, 483] on h4 "Layout" at bounding box center [1416, 485] width 237 height 33
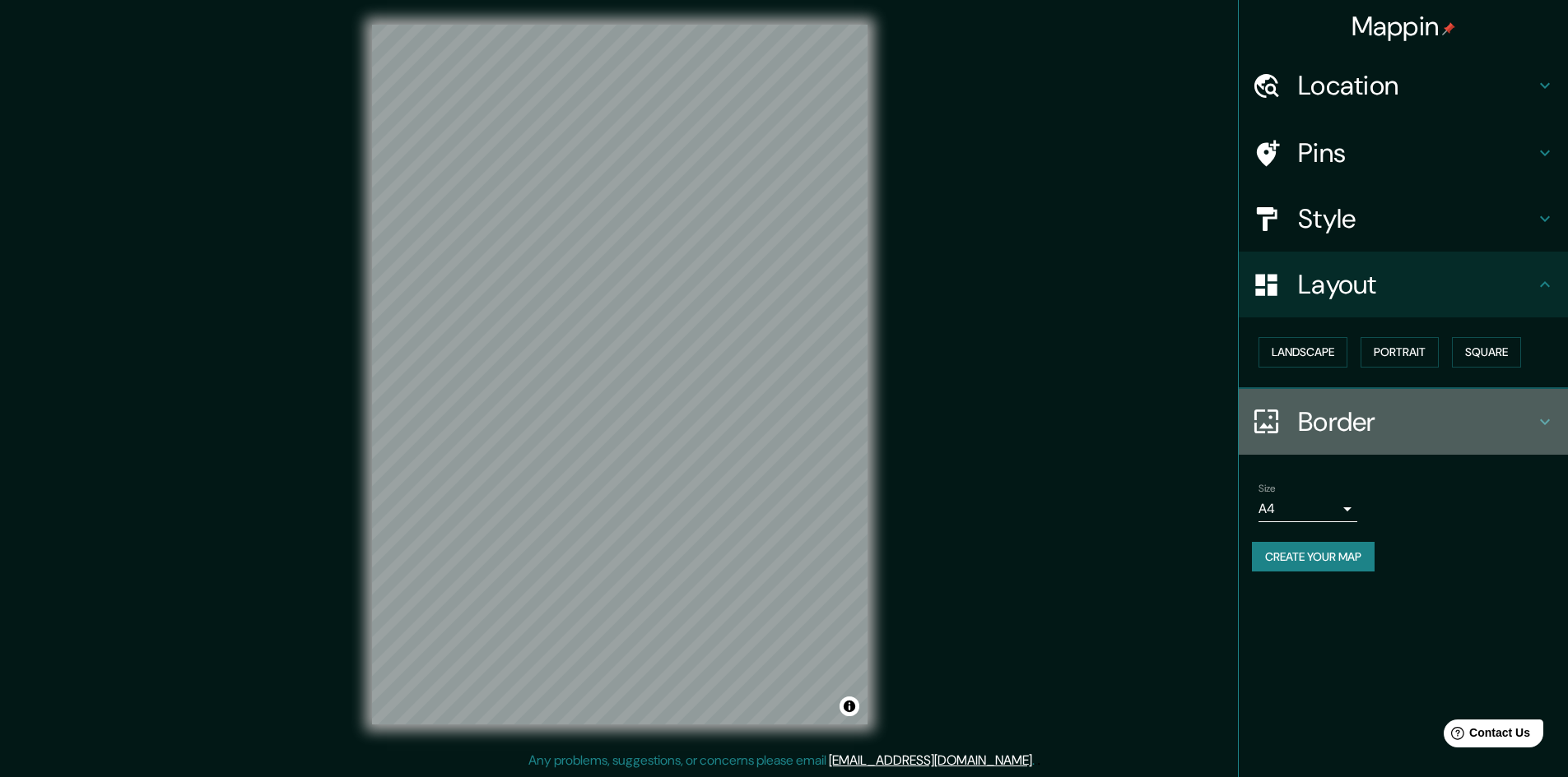
click at [1351, 414] on h4 "Border" at bounding box center [1416, 421] width 237 height 33
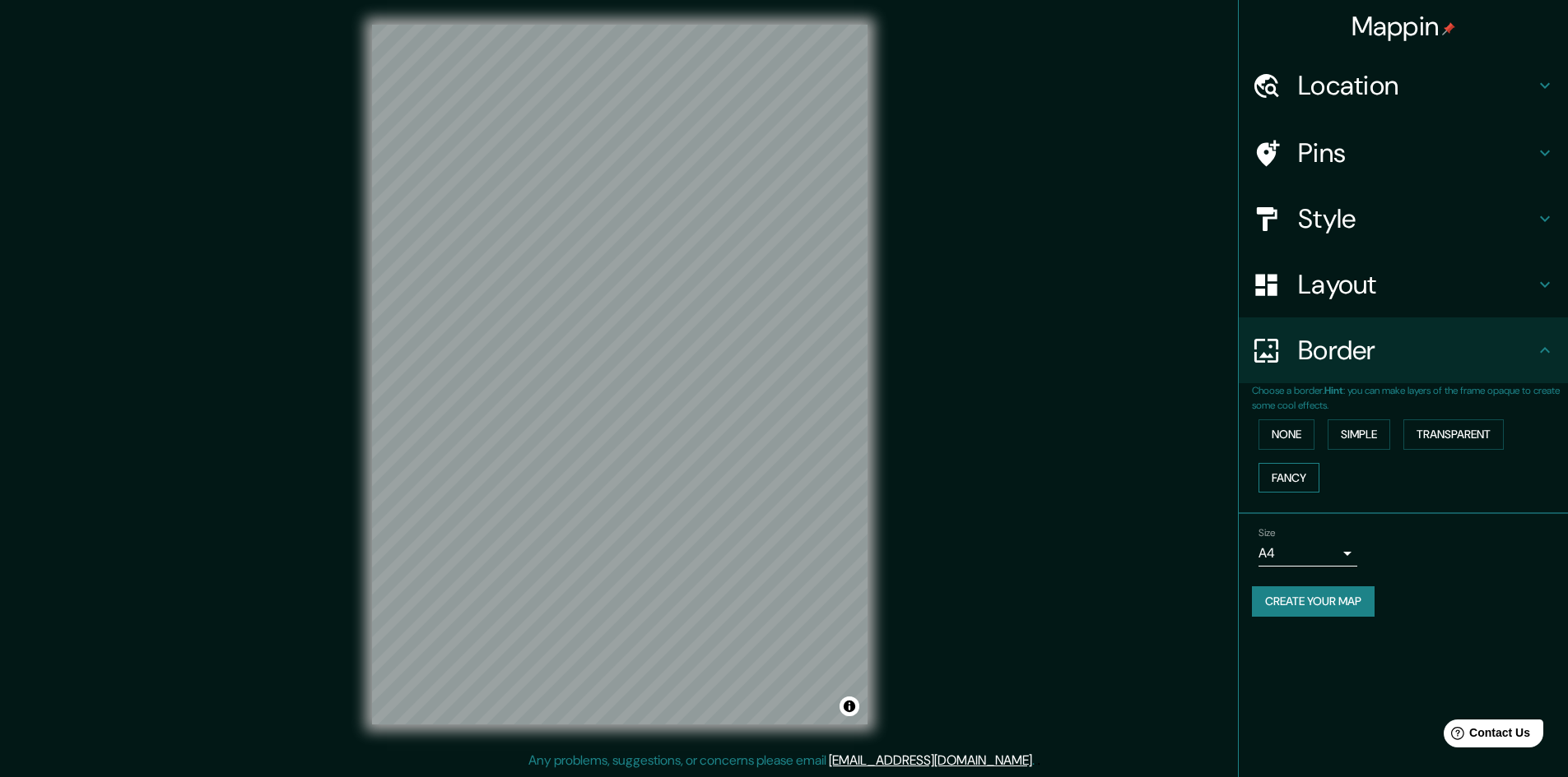
click at [1299, 480] on button "Fancy" at bounding box center [1288, 478] width 61 height 31
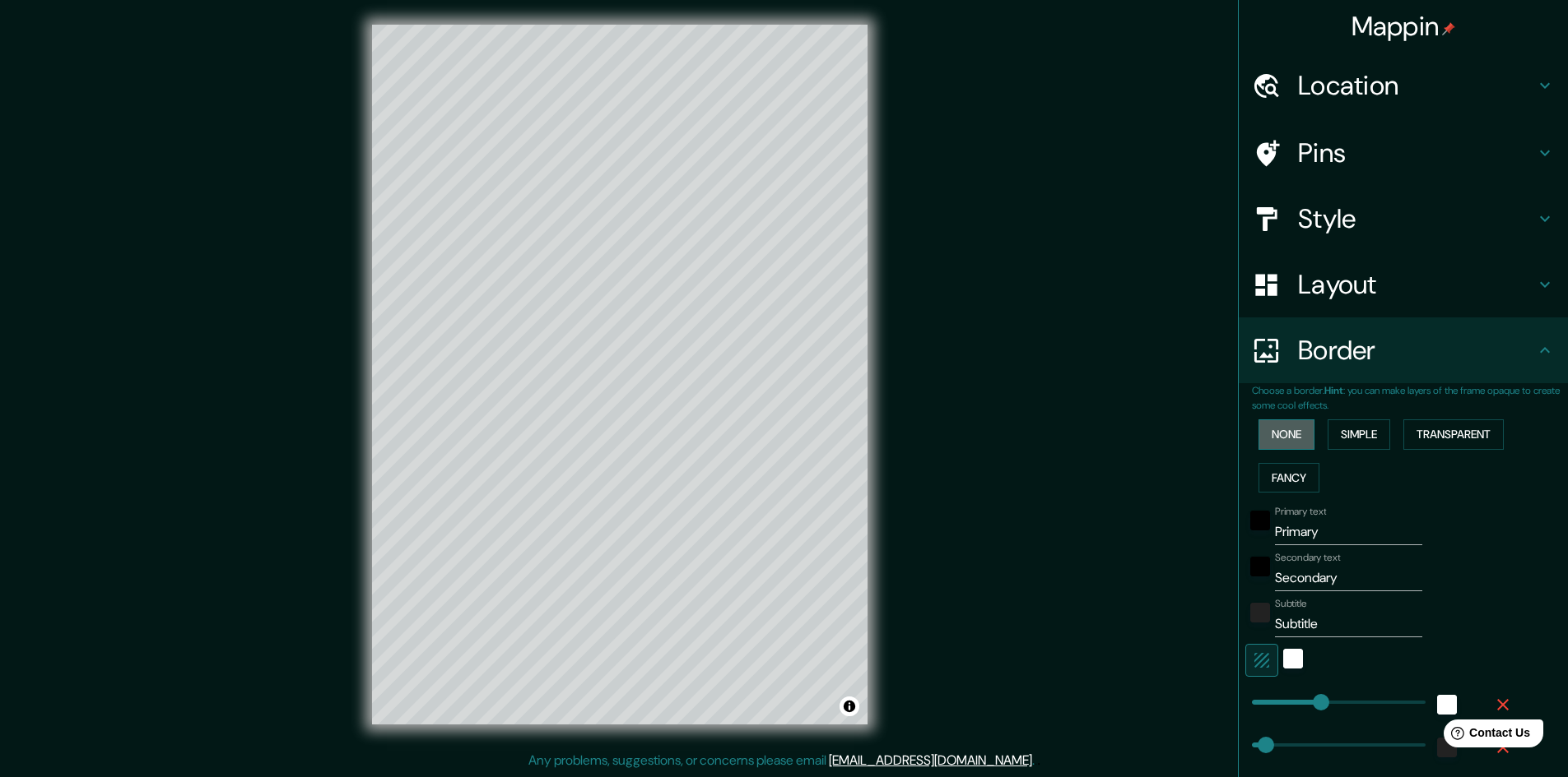
click at [1284, 443] on button "None" at bounding box center [1286, 435] width 56 height 31
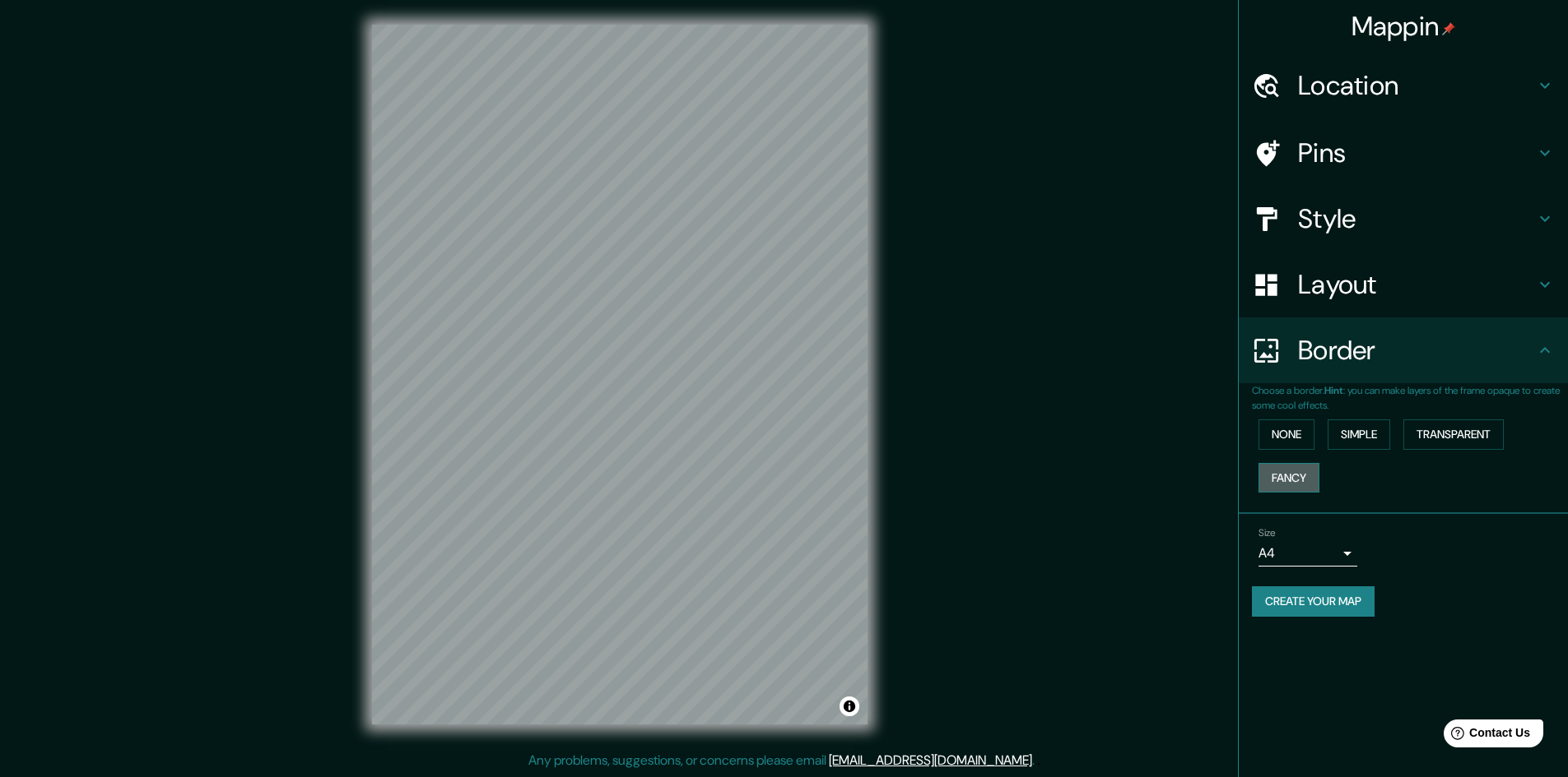
click at [1288, 471] on button "Fancy" at bounding box center [1288, 478] width 61 height 31
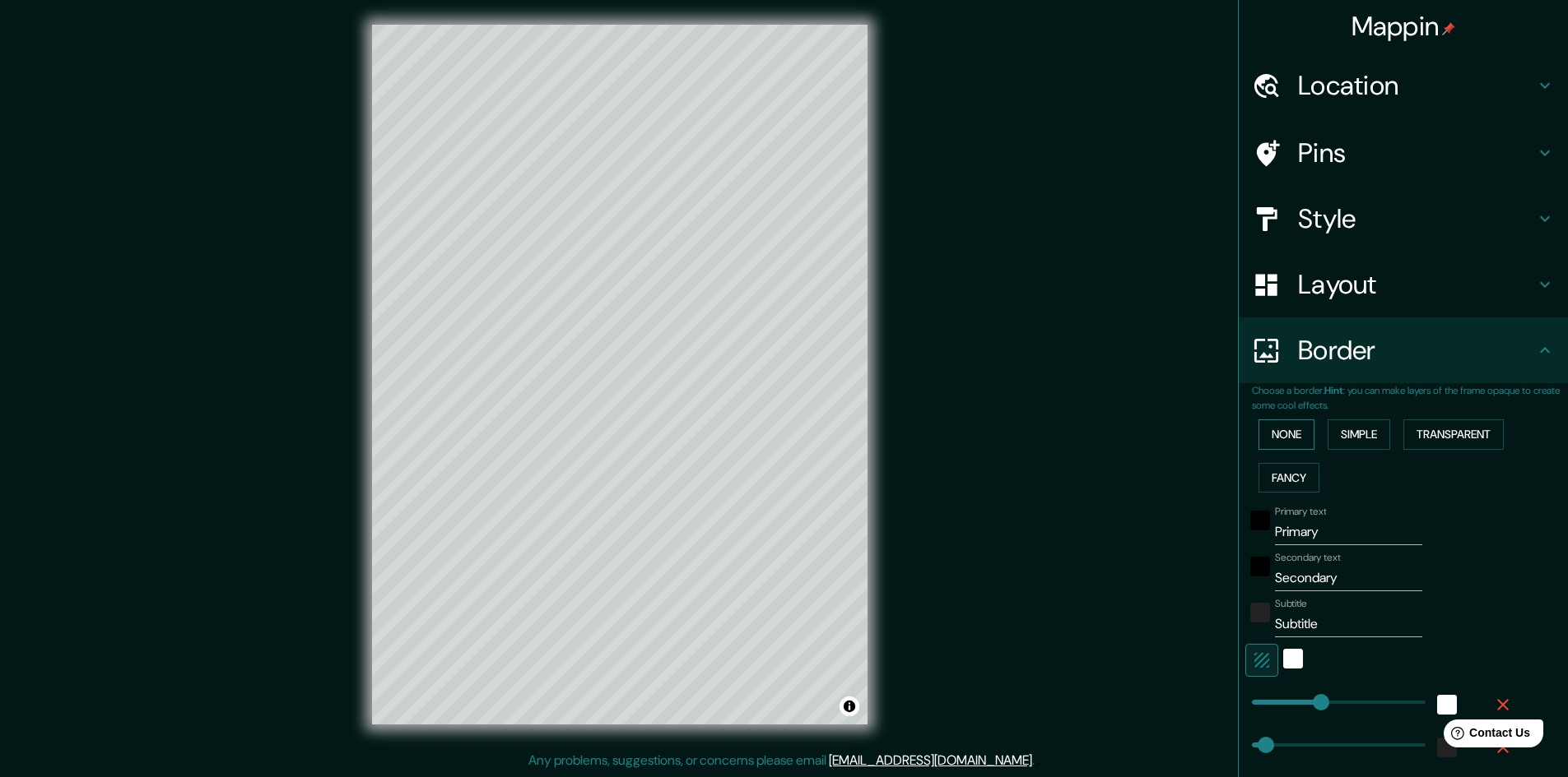
click at [1286, 437] on button "None" at bounding box center [1286, 435] width 56 height 31
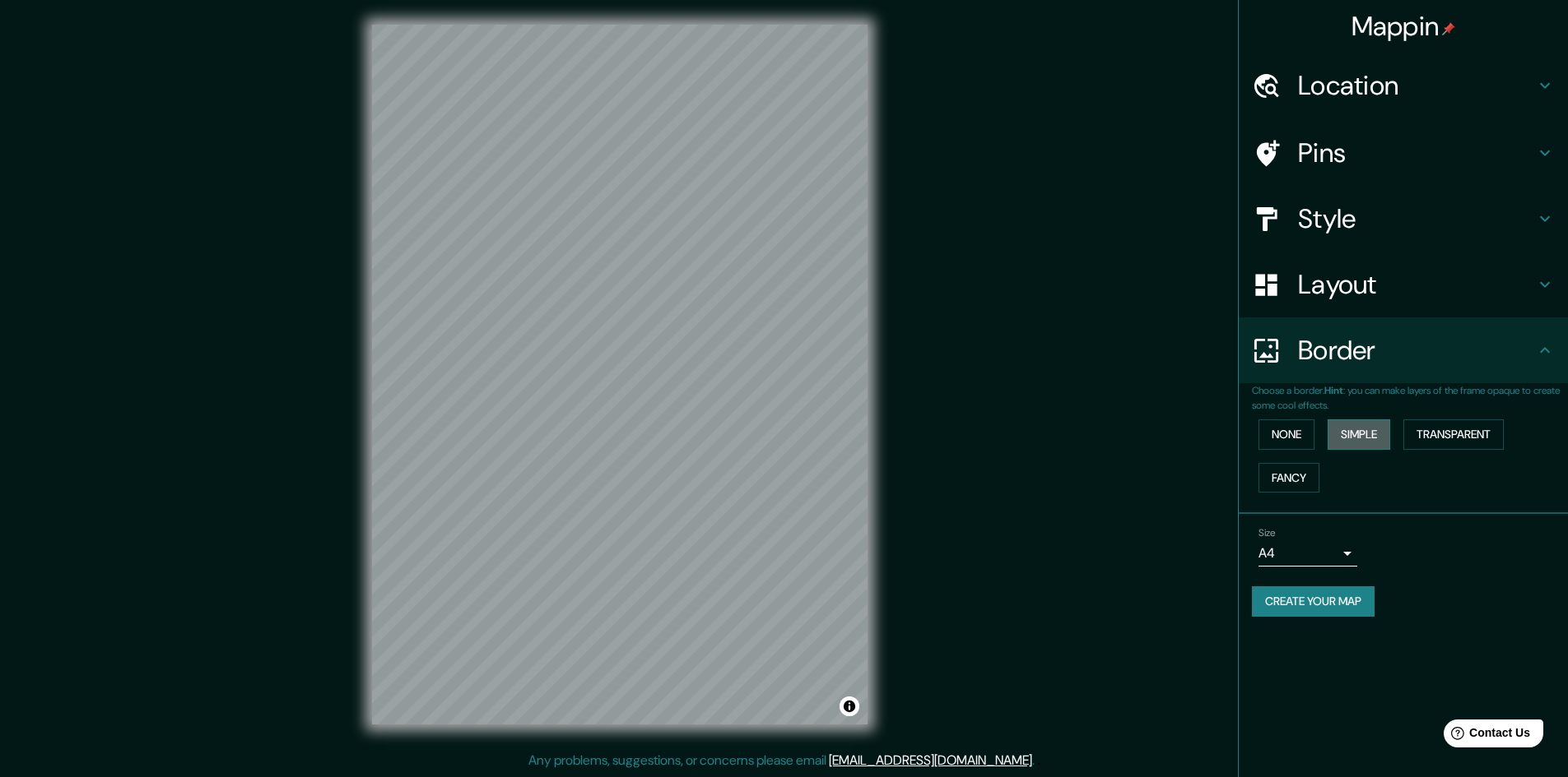
click at [1358, 436] on button "Simple" at bounding box center [1358, 435] width 63 height 31
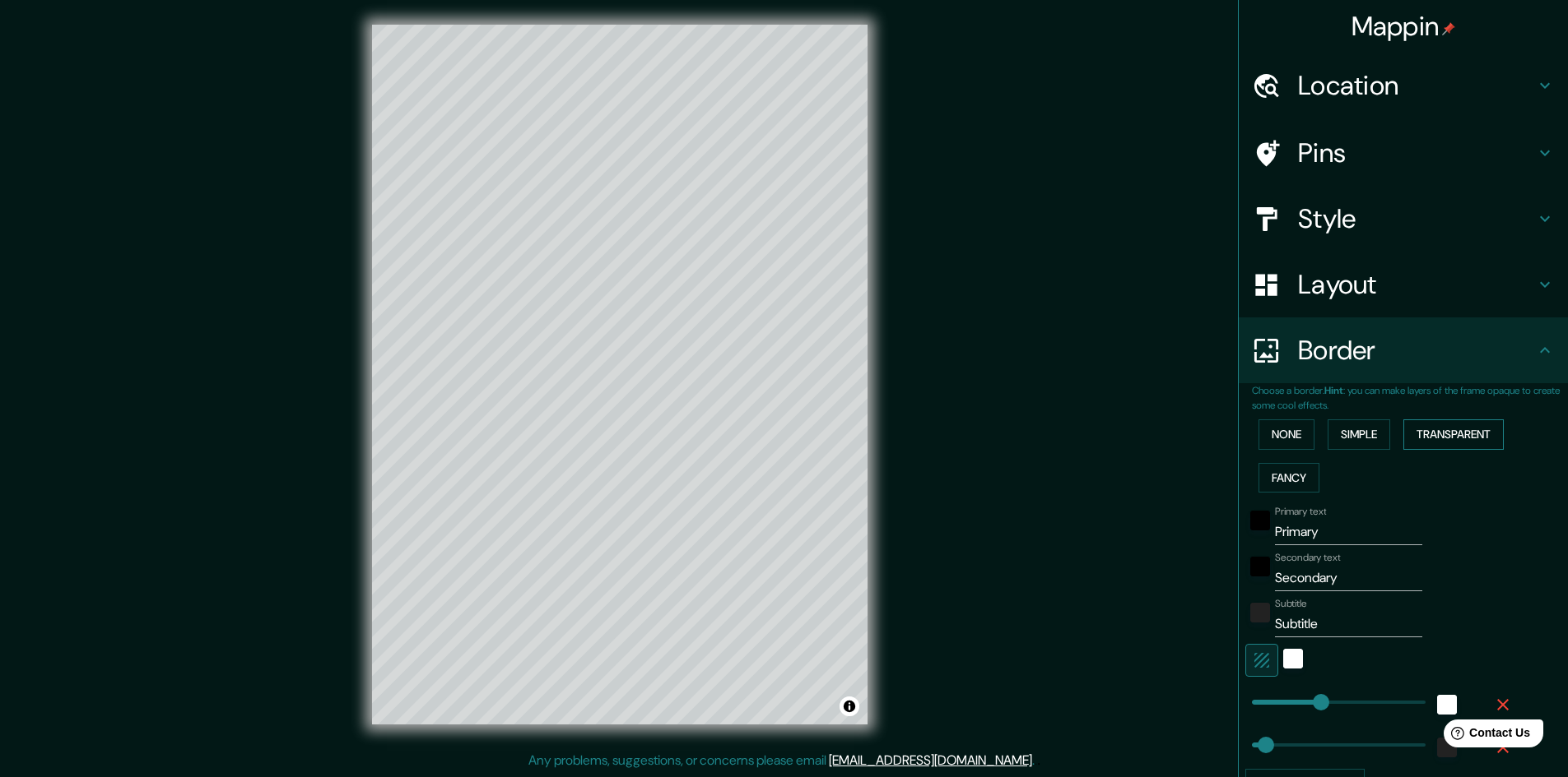
click at [1425, 429] on button "Transparent" at bounding box center [1454, 435] width 100 height 31
click at [1258, 435] on button "None" at bounding box center [1286, 435] width 56 height 31
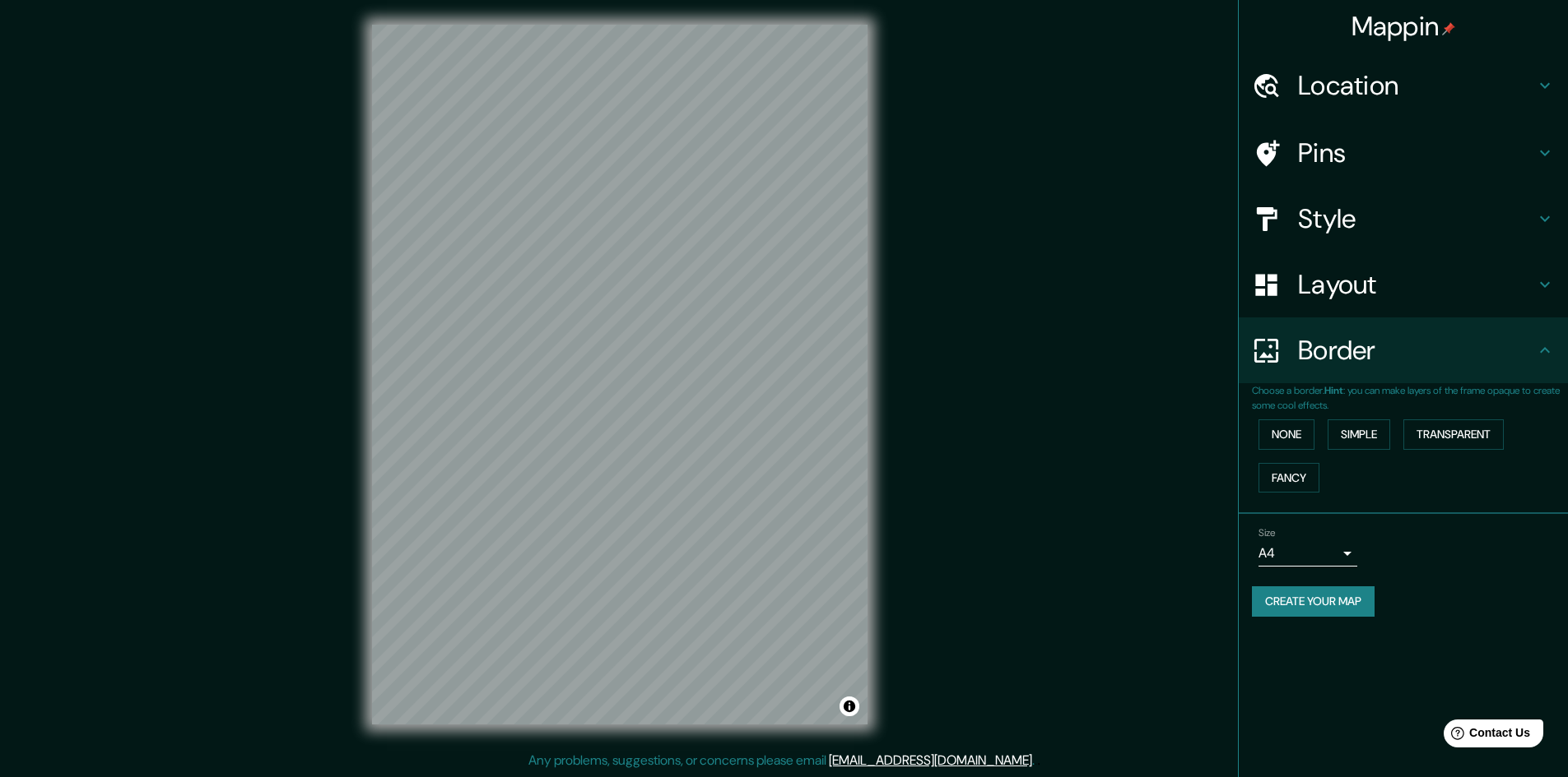
click at [1342, 330] on div "Border" at bounding box center [1403, 350] width 329 height 66
click at [1348, 272] on h4 "Layout" at bounding box center [1416, 284] width 237 height 33
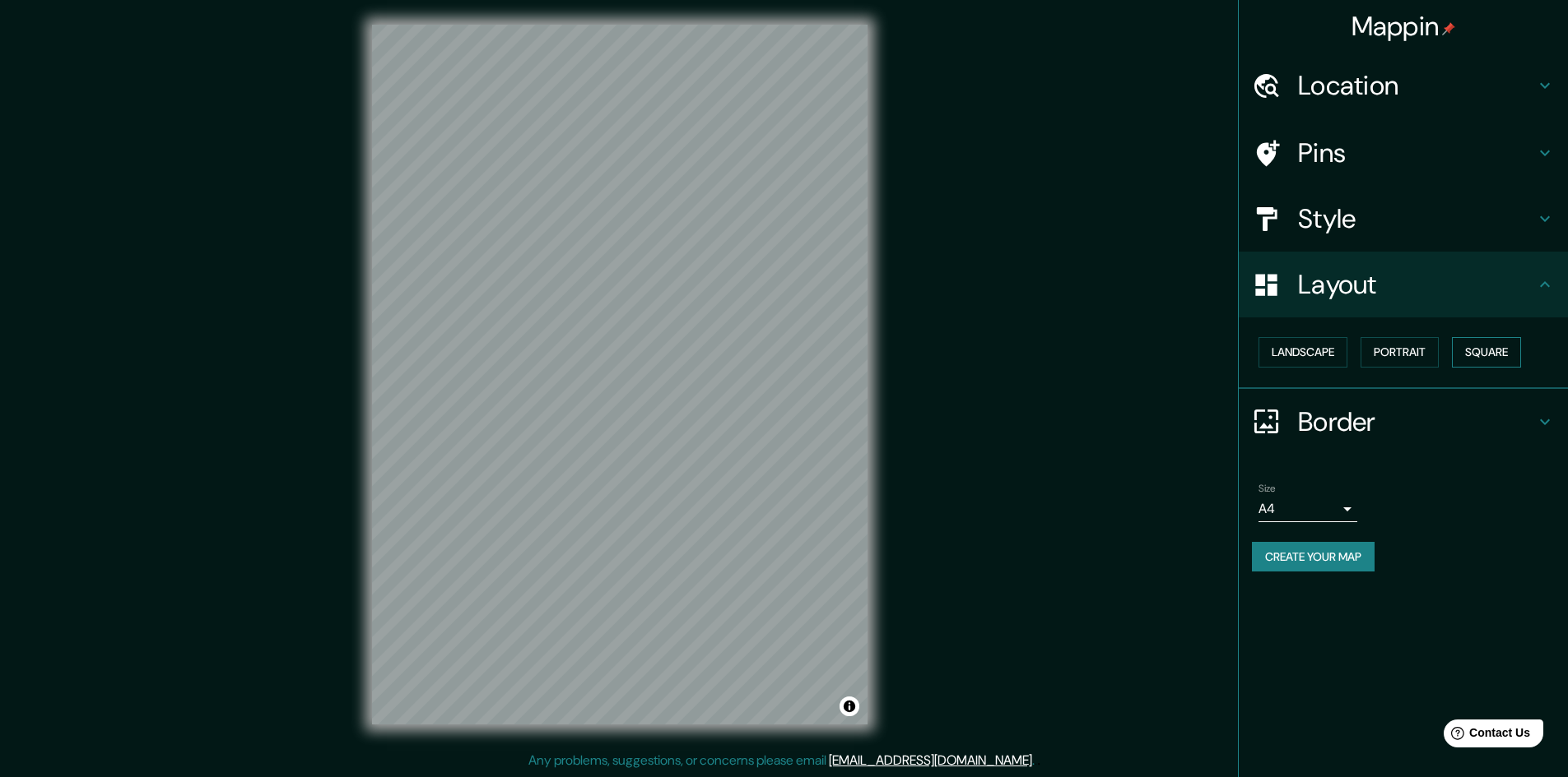
drag, startPoint x: 1492, startPoint y: 350, endPoint x: 1466, endPoint y: 367, distance: 31.1
click at [1492, 350] on button "Square" at bounding box center [1486, 352] width 70 height 31
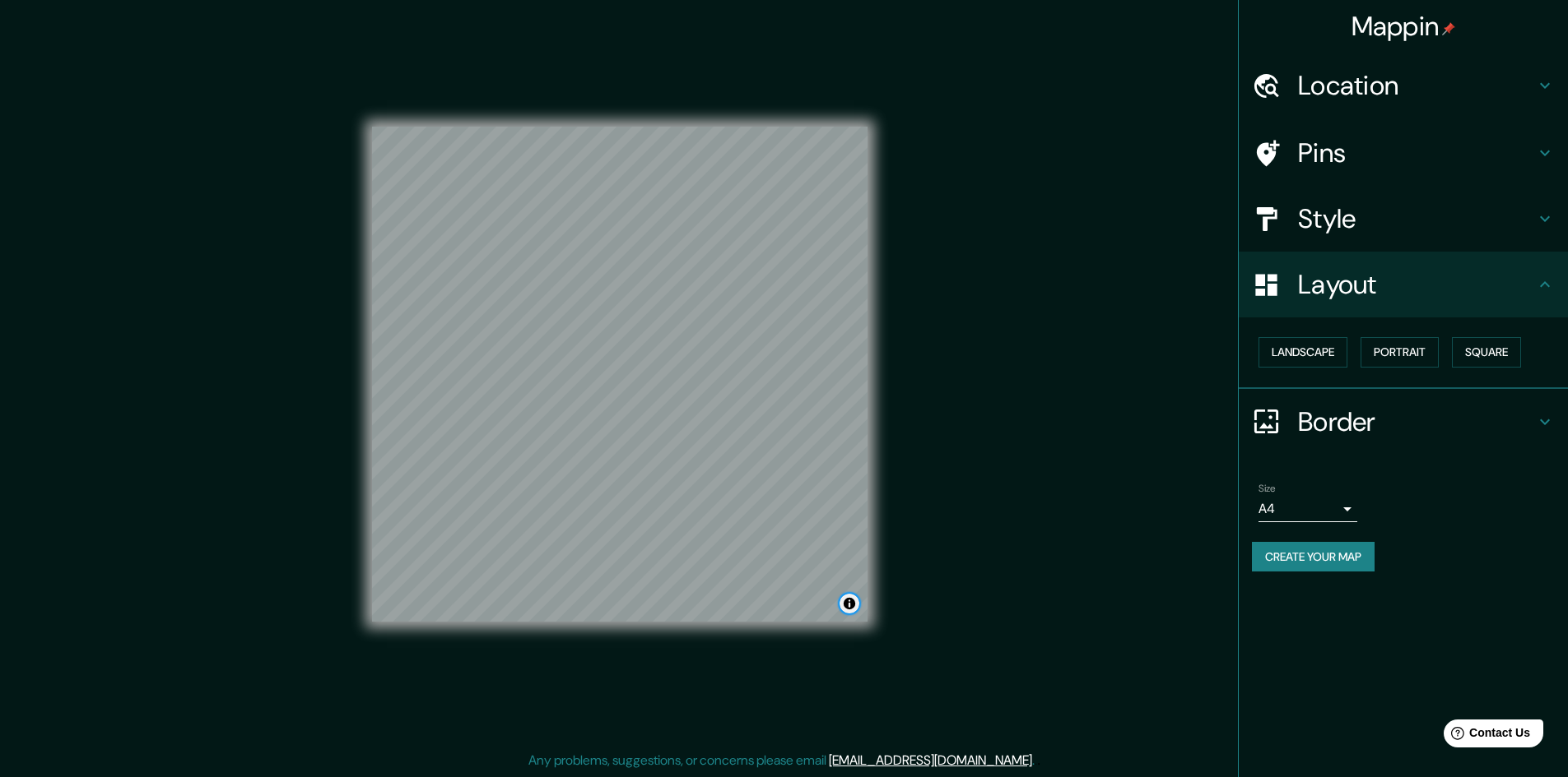
click at [850, 607] on button "Toggle attribution" at bounding box center [849, 604] width 19 height 19
click at [1305, 557] on button "Create your map" at bounding box center [1313, 557] width 122 height 31
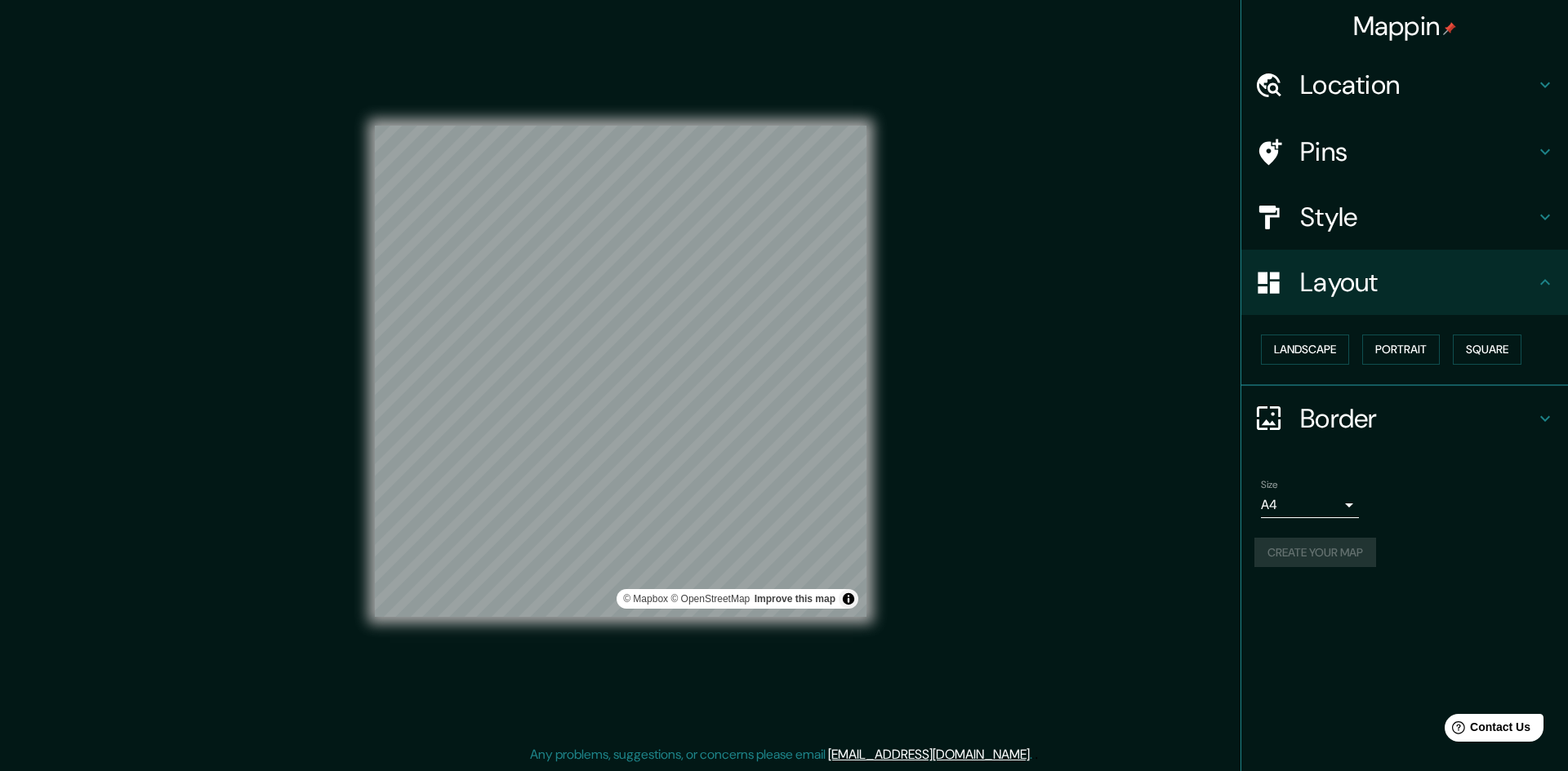
click at [1340, 509] on body "Mappin Location Yokohama, prefectura de Kanagawa, Japón Pins Style Layout Lands…" at bounding box center [784, 383] width 1568 height 771
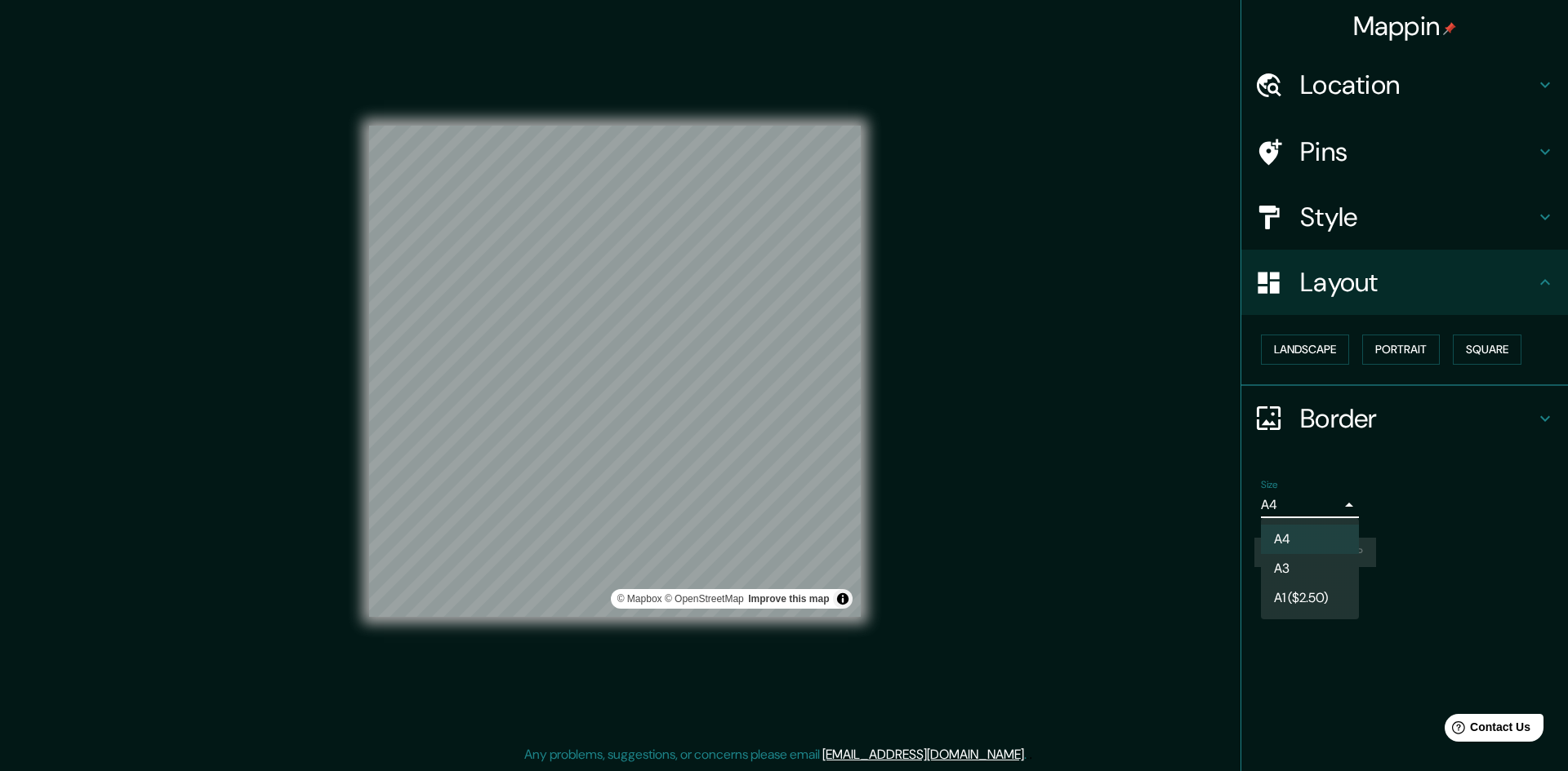
click at [1306, 569] on li "A3" at bounding box center [1309, 569] width 98 height 30
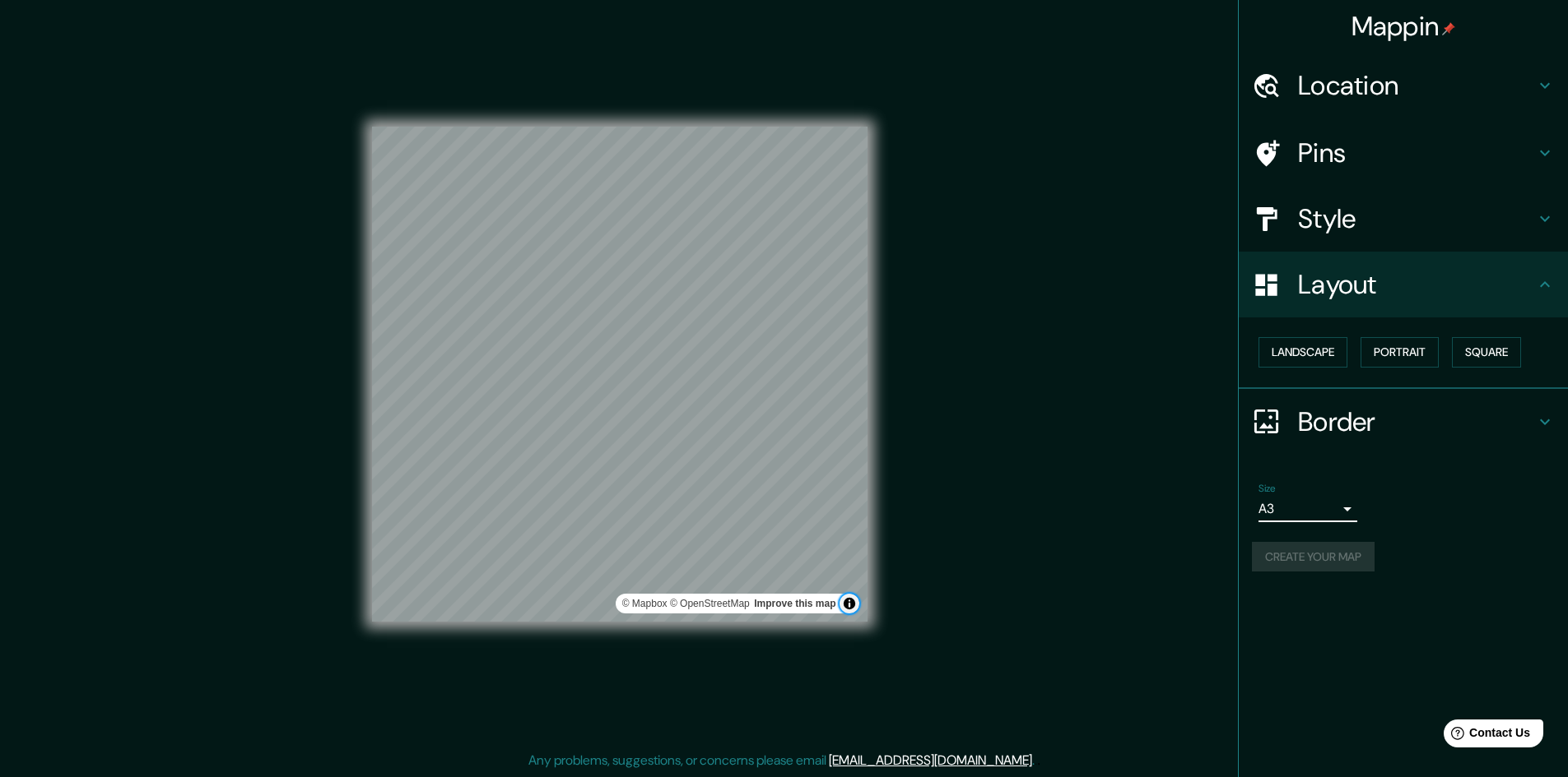
click at [843, 600] on button "Toggle attribution" at bounding box center [849, 604] width 19 height 19
click at [1287, 561] on div "Create your map" at bounding box center [1403, 557] width 303 height 31
click at [1368, 477] on div "Size A3 single" at bounding box center [1403, 502] width 303 height 53
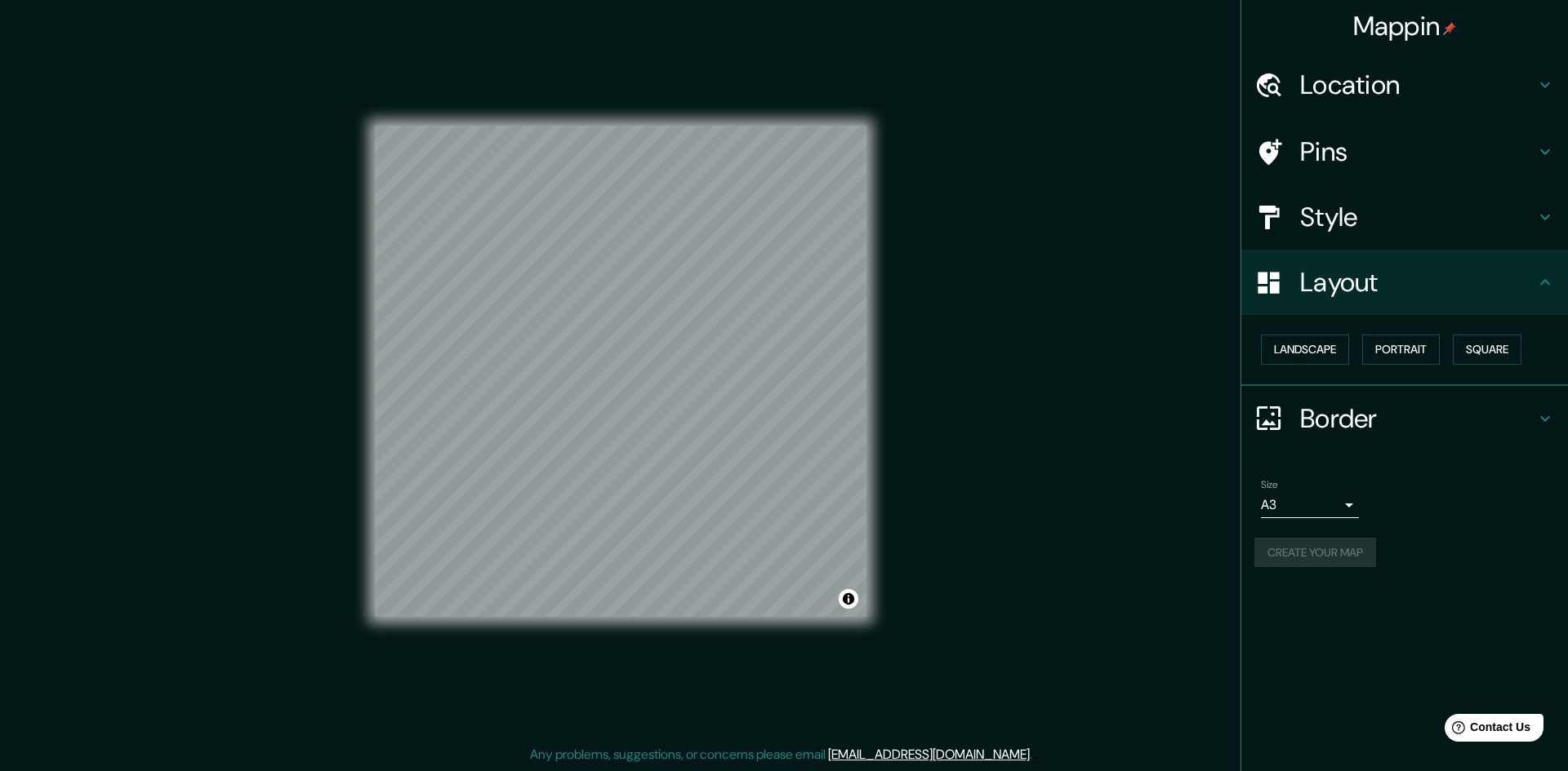
click at [1336, 504] on body "Mappin Location Yokohama, prefectura de Kanagawa, Japón Pins Style Layout Lands…" at bounding box center [784, 383] width 1568 height 771
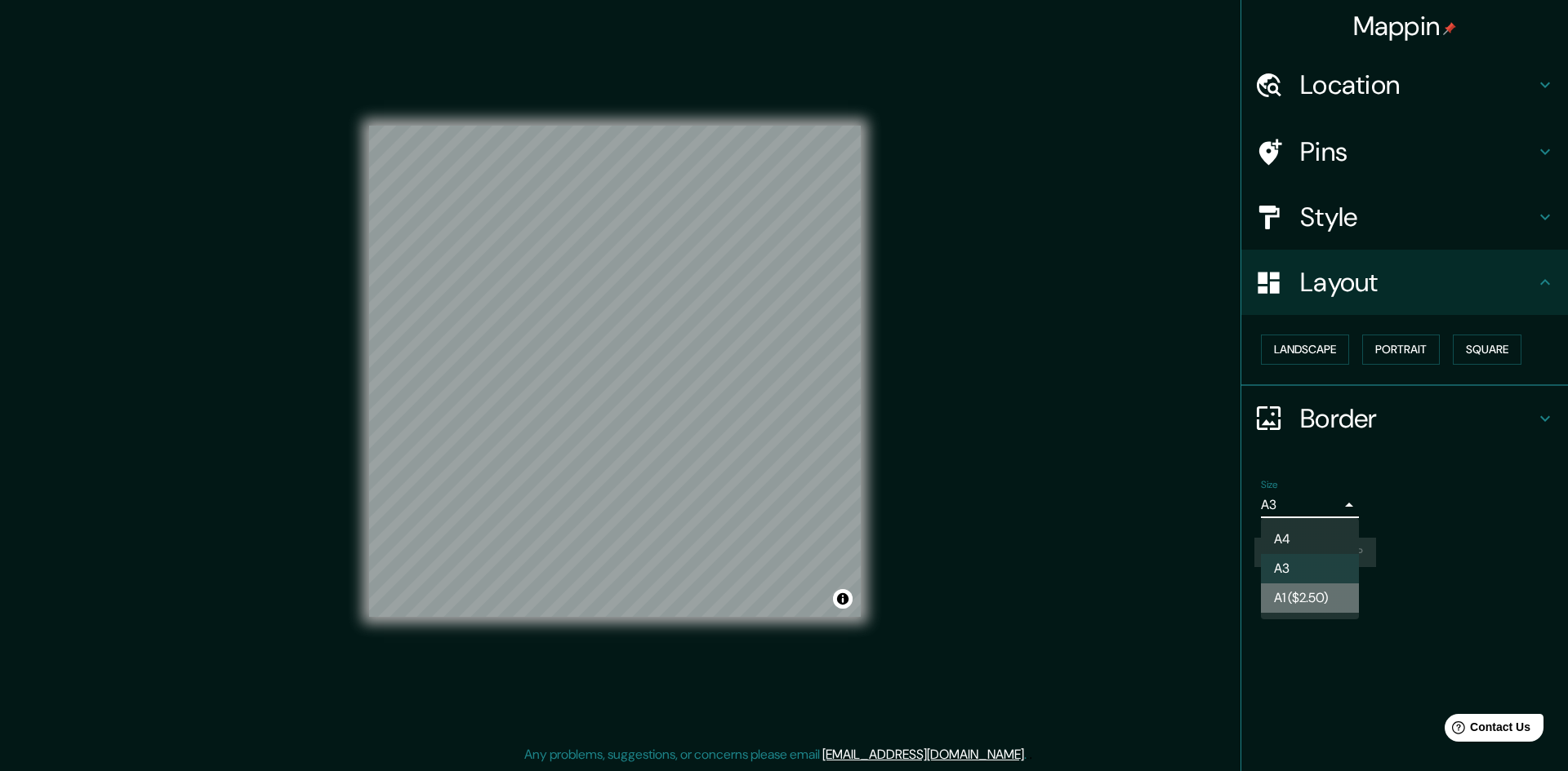
click at [1310, 596] on li "A1 ($2.50)" at bounding box center [1309, 598] width 98 height 30
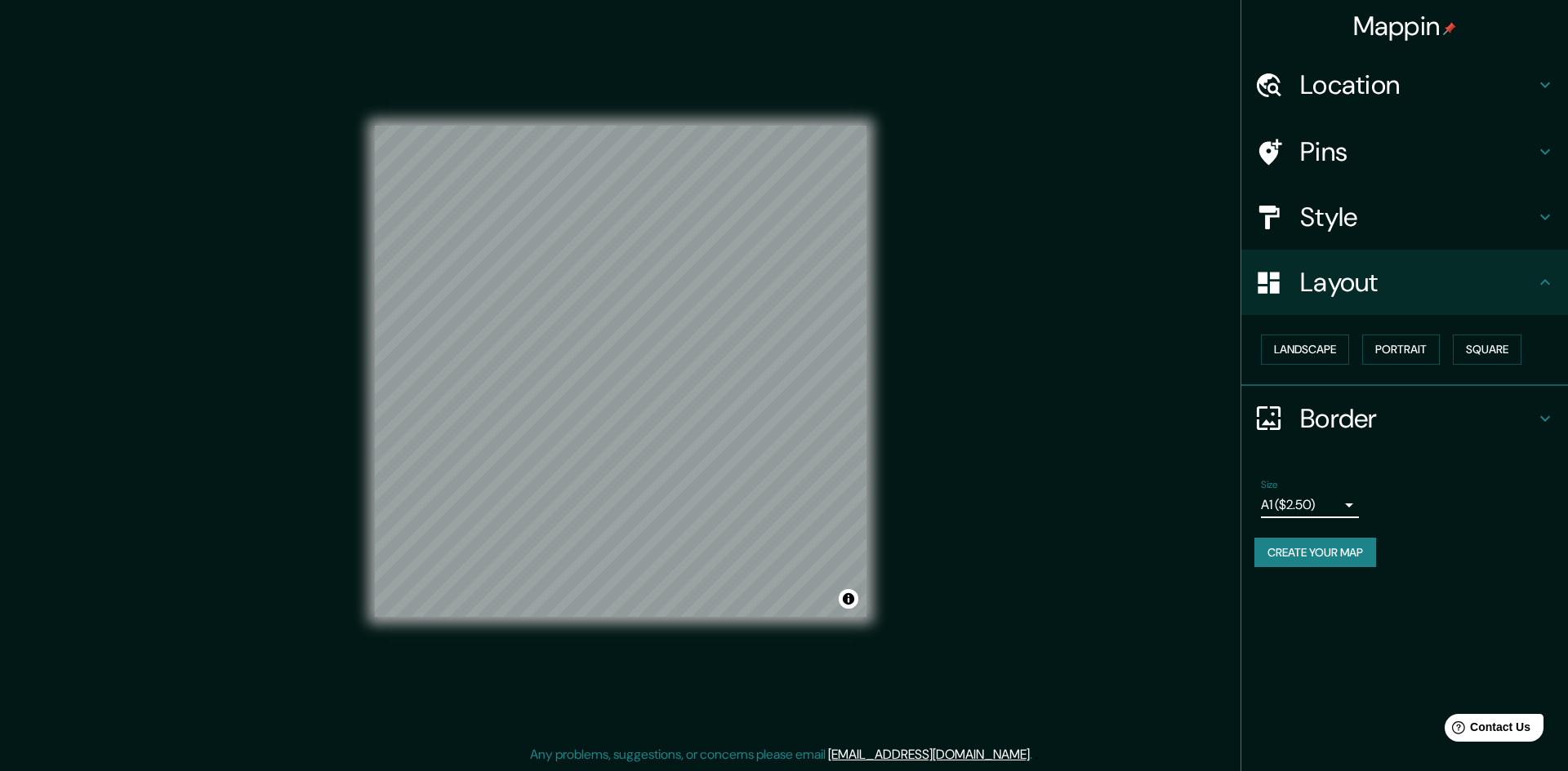
click at [1335, 504] on body "Mappin Location Yokohama, prefectura de Kanagawa, Japón Pins Style Layout Lands…" at bounding box center [784, 383] width 1568 height 771
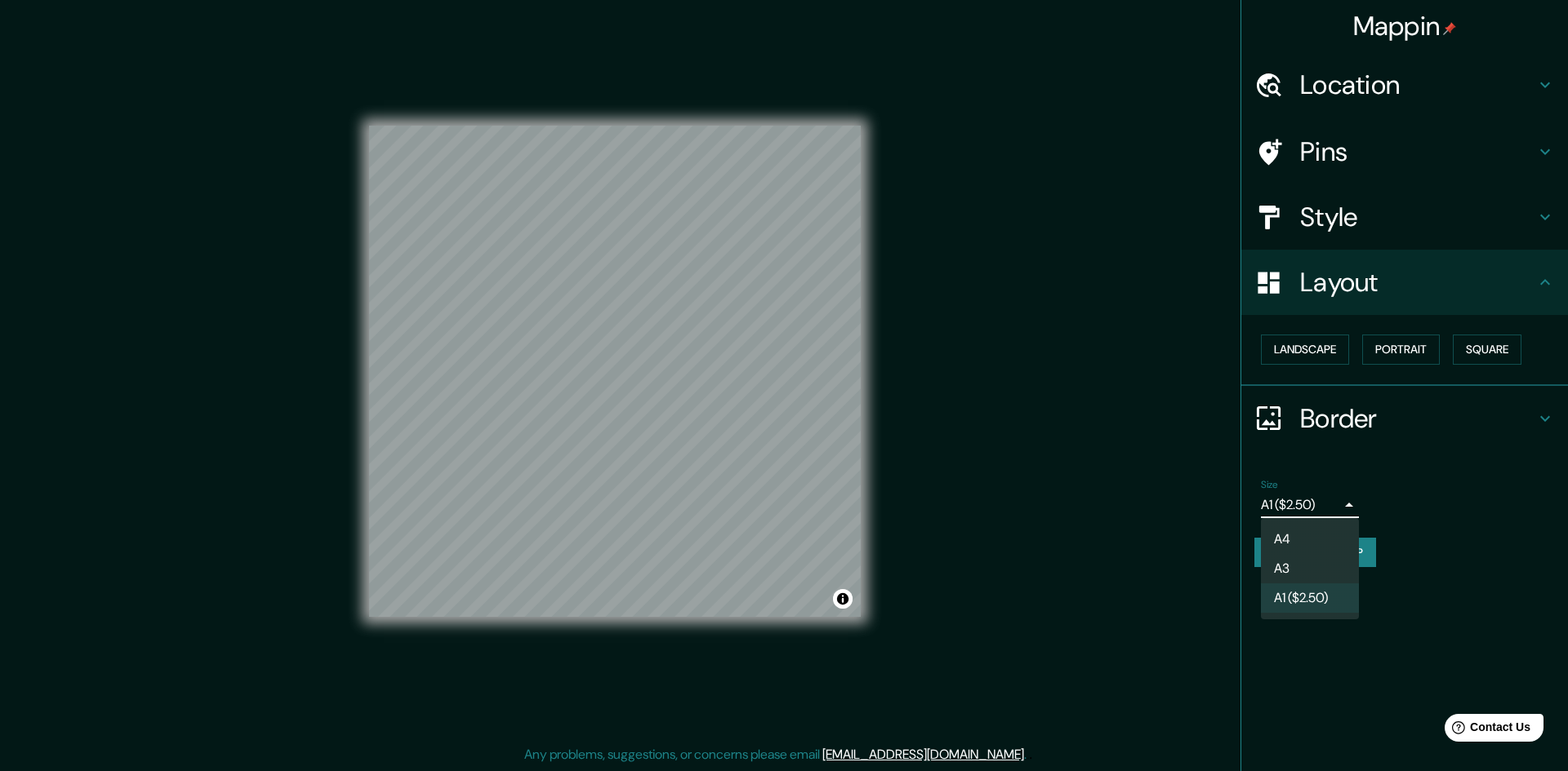
click at [1419, 547] on div at bounding box center [784, 385] width 1568 height 771
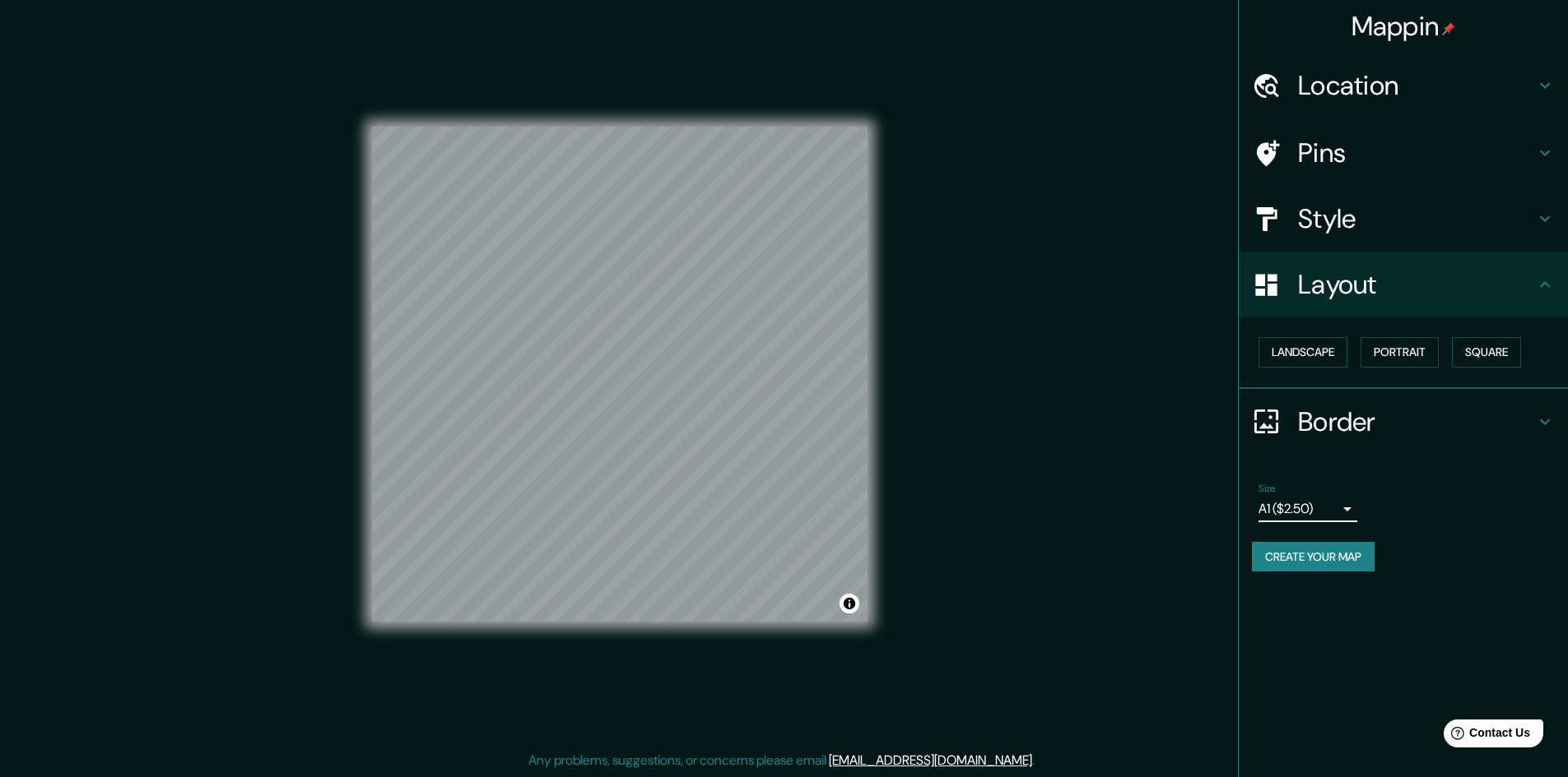
click at [1359, 557] on button "Create your map" at bounding box center [1313, 557] width 122 height 31
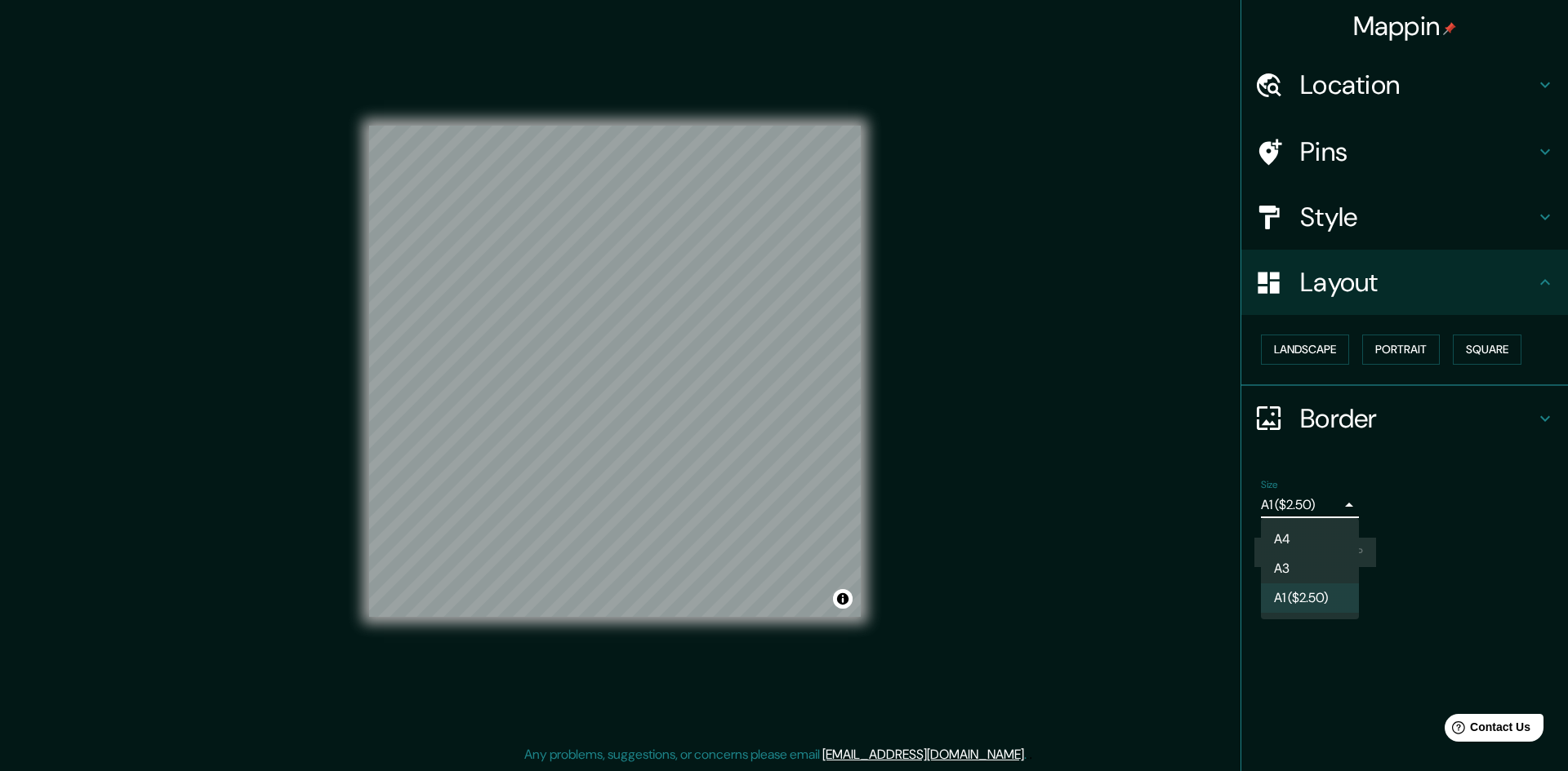
drag, startPoint x: 1337, startPoint y: 504, endPoint x: 1334, endPoint y: 512, distance: 8.5
click at [1336, 506] on body "Mappin Location Yokohama, prefectura de Kanagawa, Japón Pins Style Layout Lands…" at bounding box center [784, 383] width 1568 height 771
click at [1301, 568] on li "A3" at bounding box center [1309, 569] width 98 height 30
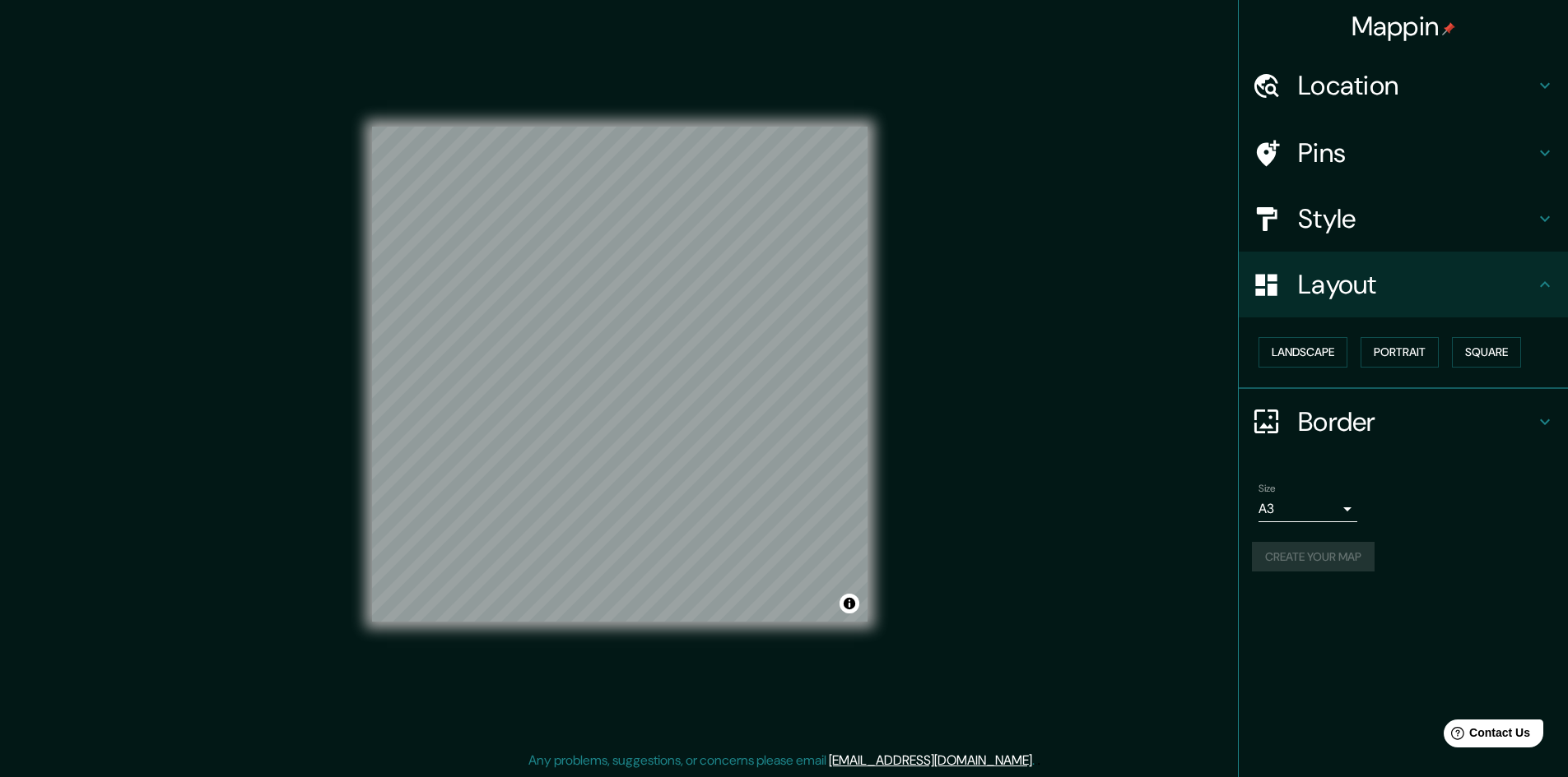
click at [1460, 517] on div "Size A3 single" at bounding box center [1403, 502] width 303 height 53
click at [1428, 354] on button "Portrait" at bounding box center [1399, 352] width 78 height 31
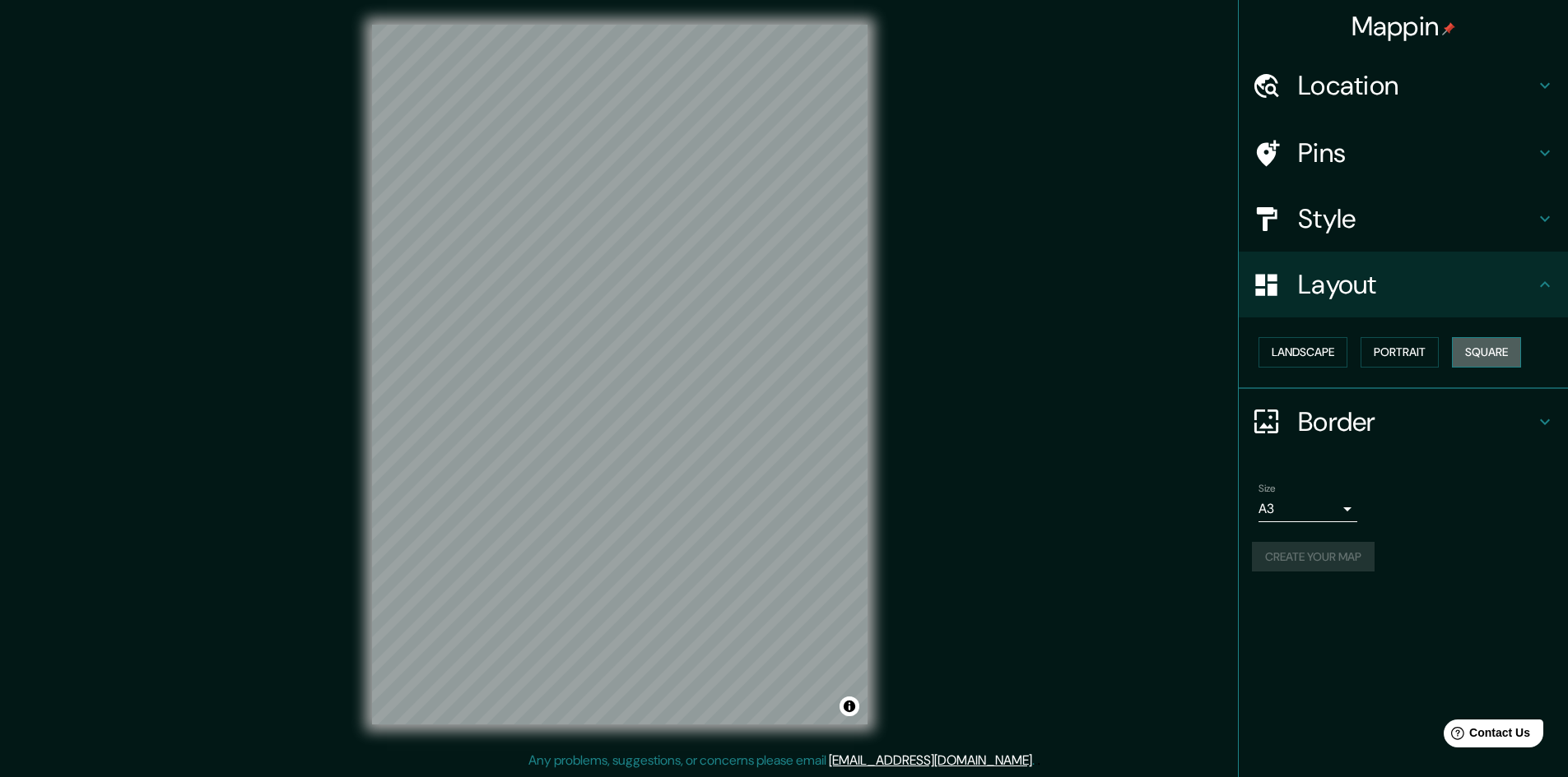
click at [1494, 351] on button "Square" at bounding box center [1486, 352] width 70 height 31
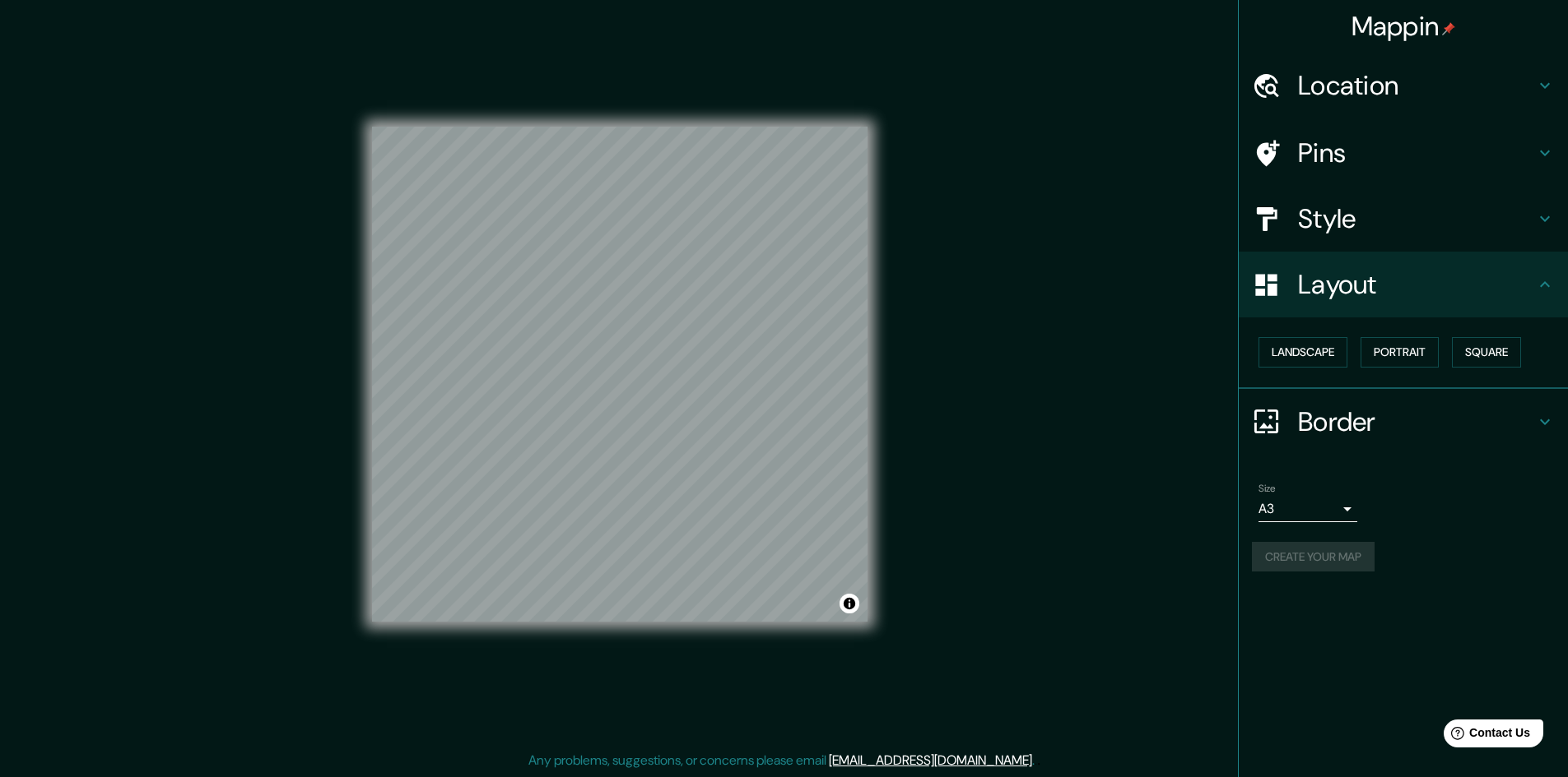
click at [1286, 561] on div "Create your map" at bounding box center [1403, 557] width 303 height 31
drag, startPoint x: 1291, startPoint y: 553, endPoint x: 1329, endPoint y: 433, distance: 125.9
click at [1291, 550] on div "Create your map" at bounding box center [1403, 557] width 303 height 31
drag, startPoint x: 1358, startPoint y: 406, endPoint x: 1389, endPoint y: 456, distance: 58.8
click at [1360, 412] on h4 "Border" at bounding box center [1416, 421] width 237 height 33
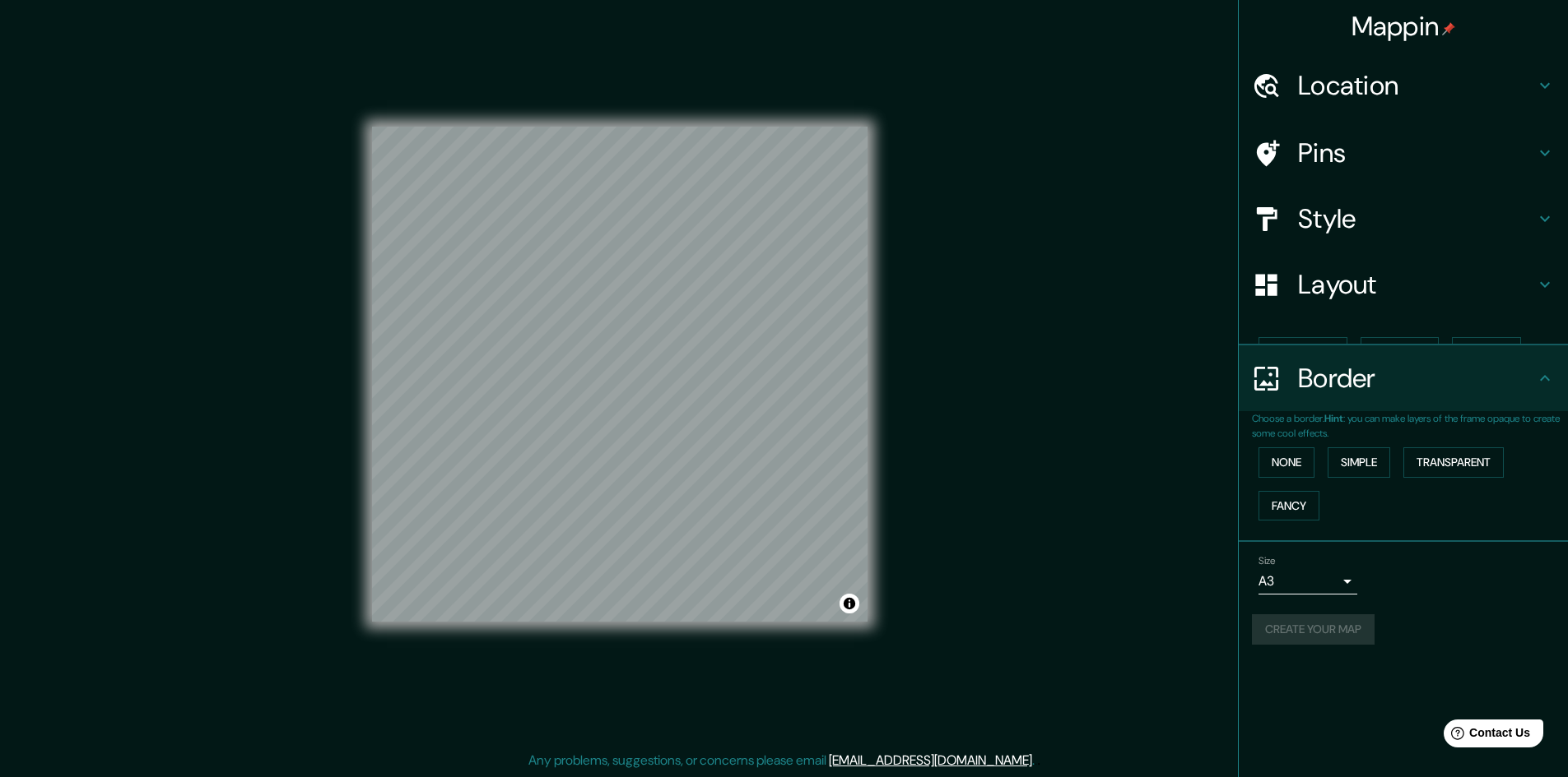
click at [1413, 511] on div "Choose a border. Hint : you can make layers of the frame opaque to create some …" at bounding box center [1403, 476] width 329 height 131
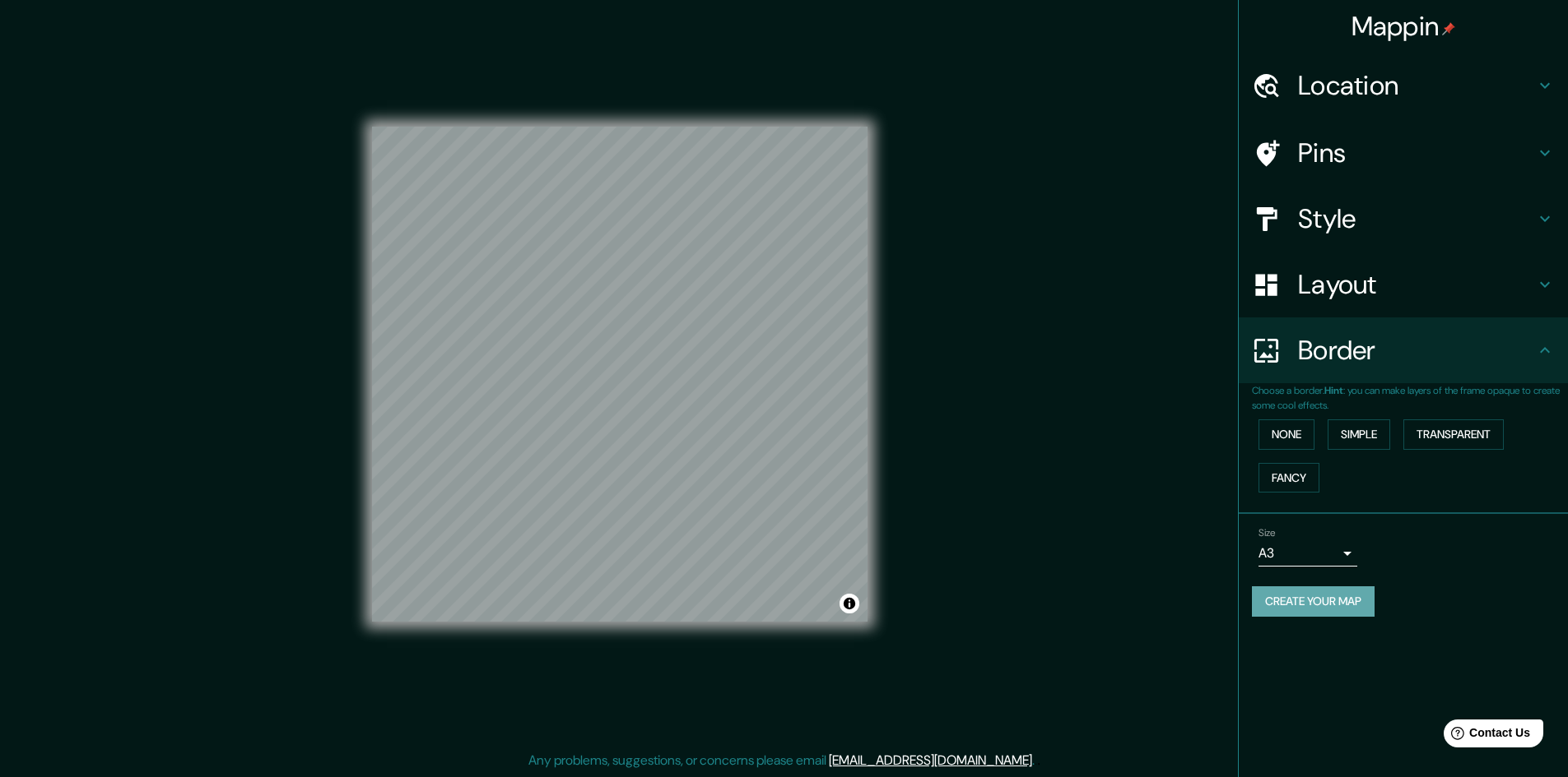
click at [1329, 595] on button "Create your map" at bounding box center [1313, 601] width 122 height 31
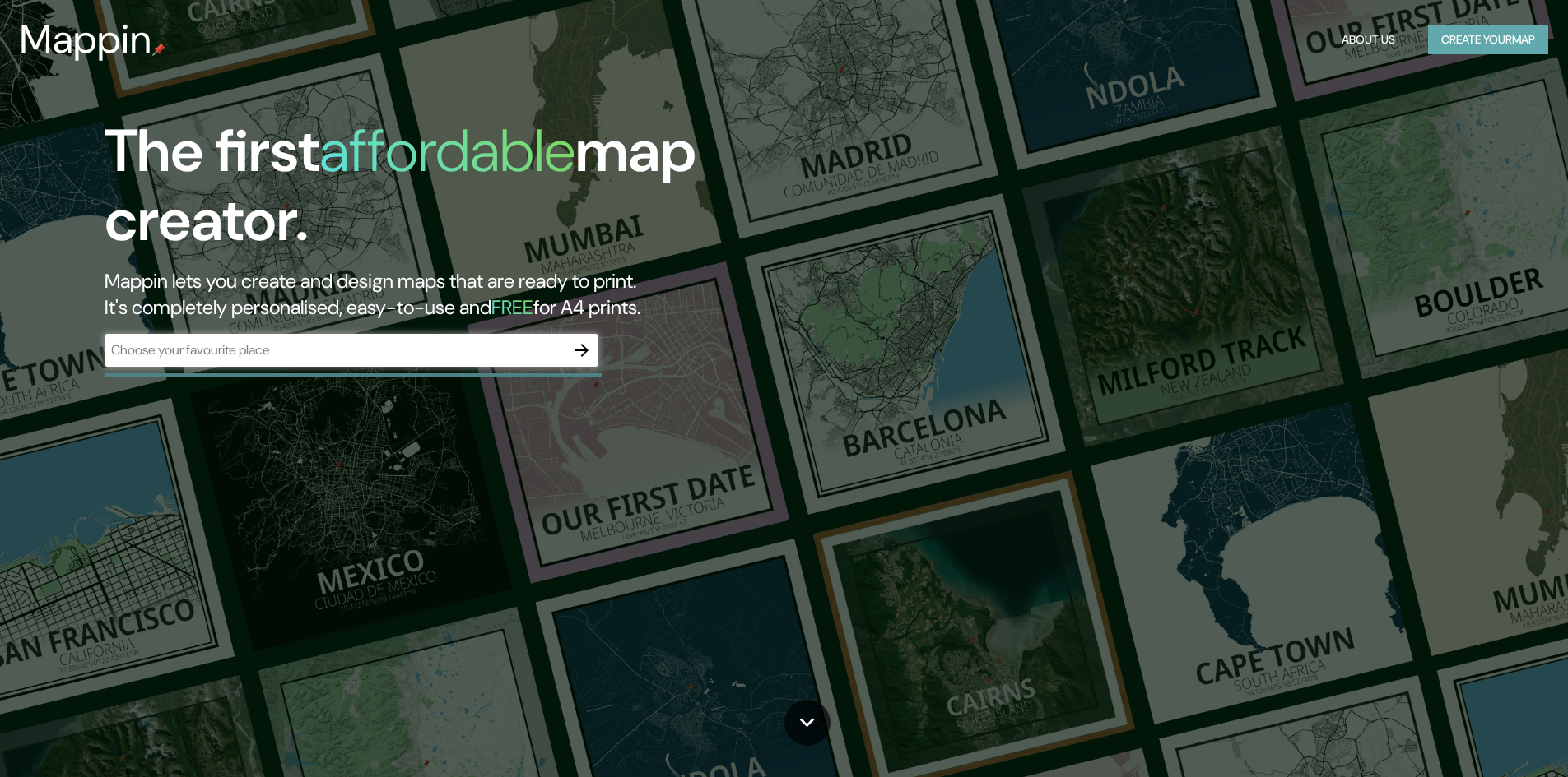
click at [1514, 42] on button "Create your map" at bounding box center [1488, 40] width 120 height 31
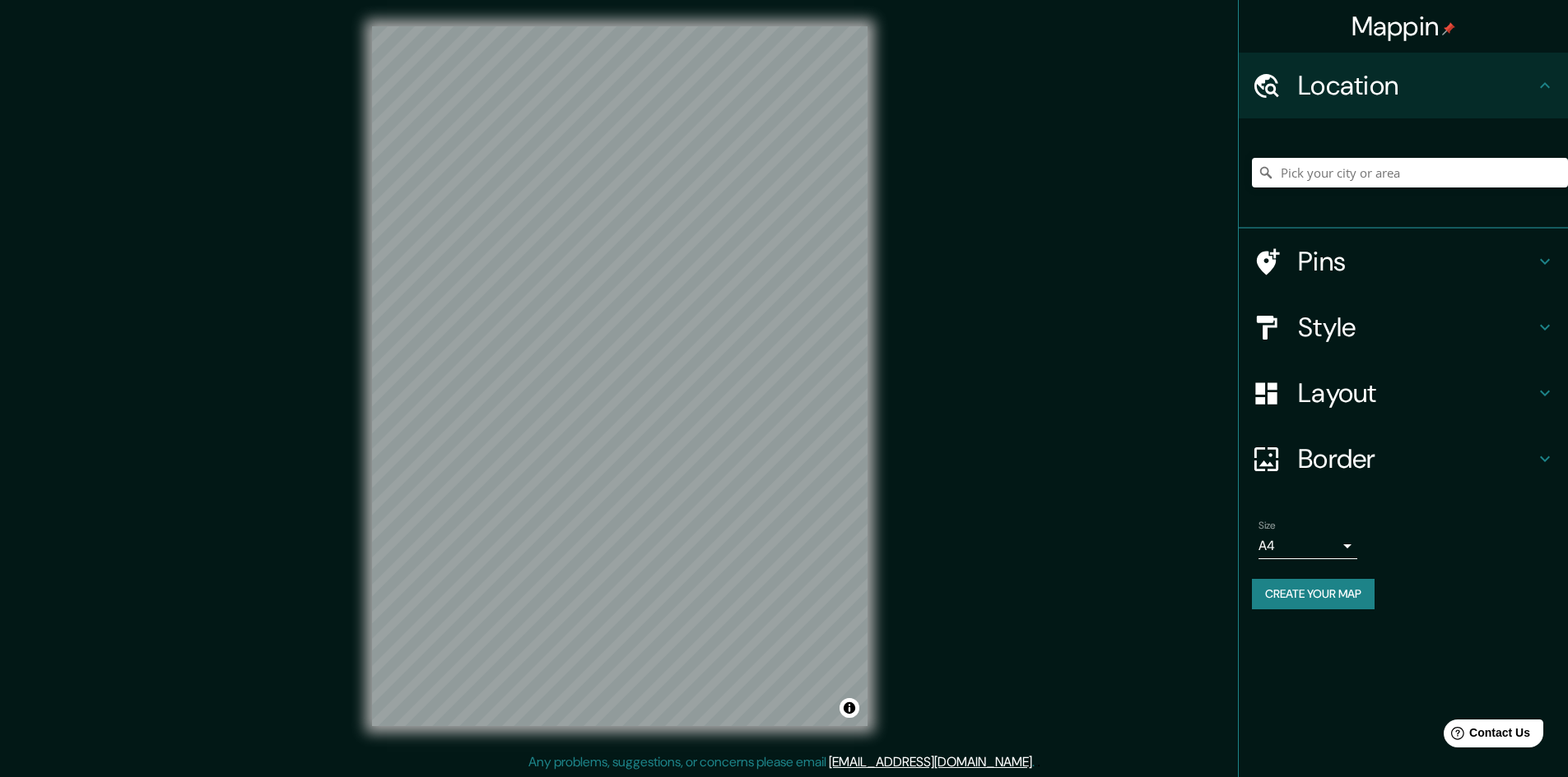
click at [1351, 316] on h4 "Style" at bounding box center [1416, 326] width 237 height 33
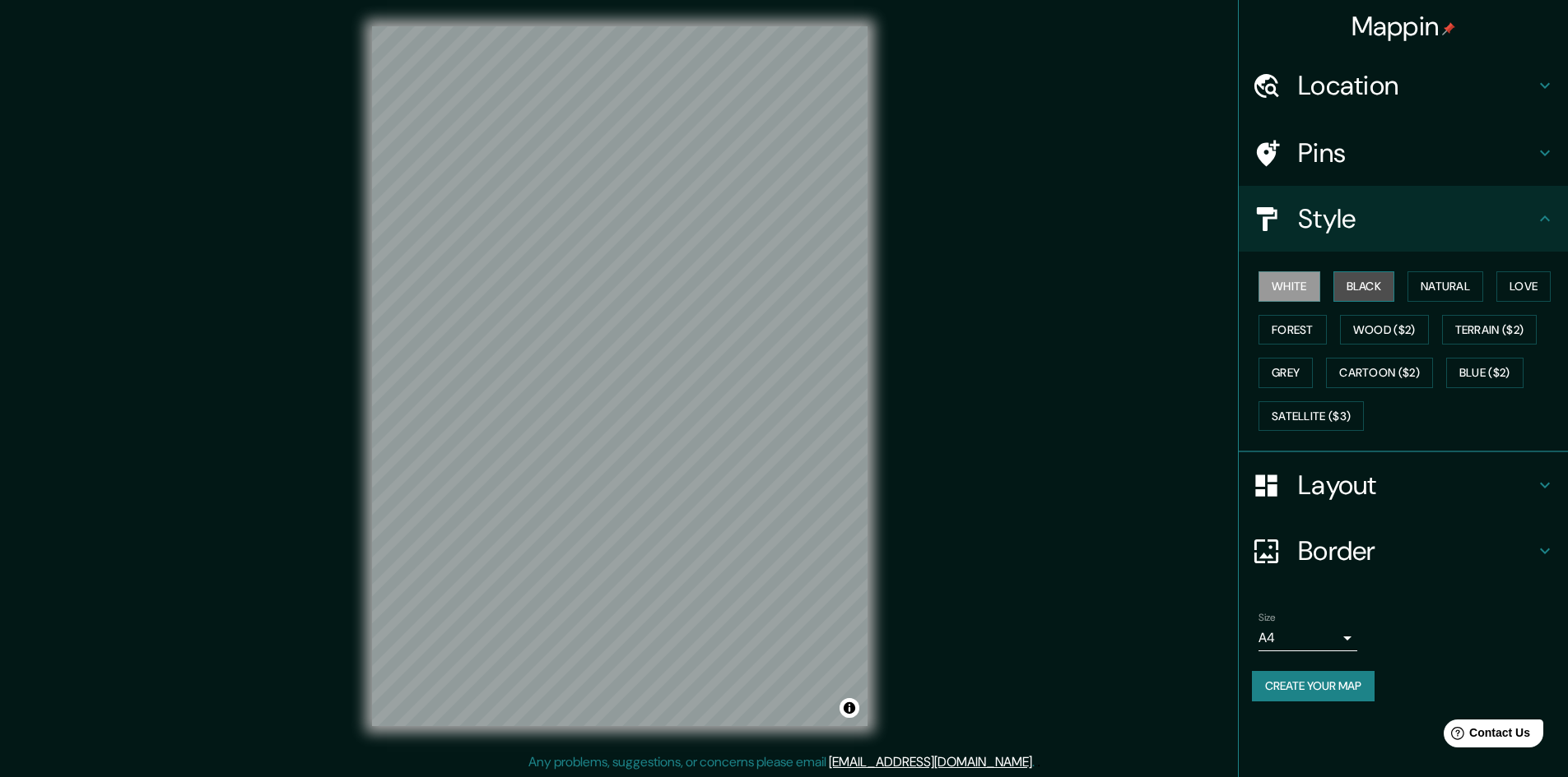
click at [1358, 283] on button "Black" at bounding box center [1364, 286] width 62 height 31
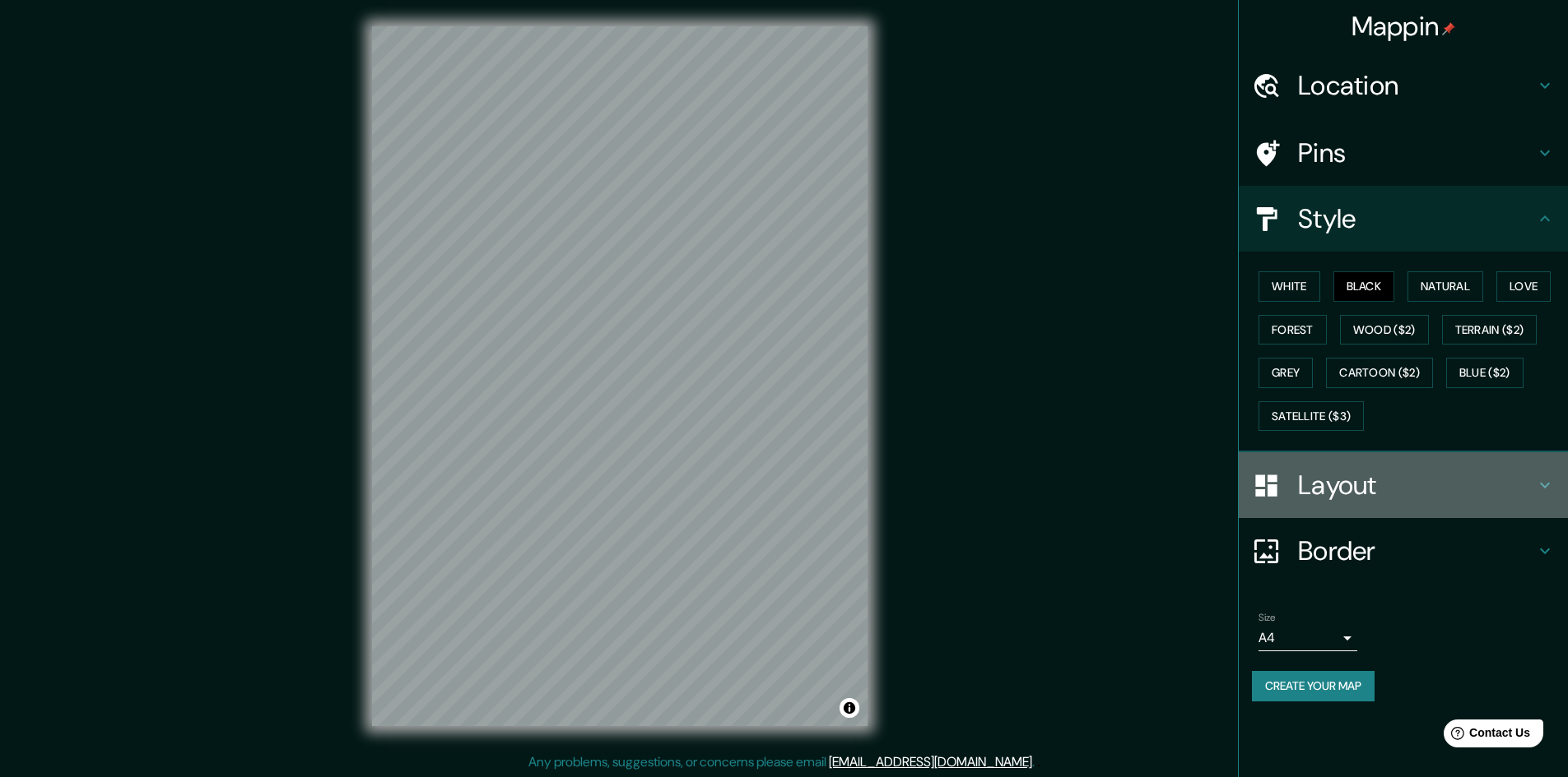
drag, startPoint x: 1368, startPoint y: 462, endPoint x: 1376, endPoint y: 486, distance: 25.3
click at [1370, 470] on div "Layout" at bounding box center [1403, 485] width 329 height 66
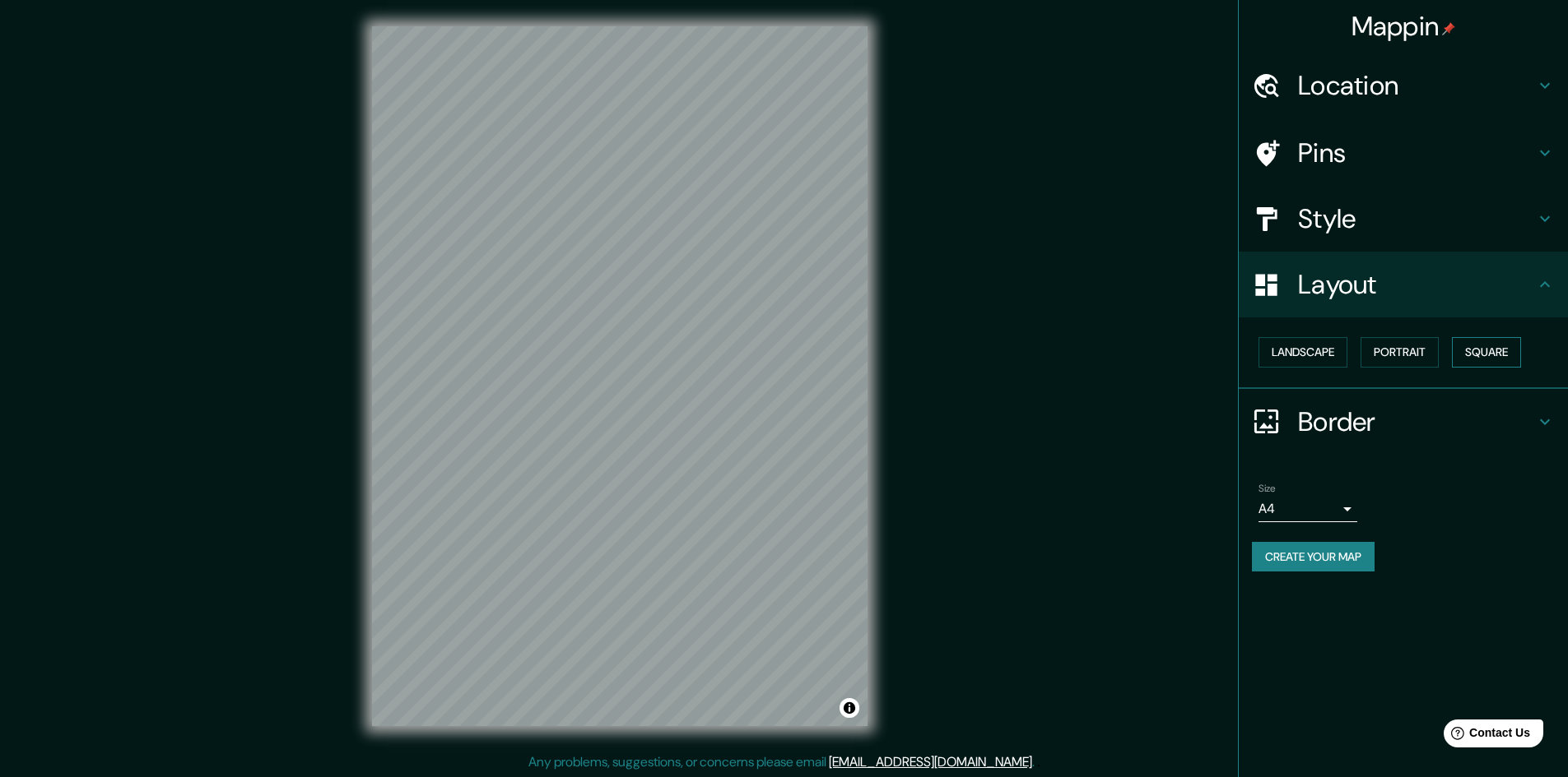
click at [1486, 352] on button "Square" at bounding box center [1486, 352] width 70 height 31
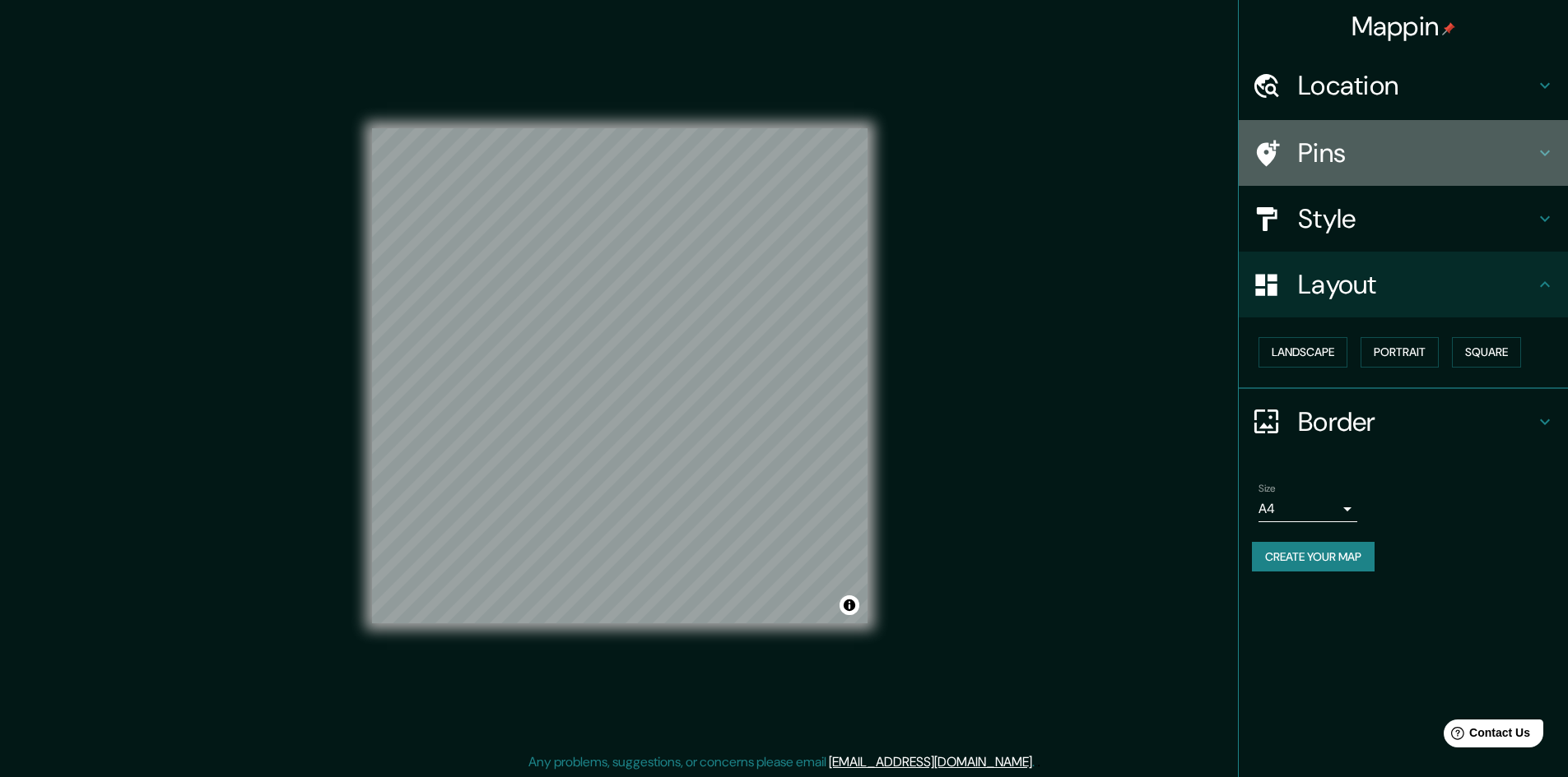
click at [1358, 150] on h4 "Pins" at bounding box center [1416, 152] width 237 height 33
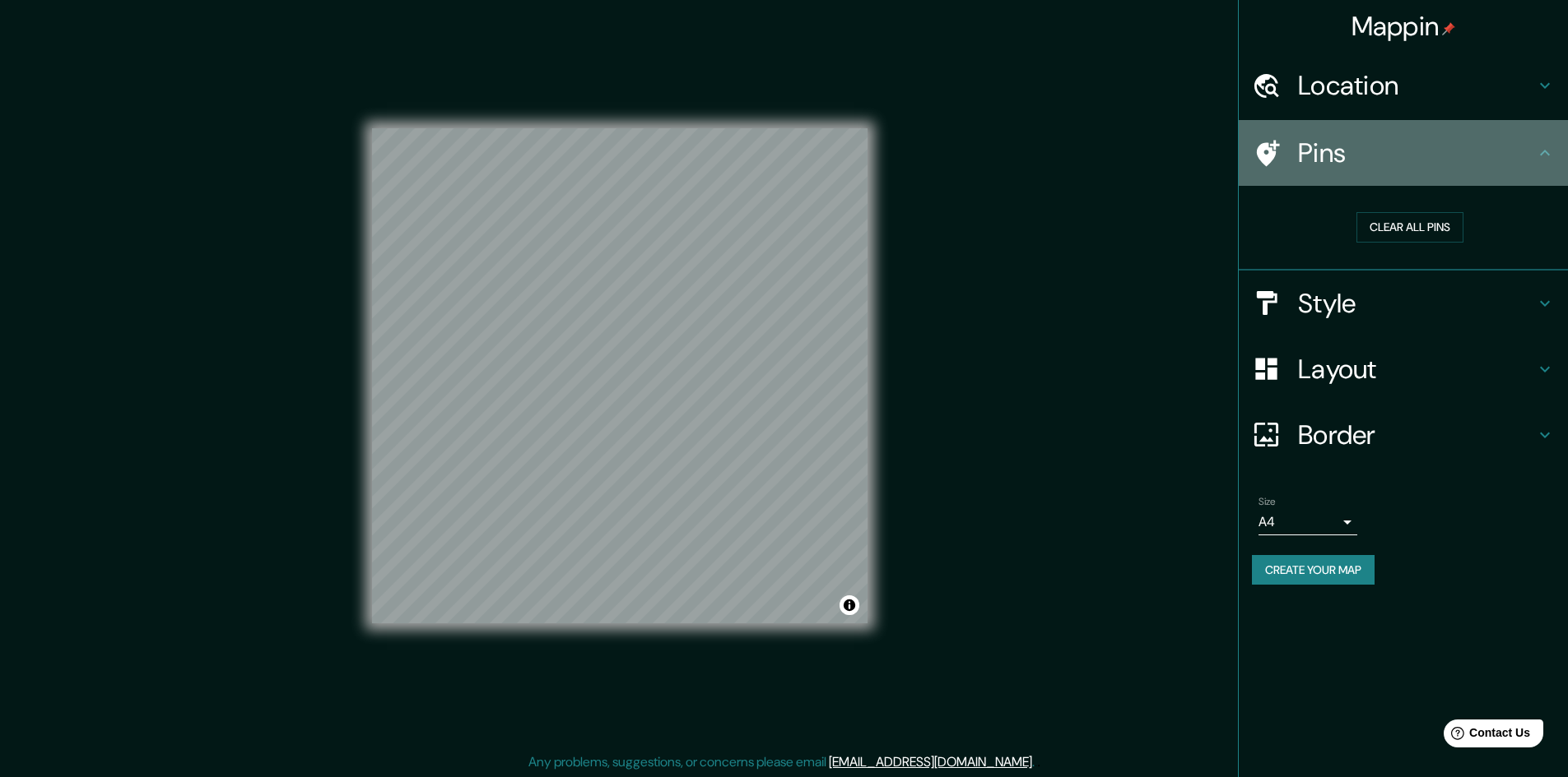
click at [1366, 145] on h4 "Pins" at bounding box center [1416, 152] width 237 height 33
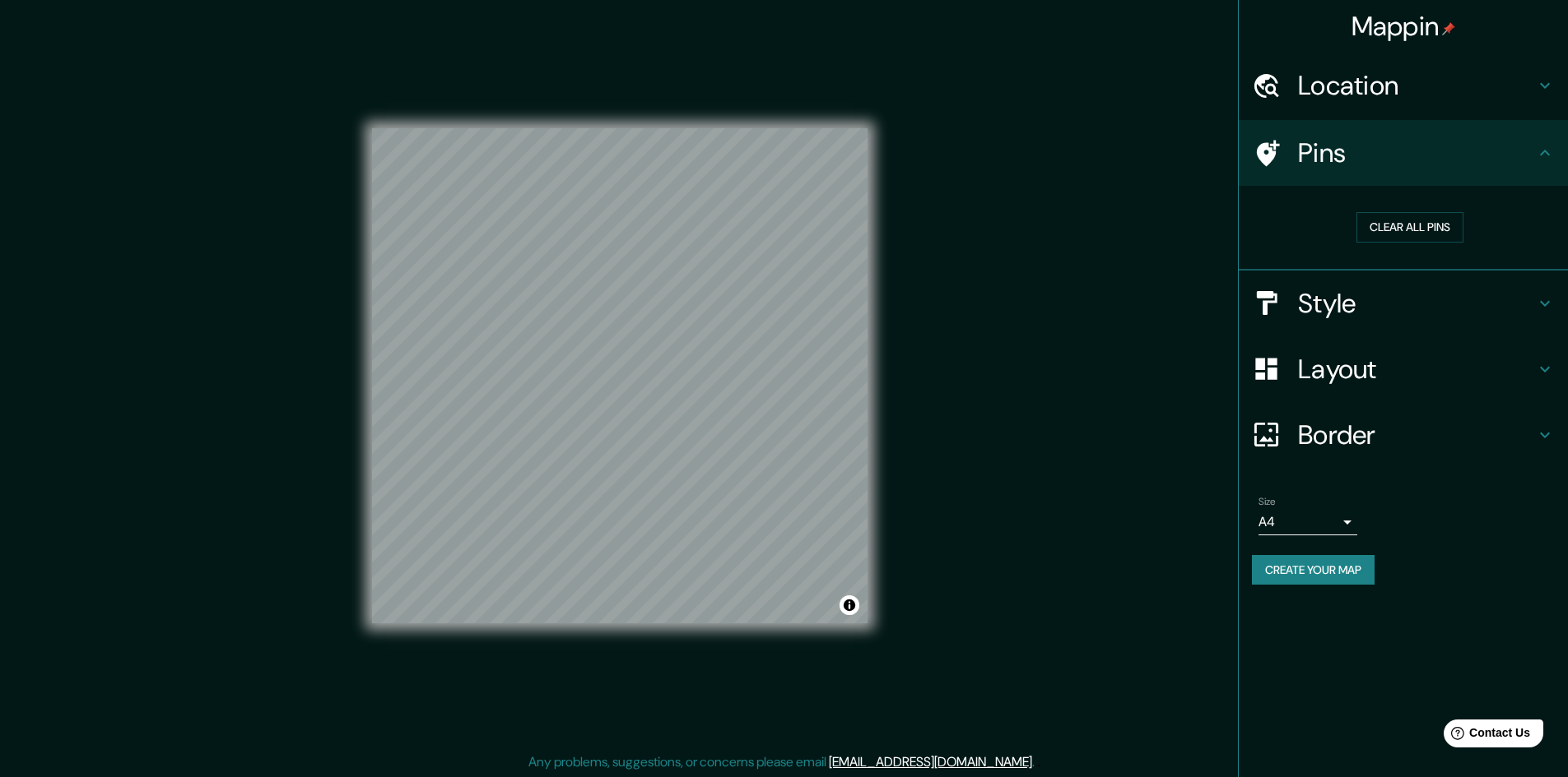
click at [1331, 575] on button "Create your map" at bounding box center [1313, 570] width 122 height 31
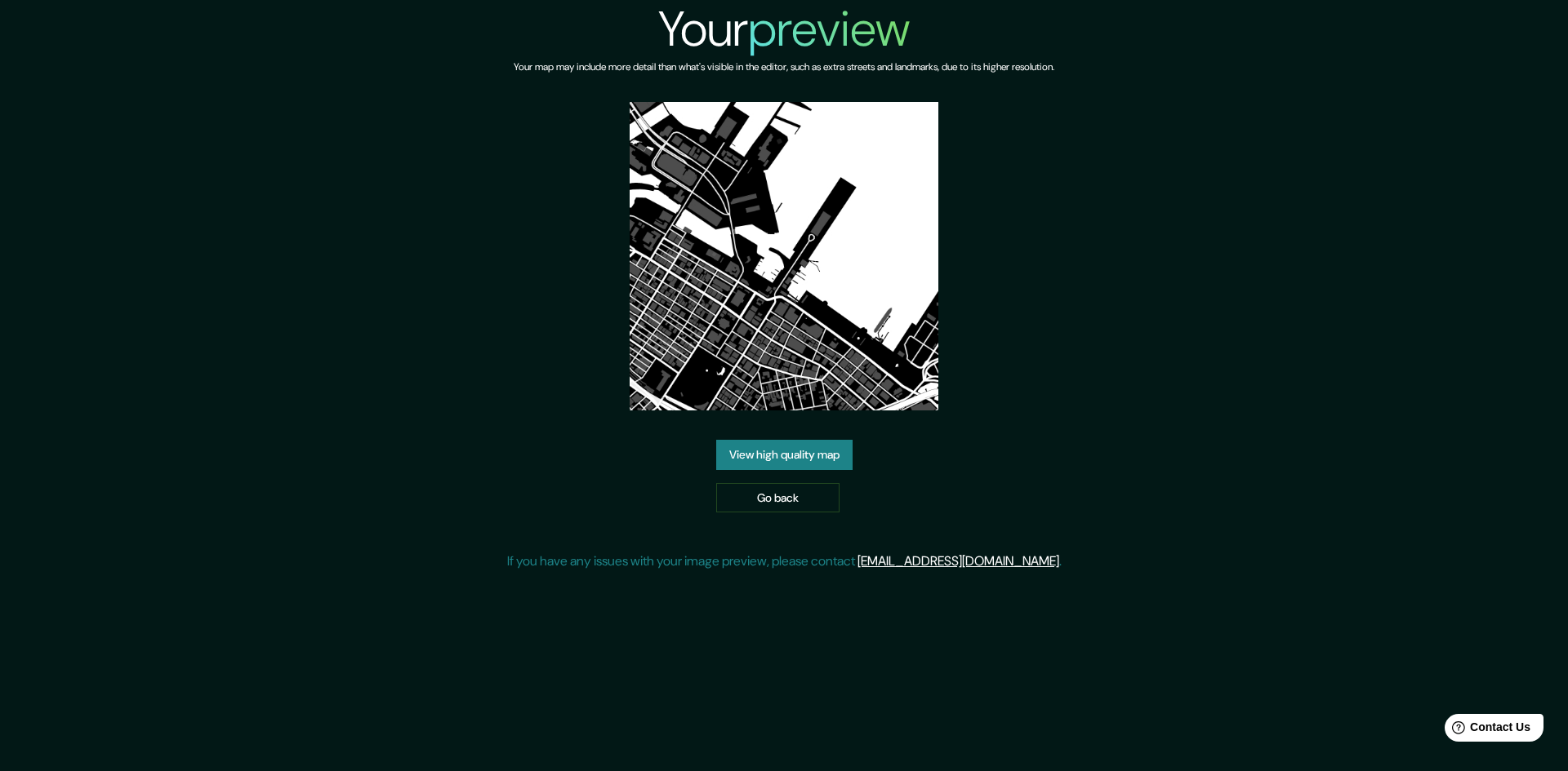
click at [782, 452] on link "View high quality map" at bounding box center [784, 455] width 136 height 31
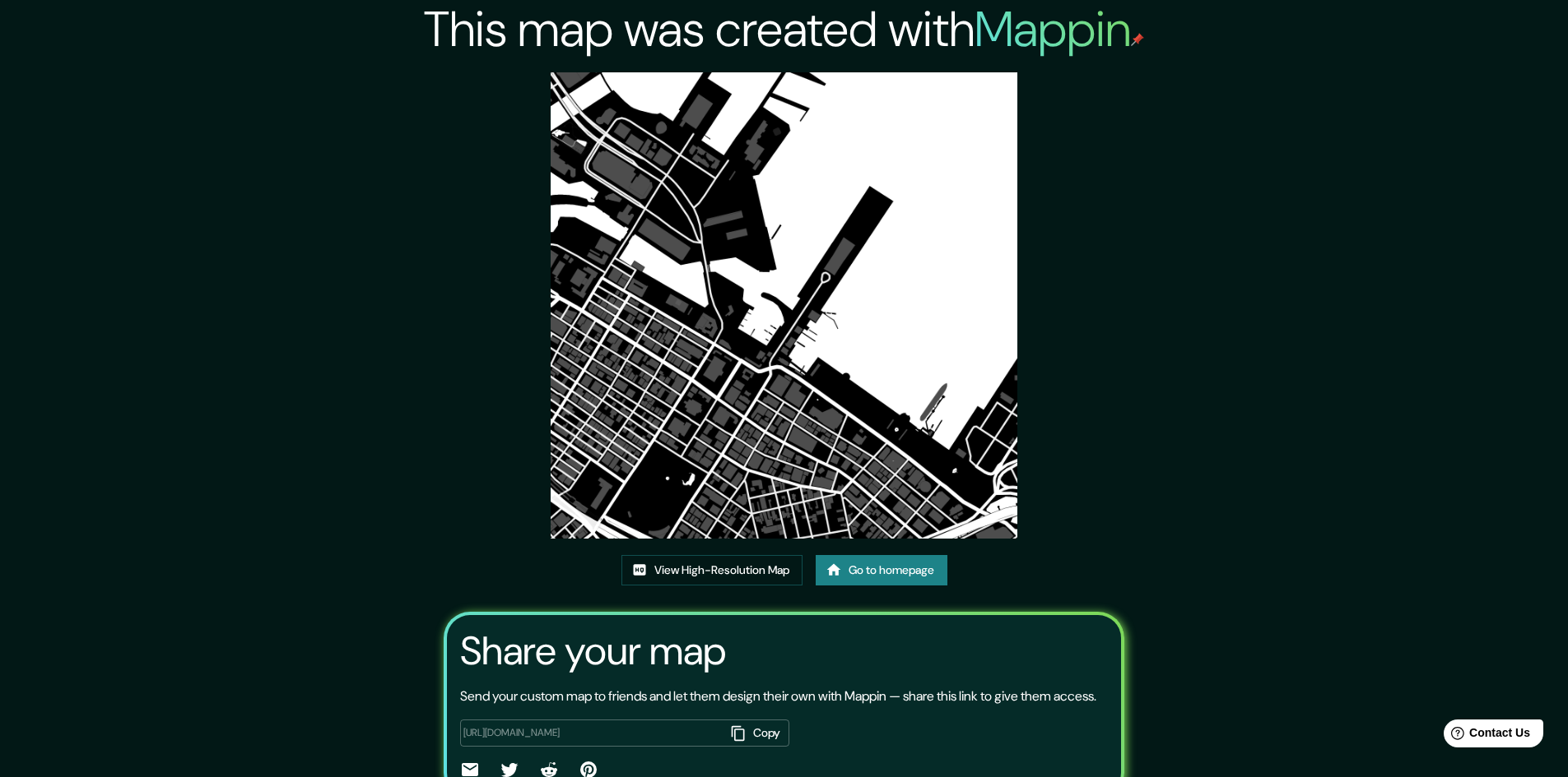
click at [789, 458] on img at bounding box center [784, 305] width 467 height 466
click at [691, 558] on link "View High-Resolution Map" at bounding box center [712, 570] width 181 height 31
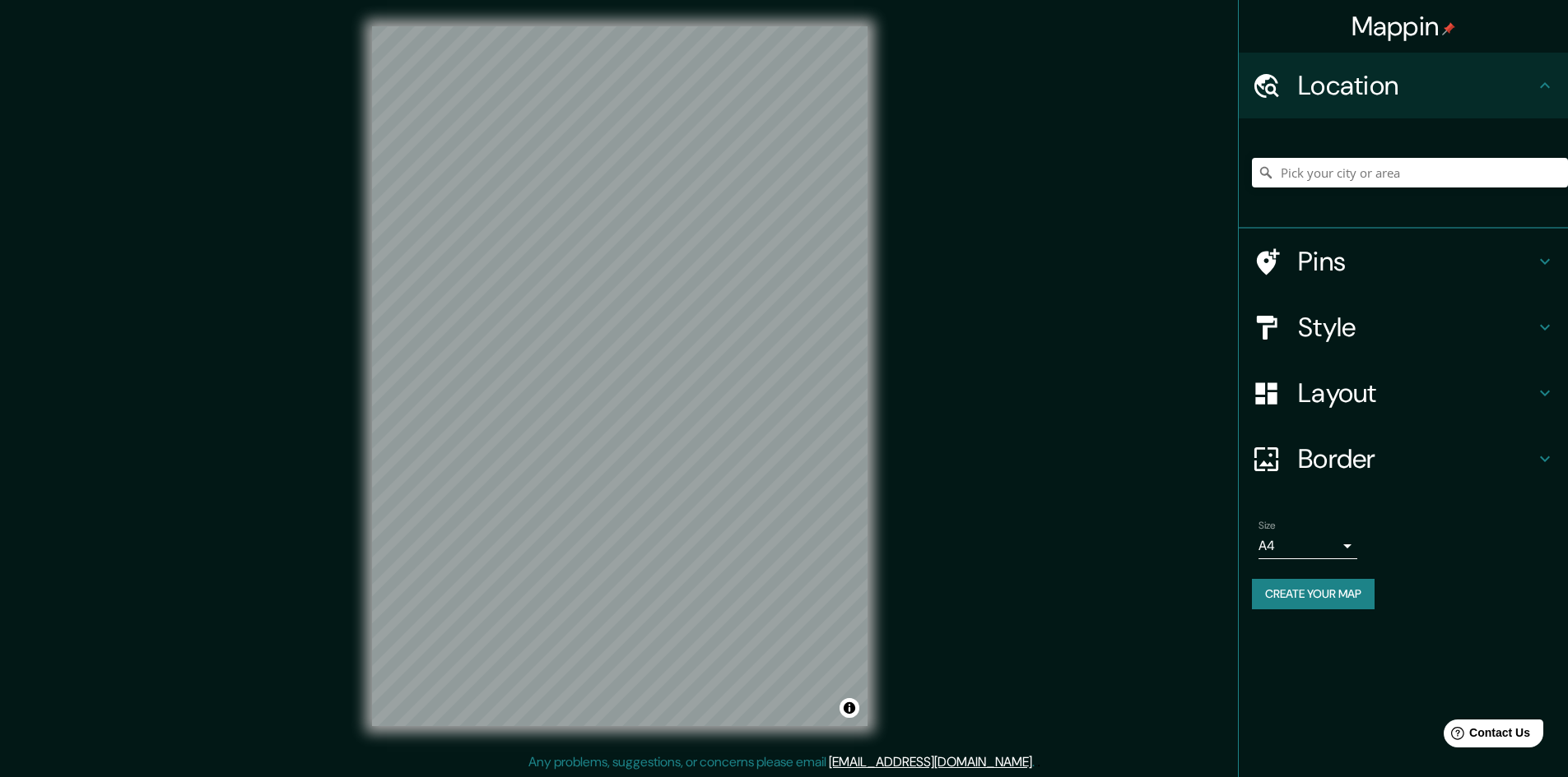
click at [1393, 338] on h4 "Style" at bounding box center [1416, 326] width 237 height 33
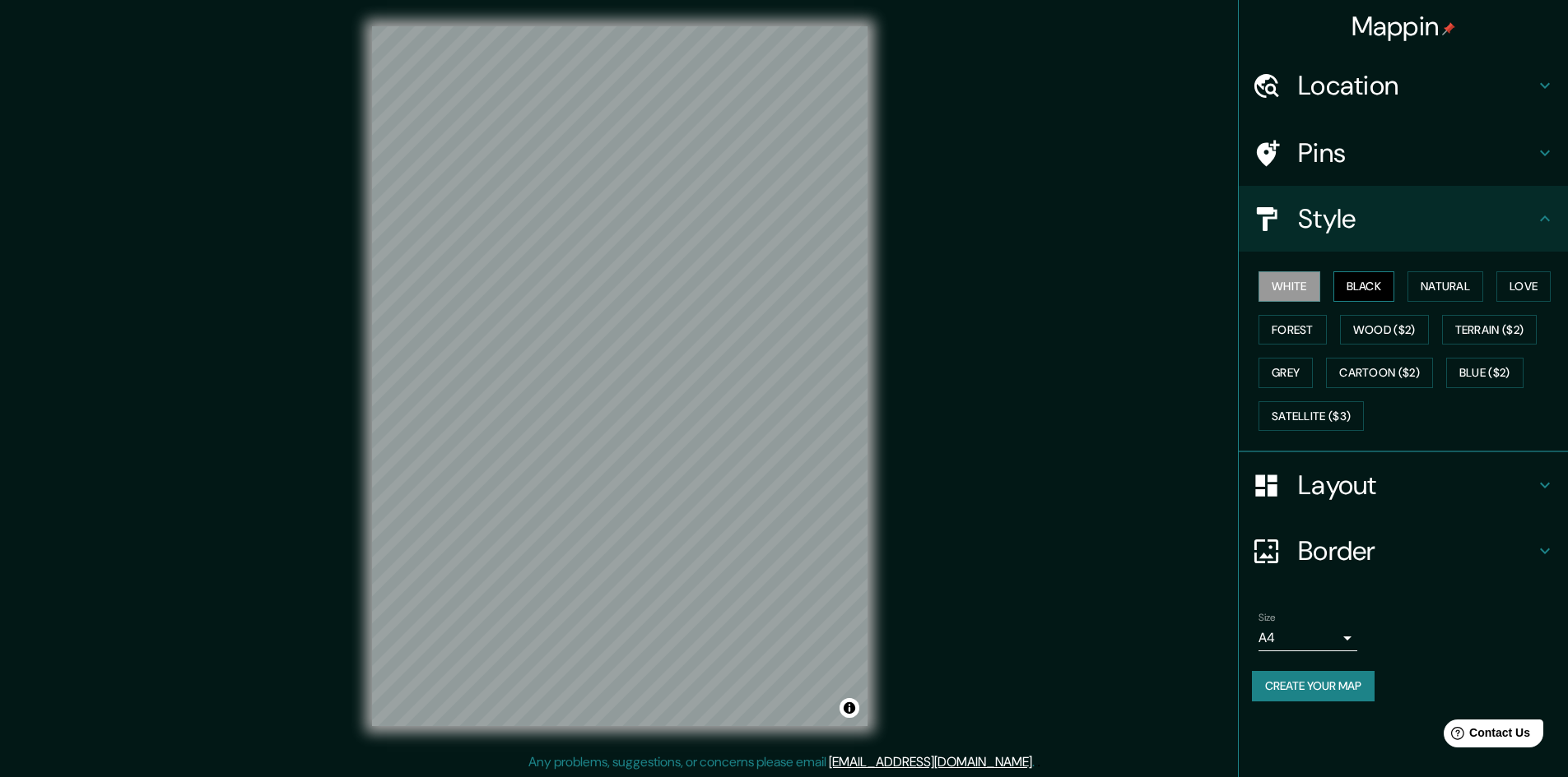
click at [1357, 281] on button "Black" at bounding box center [1364, 286] width 62 height 31
click at [1327, 685] on button "Create your map" at bounding box center [1313, 686] width 122 height 31
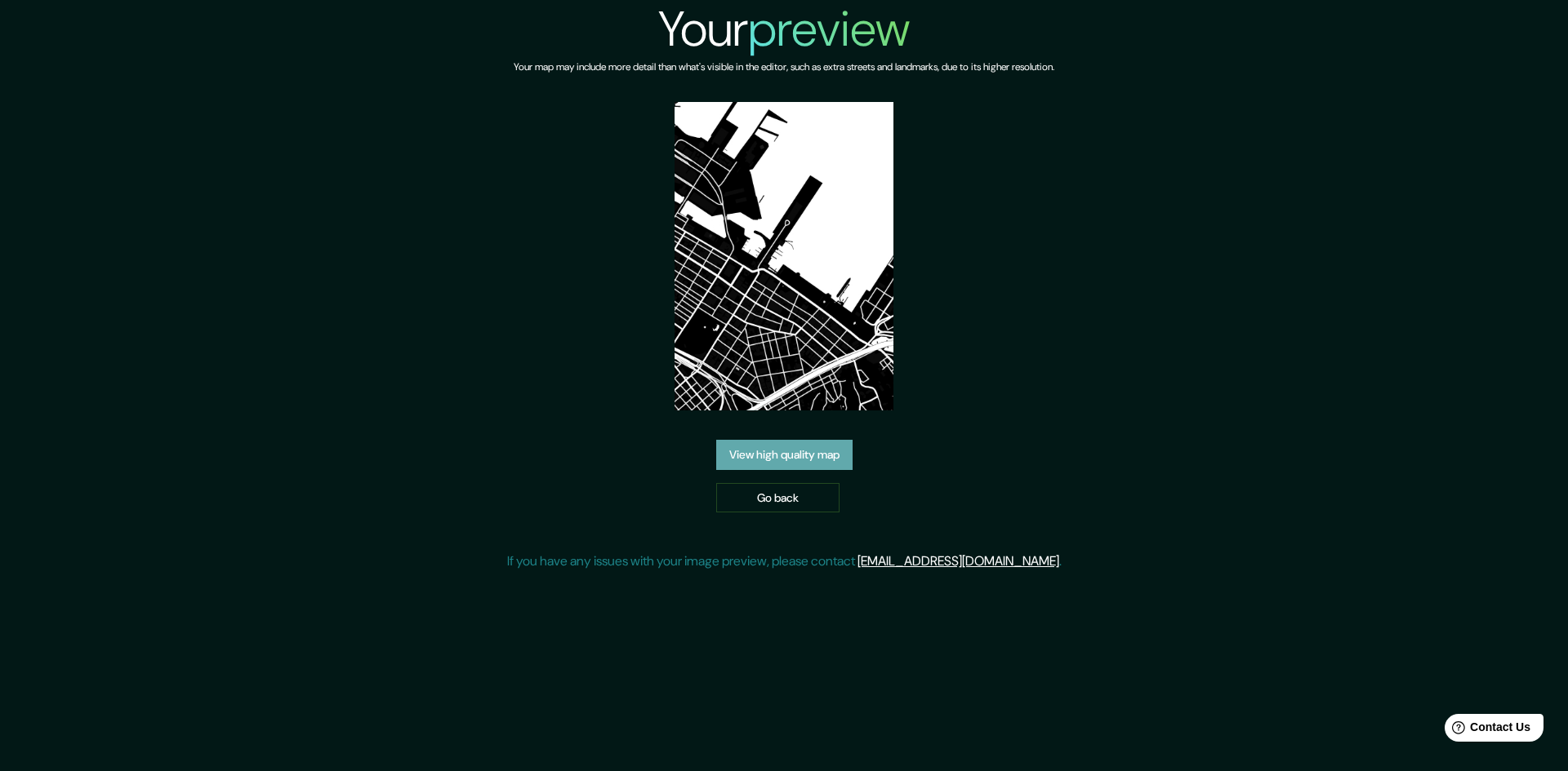
click at [807, 463] on link "View high quality map" at bounding box center [784, 455] width 136 height 31
